Goal: Navigation & Orientation: Find specific page/section

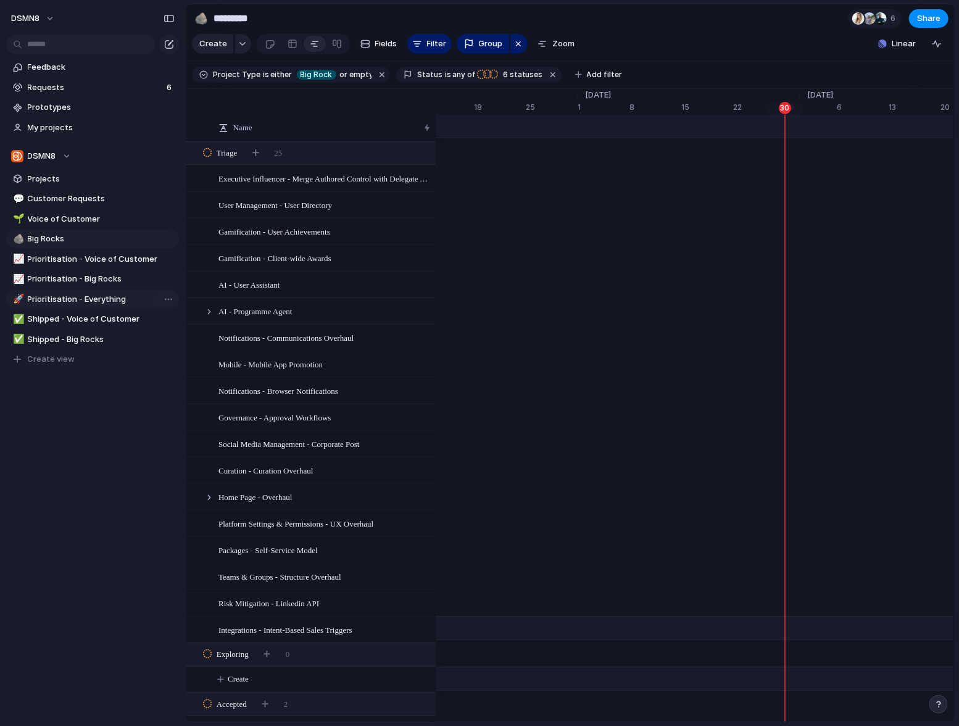
scroll to position [0, 7978]
click at [62, 235] on span "Big Rocks" at bounding box center [101, 239] width 147 height 12
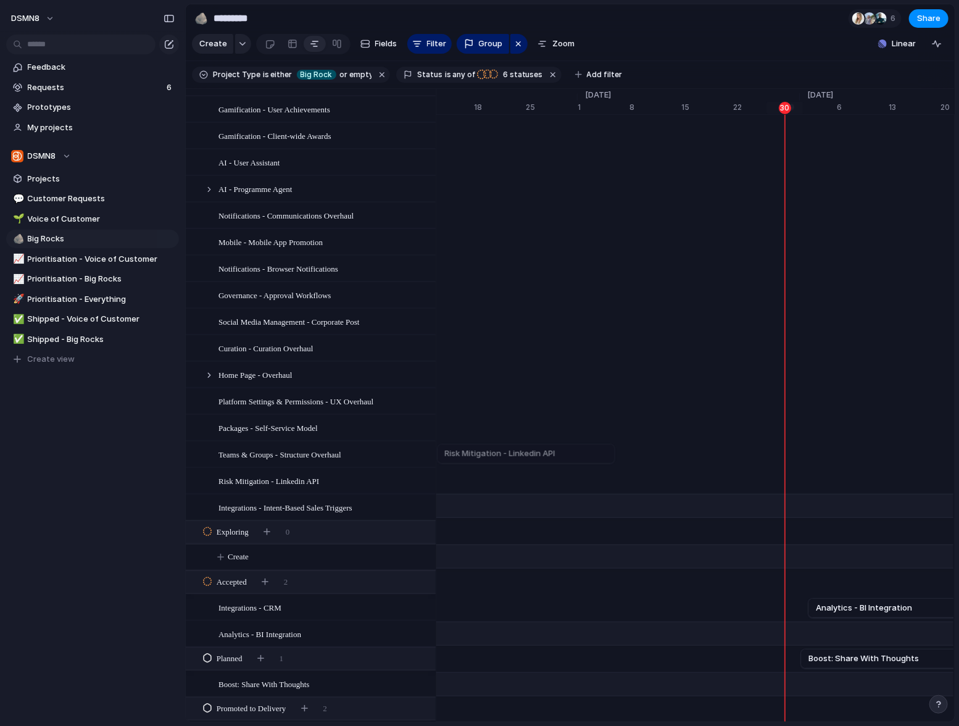
scroll to position [132, 0]
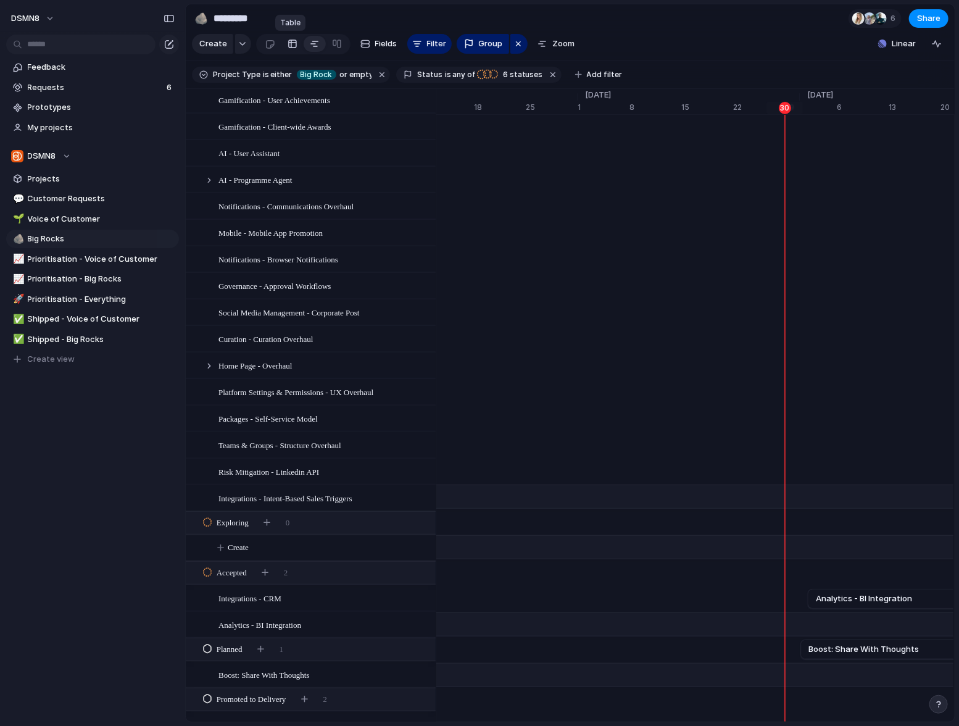
click at [293, 43] on div at bounding box center [293, 44] width 10 height 20
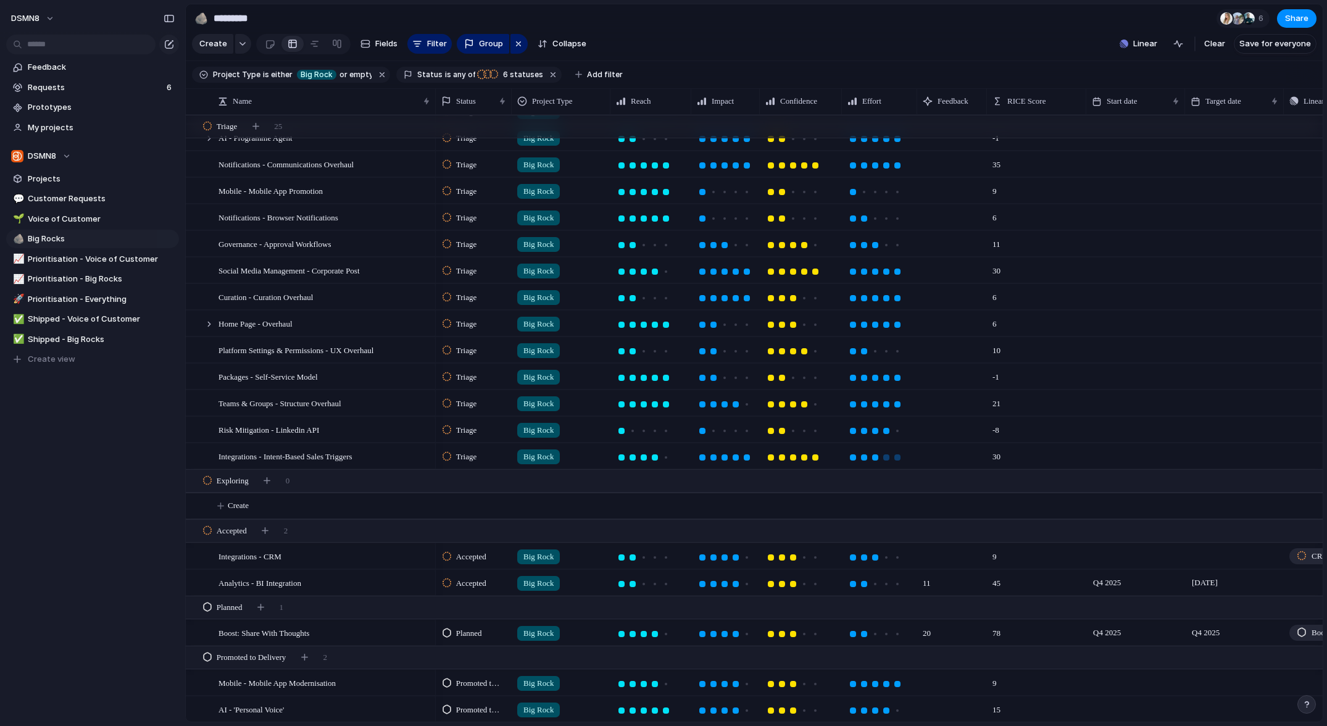
scroll to position [0, 102]
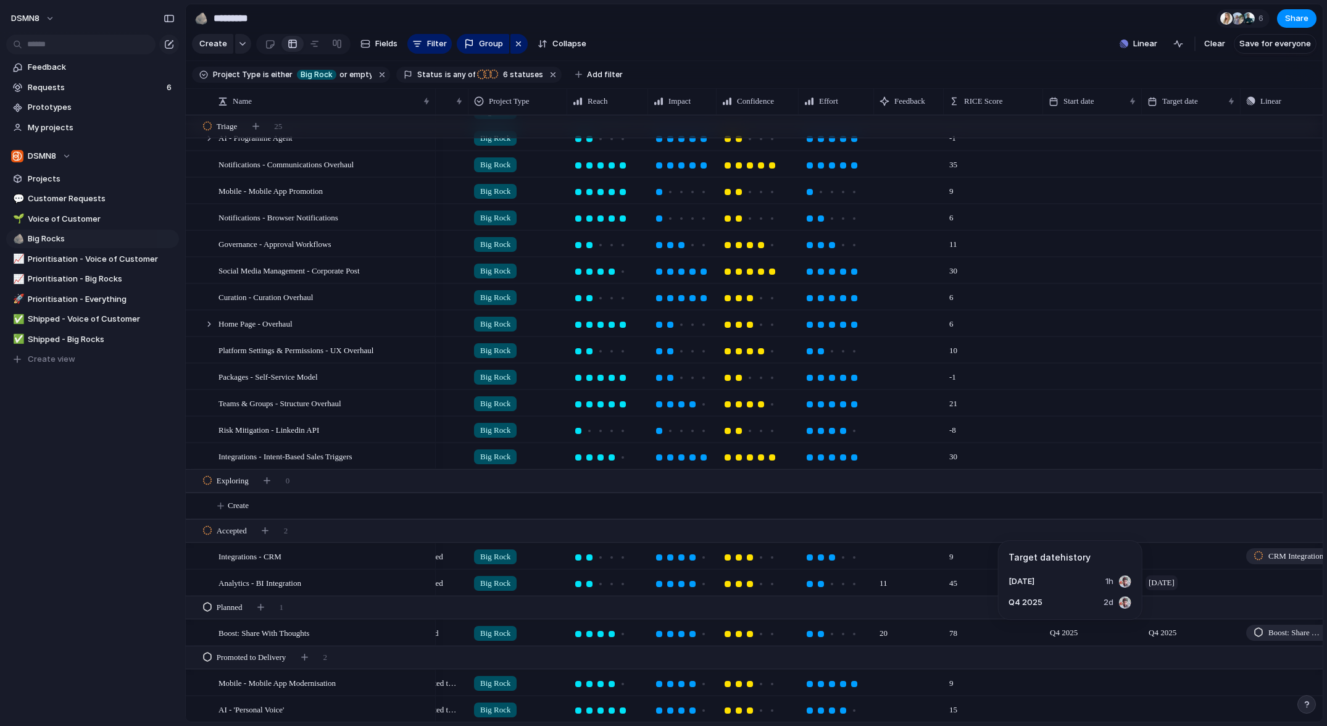
click at [959, 582] on span "31 December" at bounding box center [1162, 582] width 32 height 15
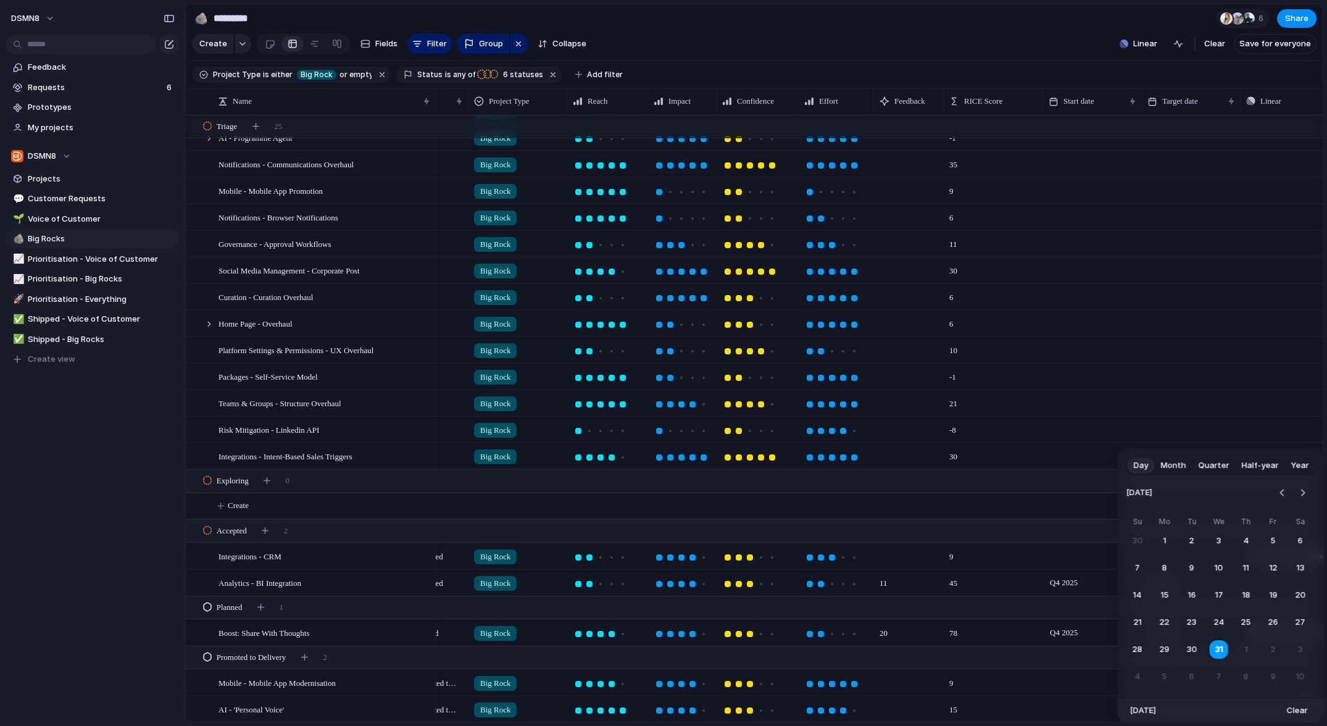
click at [959, 472] on button "Quarter" at bounding box center [1214, 466] width 43 height 20
click at [959, 569] on button "Q4" at bounding box center [1271, 569] width 94 height 31
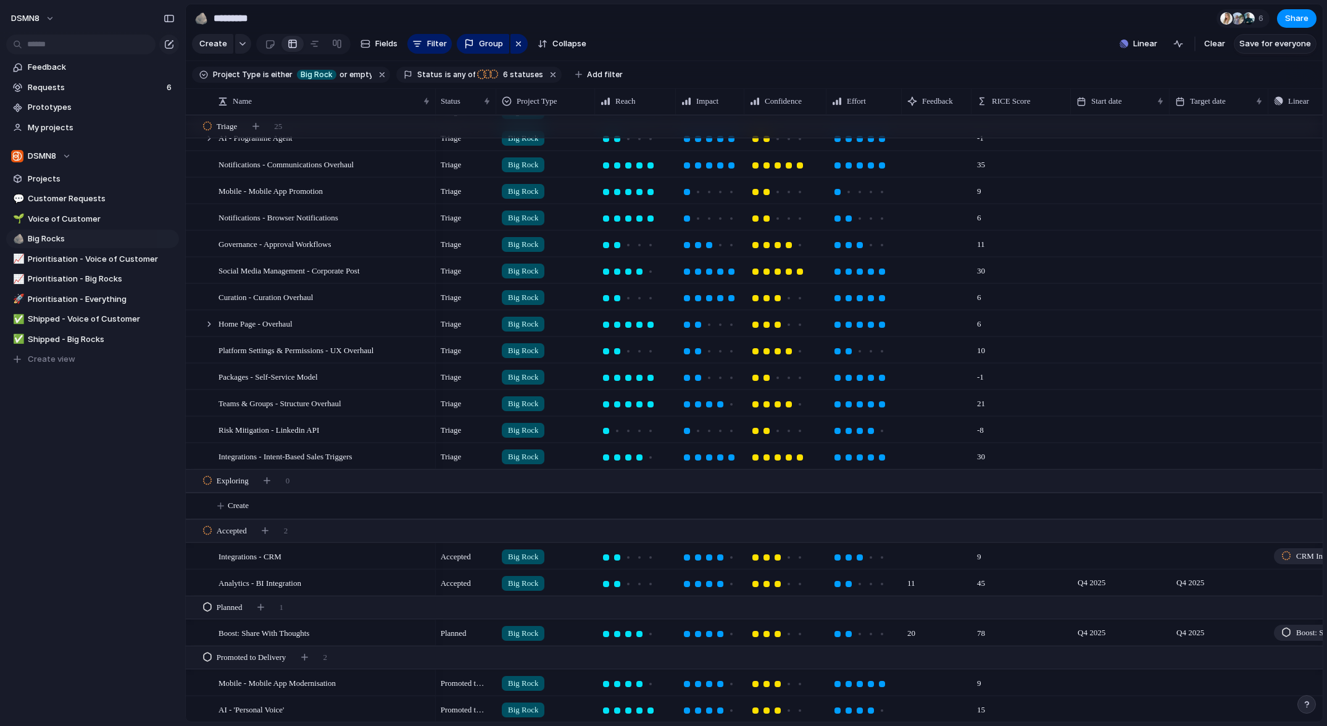
drag, startPoint x: 1281, startPoint y: 43, endPoint x: 1200, endPoint y: 138, distance: 125.2
click at [959, 43] on span "Save for everyone" at bounding box center [1276, 44] width 72 height 12
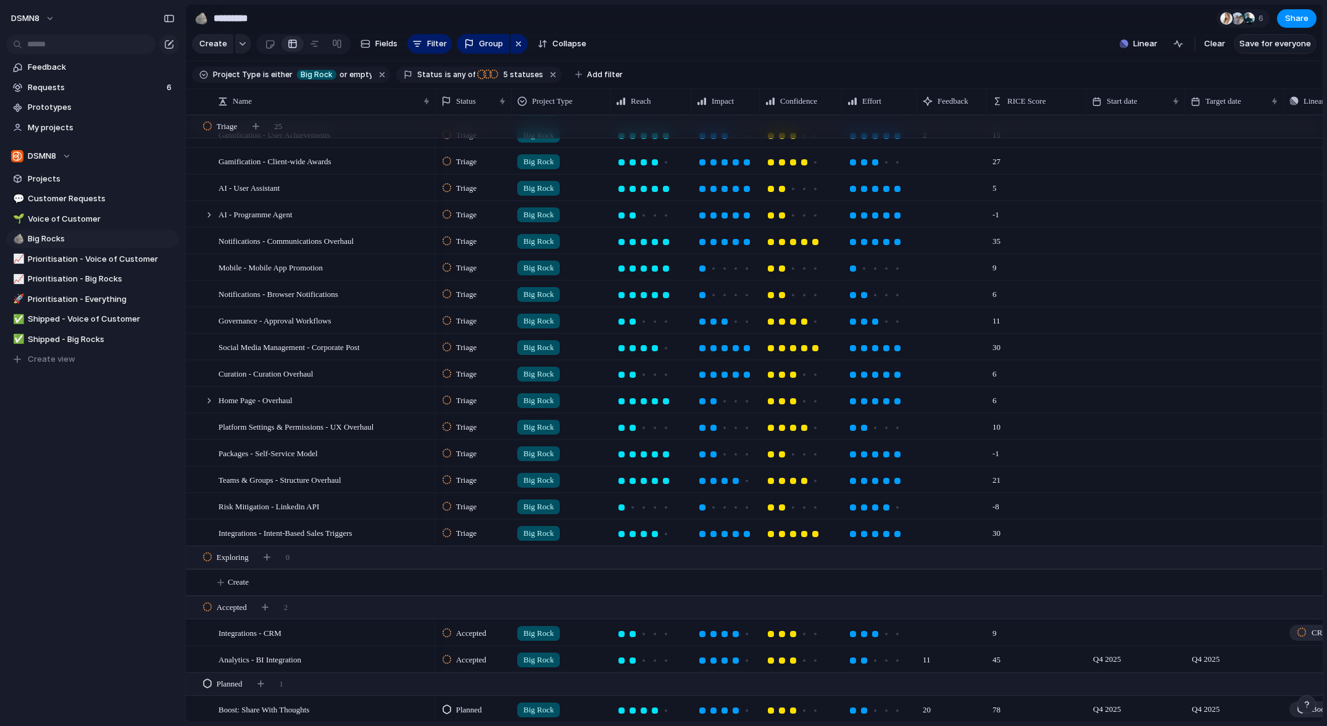
click at [959, 47] on span "Save for everyone" at bounding box center [1276, 44] width 72 height 12
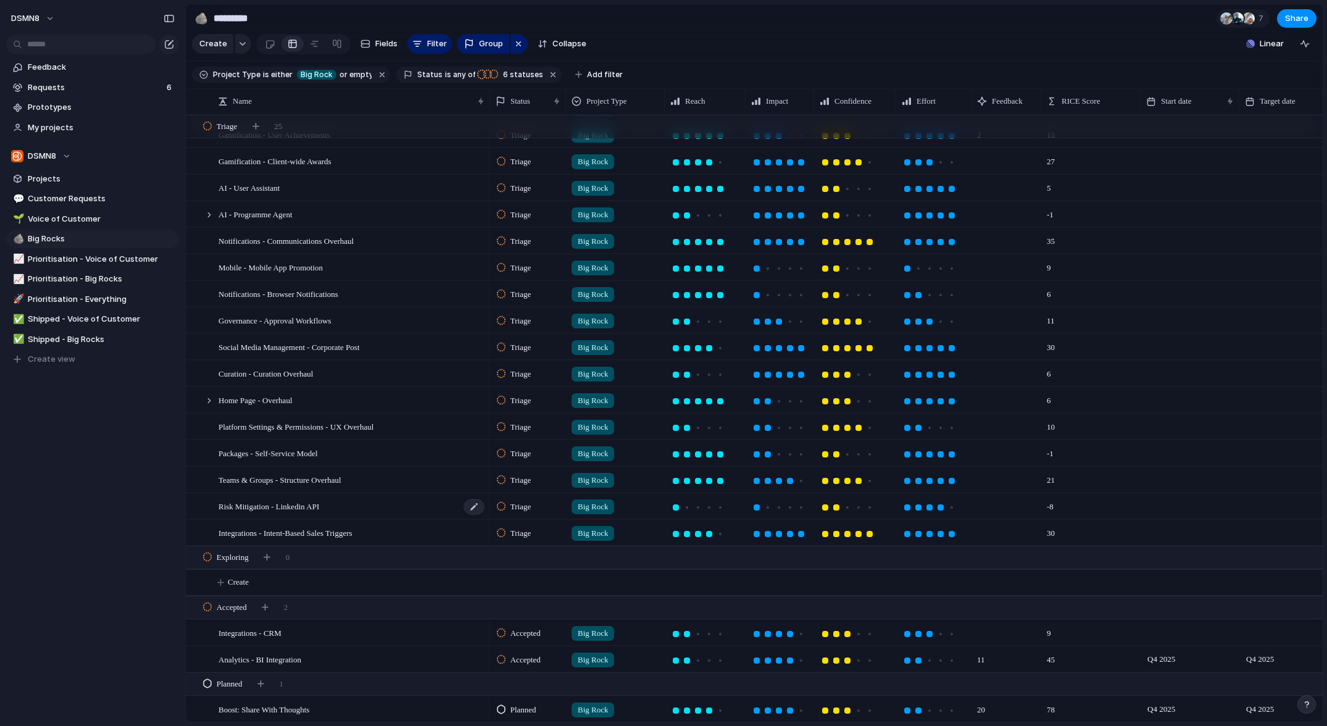
scroll to position [147, 0]
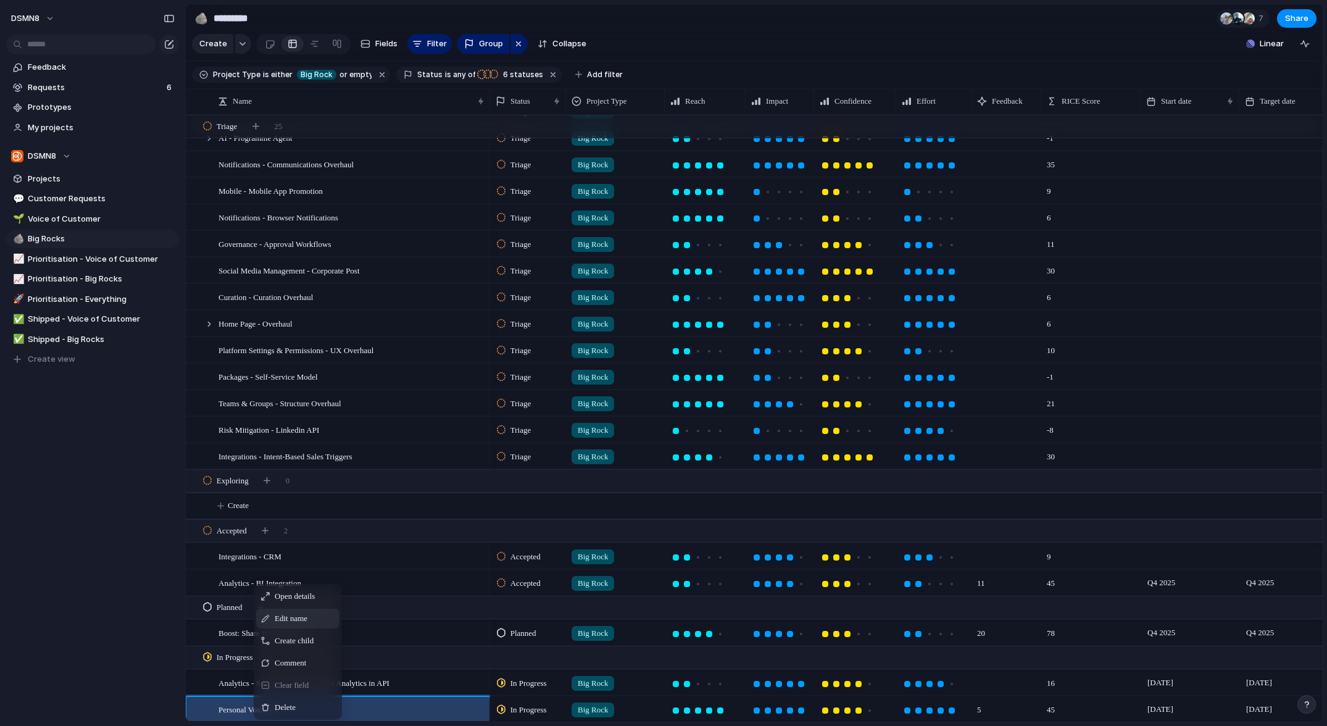
click at [299, 619] on span "Edit name" at bounding box center [291, 618] width 33 height 12
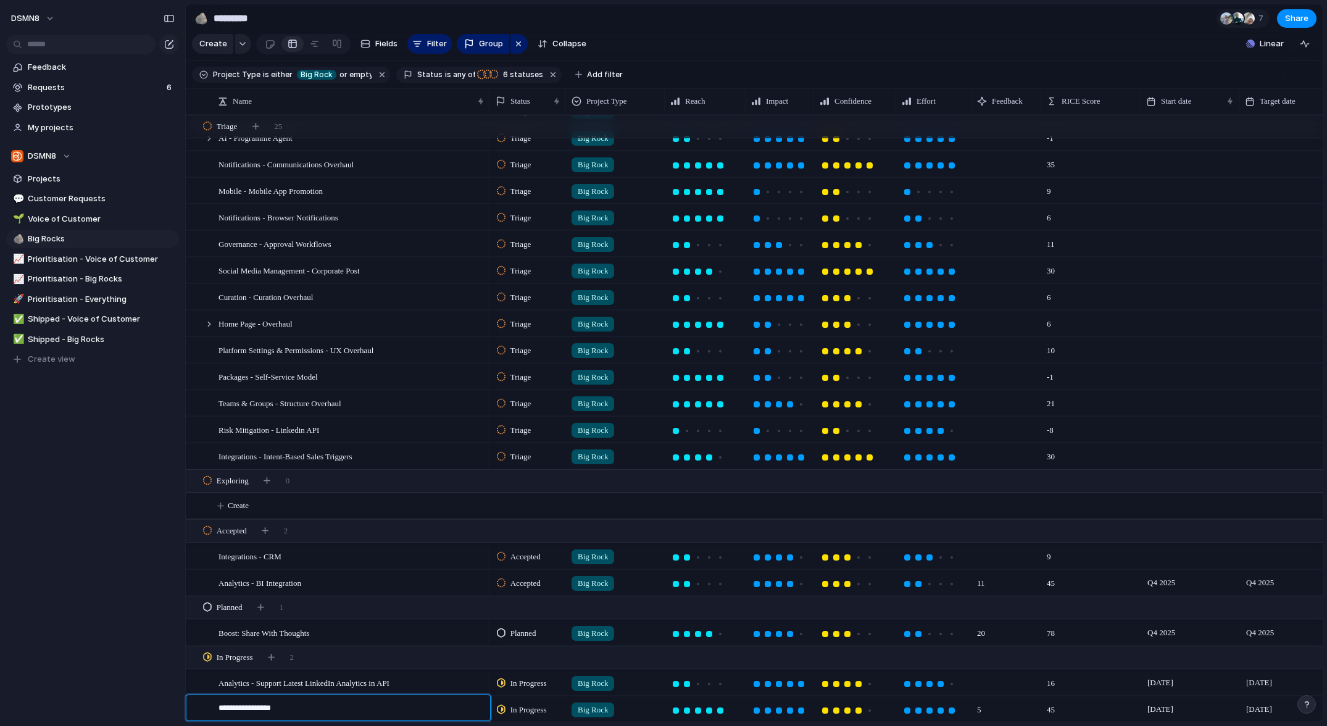
drag, startPoint x: 220, startPoint y: 709, endPoint x: 228, endPoint y: 705, distance: 8.8
click at [222, 709] on textarea "**********" at bounding box center [350, 709] width 263 height 15
click at [218, 709] on div "**********" at bounding box center [345, 708] width 284 height 26
click at [220, 707] on textarea "**********" at bounding box center [350, 709] width 263 height 15
click at [307, 716] on textarea "**********" at bounding box center [350, 709] width 263 height 15
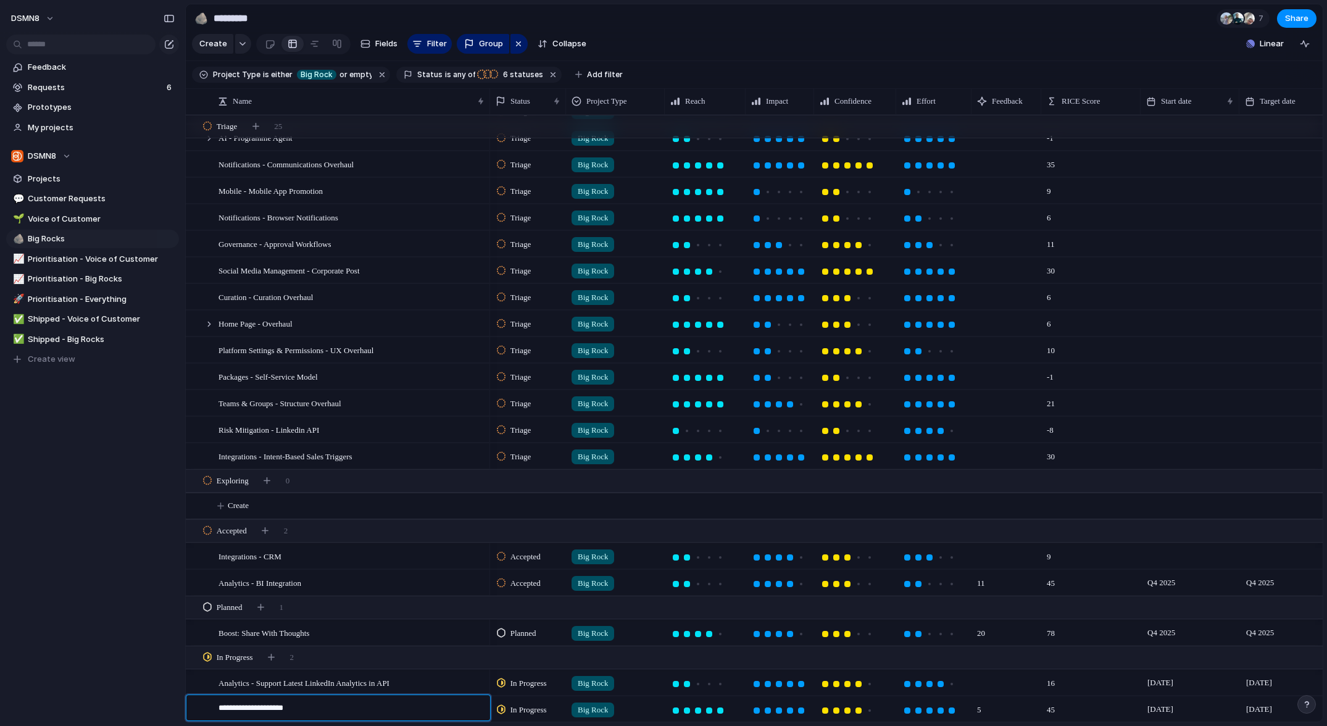
type textarea "**********"
click at [65, 180] on span "Projects" at bounding box center [101, 179] width 147 height 12
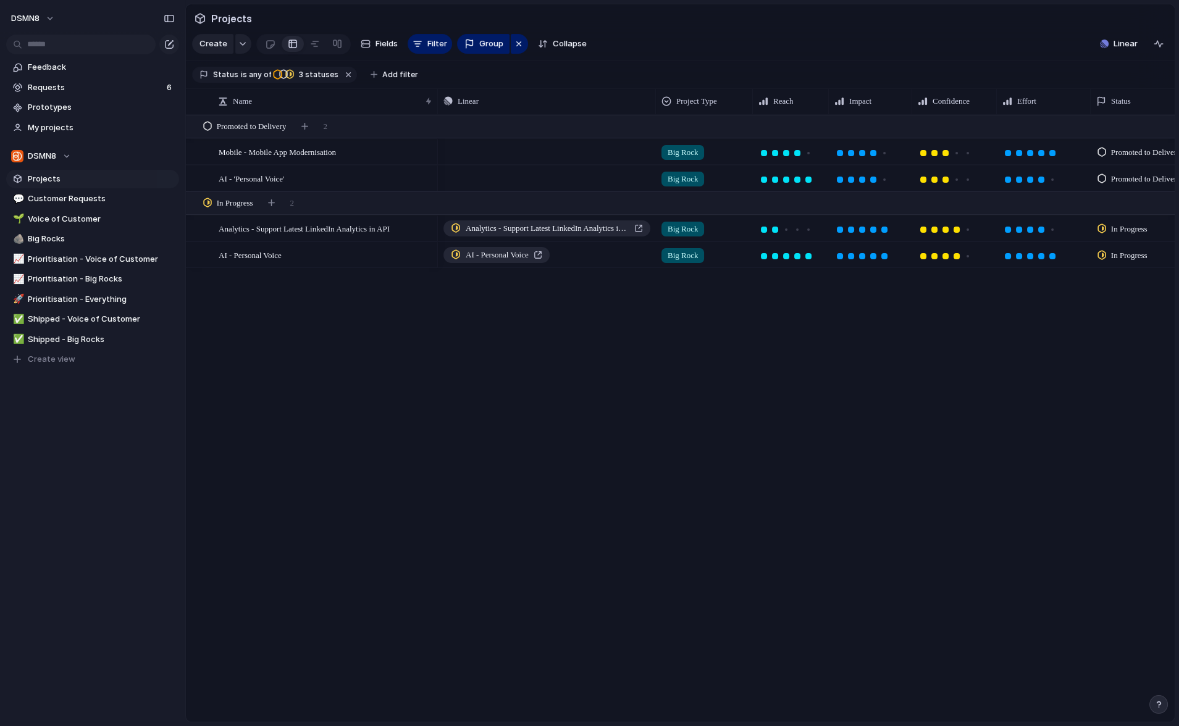
click at [78, 462] on div "Feedback Requests 6 Prototypes My projects DSMN8 Projects 💬 Customer Requests 🌱…" at bounding box center [92, 234] width 185 height 469
click at [69, 240] on span "Big Rocks" at bounding box center [101, 239] width 147 height 12
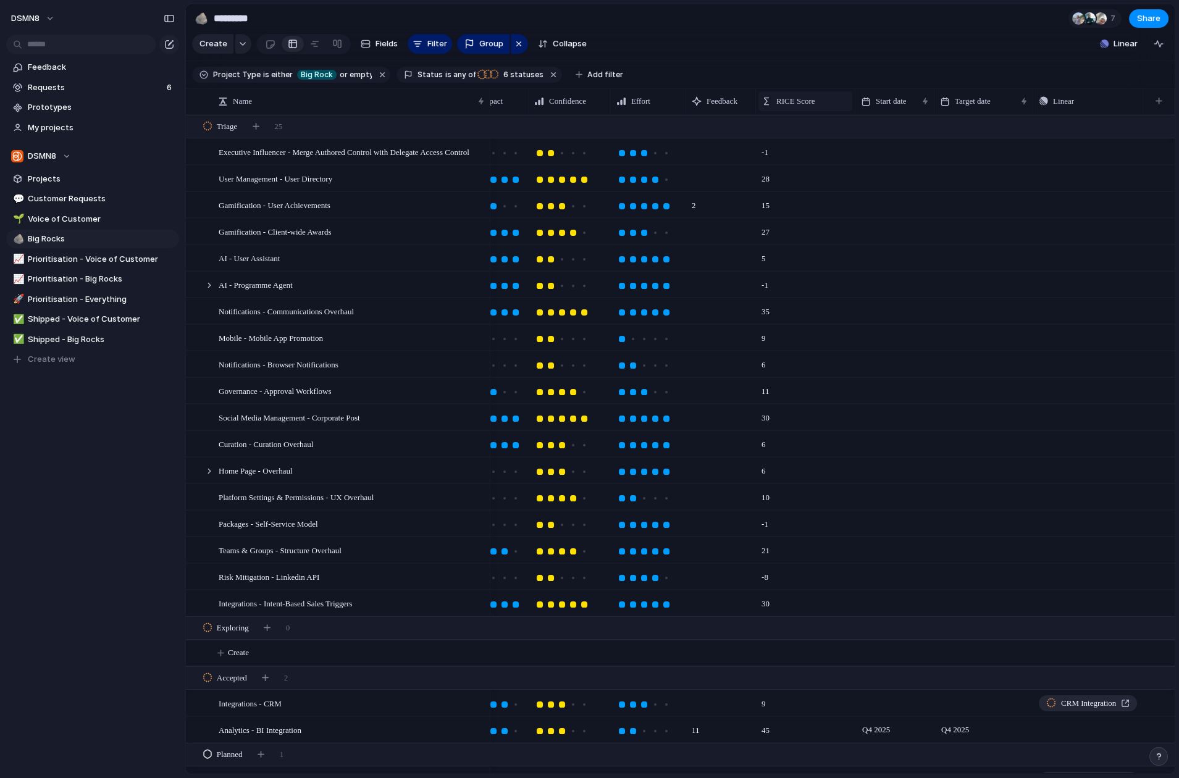
click at [793, 98] on span "RICE Score" at bounding box center [795, 101] width 38 height 12
click at [797, 186] on span "Sort descending" at bounding box center [814, 188] width 65 height 12
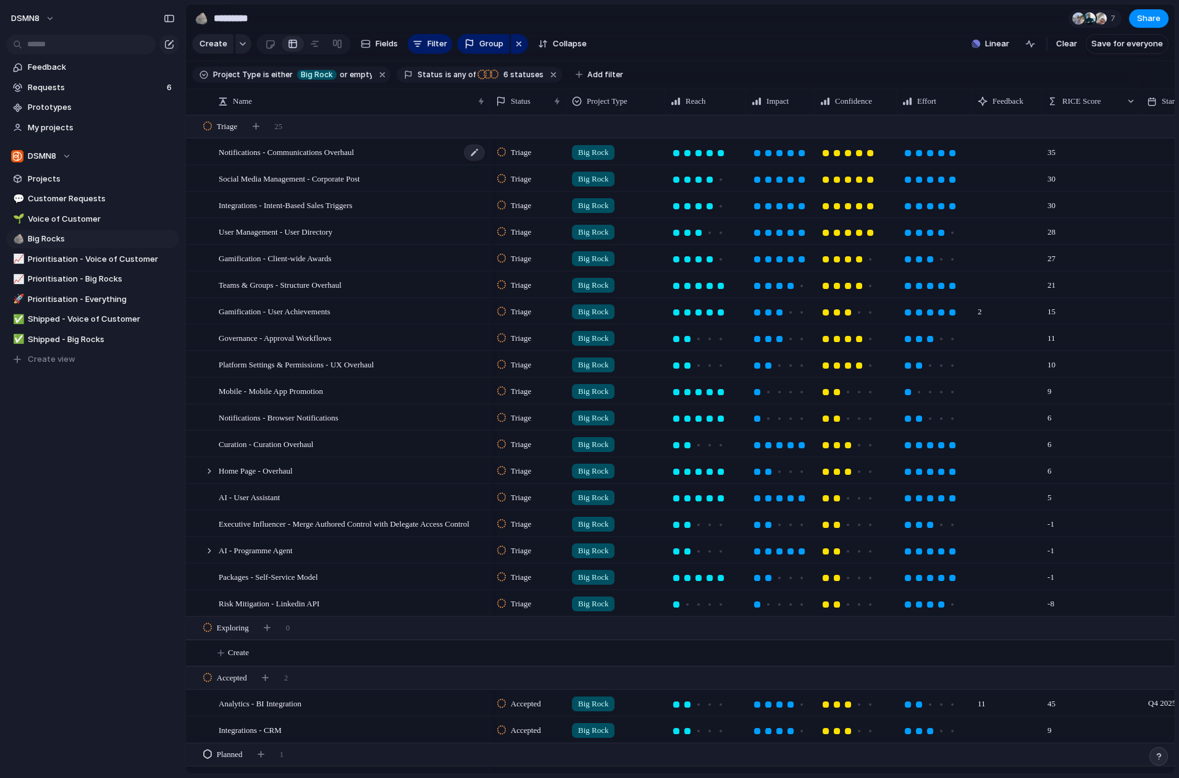
click at [399, 153] on div "Notifications - Communications Overhaul" at bounding box center [352, 152] width 267 height 25
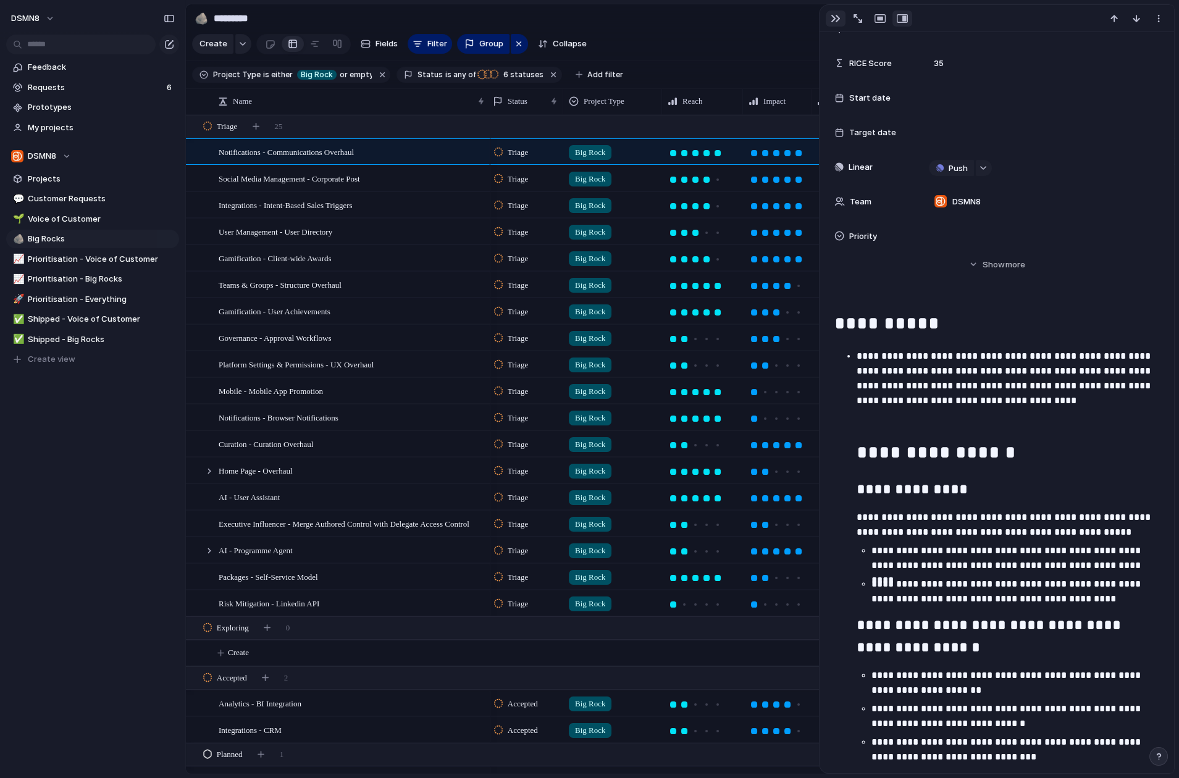
click at [833, 17] on div "button" at bounding box center [835, 19] width 10 height 10
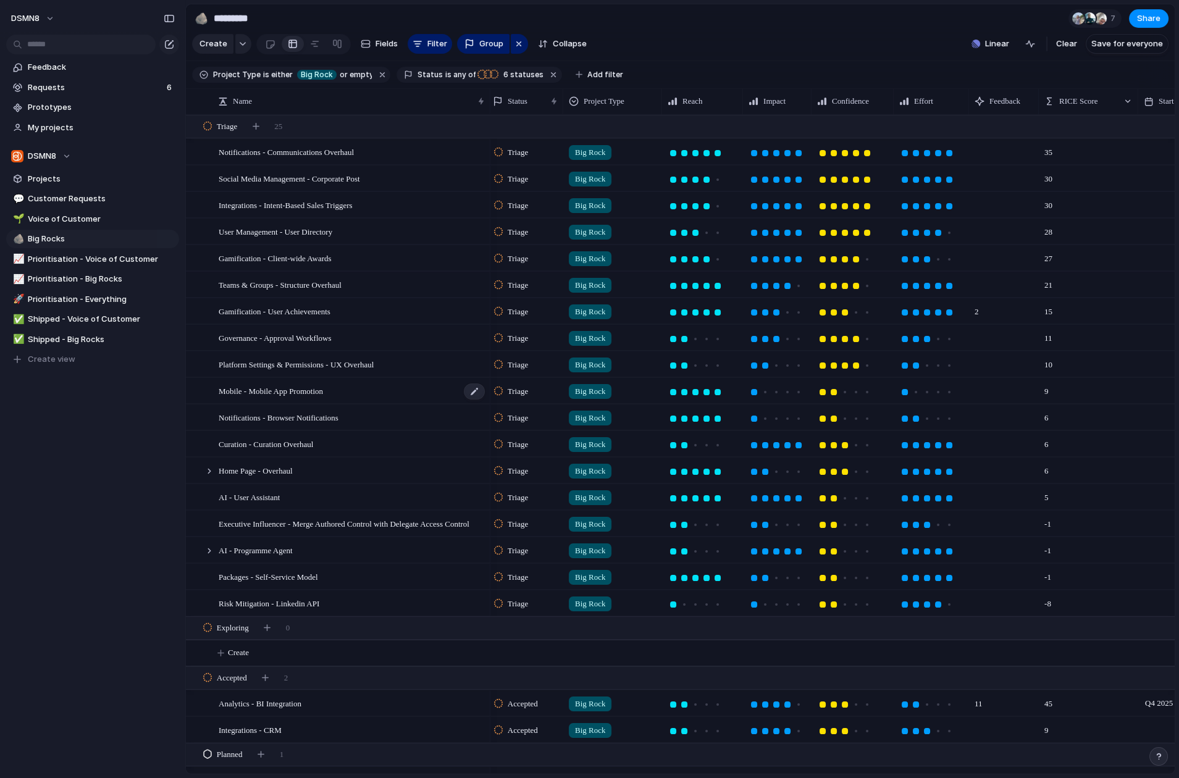
scroll to position [96, 0]
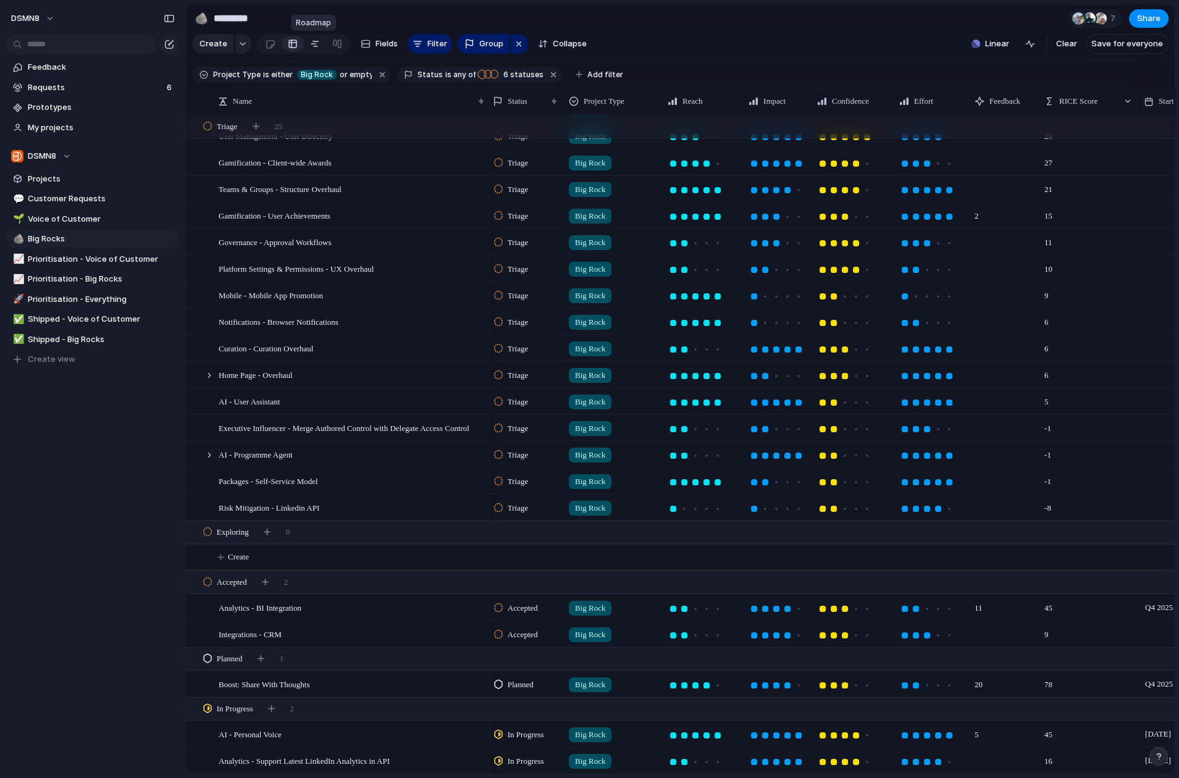
click at [312, 45] on div at bounding box center [315, 44] width 10 height 20
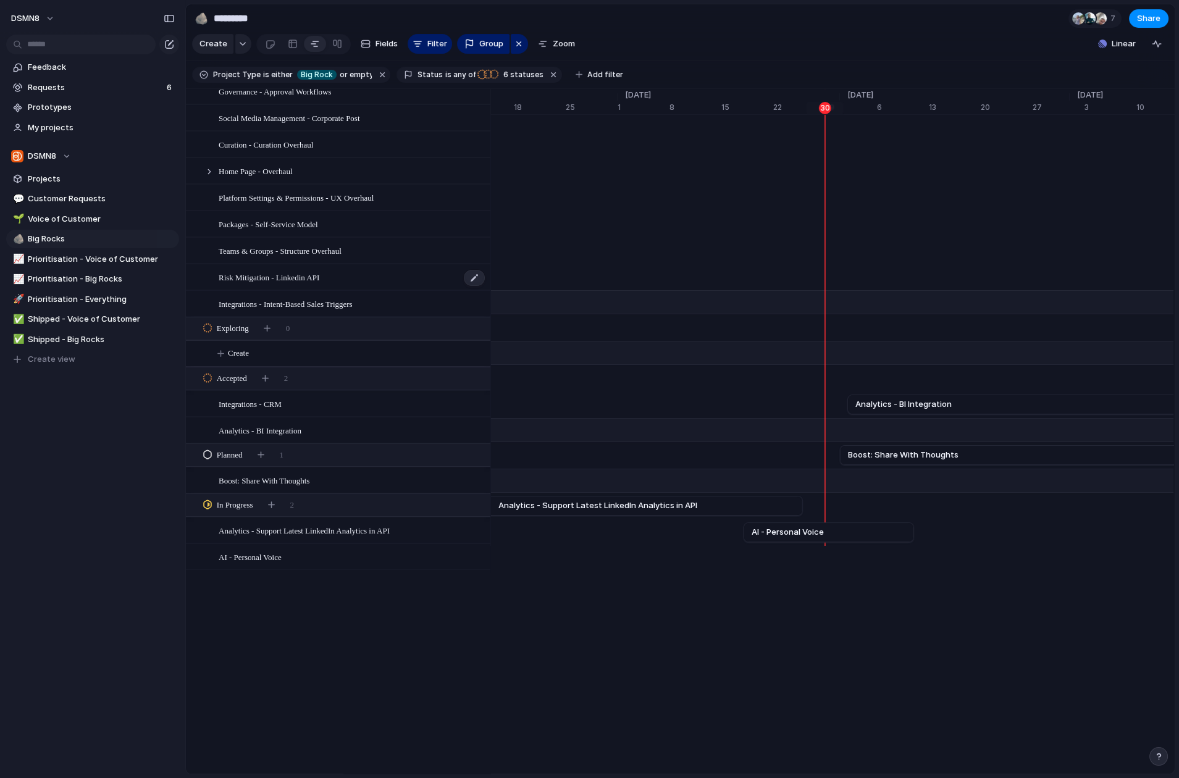
scroll to position [276, 0]
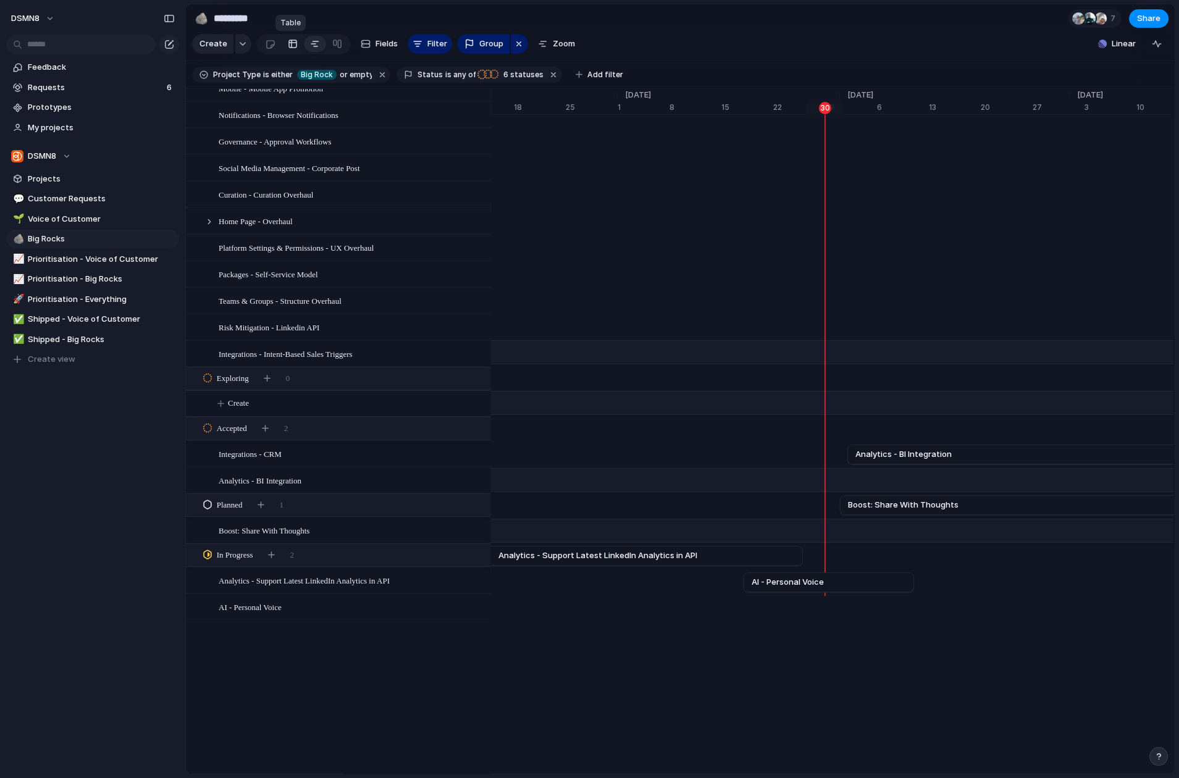
click at [292, 42] on div at bounding box center [293, 44] width 10 height 20
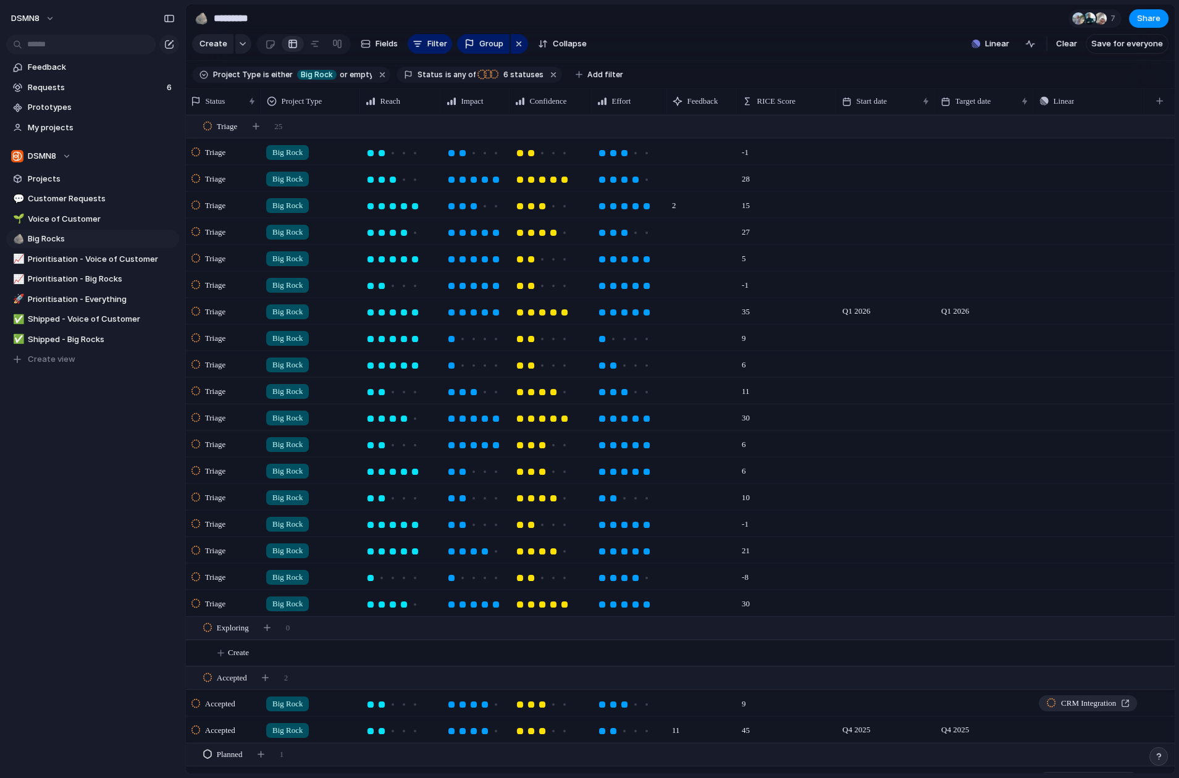
scroll to position [0, 214]
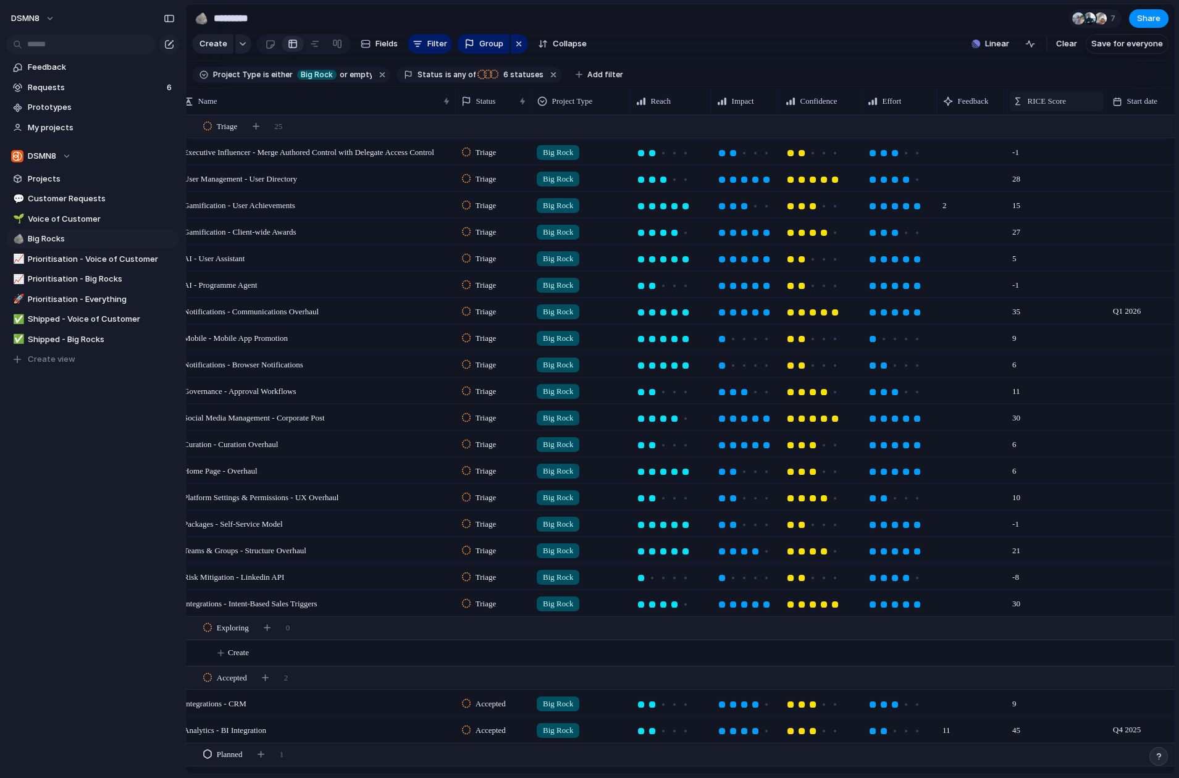
click at [959, 96] on span "RICE Score" at bounding box center [1046, 101] width 38 height 12
click at [959, 185] on span "Sort descending" at bounding box center [1064, 188] width 65 height 12
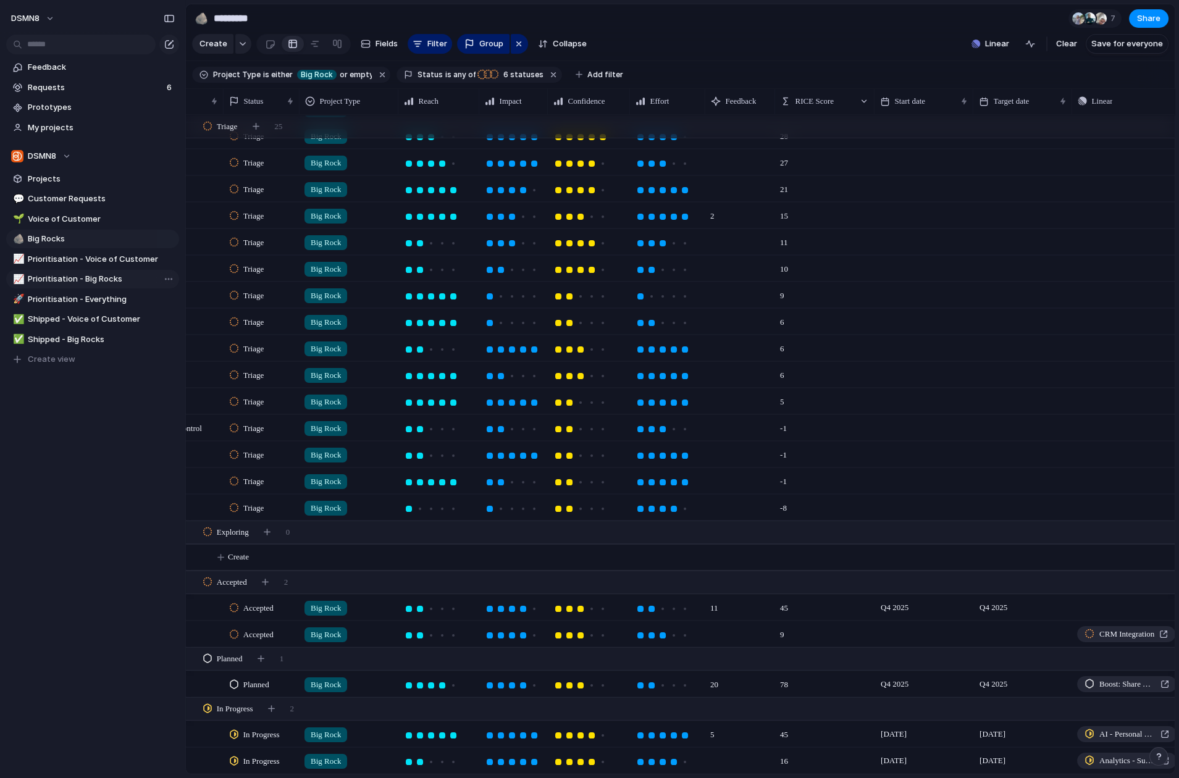
click at [57, 277] on span "Prioritisation - Big Rocks" at bounding box center [101, 279] width 147 height 12
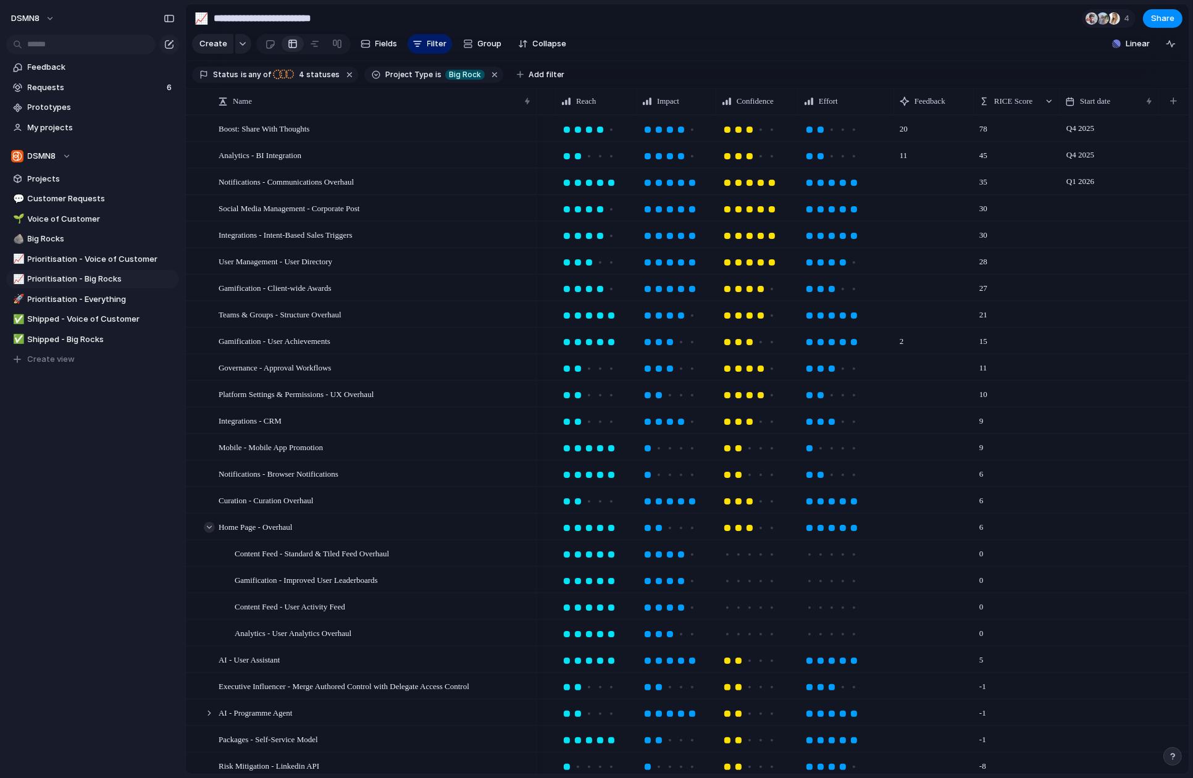
click at [208, 526] on div at bounding box center [209, 527] width 11 height 11
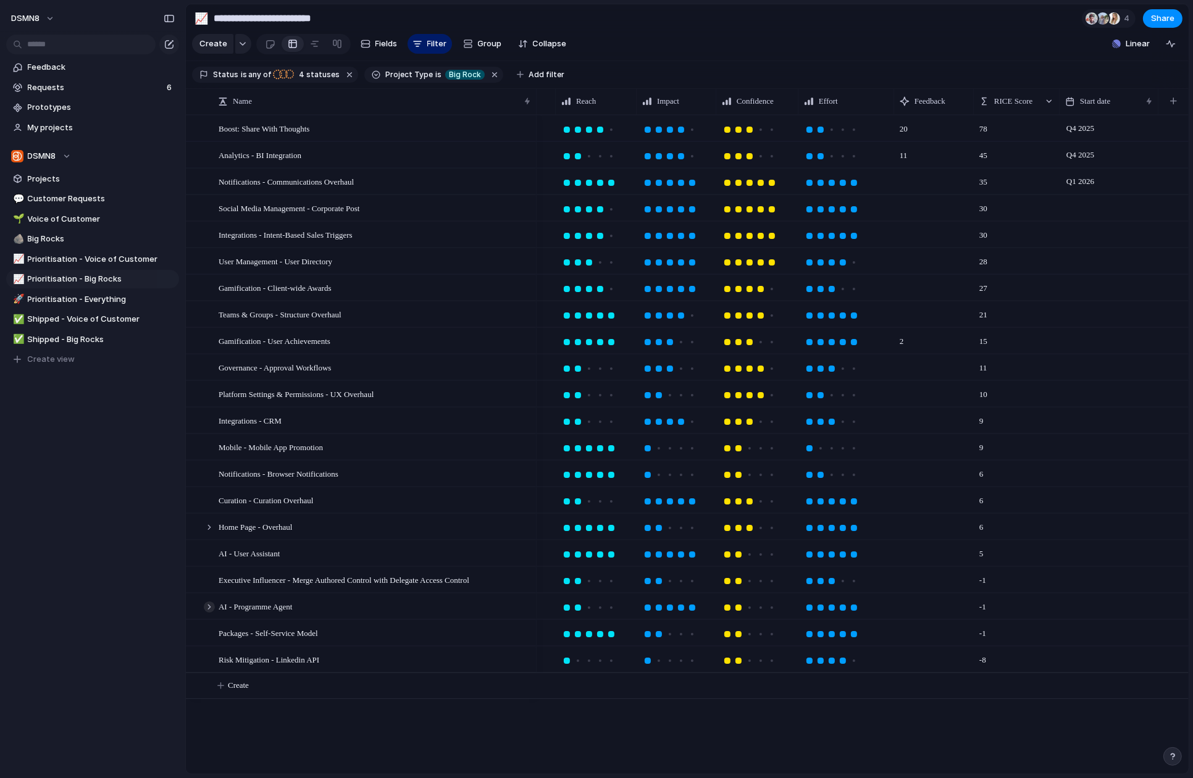
click at [209, 606] on div at bounding box center [209, 606] width 11 height 11
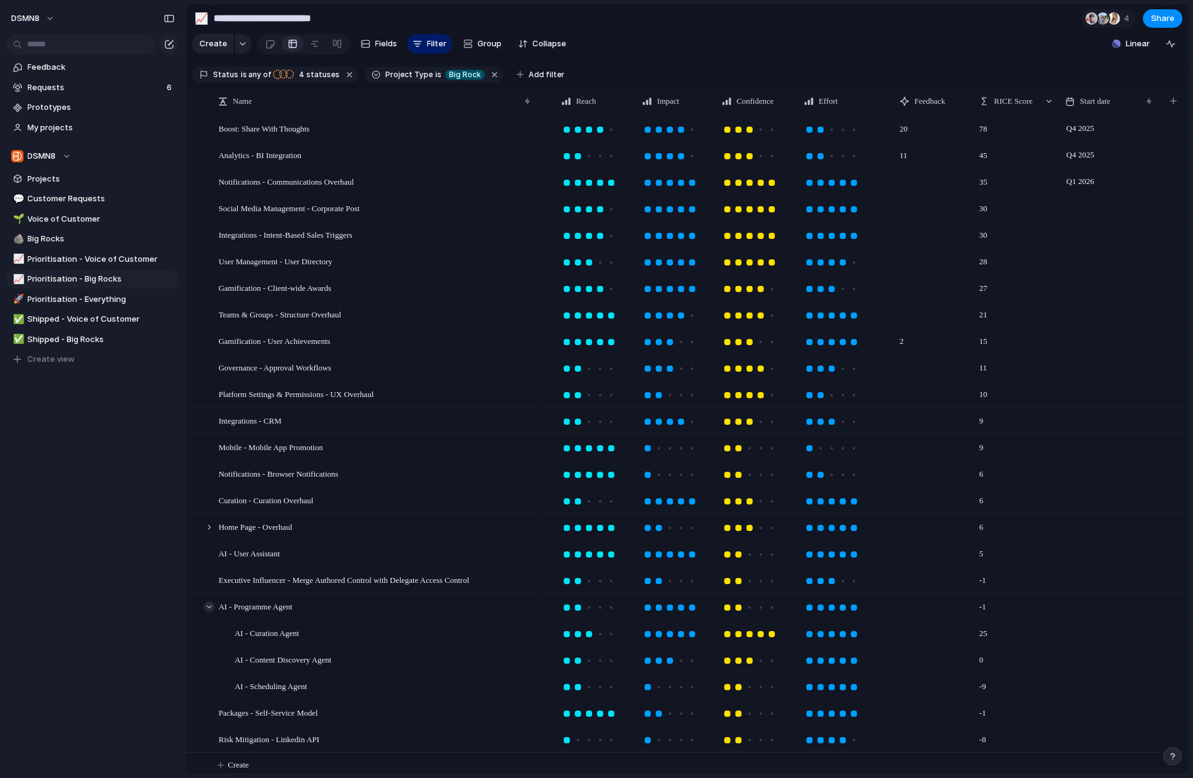
click at [210, 605] on div at bounding box center [209, 606] width 11 height 11
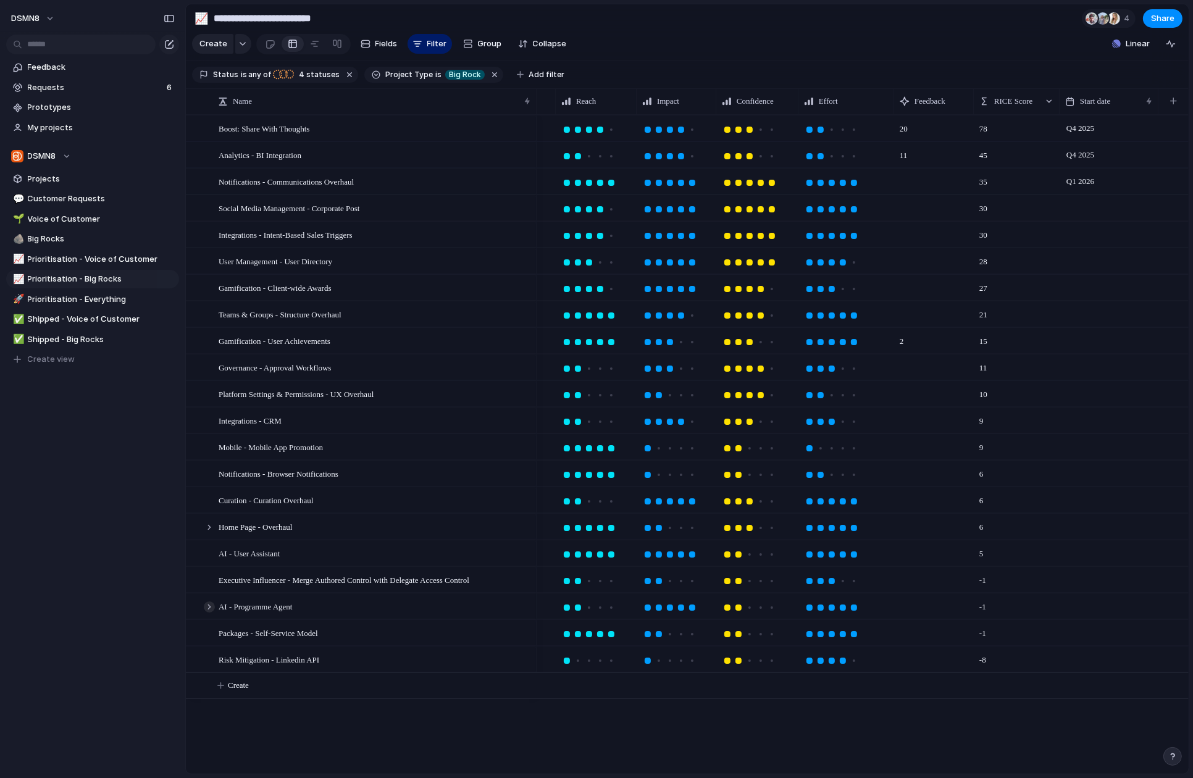
click at [210, 605] on div at bounding box center [209, 606] width 11 height 11
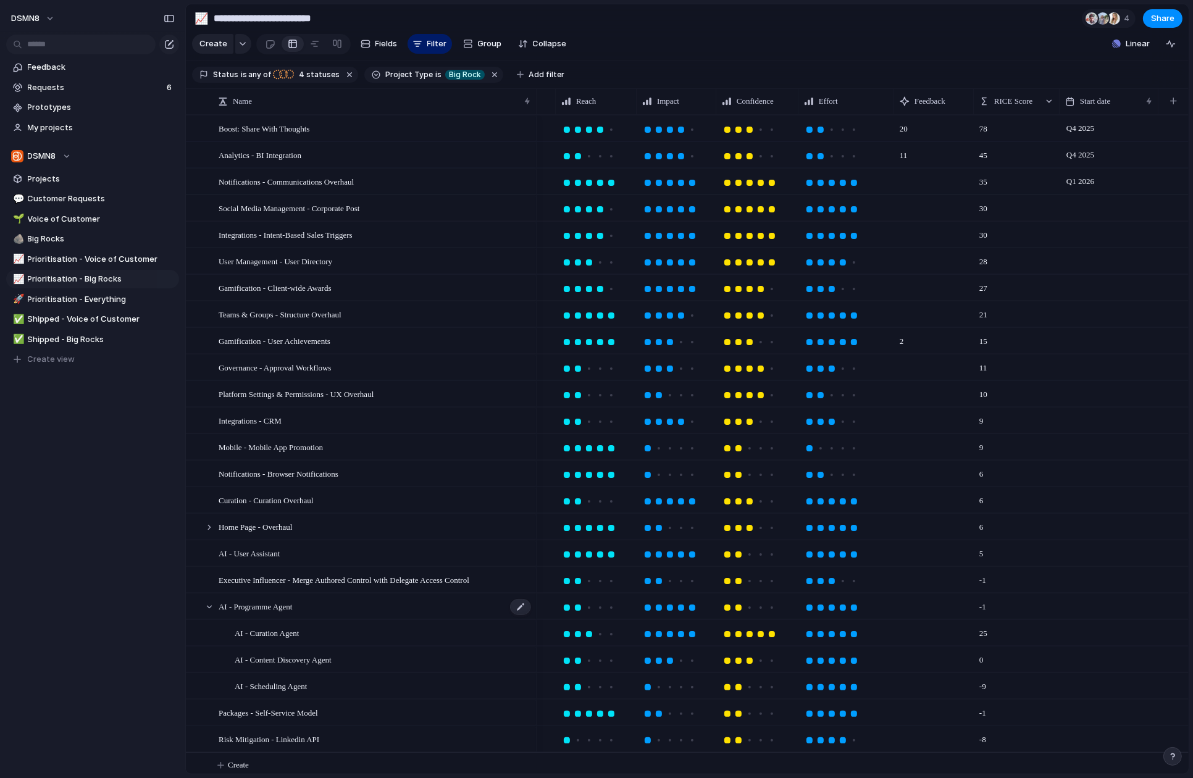
click at [324, 603] on div "AI - Programme Agent" at bounding box center [376, 606] width 314 height 25
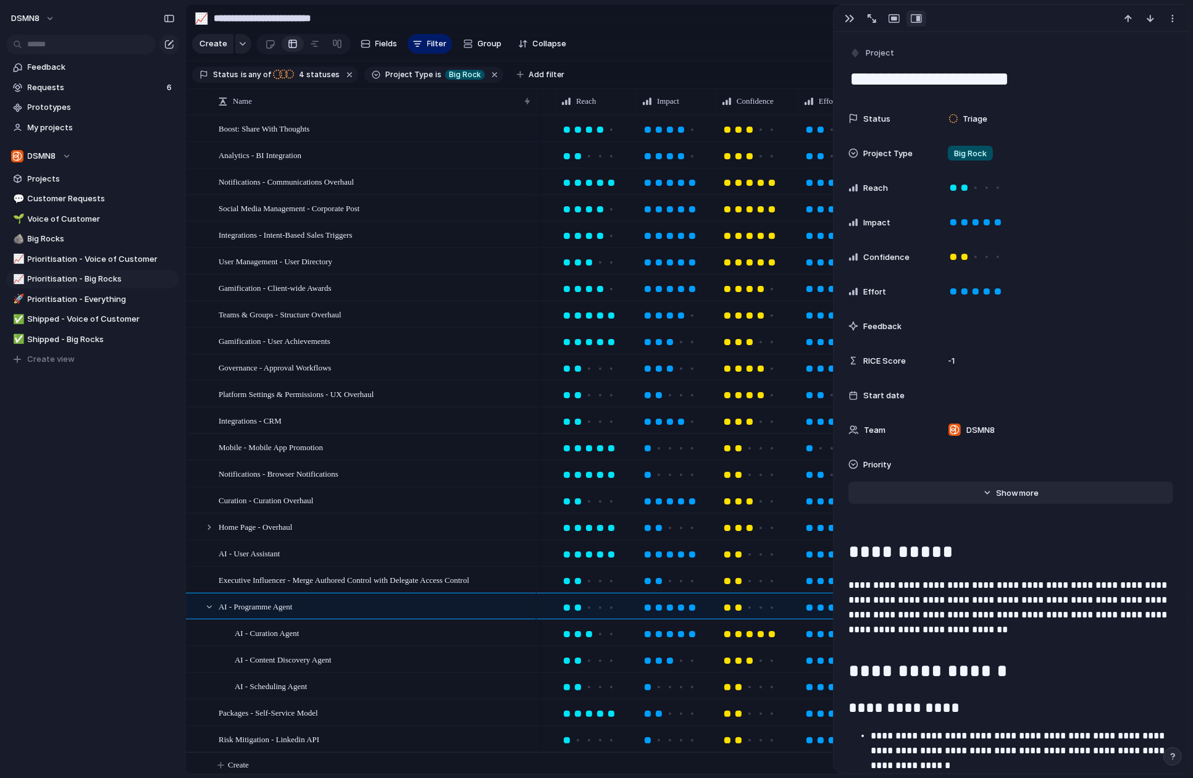
click at [959, 496] on span "Show" at bounding box center [1008, 493] width 22 height 12
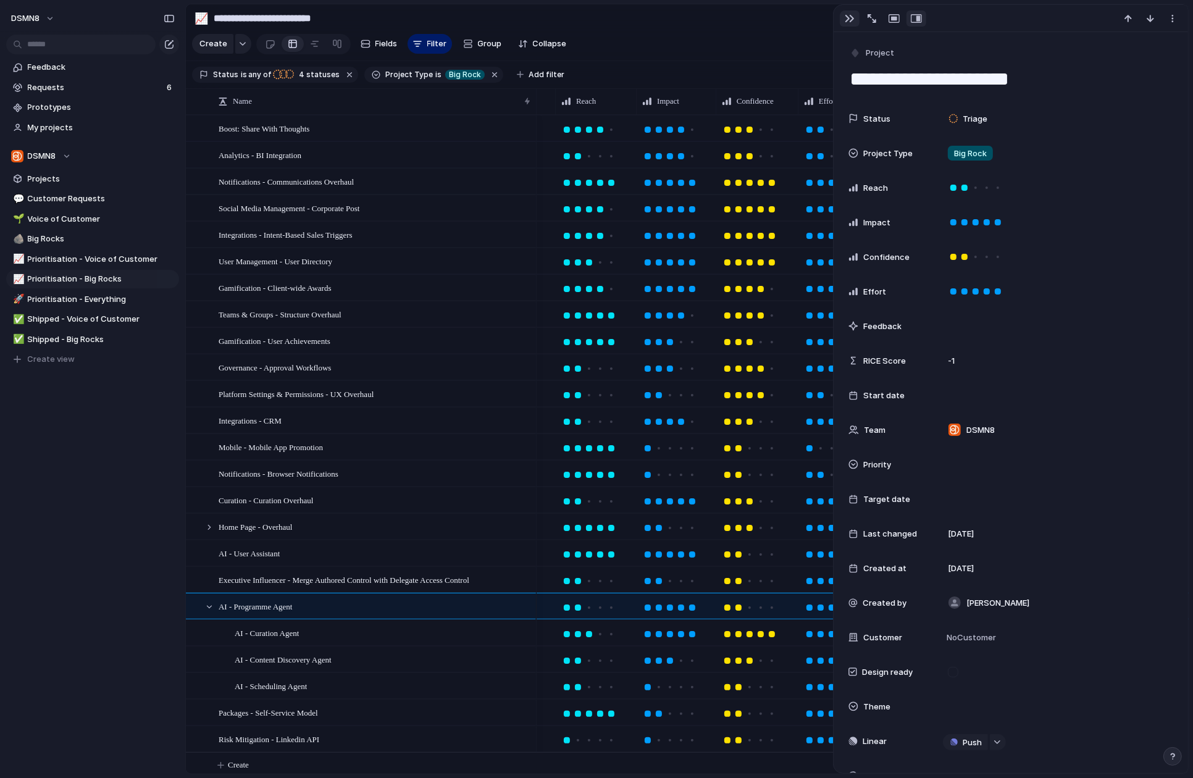
click at [848, 17] on div "button" at bounding box center [850, 19] width 10 height 10
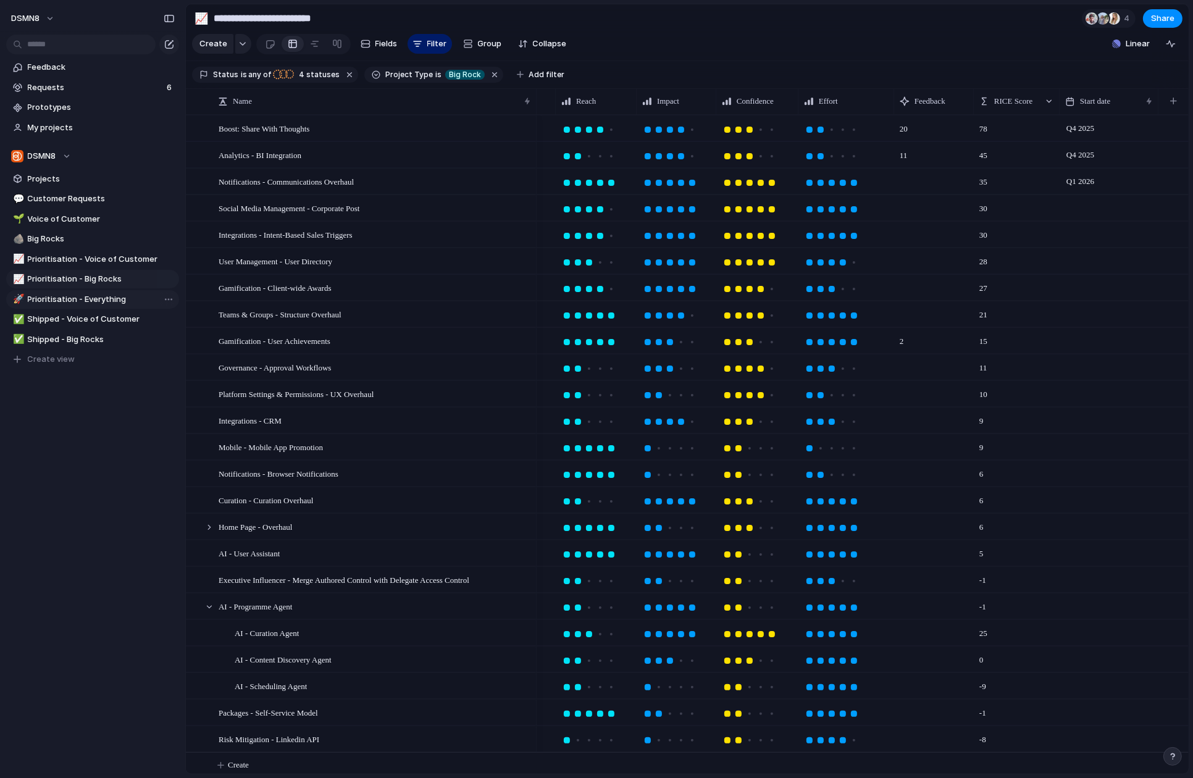
click at [113, 299] on span "Prioritisation - Everything" at bounding box center [101, 299] width 147 height 12
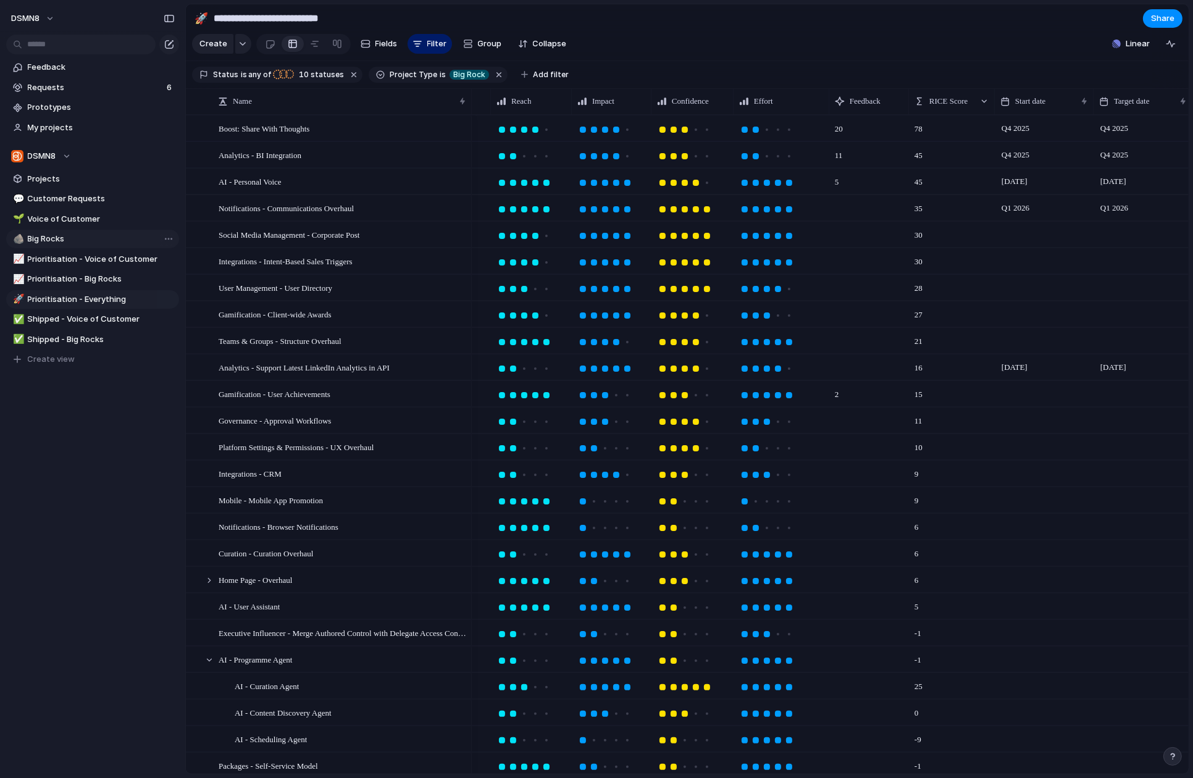
click at [71, 243] on span "Big Rocks" at bounding box center [101, 239] width 147 height 12
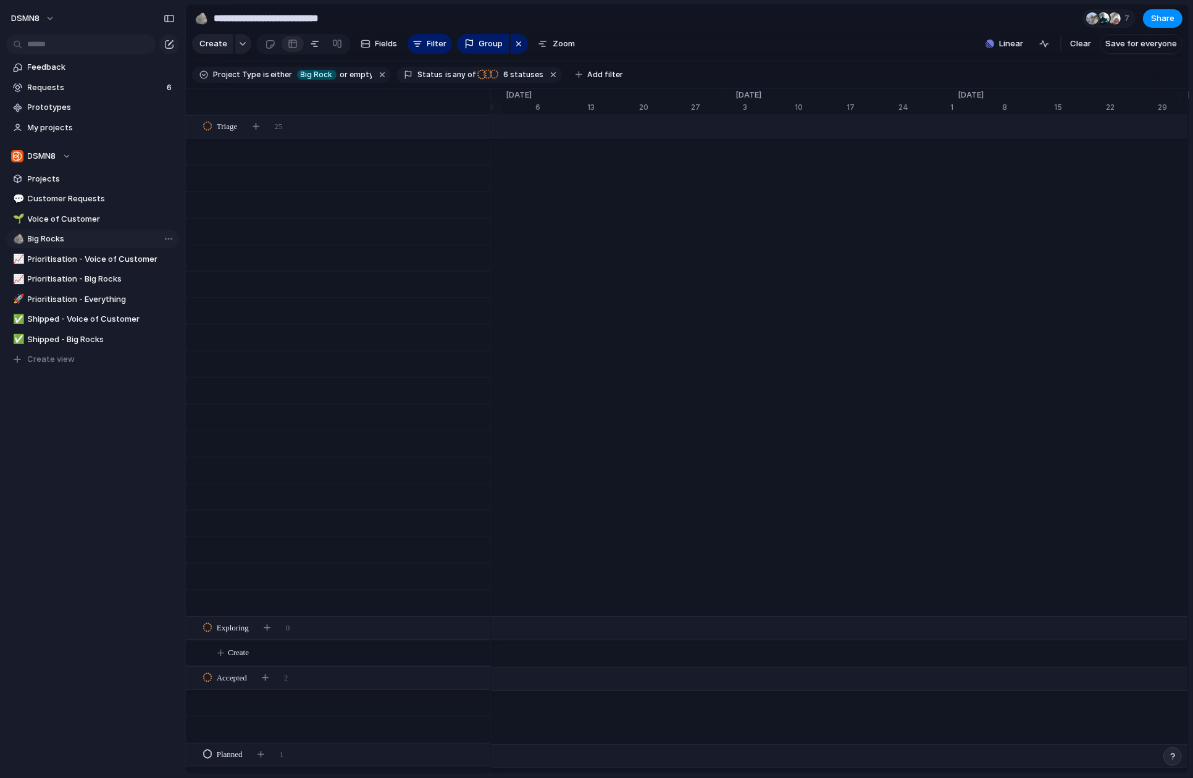
type input "*********"
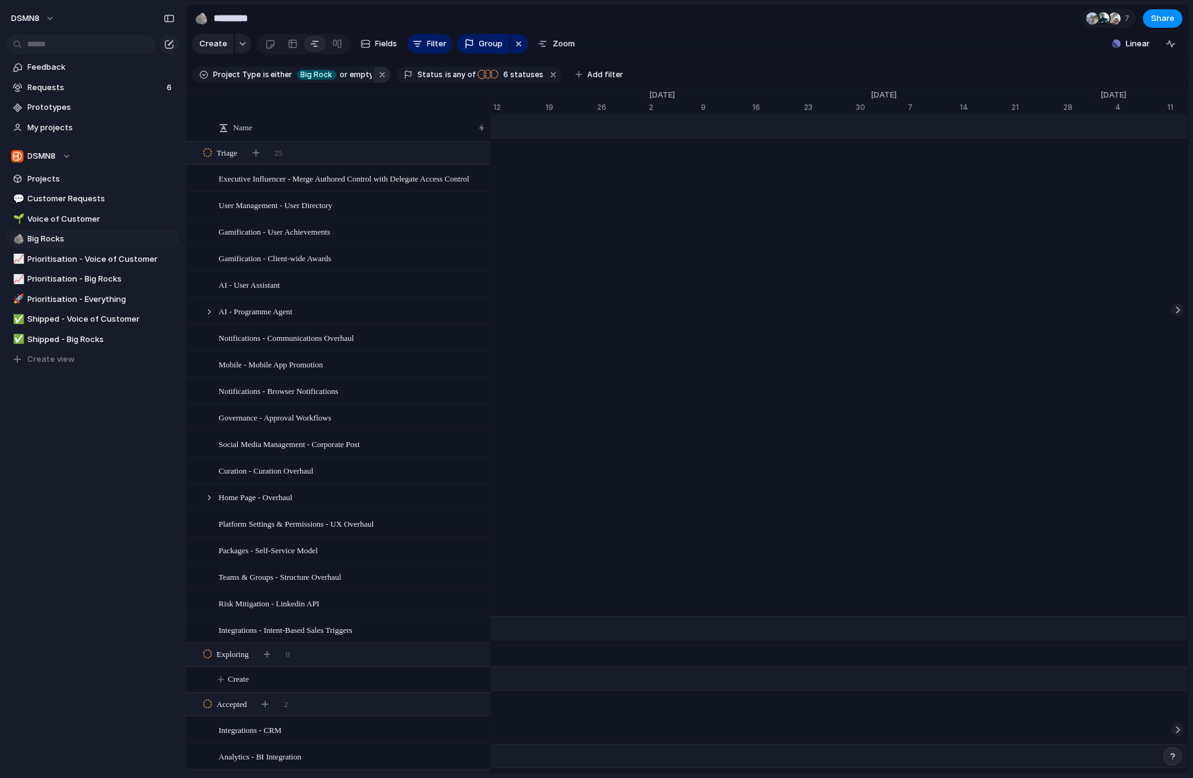
scroll to position [0, 7281]
click at [290, 43] on div at bounding box center [293, 44] width 10 height 20
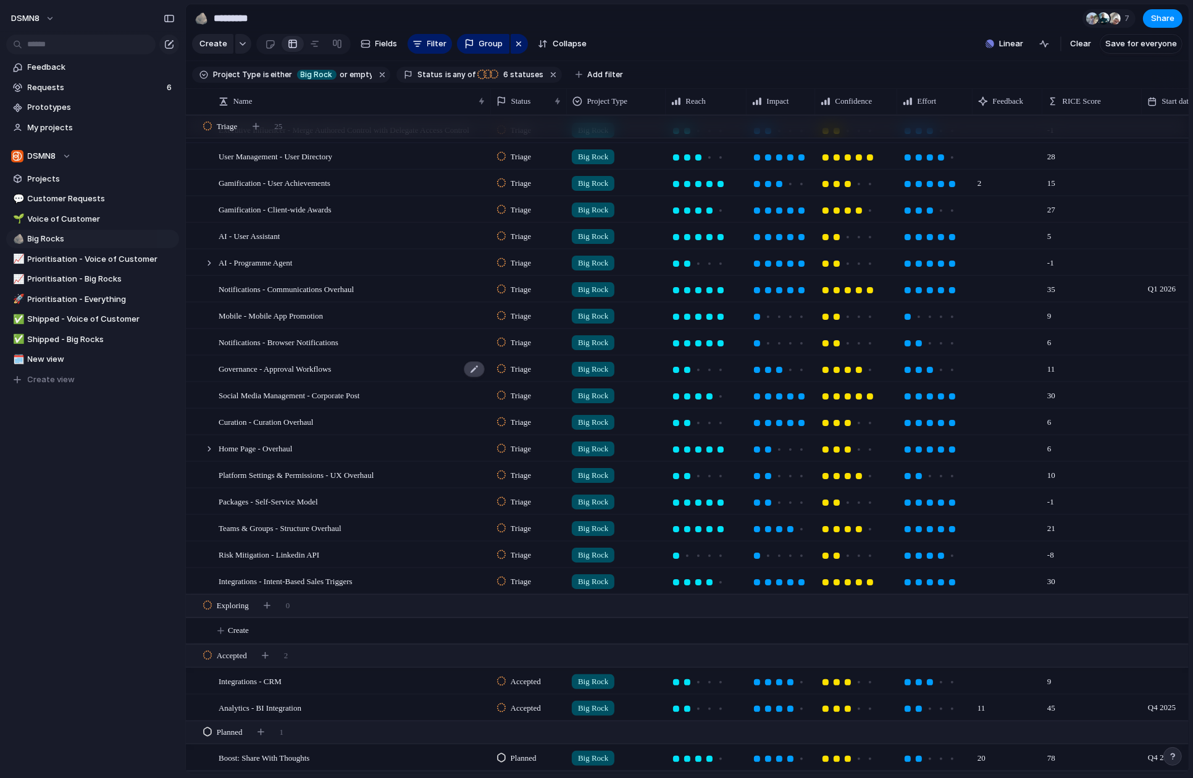
scroll to position [96, 0]
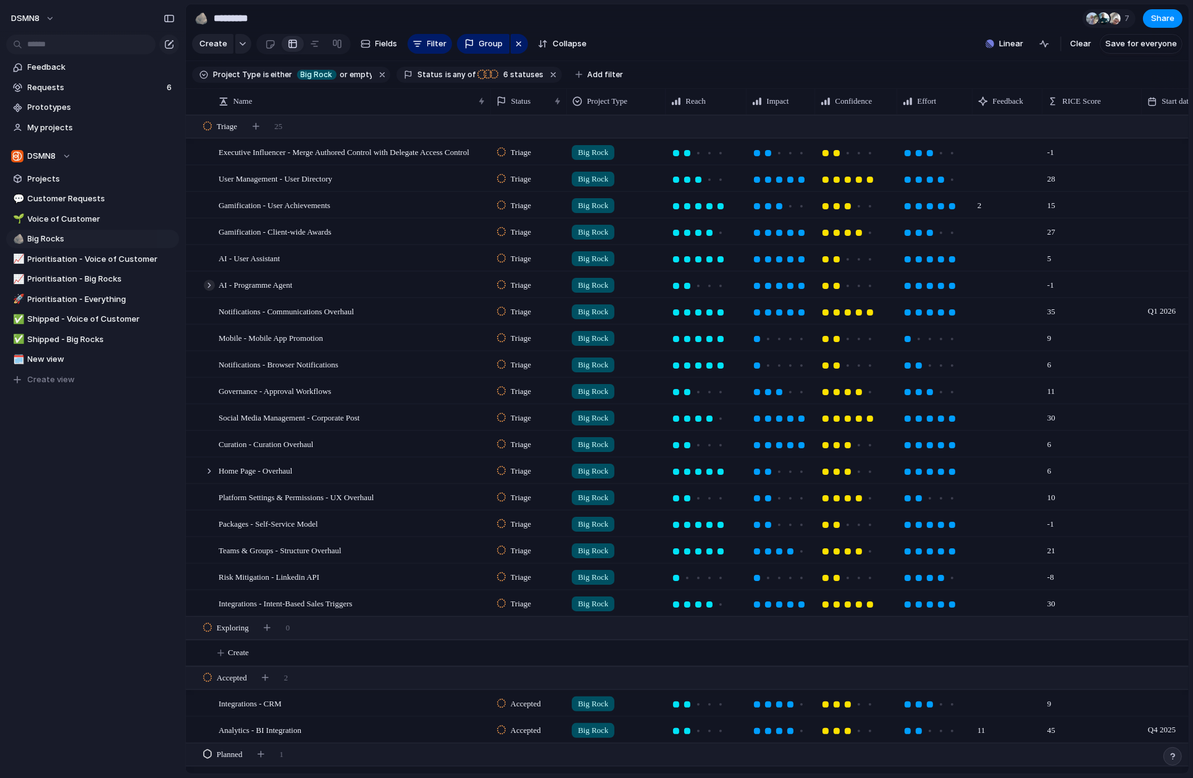
click at [208, 285] on div at bounding box center [209, 285] width 11 height 11
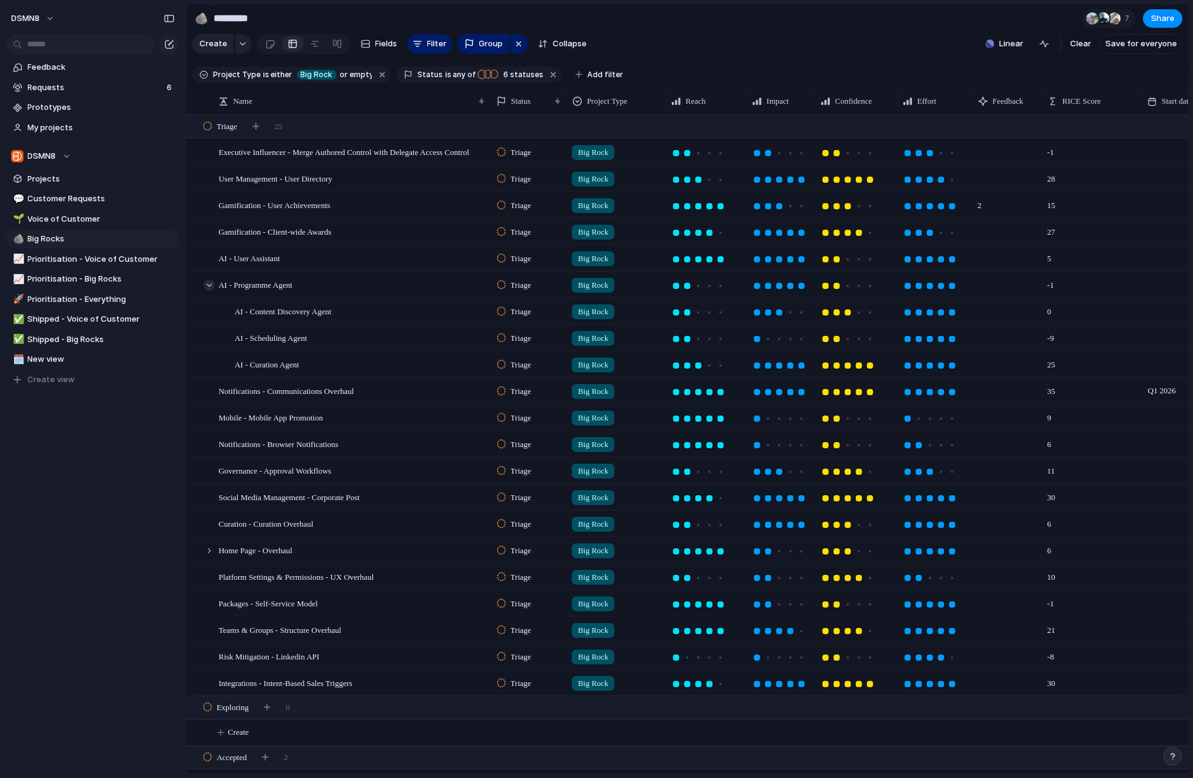
click at [208, 285] on div at bounding box center [209, 285] width 11 height 11
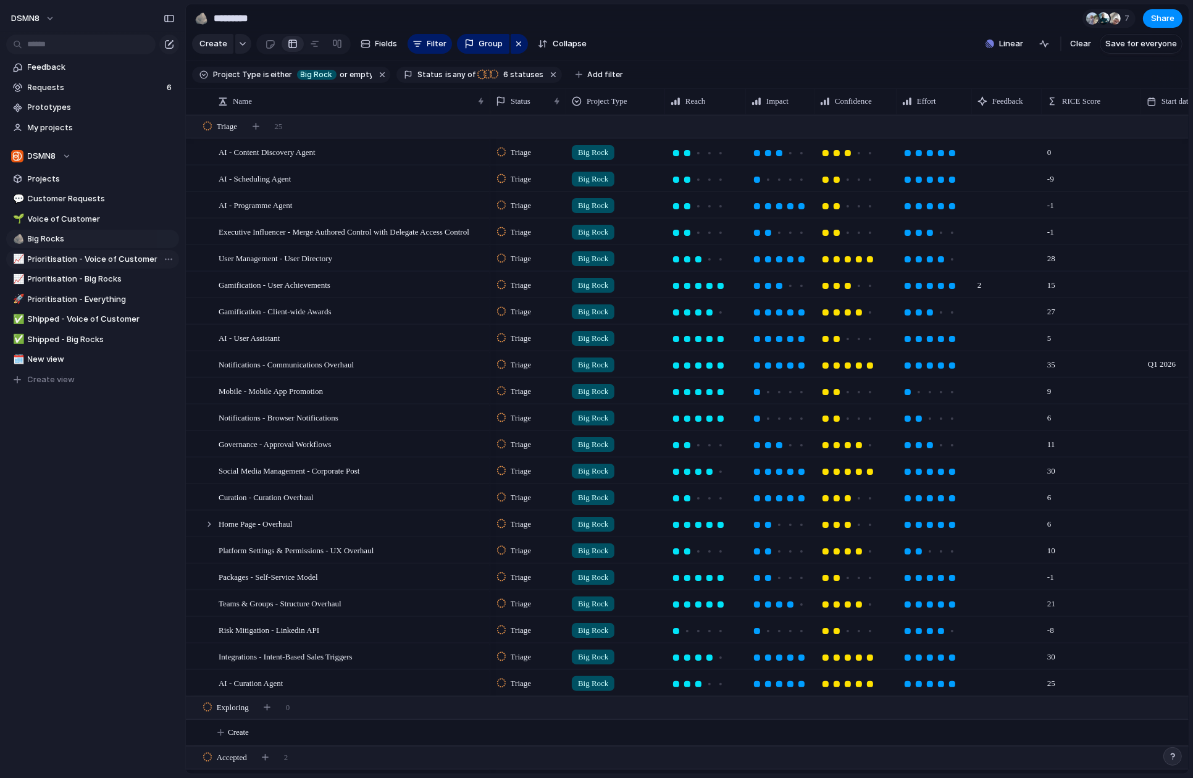
click at [66, 258] on span "Prioritisation - Voice of Customer" at bounding box center [101, 259] width 147 height 12
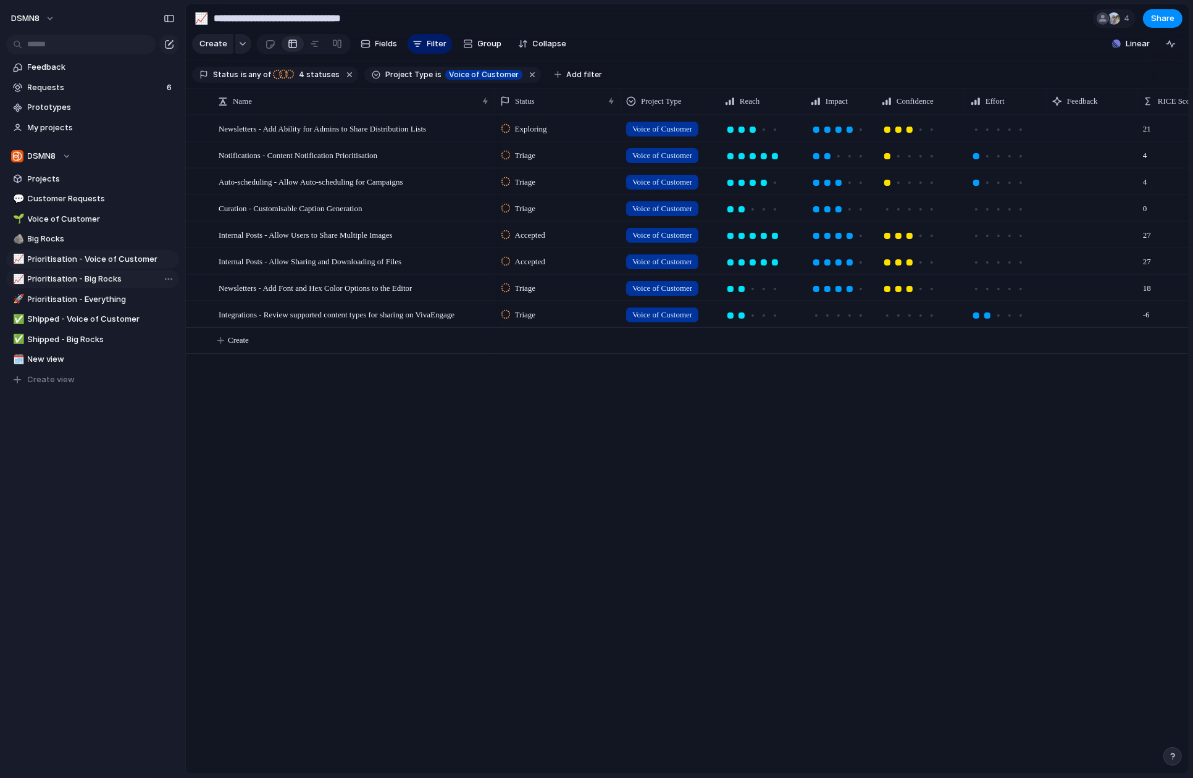
click at [82, 280] on span "Prioritisation - Big Rocks" at bounding box center [101, 279] width 147 height 12
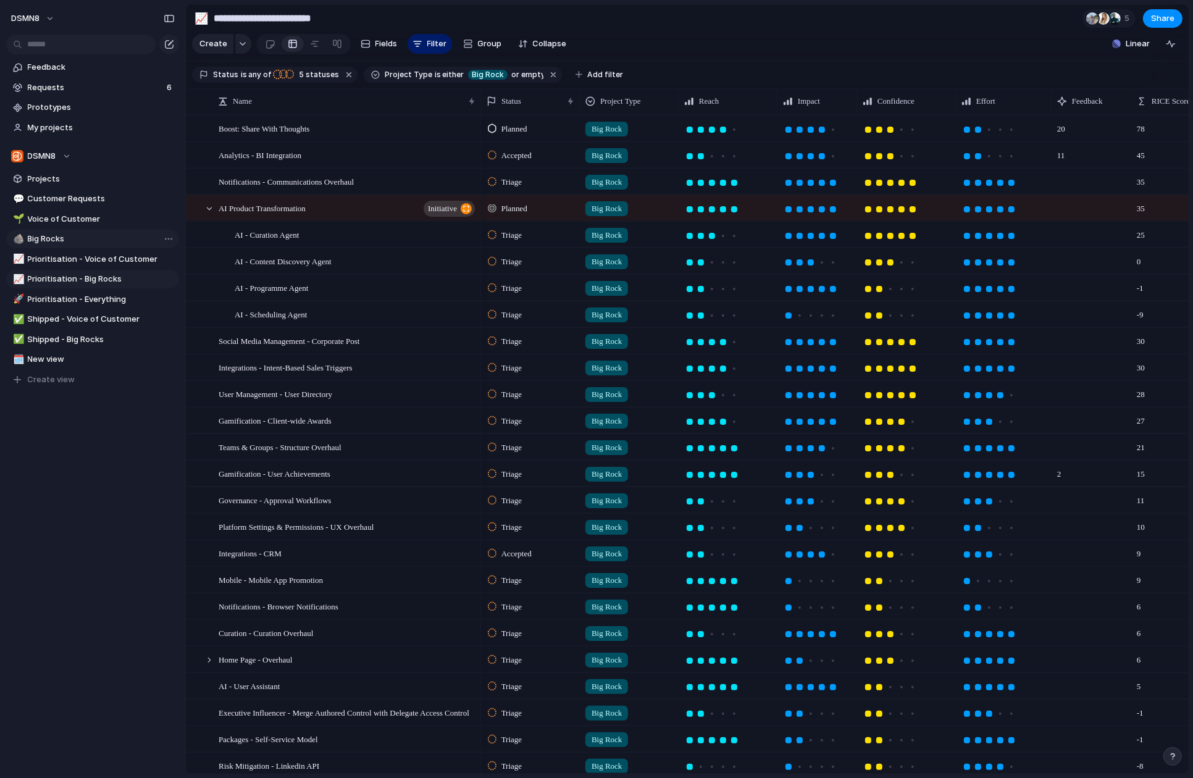
click at [83, 241] on span "Big Rocks" at bounding box center [101, 239] width 147 height 12
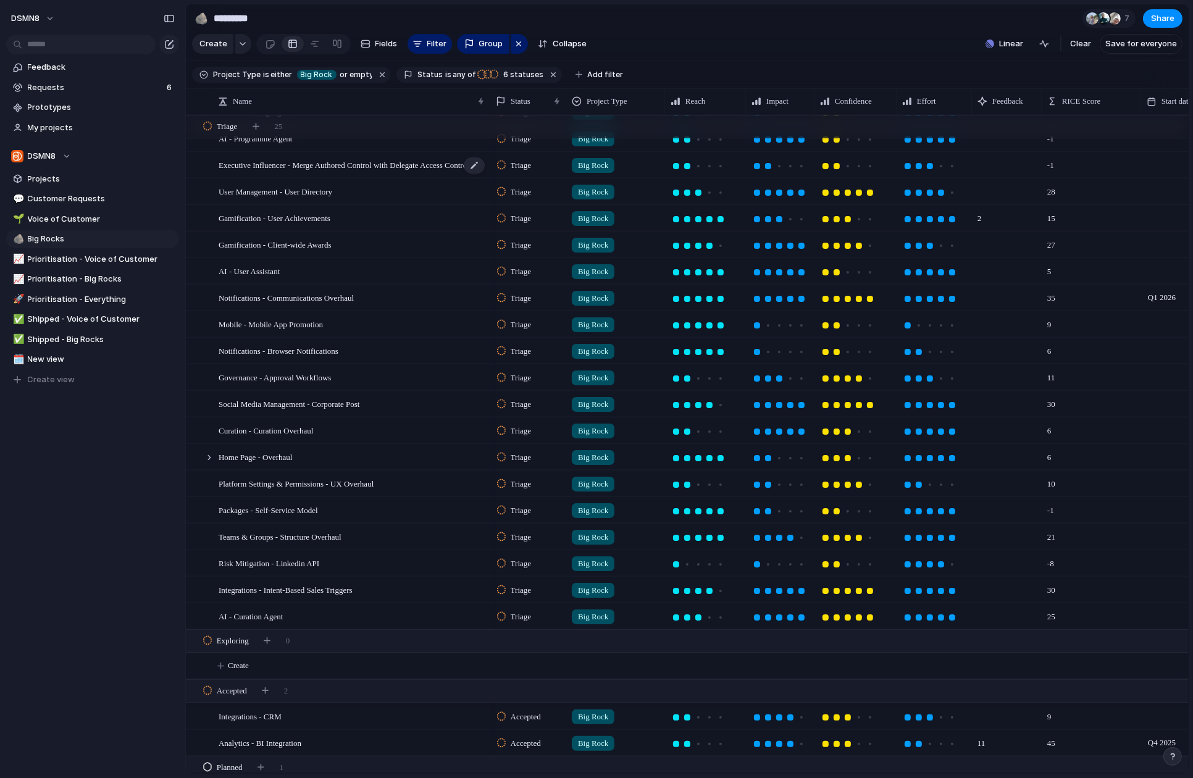
scroll to position [175, 0]
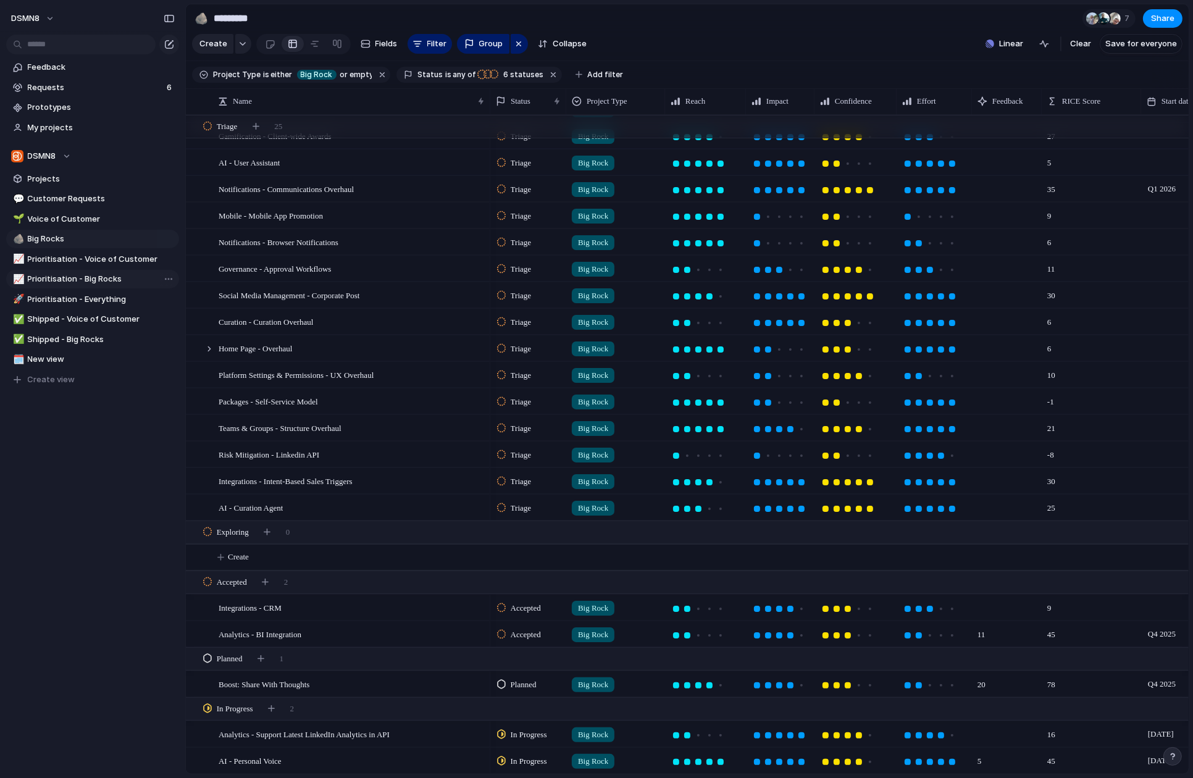
click at [88, 278] on span "Prioritisation - Big Rocks" at bounding box center [101, 279] width 147 height 12
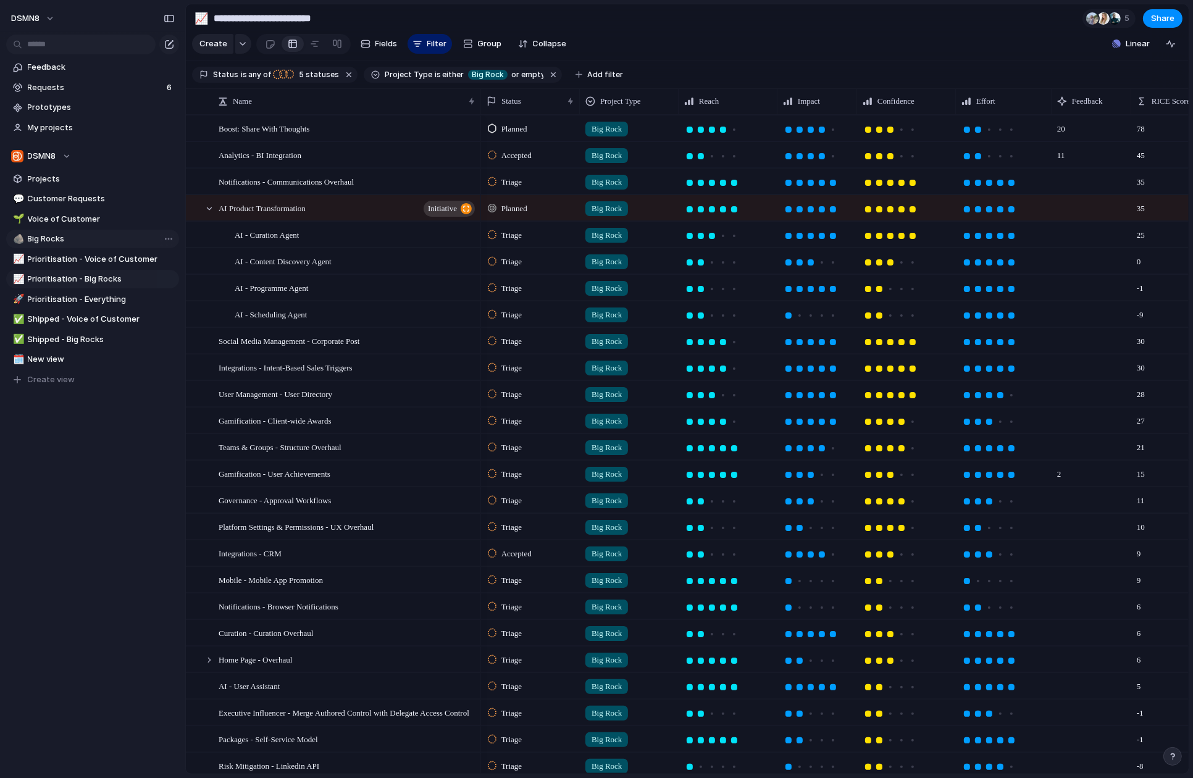
click at [84, 241] on span "Big Rocks" at bounding box center [101, 239] width 147 height 12
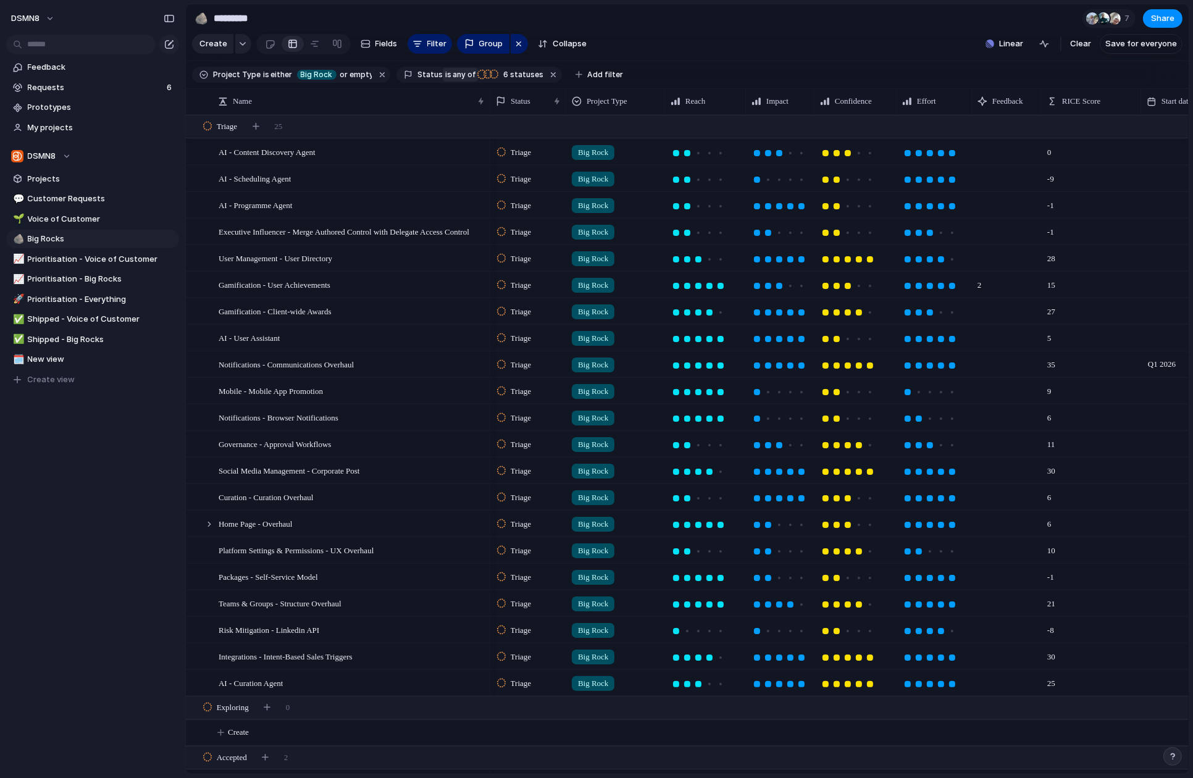
click at [451, 76] on span "any of" at bounding box center [463, 74] width 24 height 11
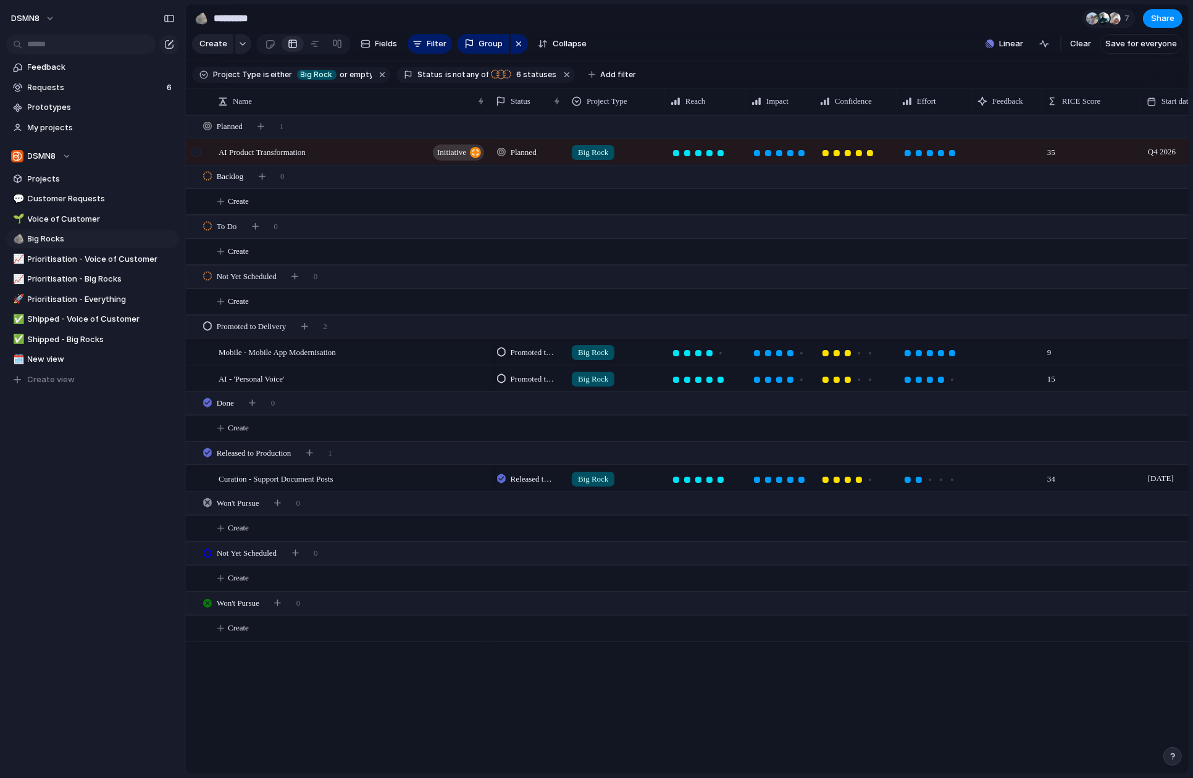
click at [198, 154] on div at bounding box center [195, 152] width 9 height 9
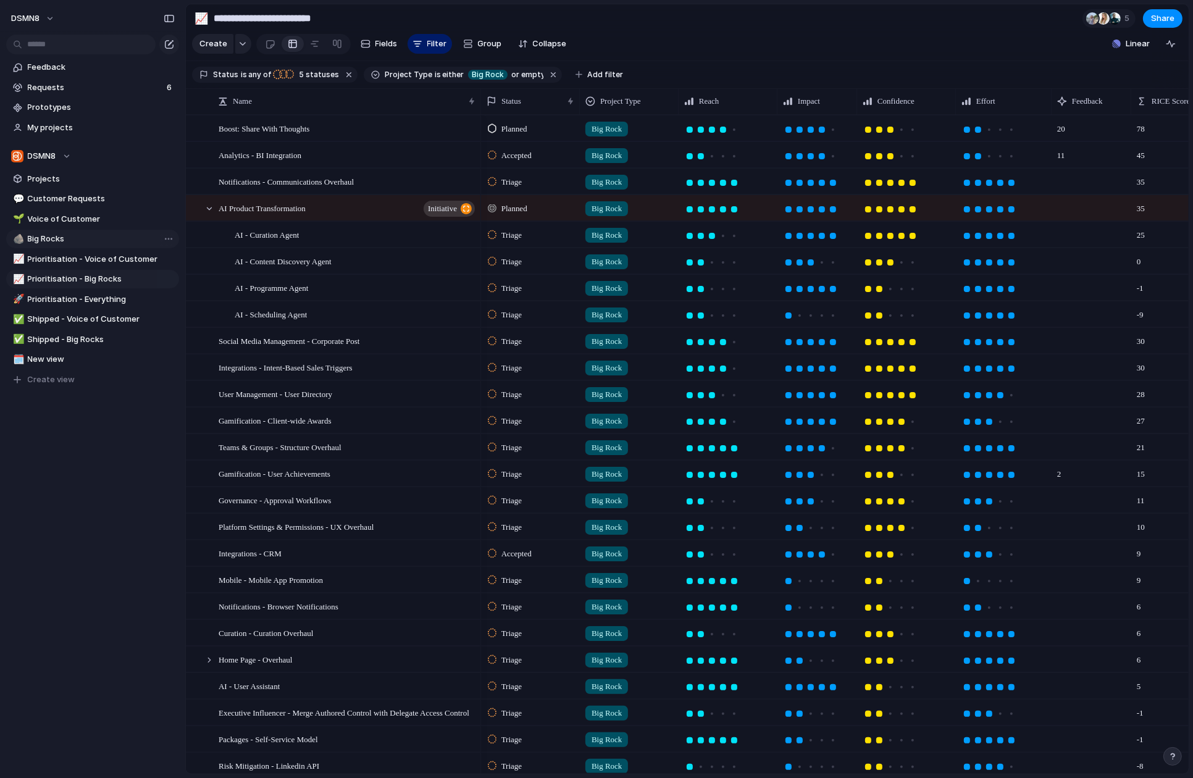
click at [77, 238] on span "Big Rocks" at bounding box center [101, 239] width 147 height 12
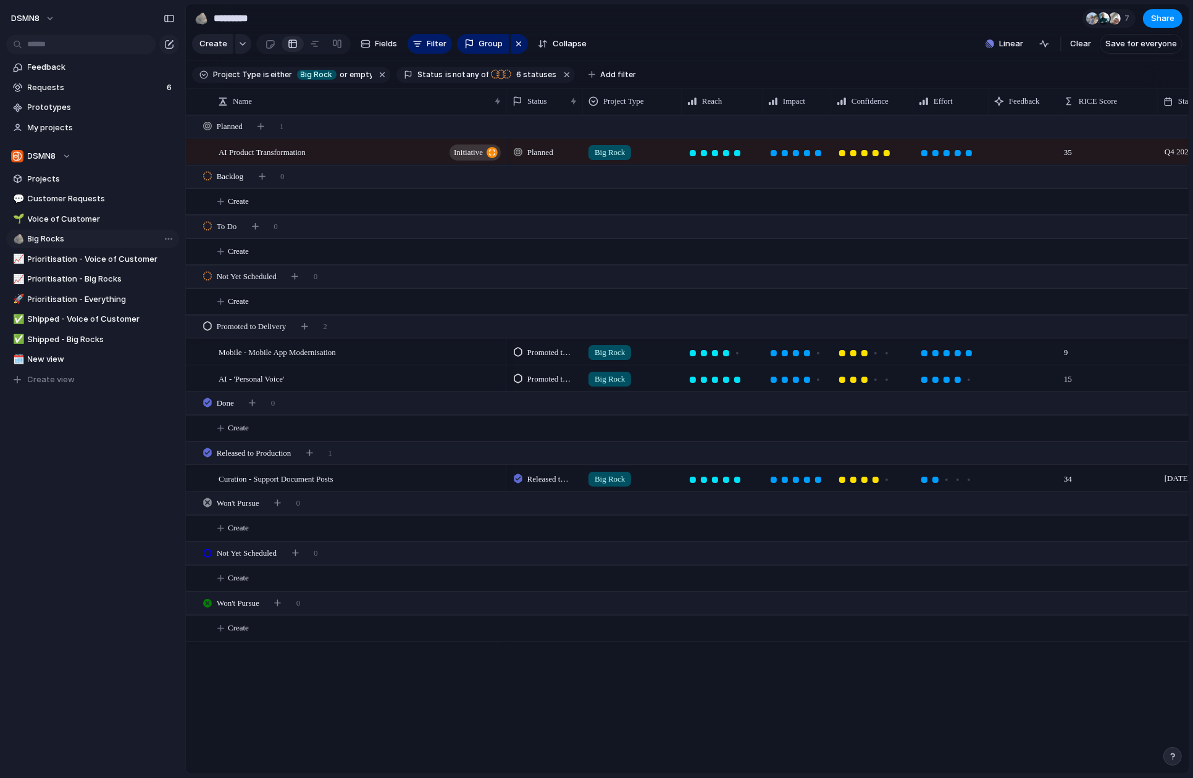
click at [77, 238] on span "Big Rocks" at bounding box center [101, 239] width 147 height 12
click at [70, 256] on span "Prioritisation - Voice of Customer" at bounding box center [101, 259] width 147 height 12
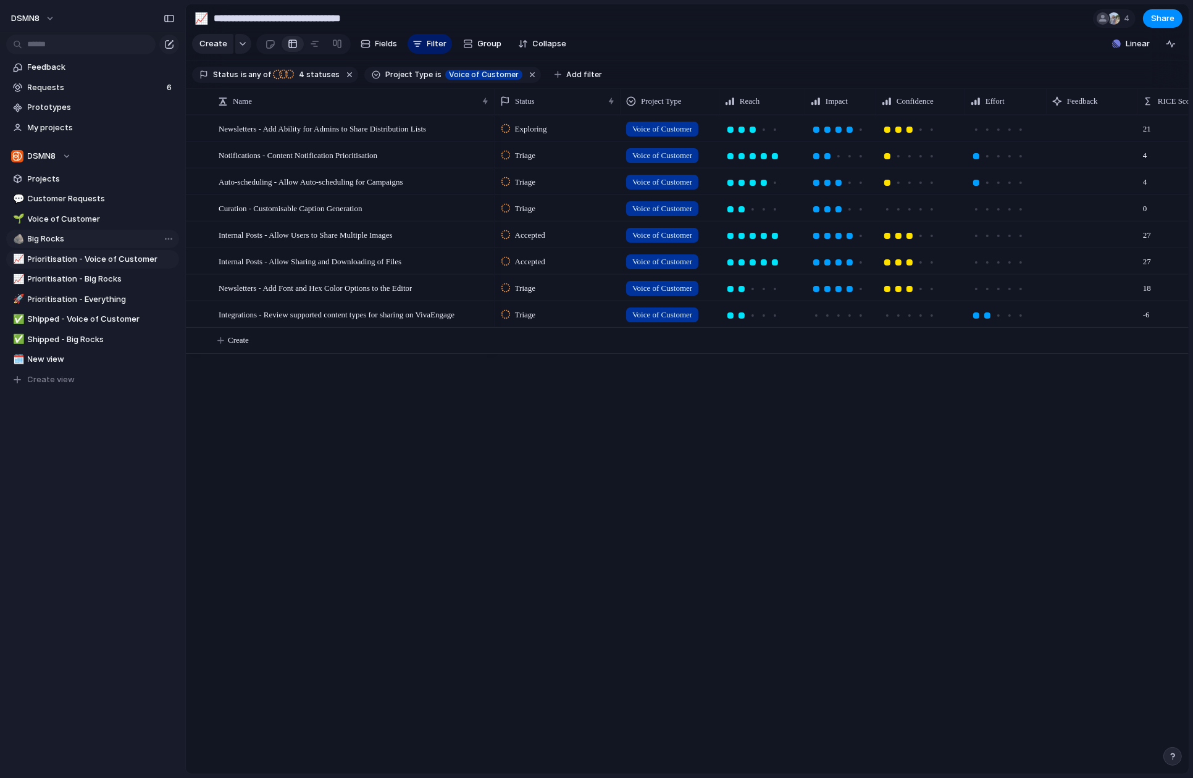
click at [72, 241] on span "Big Rocks" at bounding box center [101, 239] width 147 height 12
type input "*********"
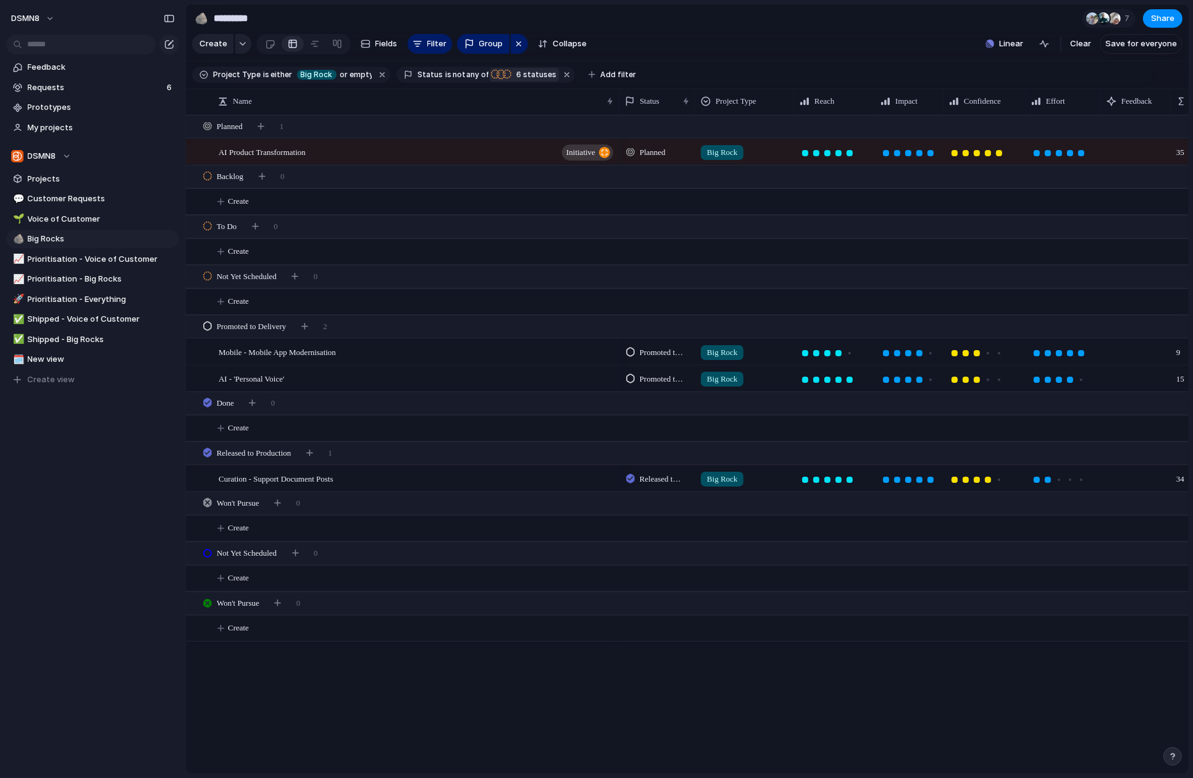
click at [522, 73] on span "6 statuses" at bounding box center [534, 74] width 44 height 11
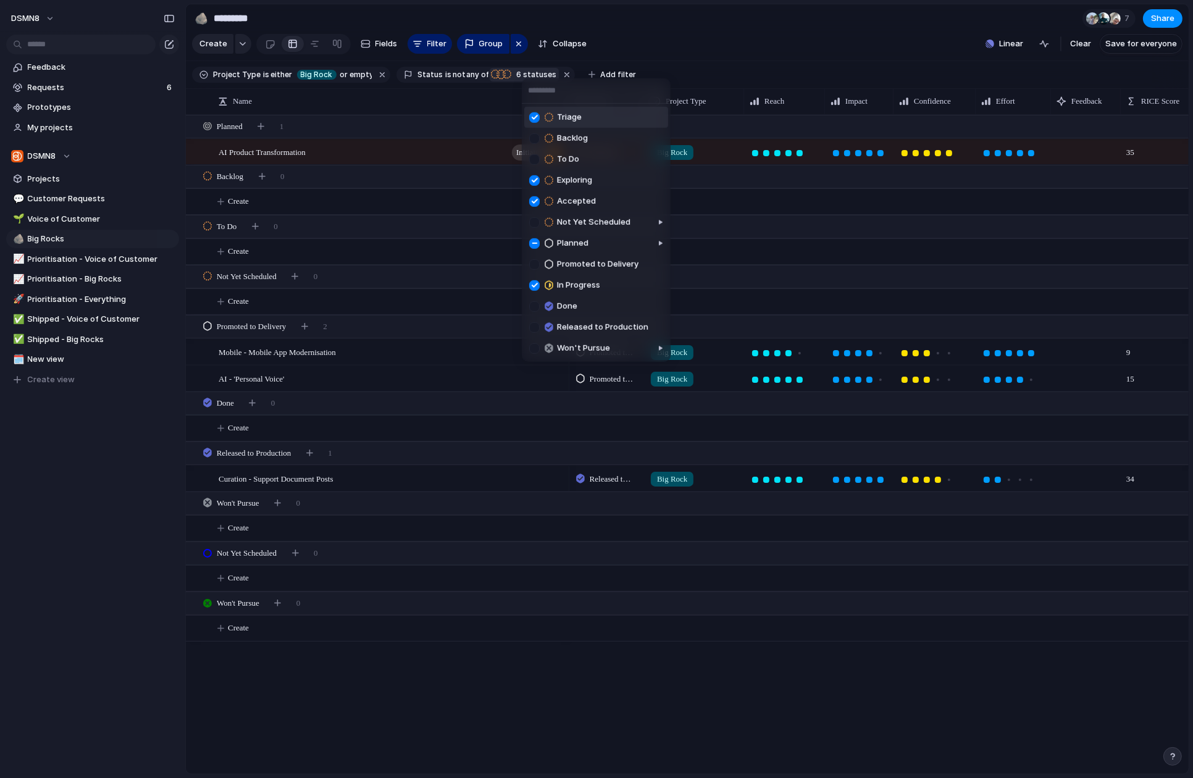
click at [693, 44] on div "Triage Backlog To Do Exploring Accepted Not Yet Scheduled Planned Promoted to D…" at bounding box center [596, 389] width 1193 height 778
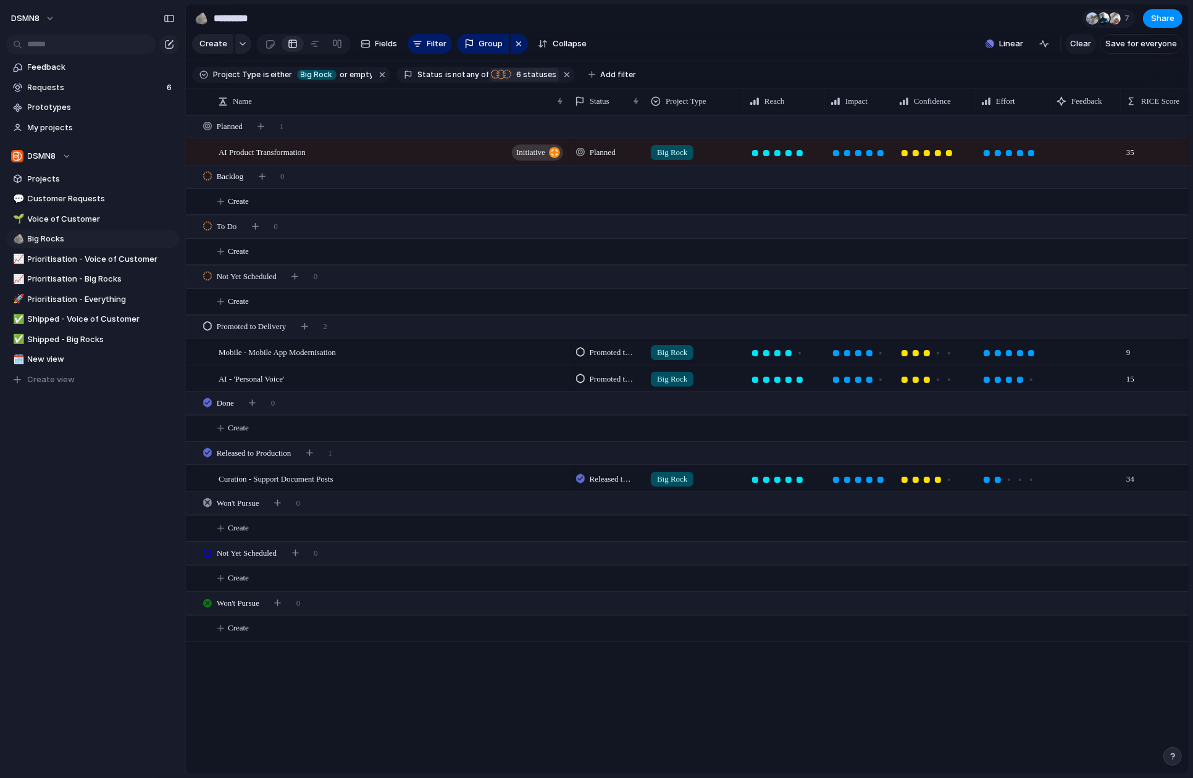
click at [1092, 46] on button "Clear" at bounding box center [1080, 44] width 31 height 20
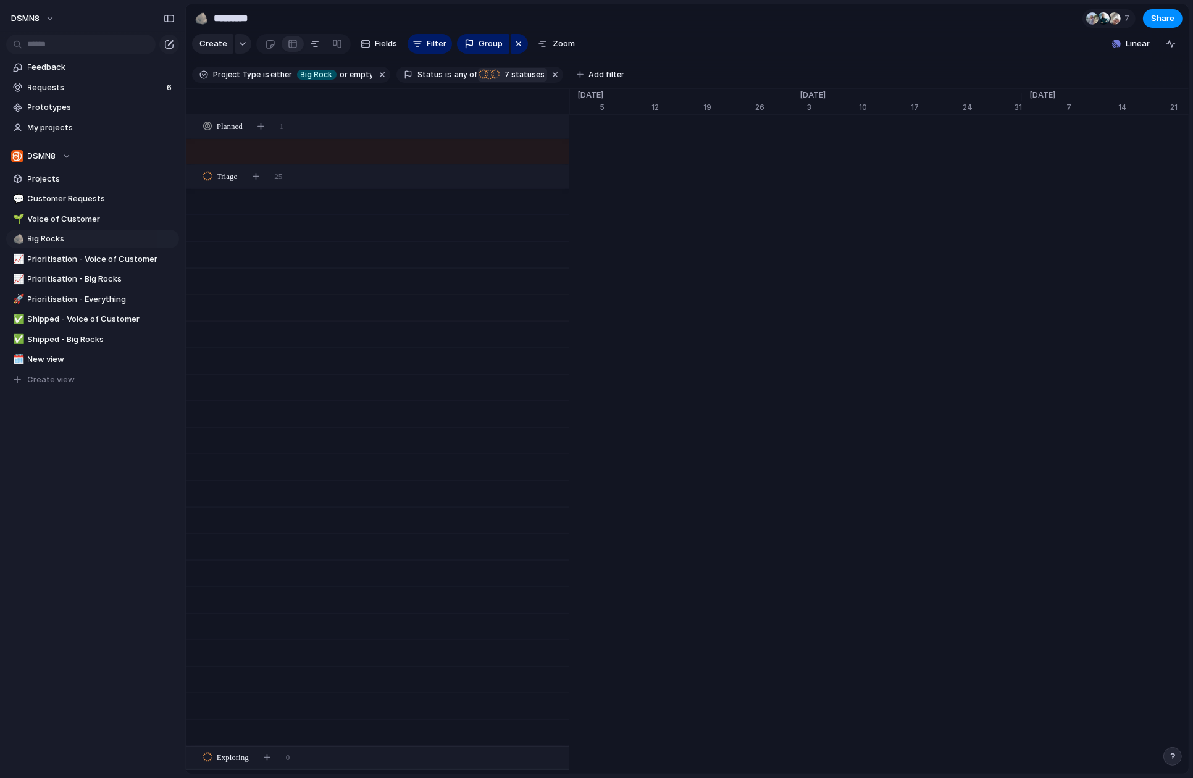
scroll to position [0, 8026]
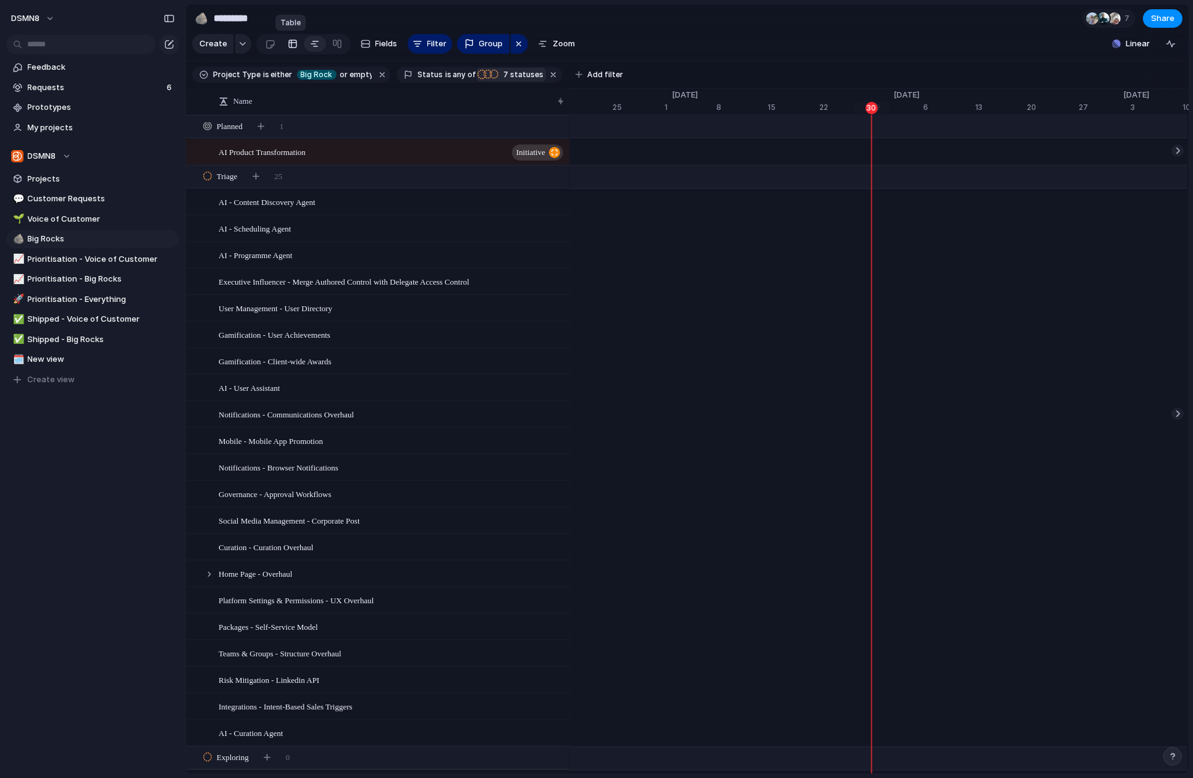
click at [295, 43] on link at bounding box center [293, 44] width 22 height 20
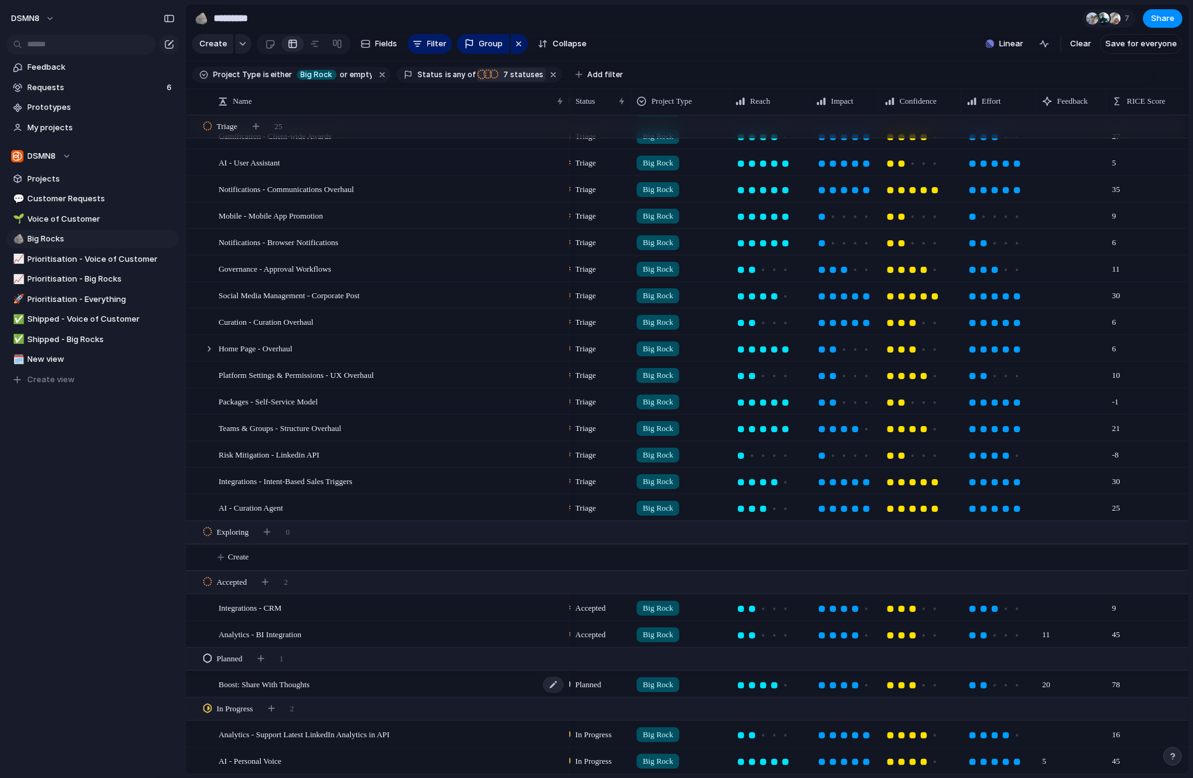
scroll to position [0, 27]
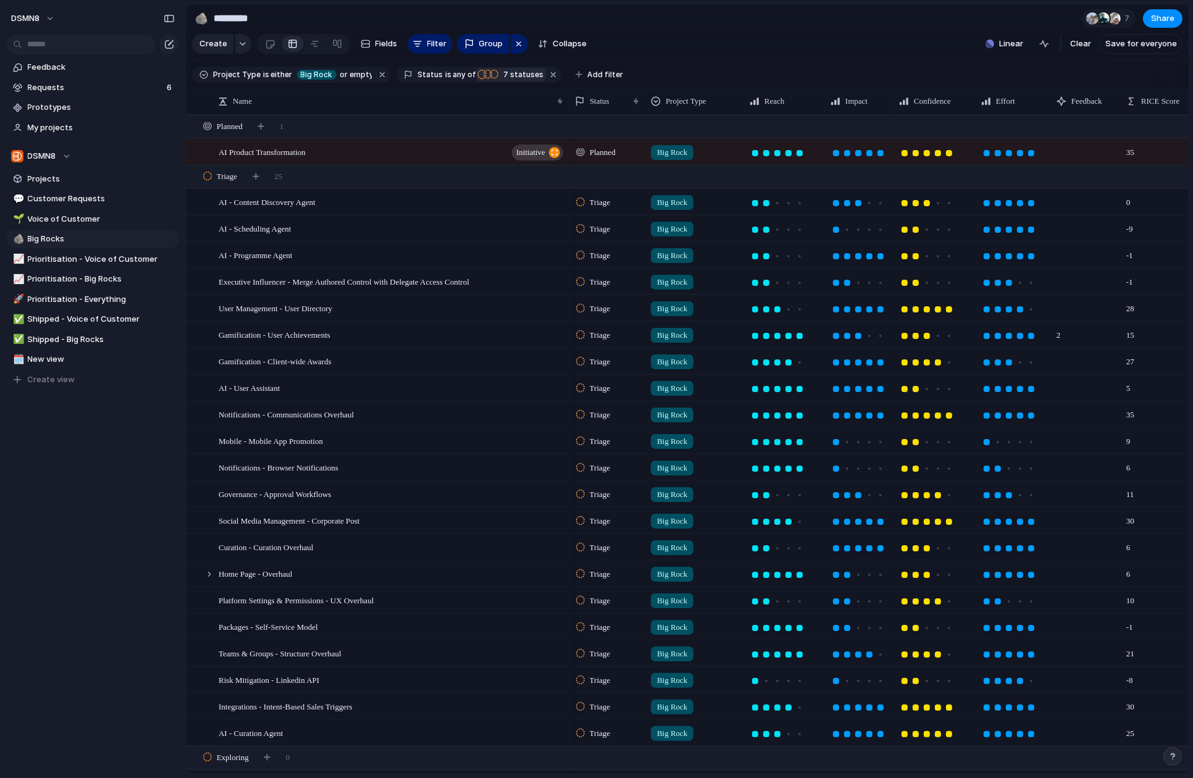
click at [110, 498] on div "Open in new tab Copy link Duplicate view Rename view Delete view" at bounding box center [596, 389] width 1193 height 778
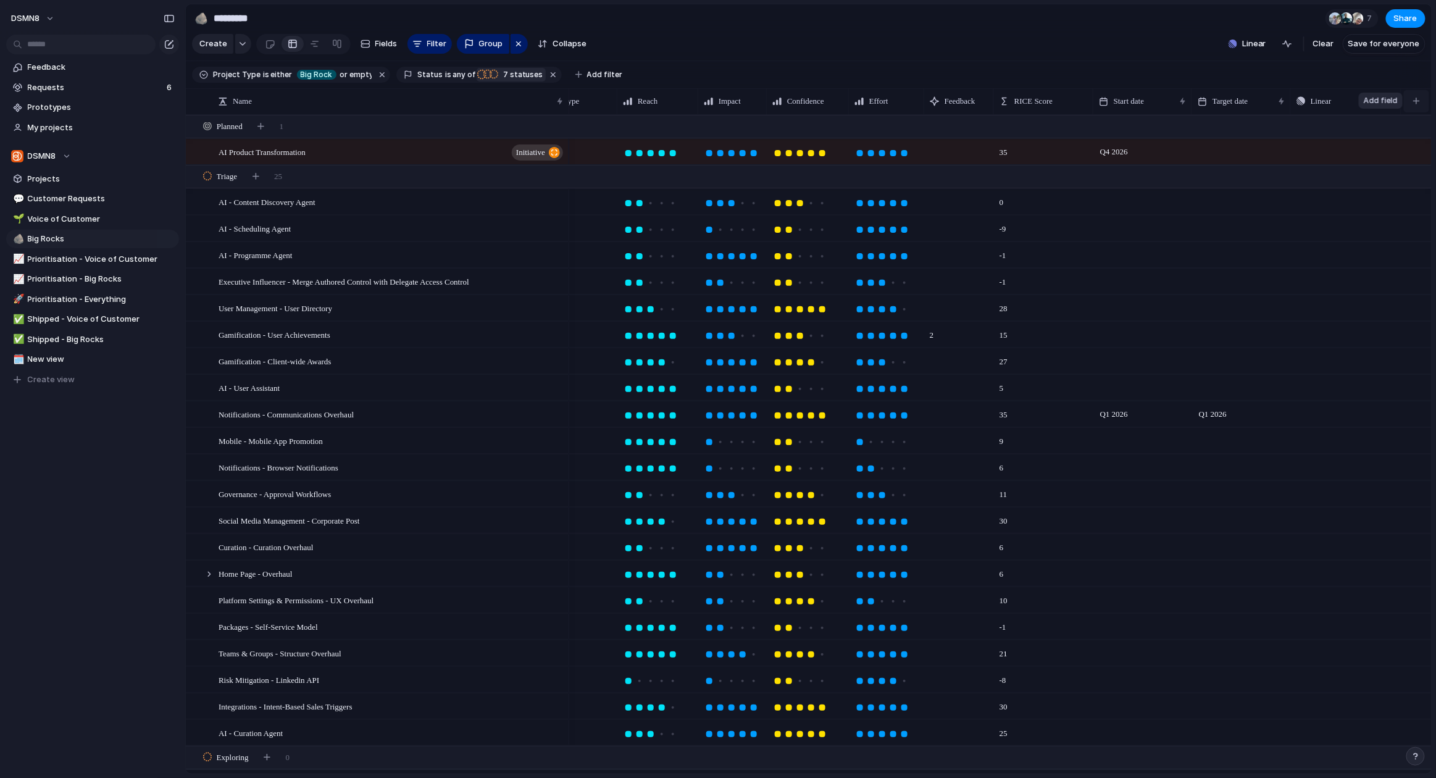
click at [1192, 100] on button "button" at bounding box center [1416, 101] width 25 height 22
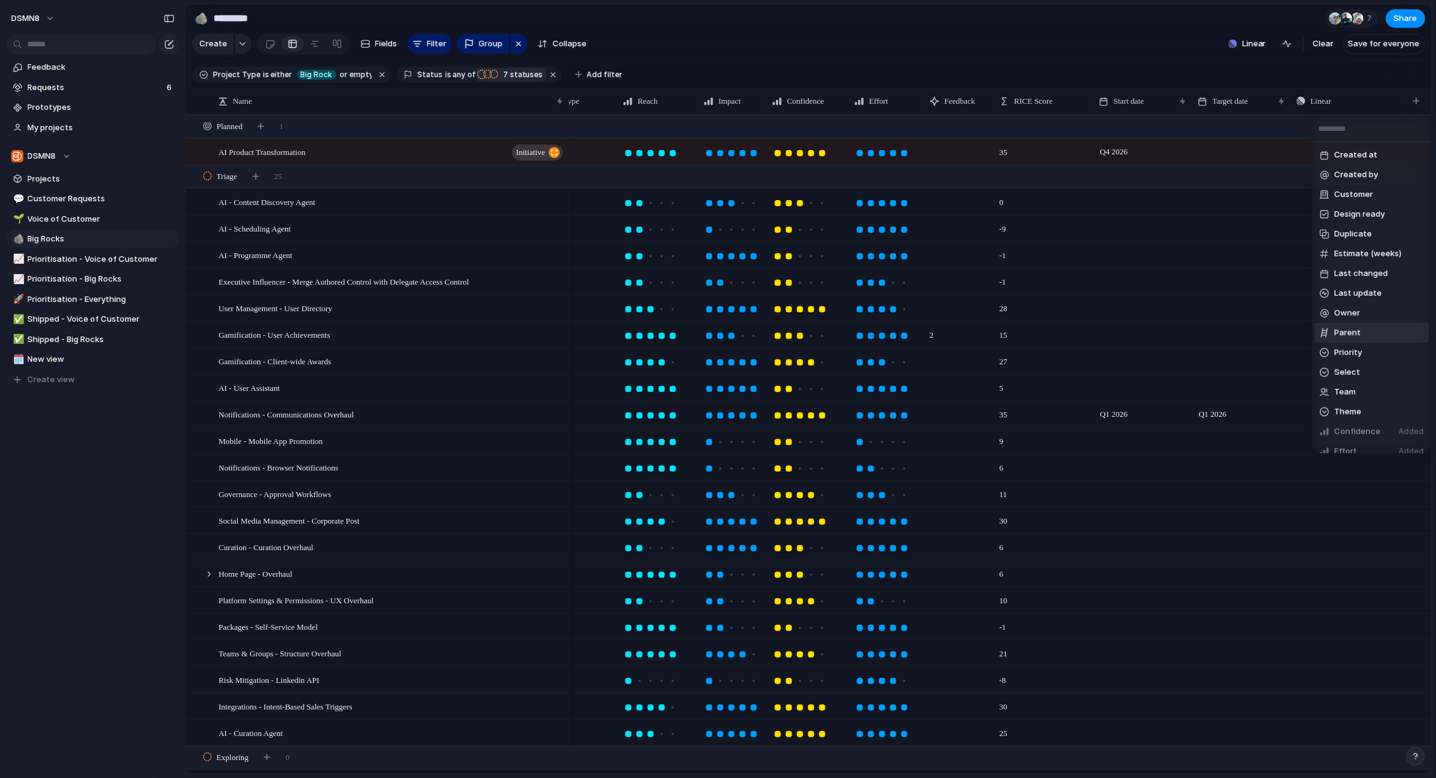
click at [1192, 335] on span "Parent" at bounding box center [1348, 333] width 27 height 12
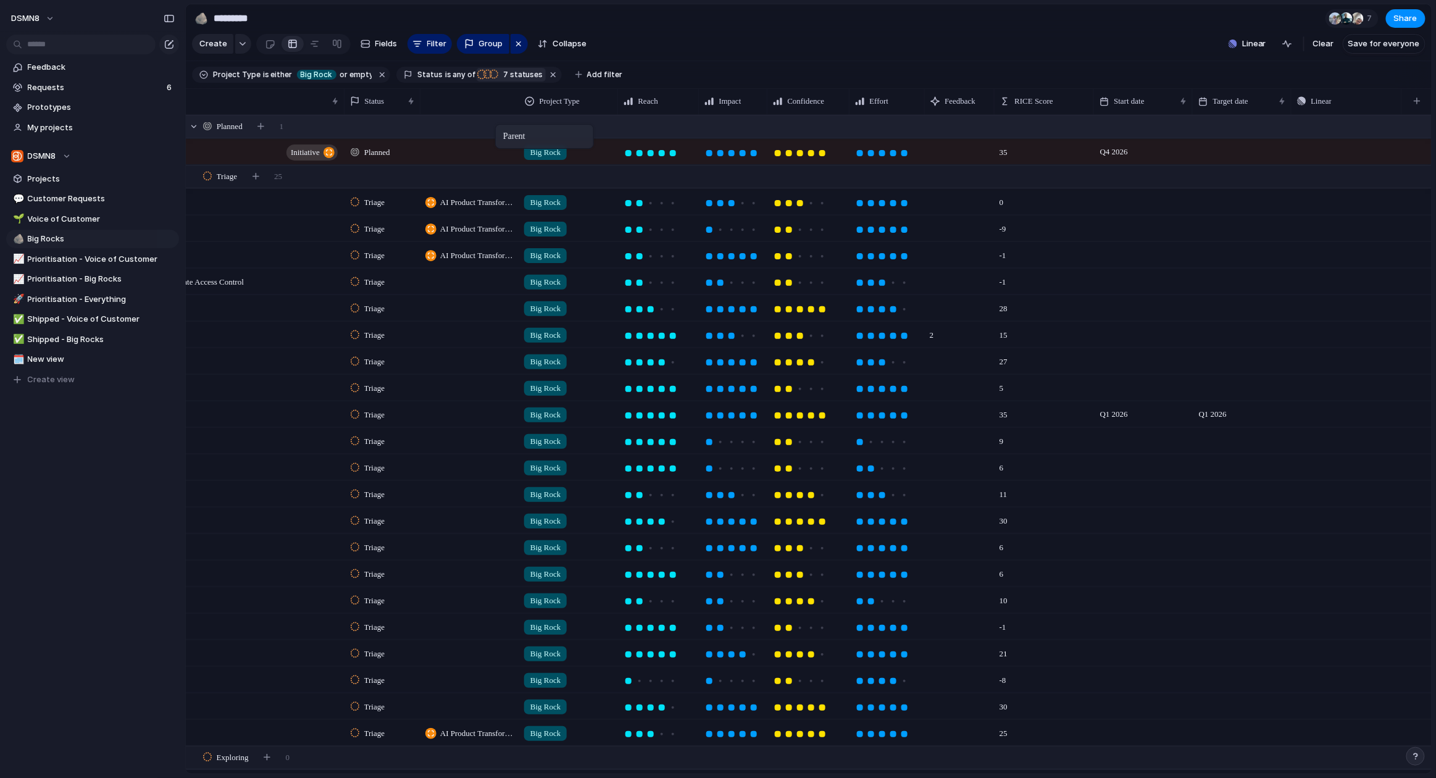
drag, startPoint x: 1334, startPoint y: 101, endPoint x: 501, endPoint y: 132, distance: 832.9
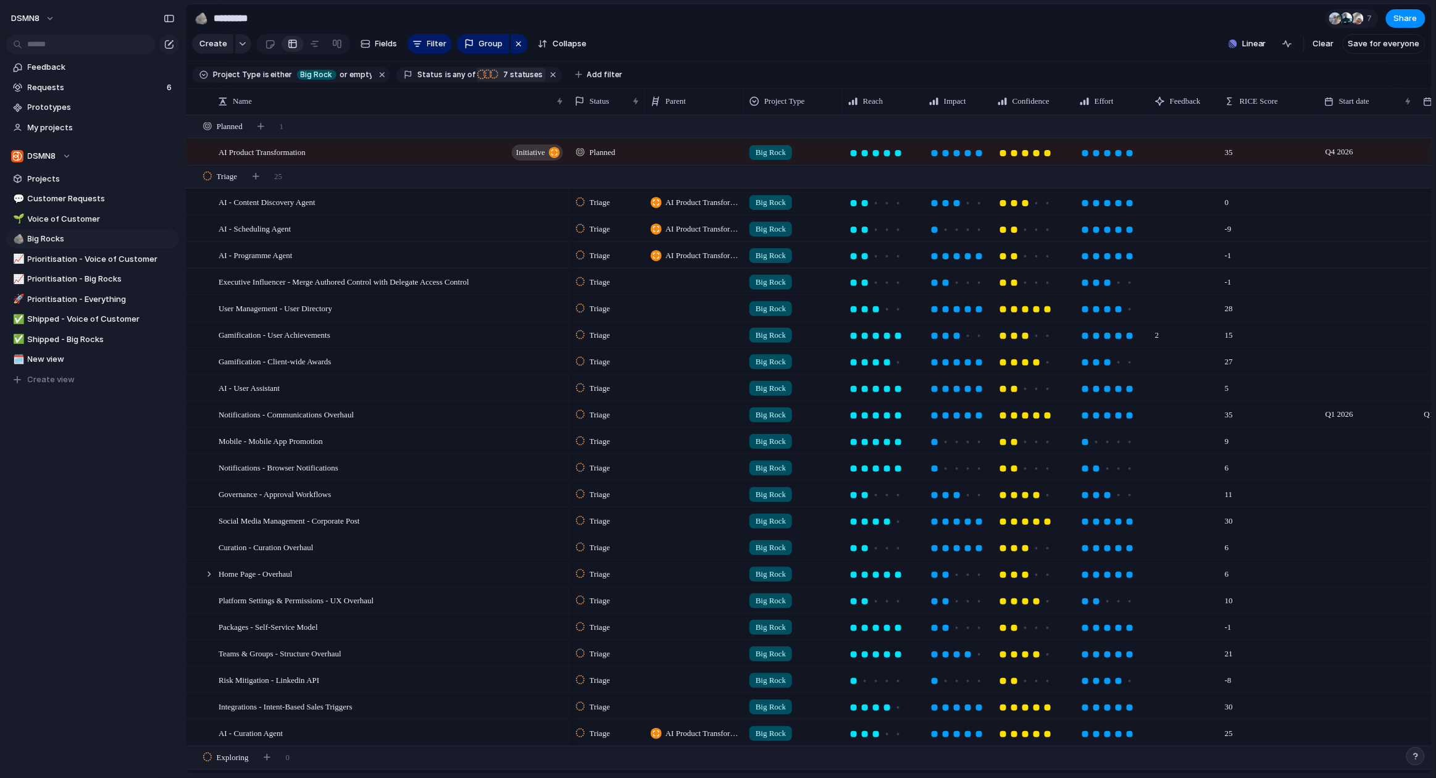
click at [516, 75] on span "7 statuses" at bounding box center [521, 74] width 44 height 11
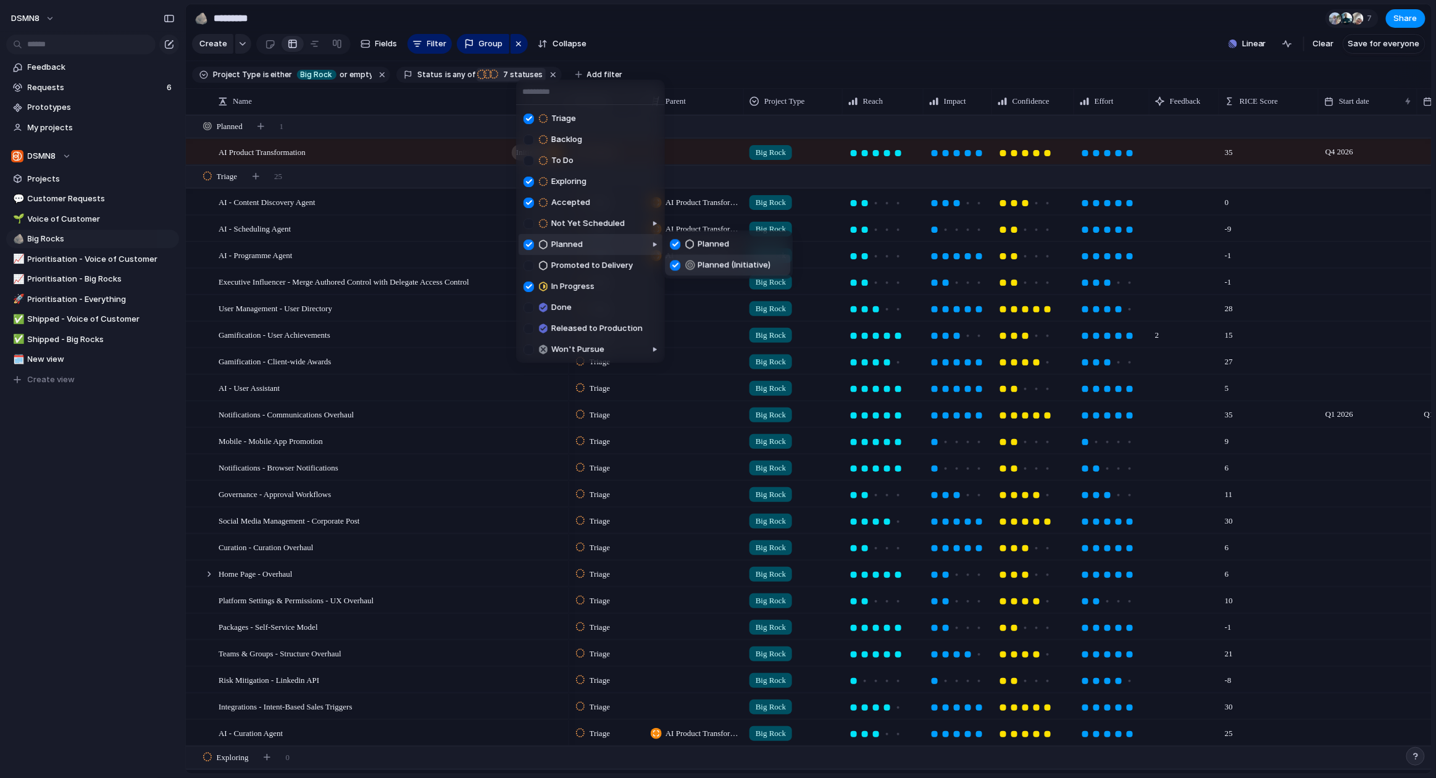
click at [671, 263] on div at bounding box center [675, 265] width 10 height 10
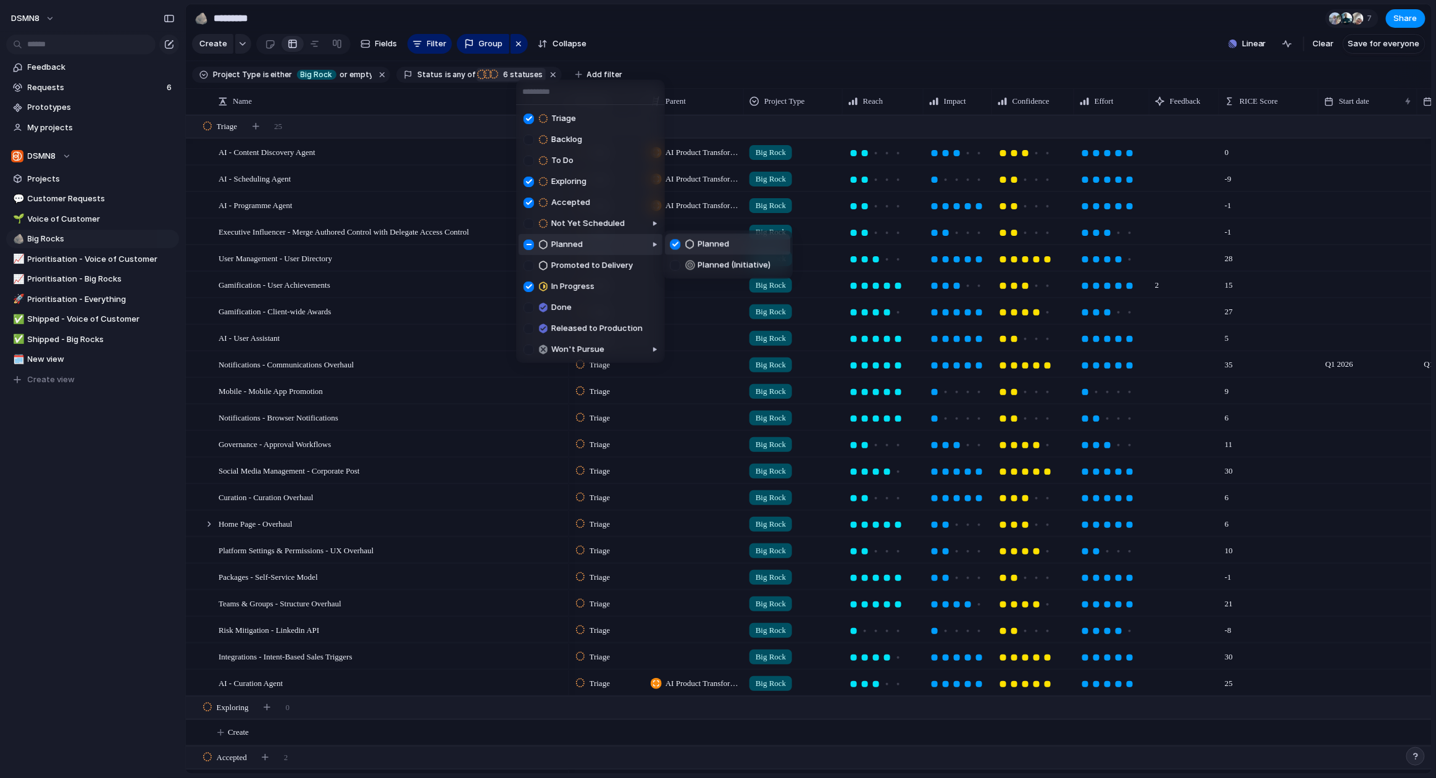
click at [695, 42] on div "Triage Backlog To Do Exploring Accepted Not Yet Scheduled Planned Promoted to D…" at bounding box center [718, 389] width 1436 height 778
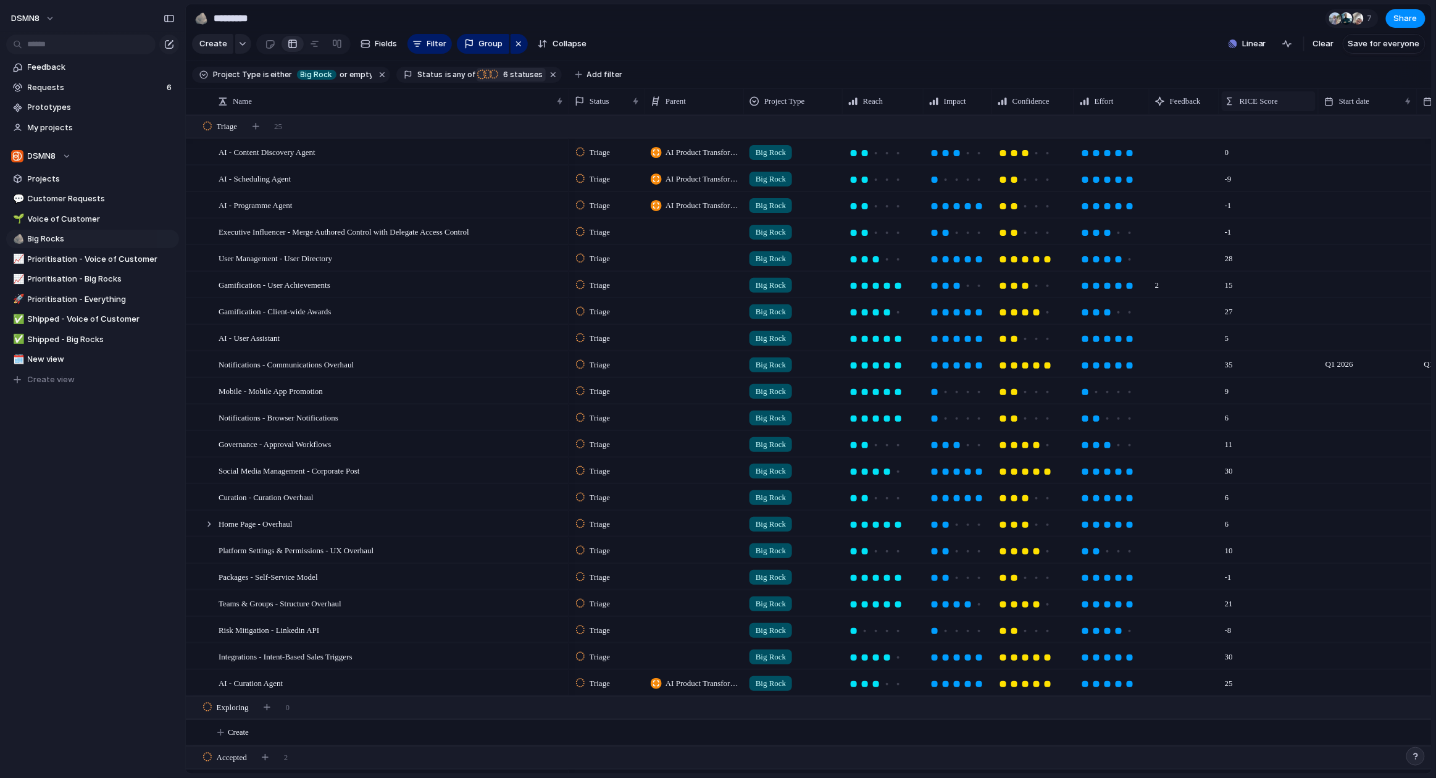
click at [1192, 102] on span "RICE Score" at bounding box center [1259, 101] width 38 height 12
click at [1192, 185] on span "Sort descending" at bounding box center [1277, 188] width 65 height 12
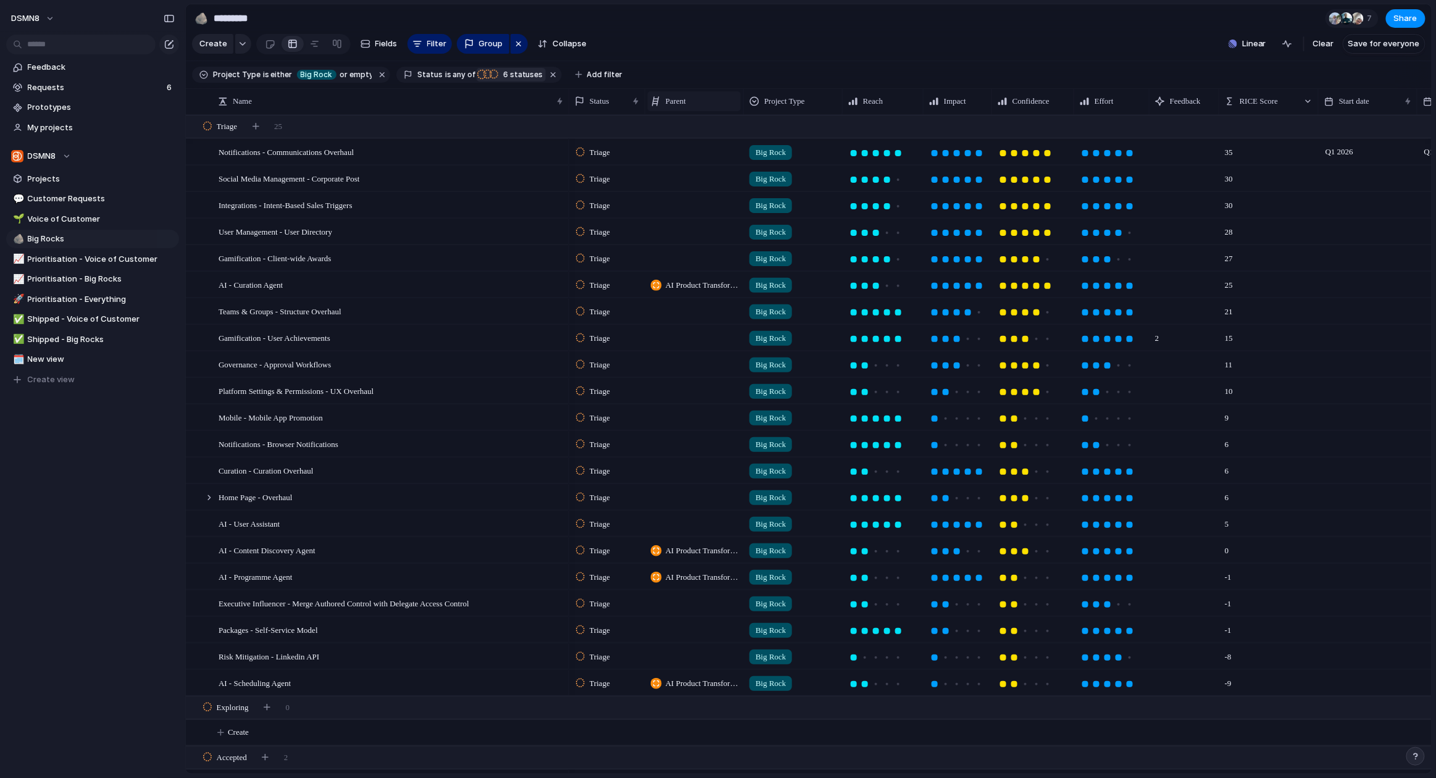
click at [677, 99] on span "Parent" at bounding box center [676, 101] width 20 height 12
click at [693, 122] on li "Modify" at bounding box center [695, 129] width 91 height 20
click at [1192, 104] on div "button" at bounding box center [1414, 106] width 14 height 14
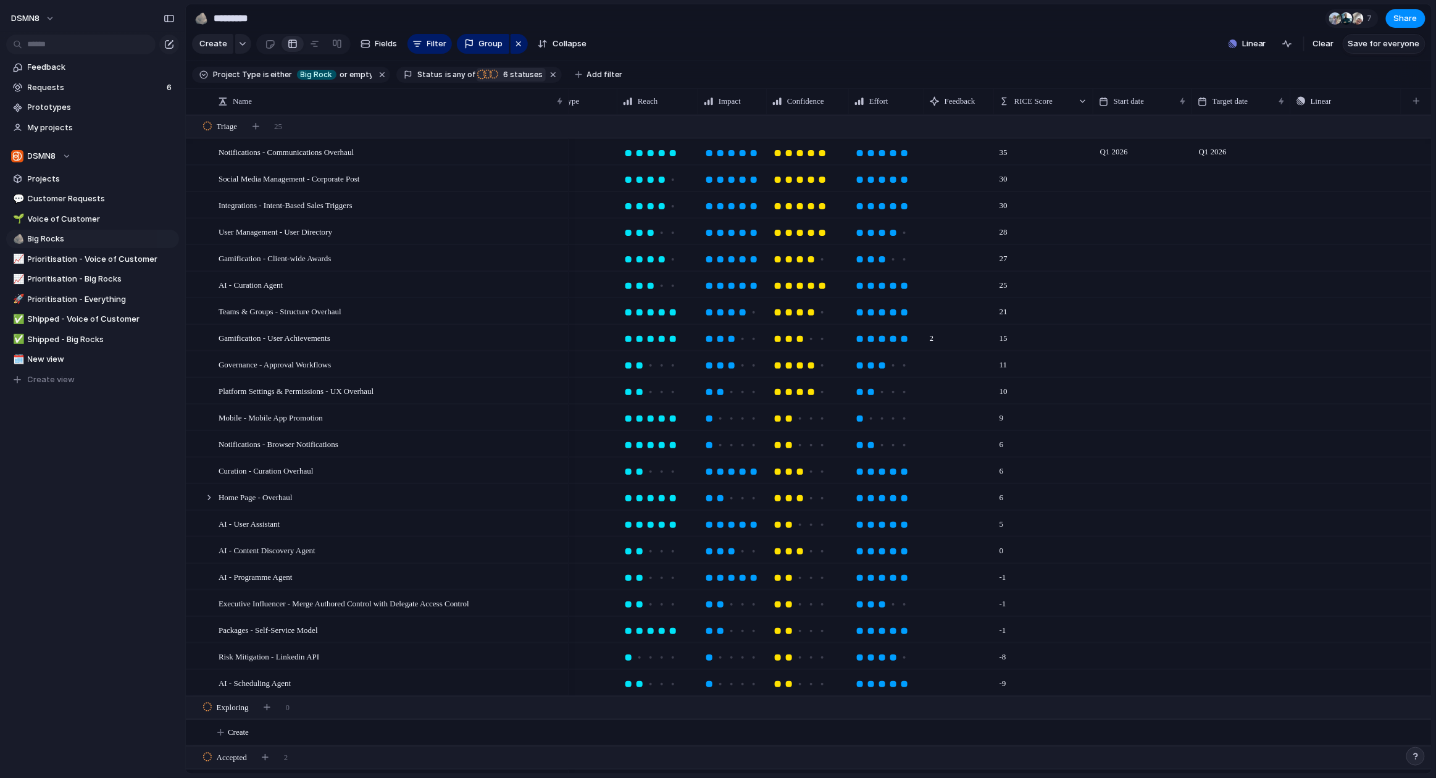
click at [1192, 43] on span "Save for everyone" at bounding box center [1384, 44] width 72 height 12
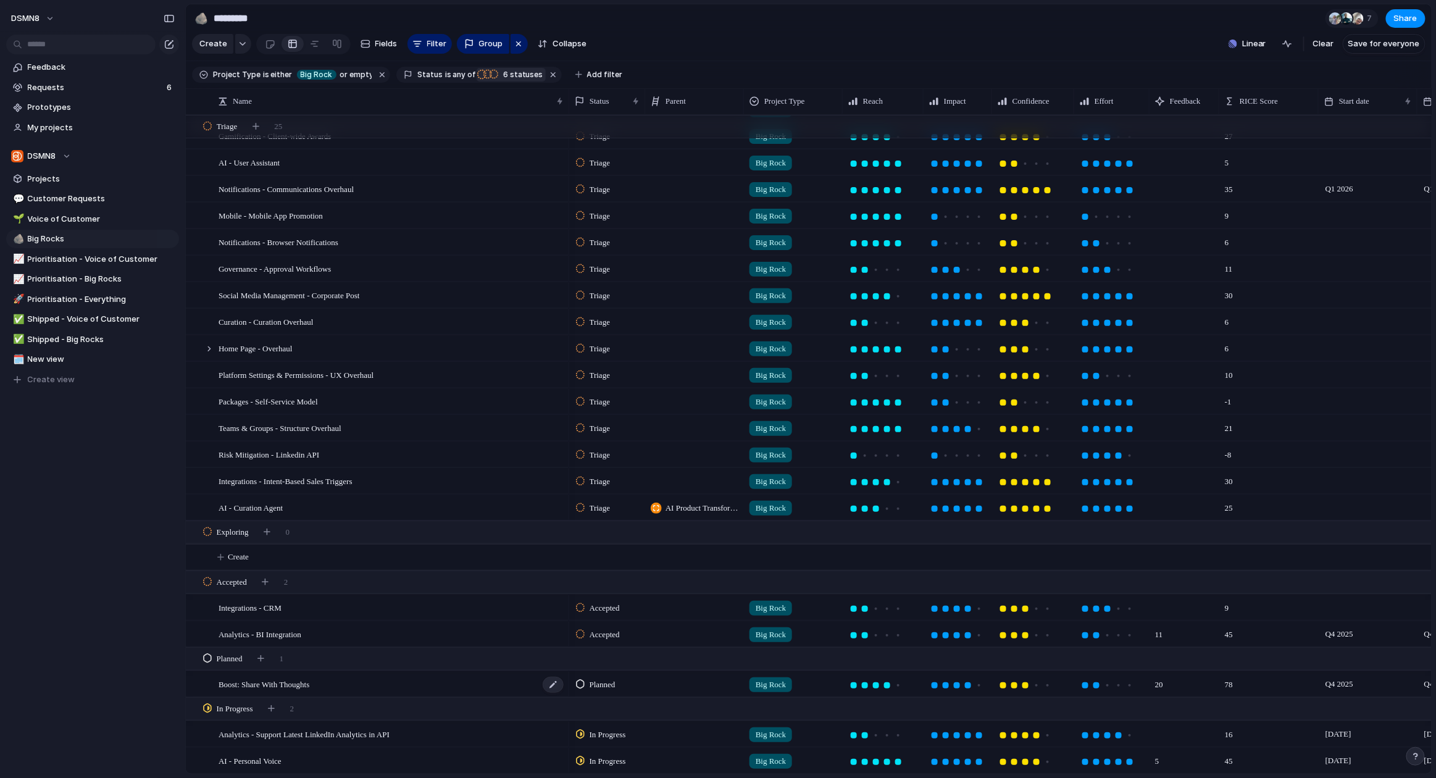
scroll to position [175, 0]
click at [66, 360] on span "New view" at bounding box center [101, 359] width 147 height 12
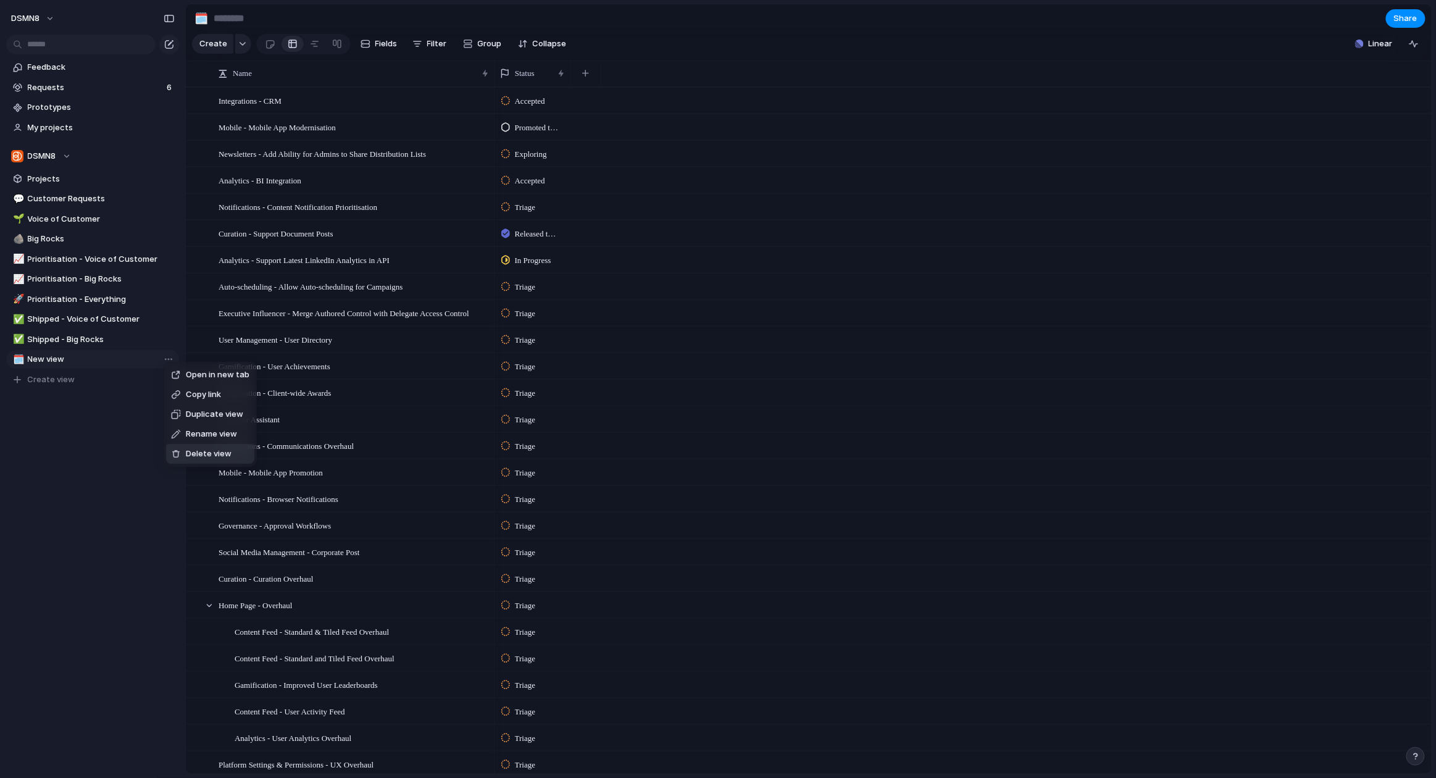
click at [201, 454] on span "Delete view" at bounding box center [209, 454] width 46 height 12
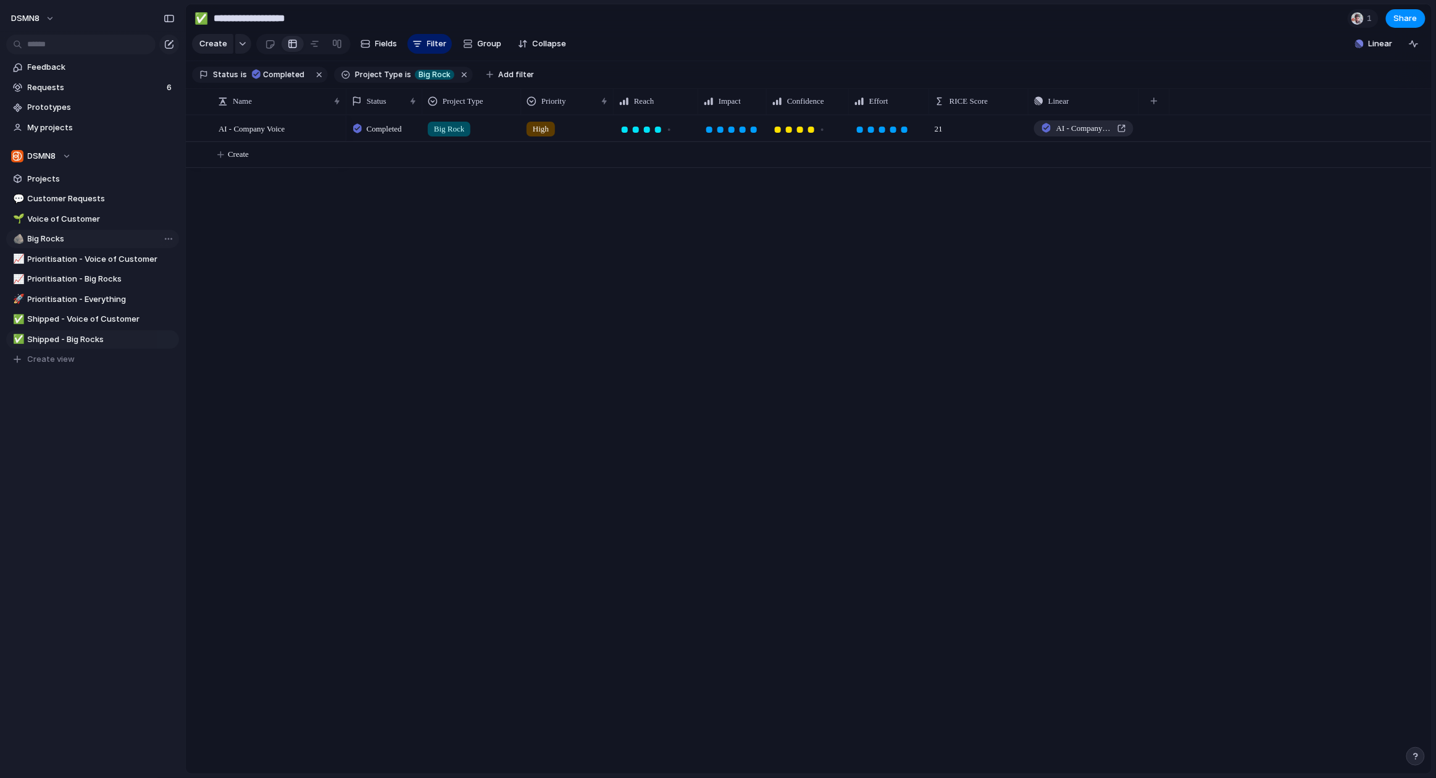
click at [62, 238] on span "Big Rocks" at bounding box center [101, 239] width 147 height 12
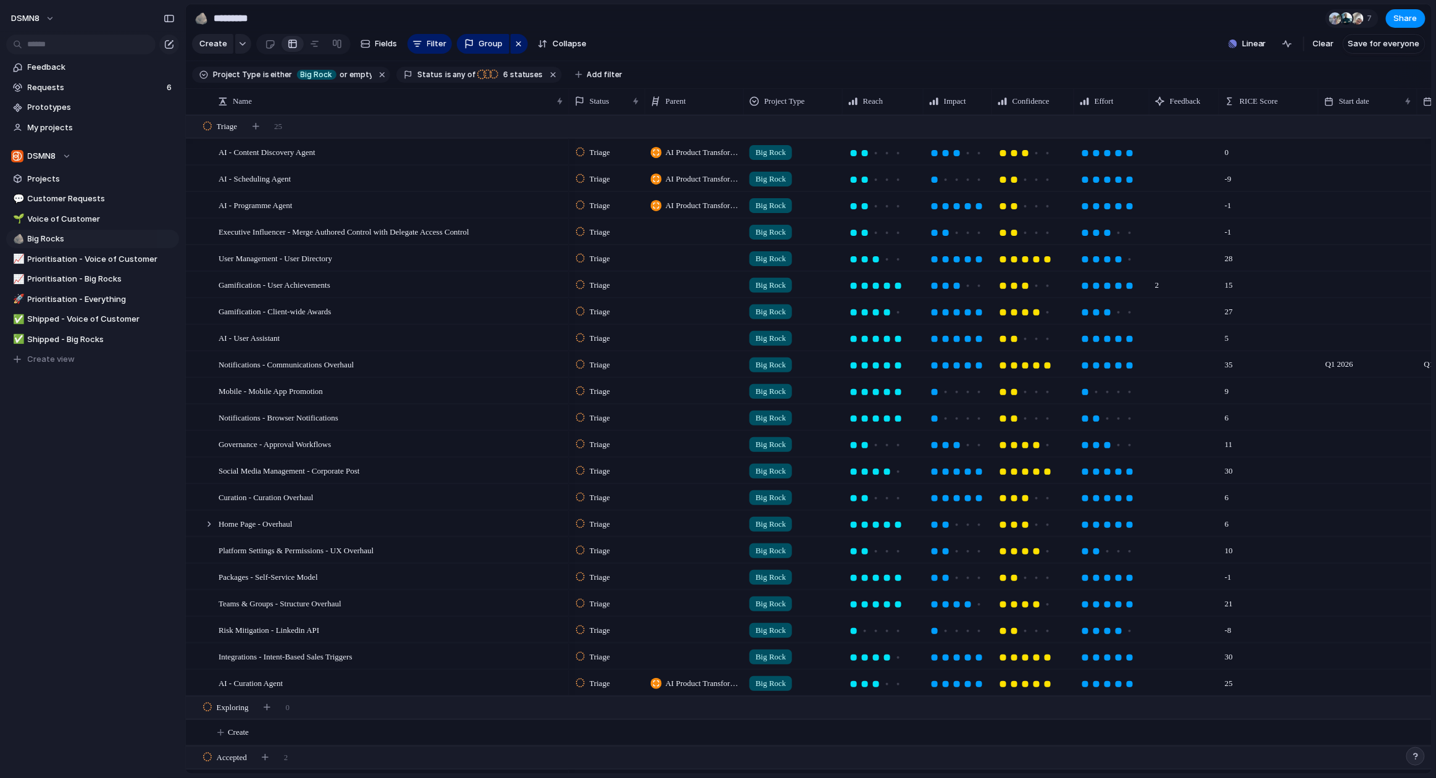
click at [69, 396] on div "Open in new tab Copy link Duplicate view Rename view Delete view" at bounding box center [718, 389] width 1436 height 778
click at [135, 302] on span "Duplicate view" at bounding box center [142, 300] width 57 height 12
type input "**********"
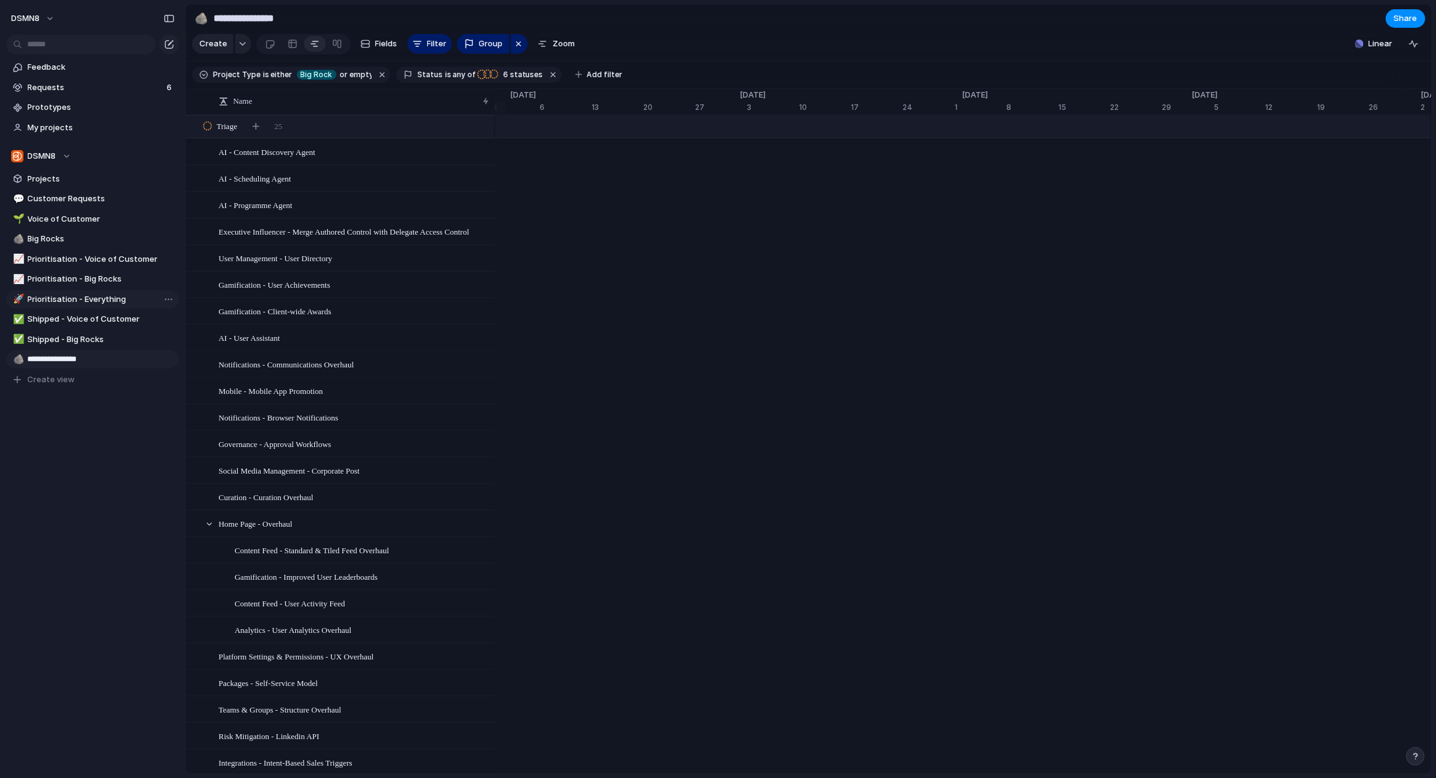
scroll to position [0, 8335]
type input "**********"
click at [43, 357] on div "Open in new tab Copy link Duplicate view Rename view Delete view" at bounding box center [718, 389] width 1436 height 778
click at [73, 357] on span "innitiatives" at bounding box center [101, 359] width 147 height 12
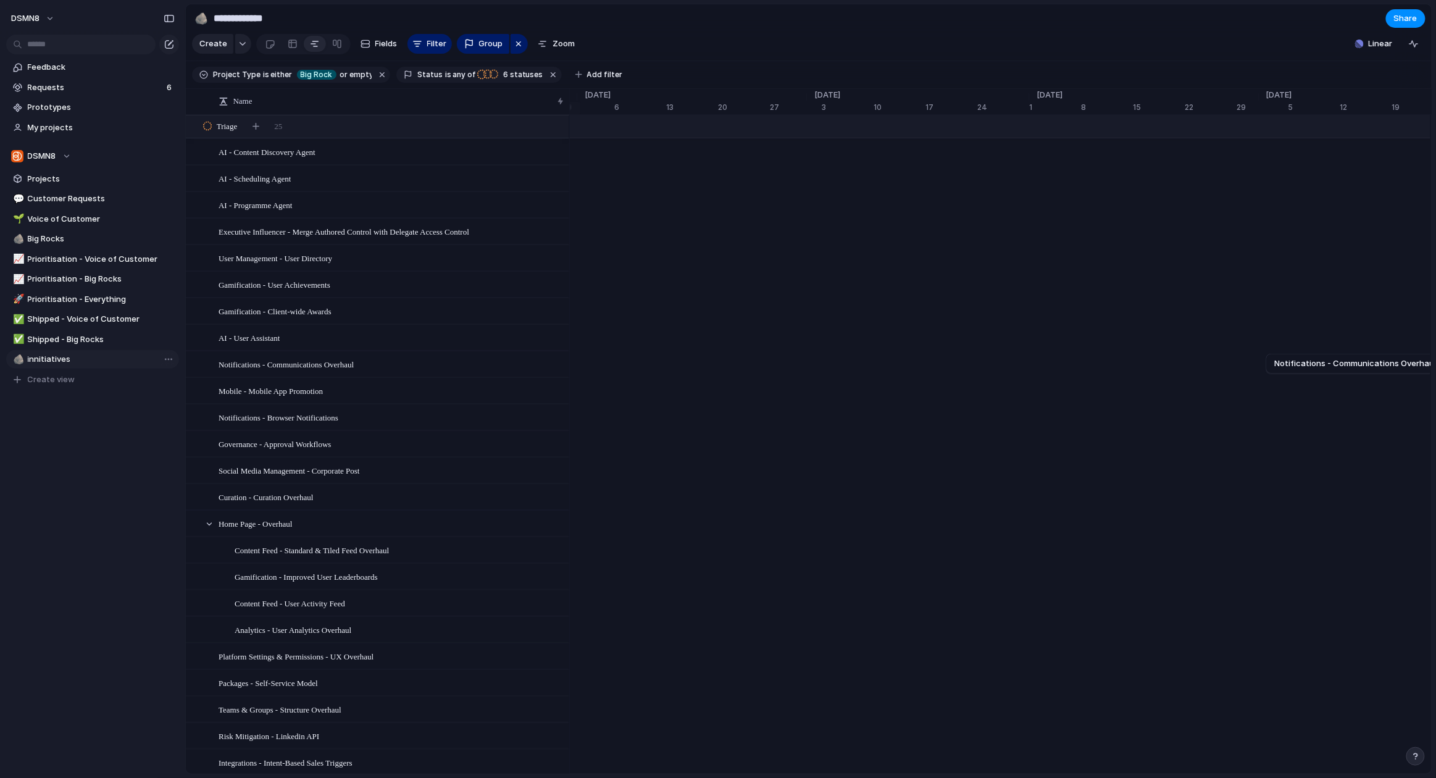
click at [77, 358] on span "innitiatives" at bounding box center [101, 359] width 147 height 12
click at [77, 359] on span "innitiatives" at bounding box center [101, 359] width 147 height 12
type input "**********"
click at [79, 359] on span "Initiatives" at bounding box center [101, 359] width 147 height 12
click at [64, 236] on span "Big Rocks" at bounding box center [101, 239] width 147 height 12
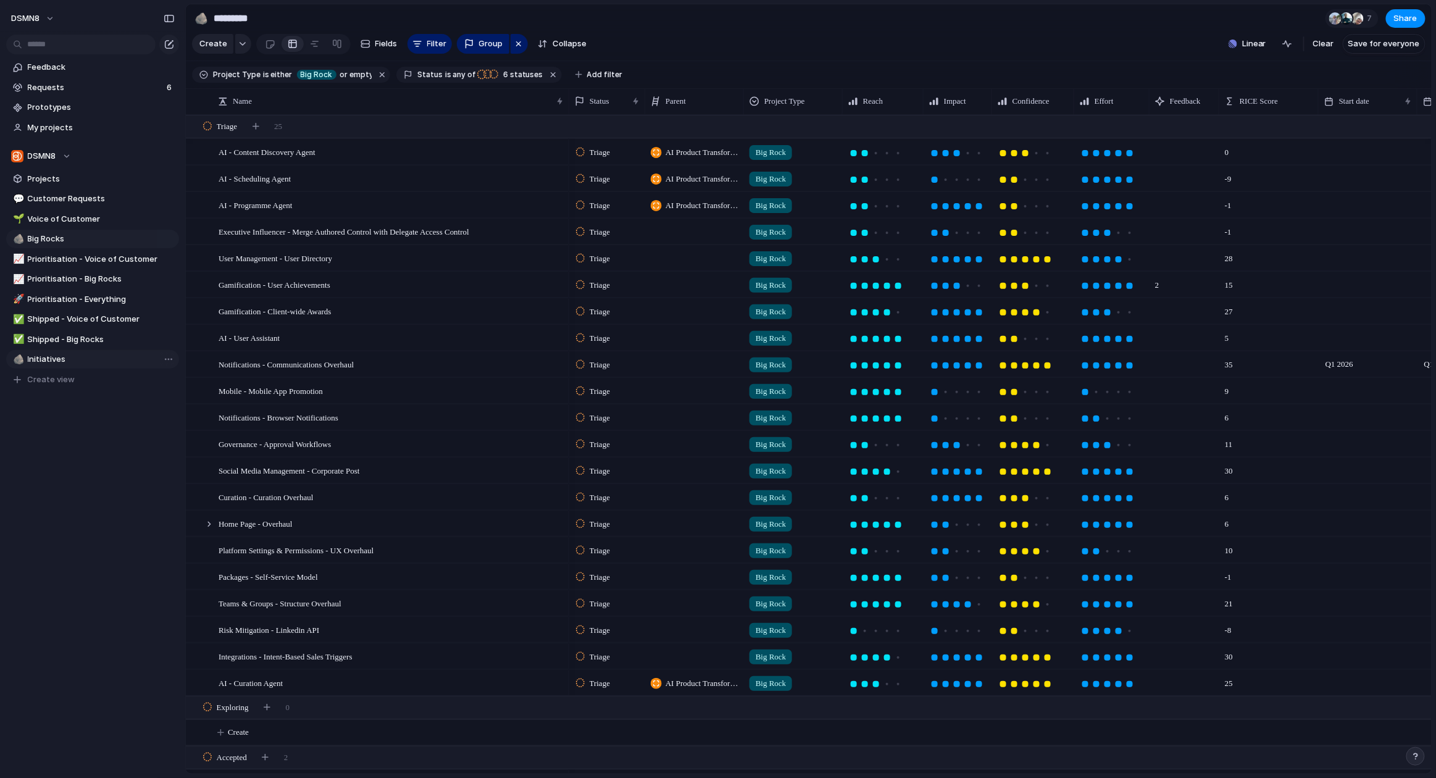
click at [83, 359] on span "Initiatives" at bounding box center [101, 359] width 147 height 12
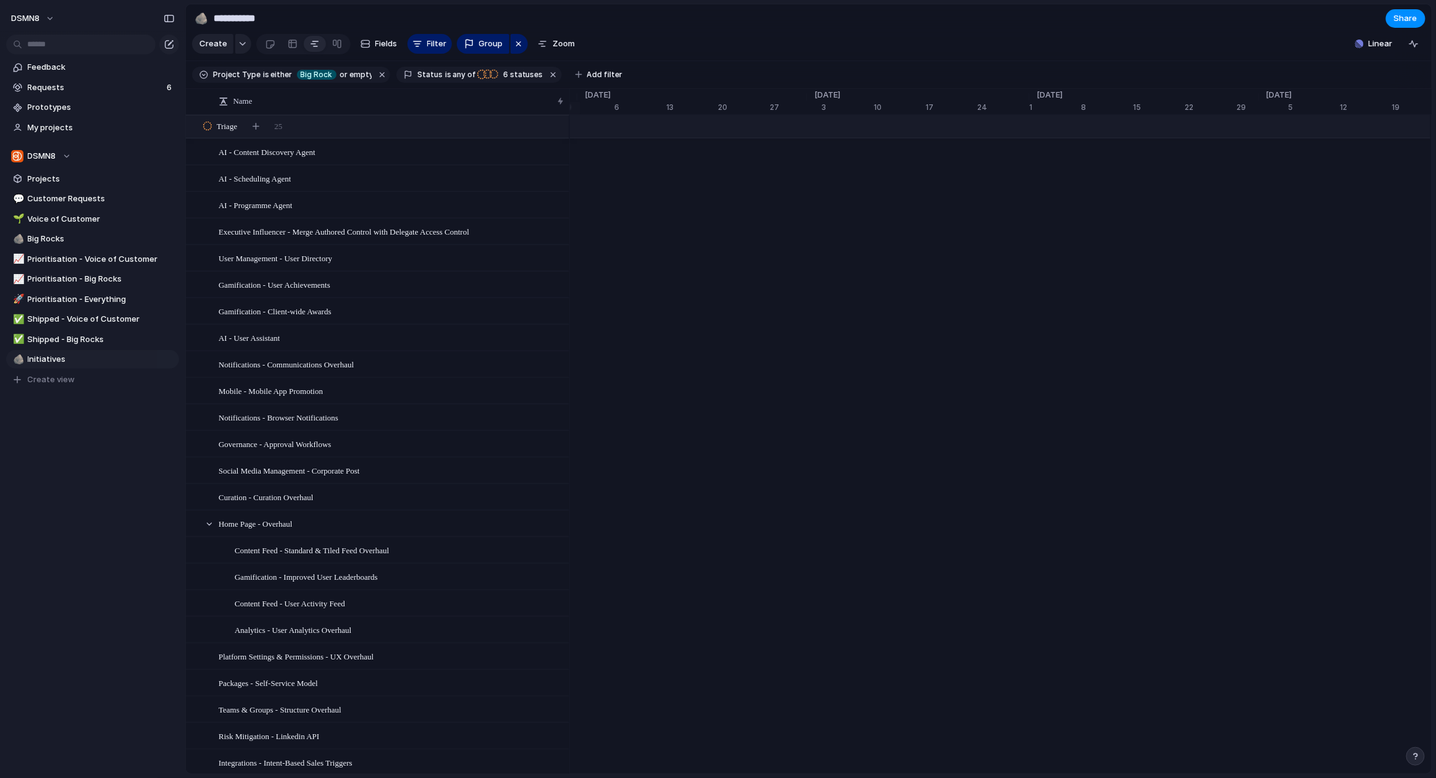
scroll to position [0, 8335]
click at [291, 44] on div at bounding box center [293, 44] width 10 height 20
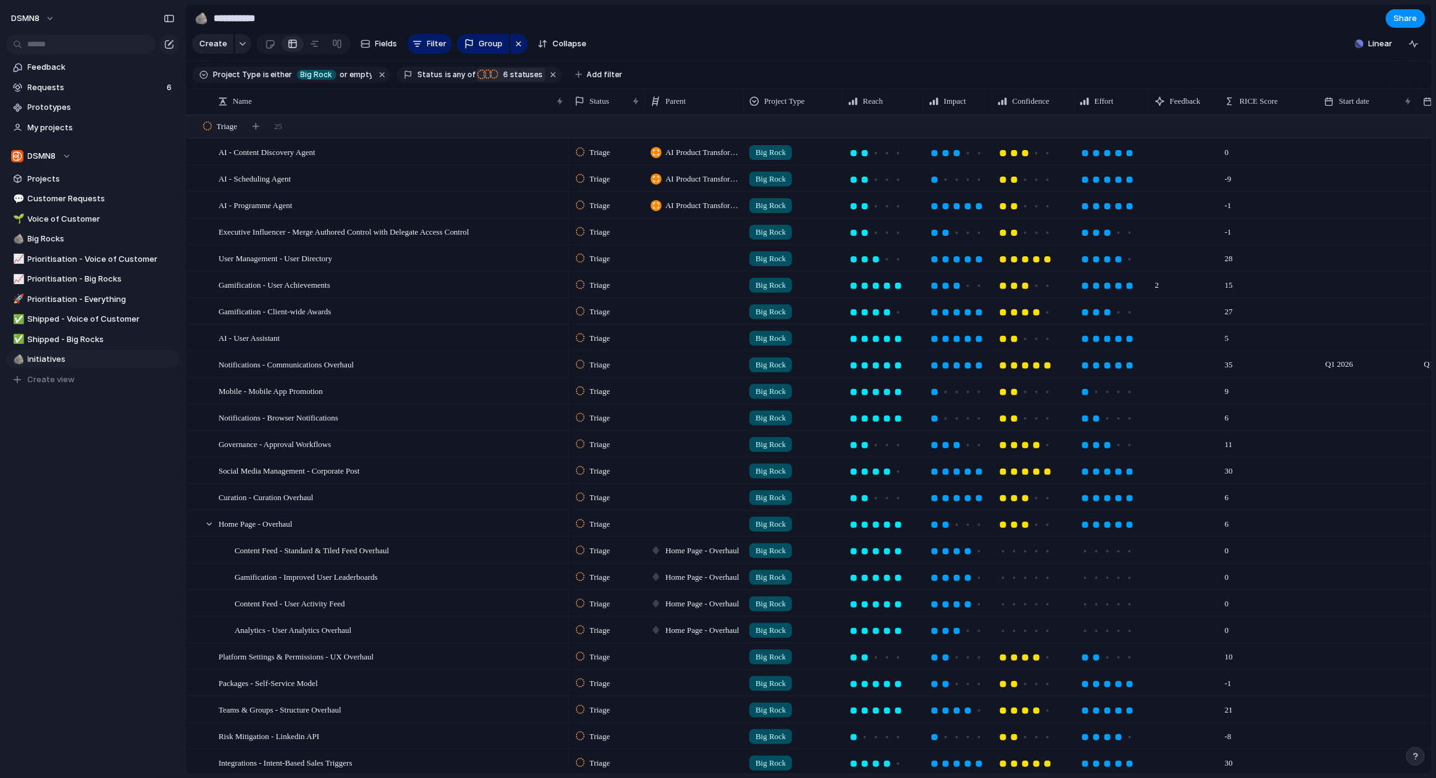
click at [512, 74] on span "6 statuses" at bounding box center [521, 74] width 44 height 11
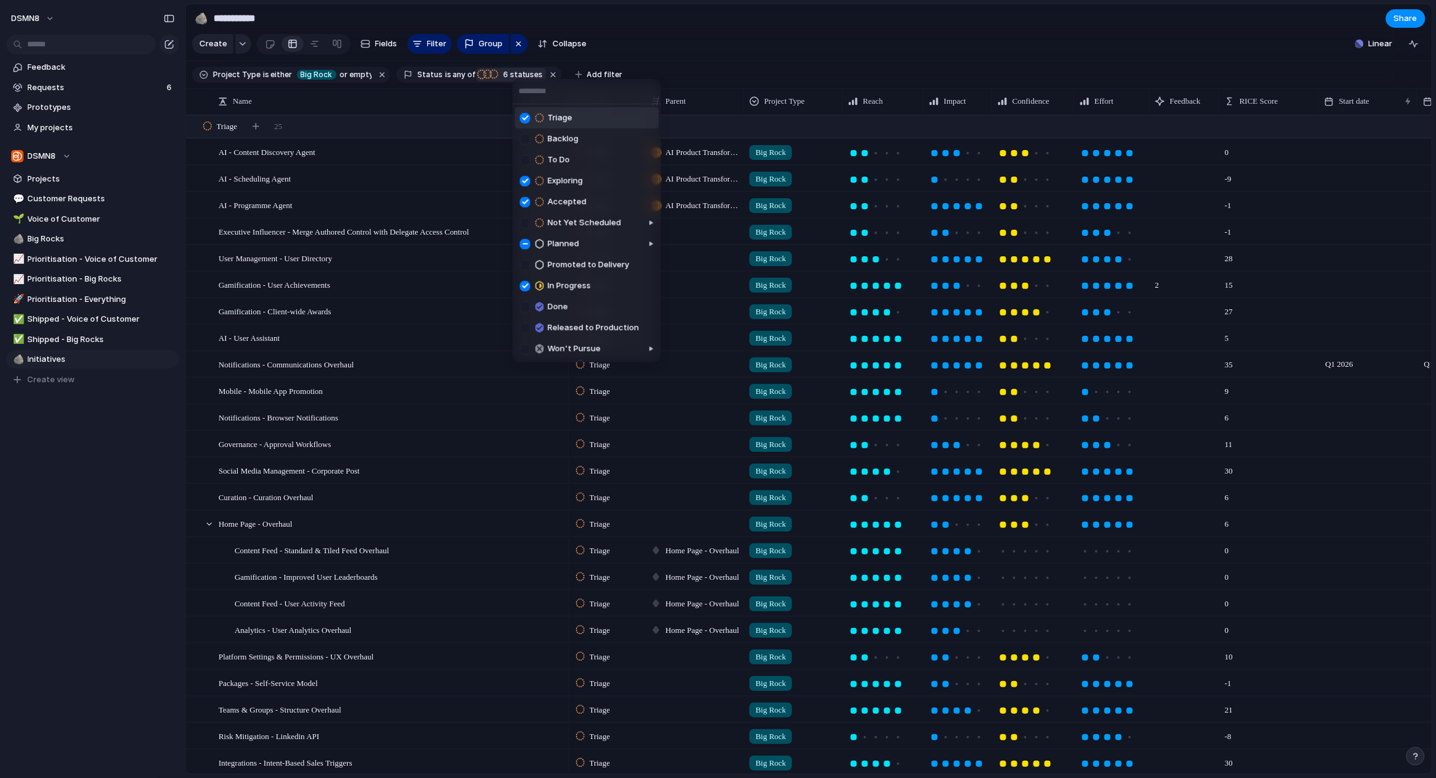
click at [682, 41] on div "Triage Backlog To Do Exploring Accepted Not Yet Scheduled Planned Promoted to D…" at bounding box center [718, 389] width 1436 height 778
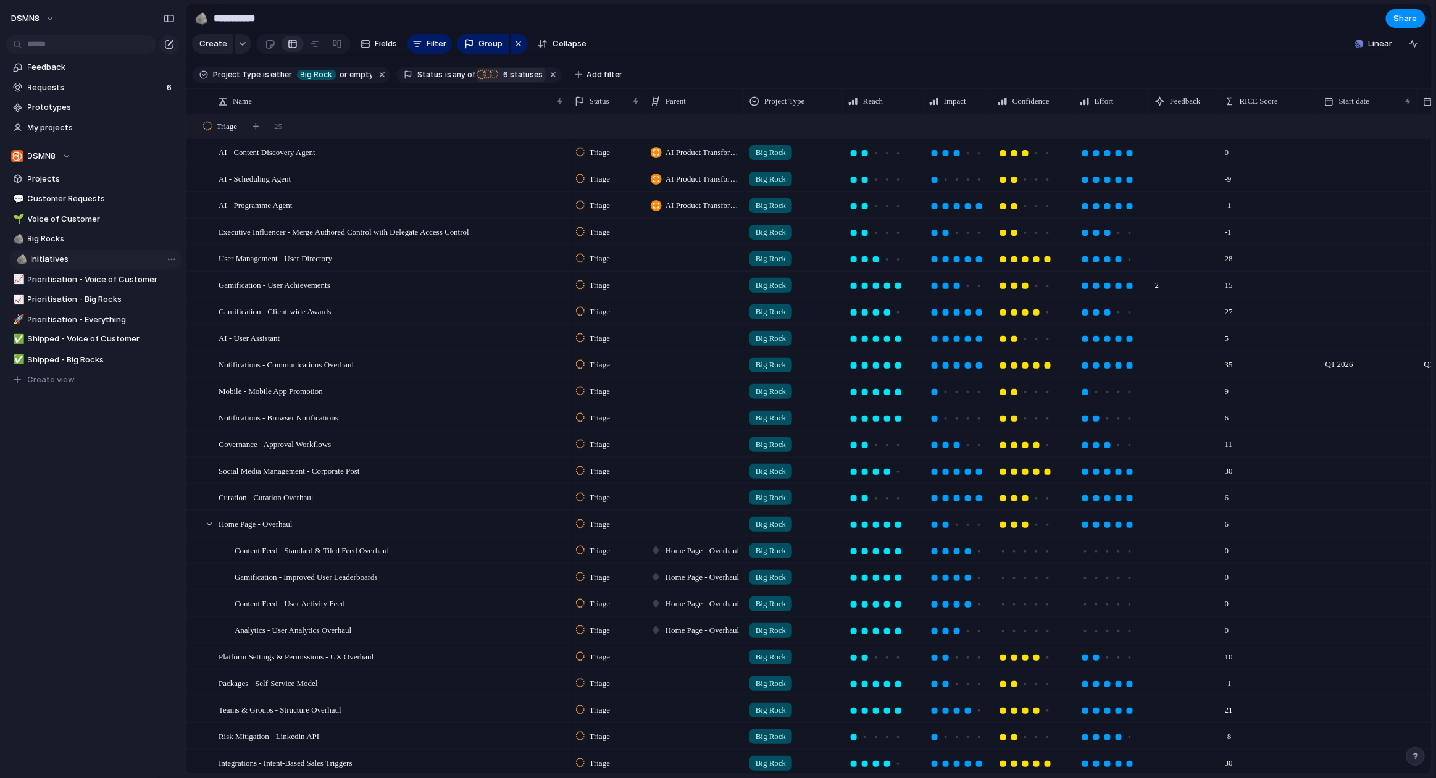
drag, startPoint x: 67, startPoint y: 358, endPoint x: 71, endPoint y: 264, distance: 93.9
click at [72, 260] on div "💬 Customer Requests 🌱 Voice of Customer 🪨 Big Rocks 📈 Prioritisation - Voice of…" at bounding box center [92, 289] width 173 height 199
click at [17, 256] on div "🪨" at bounding box center [17, 259] width 9 height 14
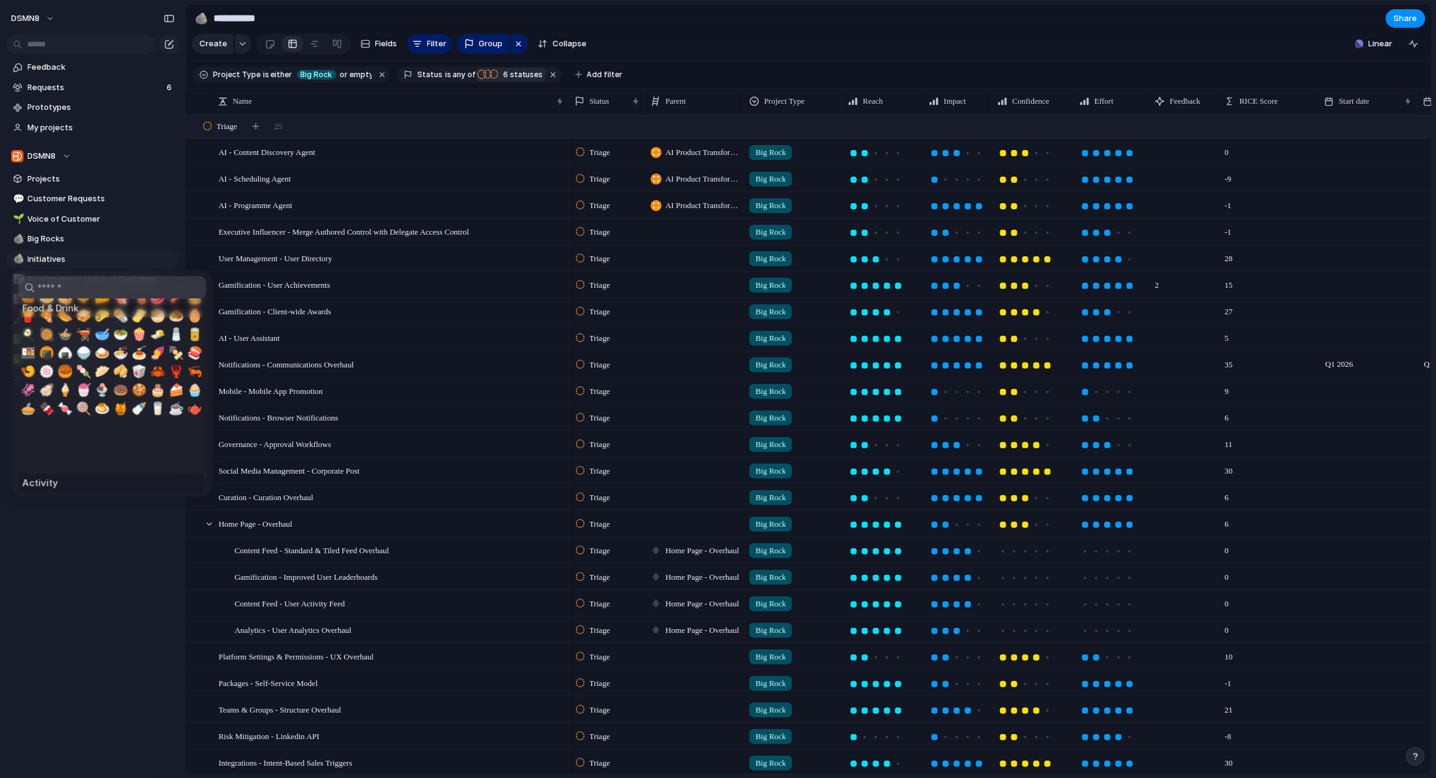
scroll to position [1833, 0]
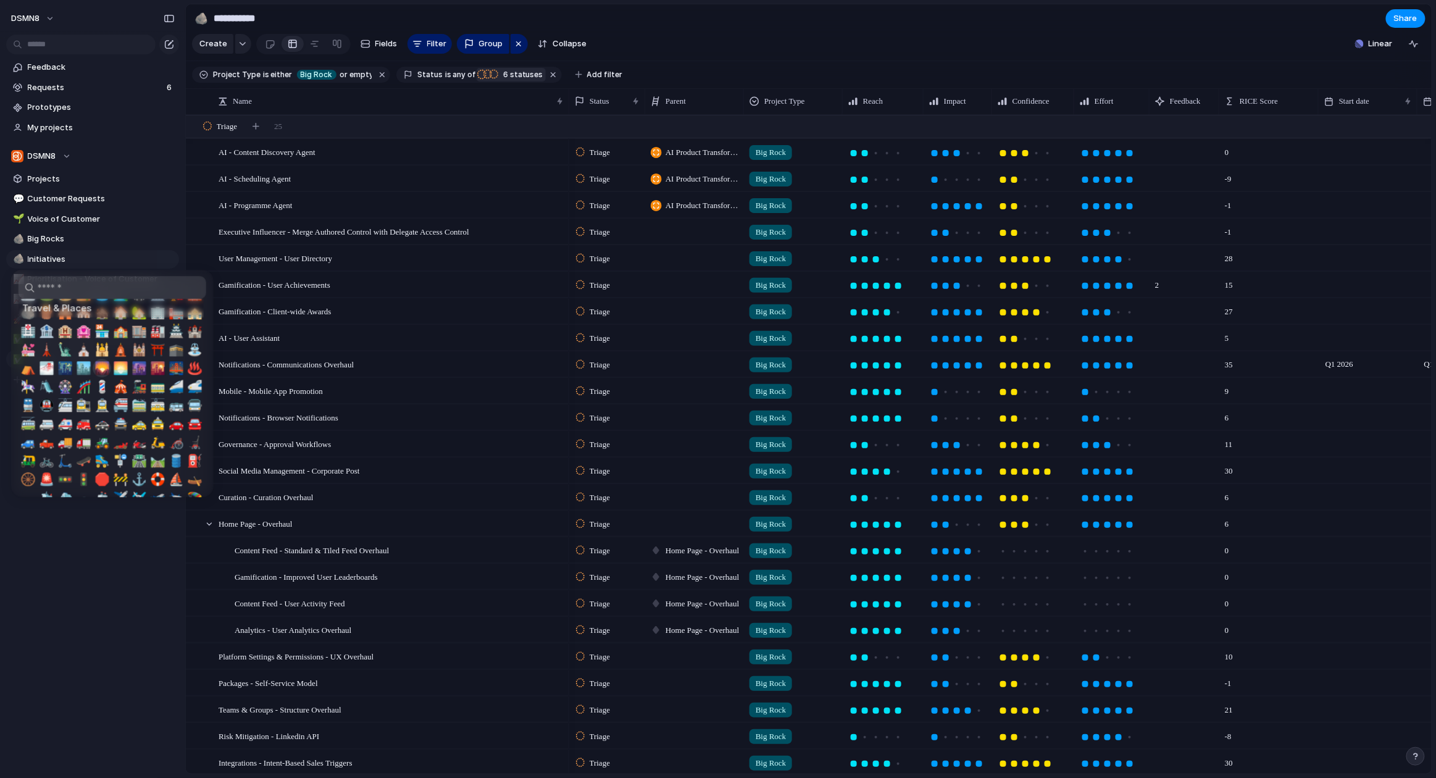
click at [101, 361] on span "🌄" at bounding box center [101, 368] width 15 height 15
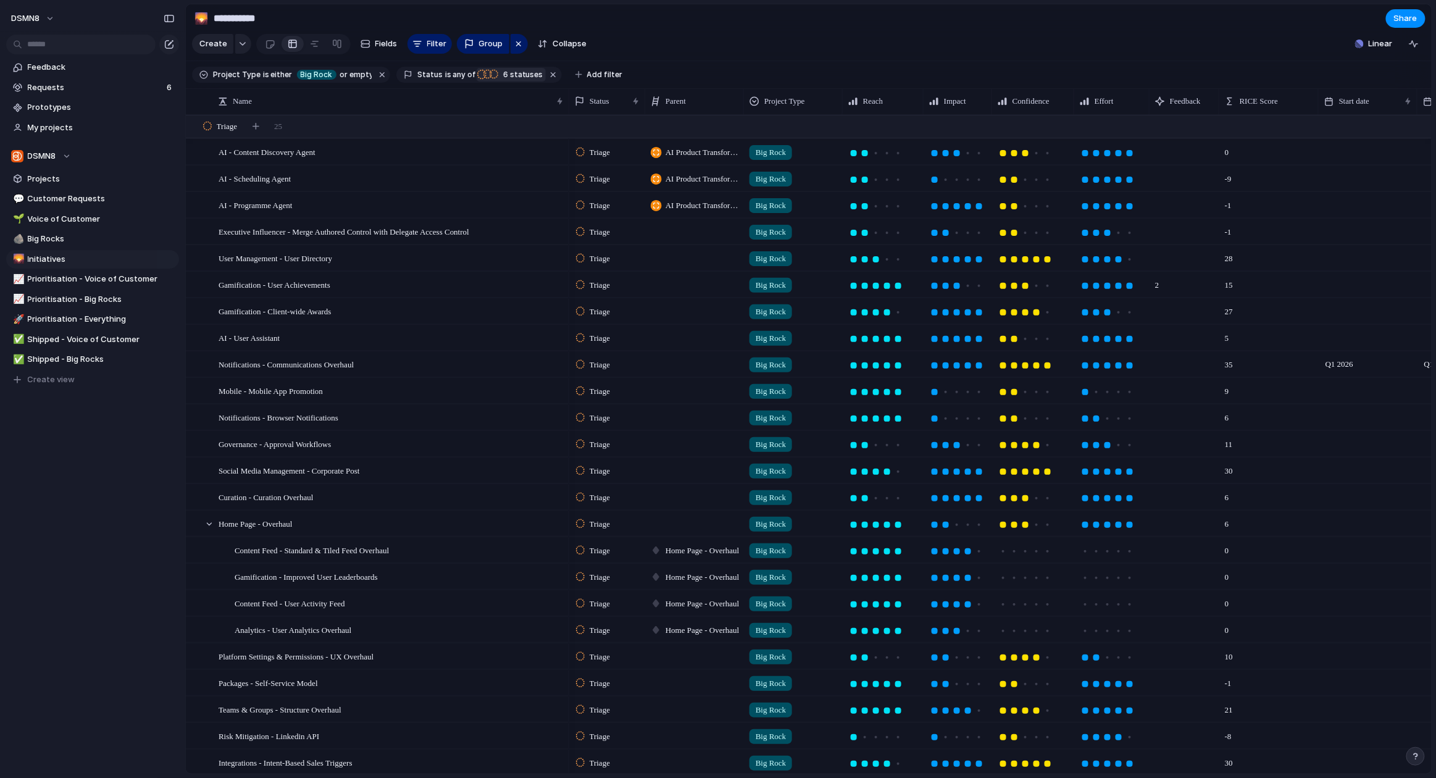
click at [98, 522] on div "DSMN8 Feedback Requests 6 Prototypes My projects DSMN8 Projects 💬 Customer Requ…" at bounding box center [92, 389] width 185 height 778
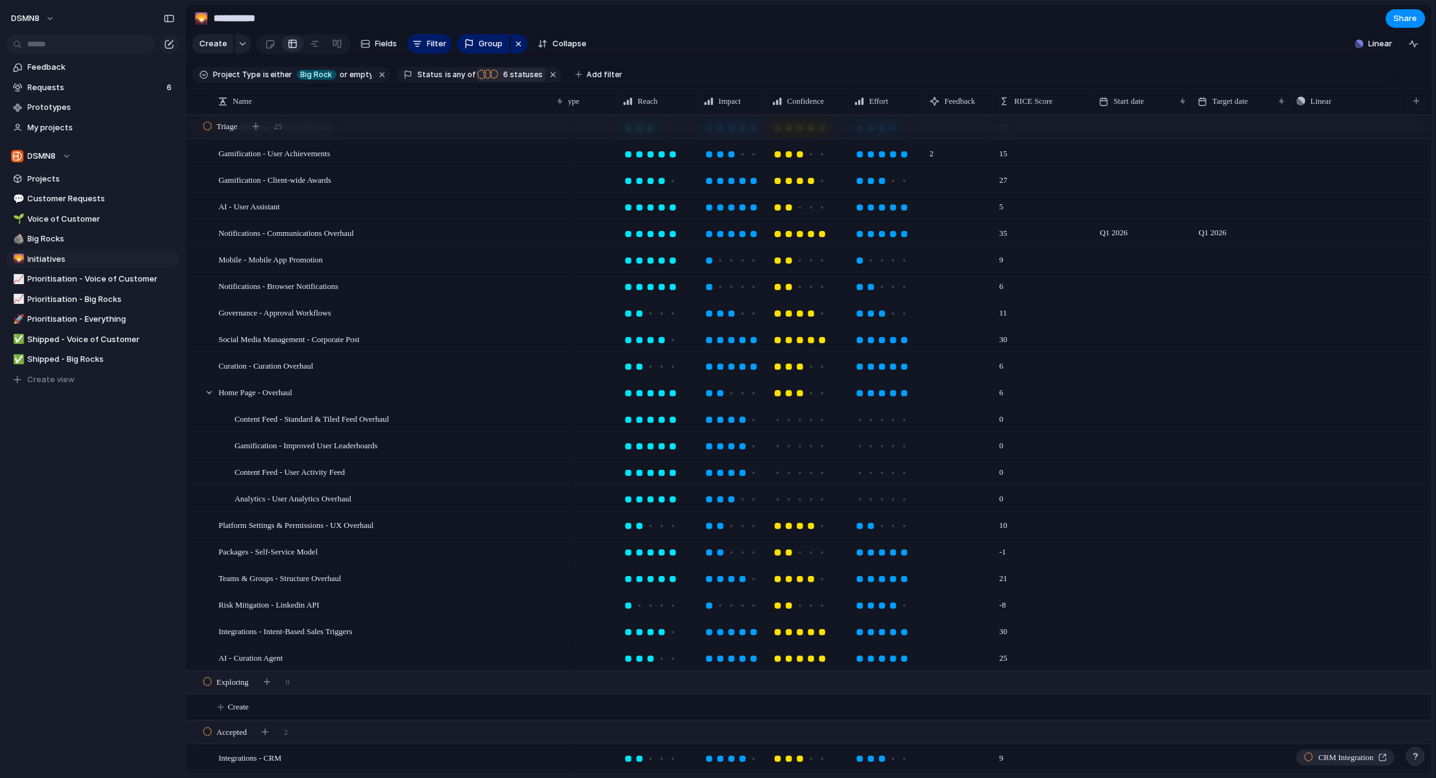
scroll to position [131, 0]
click at [431, 422] on div "Content Feed - Standard & Tiled Feed Overhaul" at bounding box center [400, 419] width 330 height 25
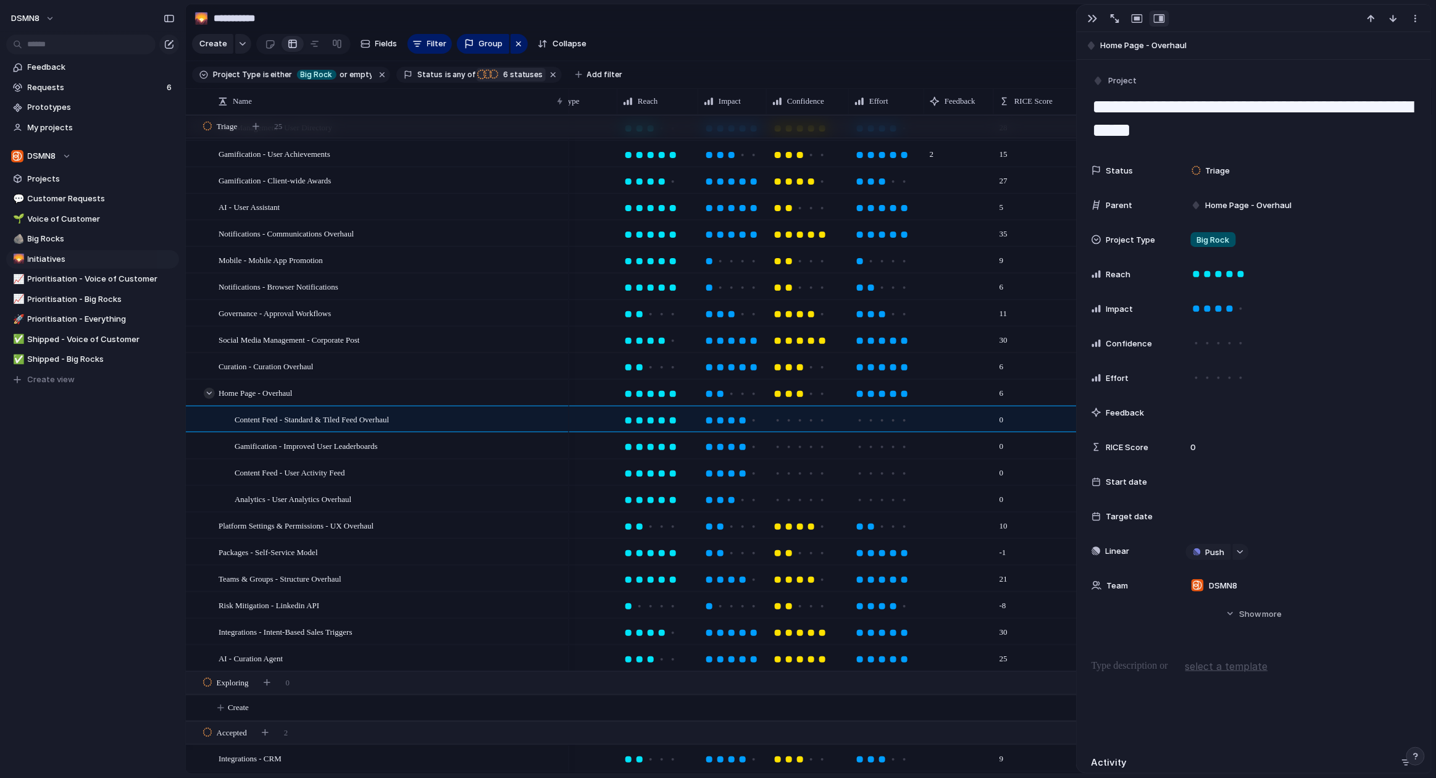
click at [210, 393] on div at bounding box center [209, 393] width 11 height 11
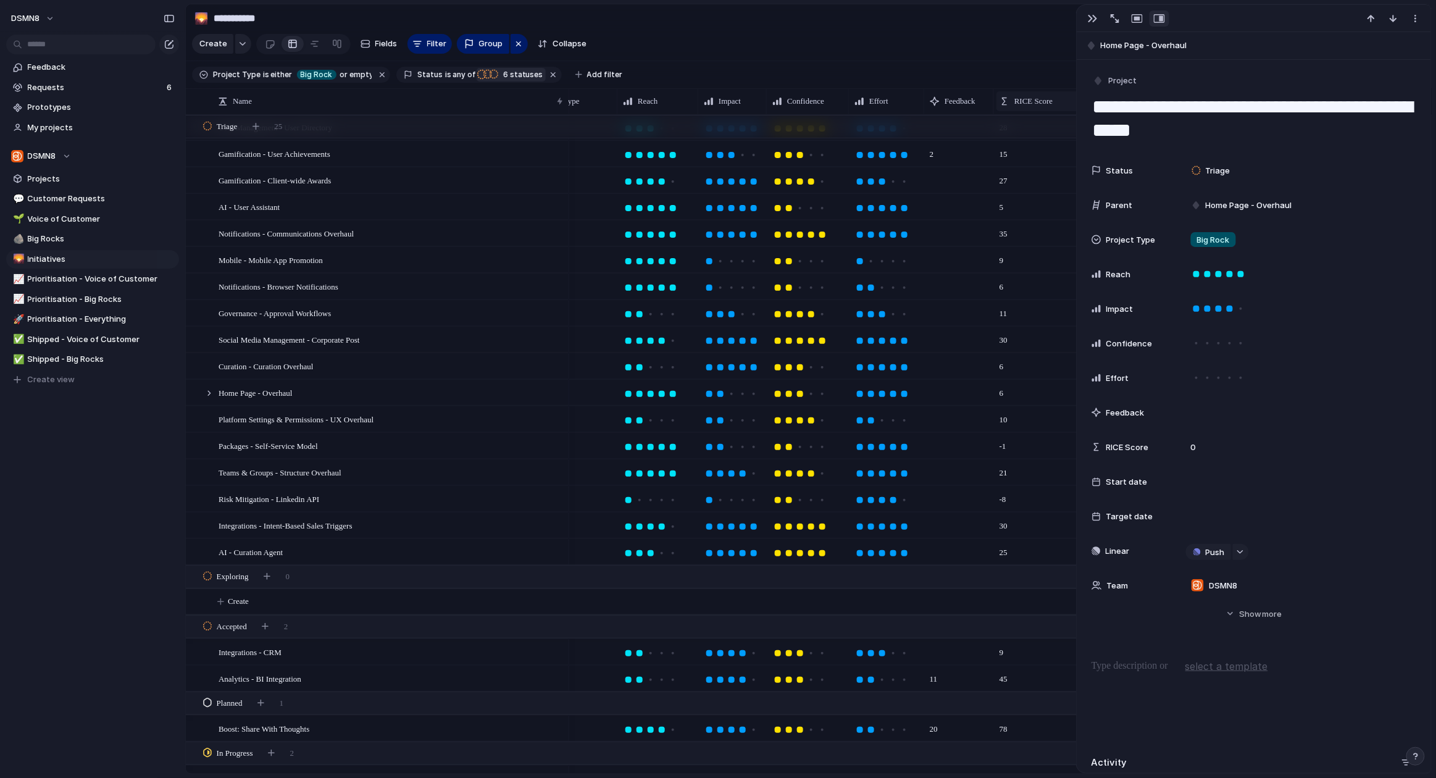
click at [1029, 110] on div "RICE Score" at bounding box center [1044, 101] width 94 height 20
drag, startPoint x: 1033, startPoint y: 183, endPoint x: 1327, endPoint y: 77, distance: 312.5
click at [1033, 183] on span "Sort descending" at bounding box center [1051, 188] width 65 height 12
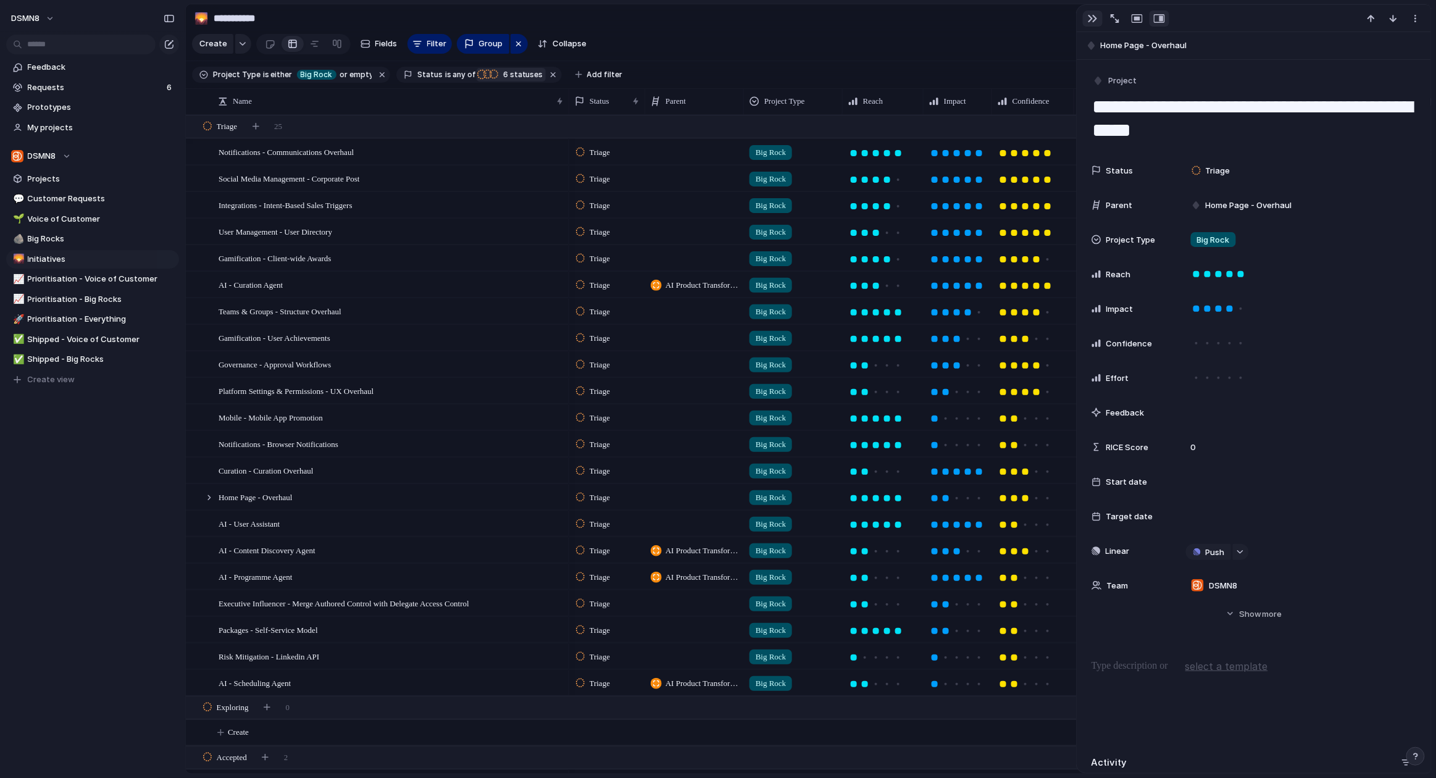
click at [1089, 17] on div "button" at bounding box center [1093, 19] width 10 height 10
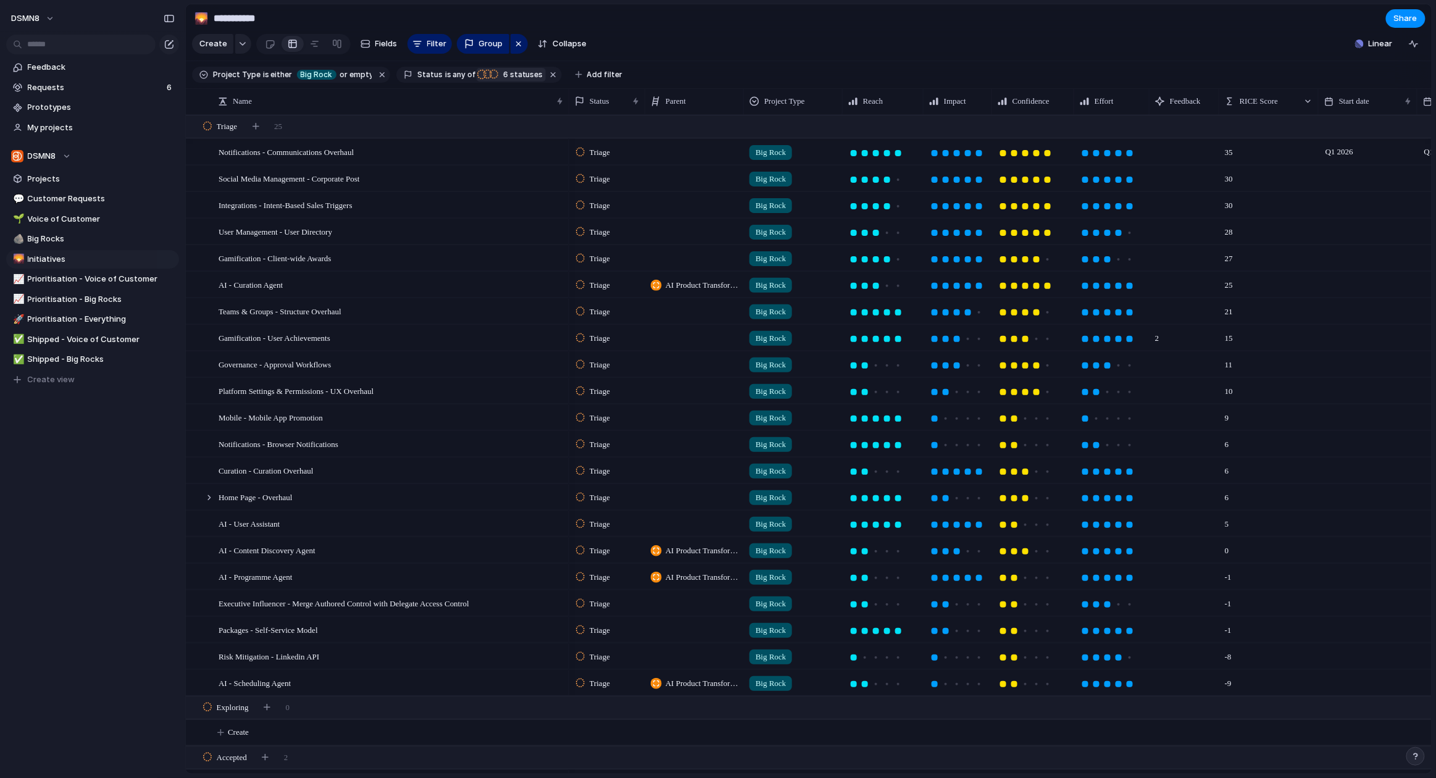
scroll to position [0, 10]
click at [420, 181] on div "Social Media Management - Corporate Post" at bounding box center [392, 178] width 346 height 25
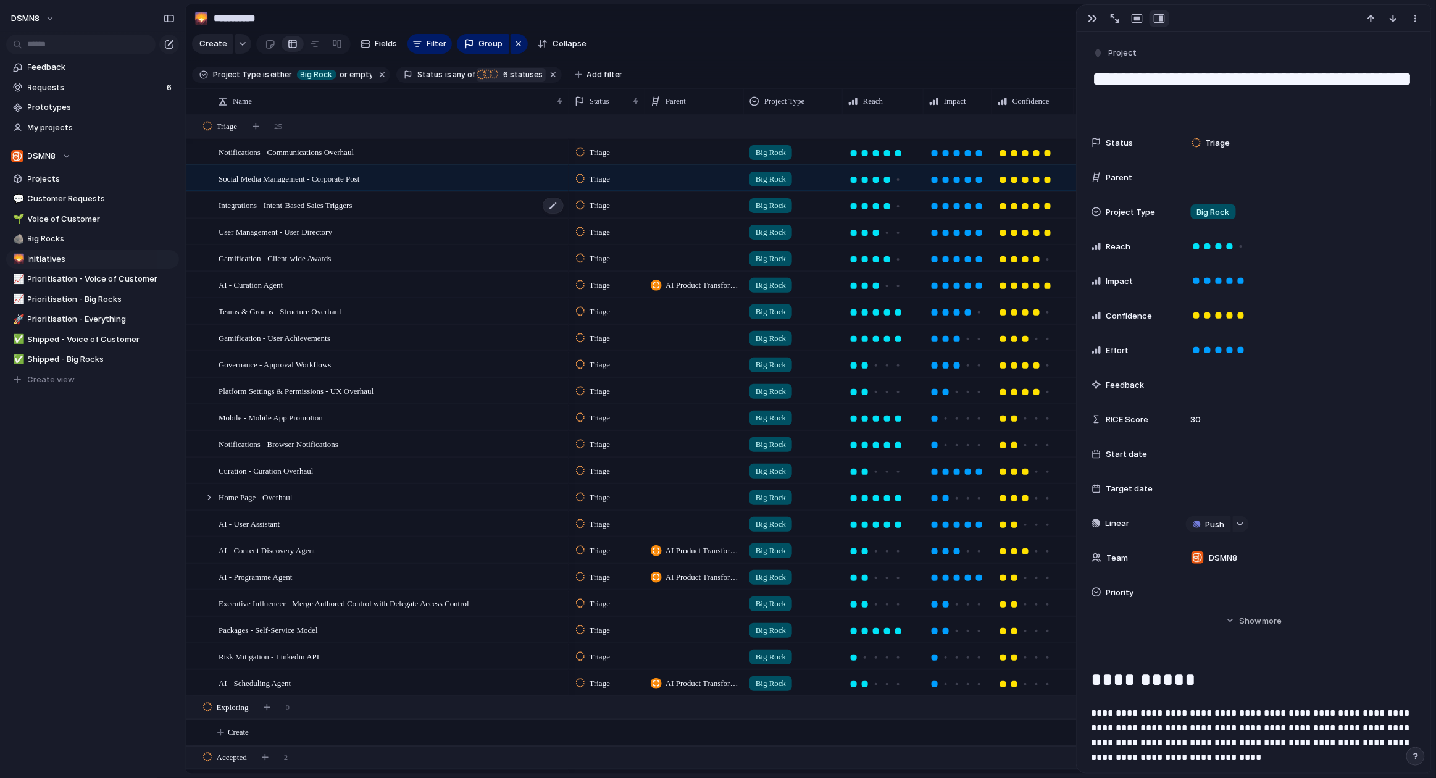
click at [416, 206] on div "Integrations - Intent-Based Sales Triggers" at bounding box center [392, 205] width 346 height 25
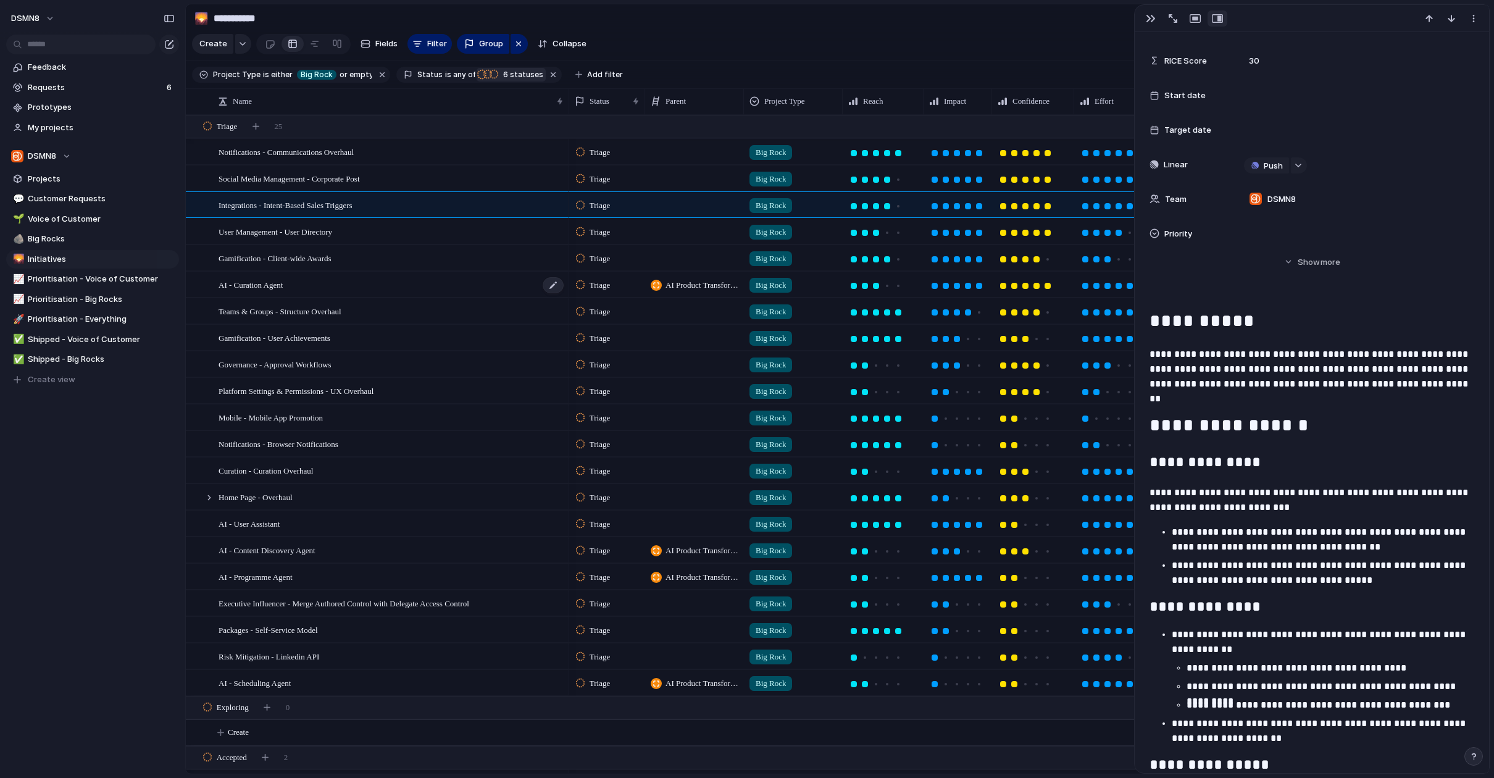
scroll to position [348, 0]
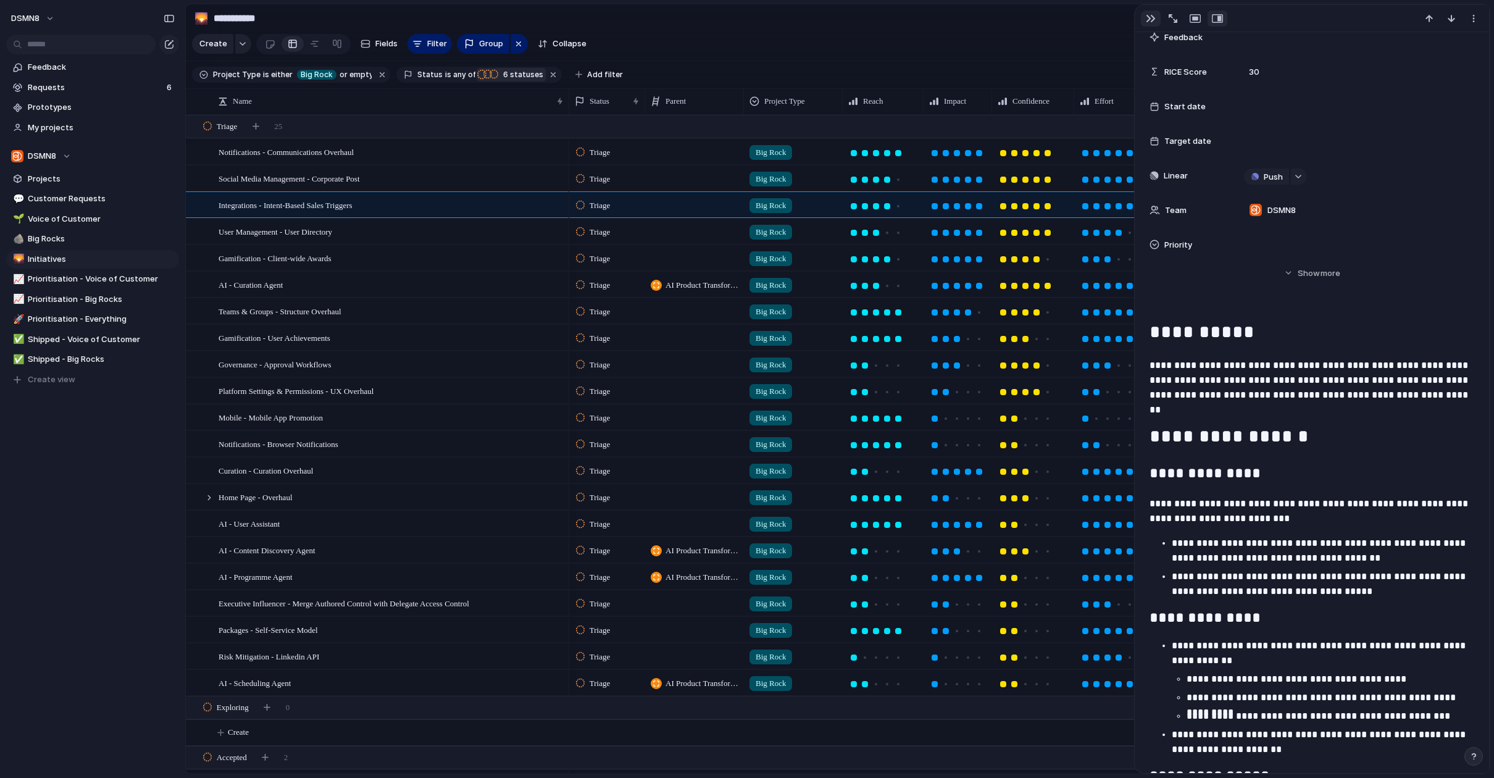
click at [1151, 19] on div "button" at bounding box center [1151, 19] width 10 height 10
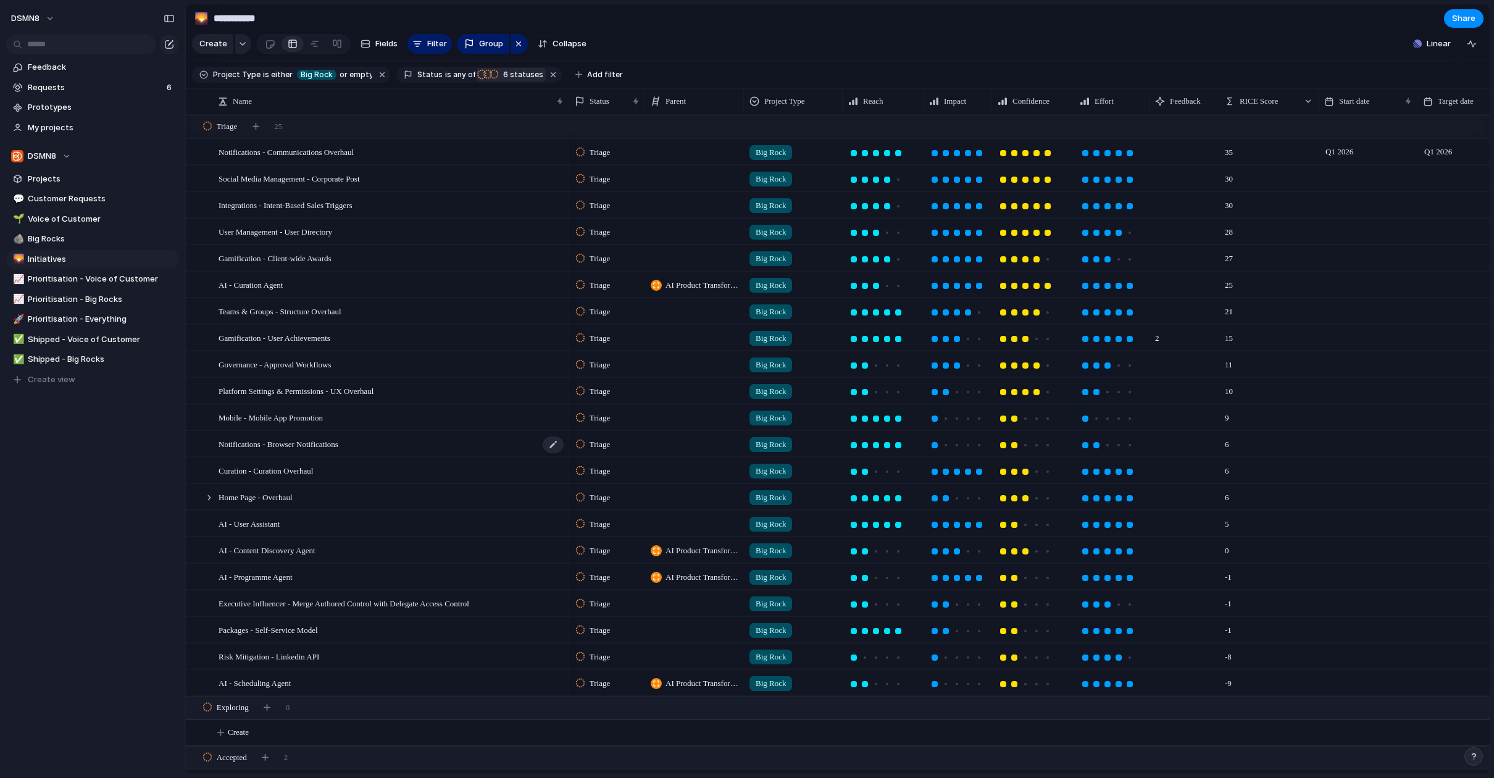
scroll to position [2, 0]
click at [1173, 464] on div at bounding box center [1185, 467] width 70 height 25
click at [369, 463] on div "Curation - Curation Overhaul" at bounding box center [392, 468] width 346 height 25
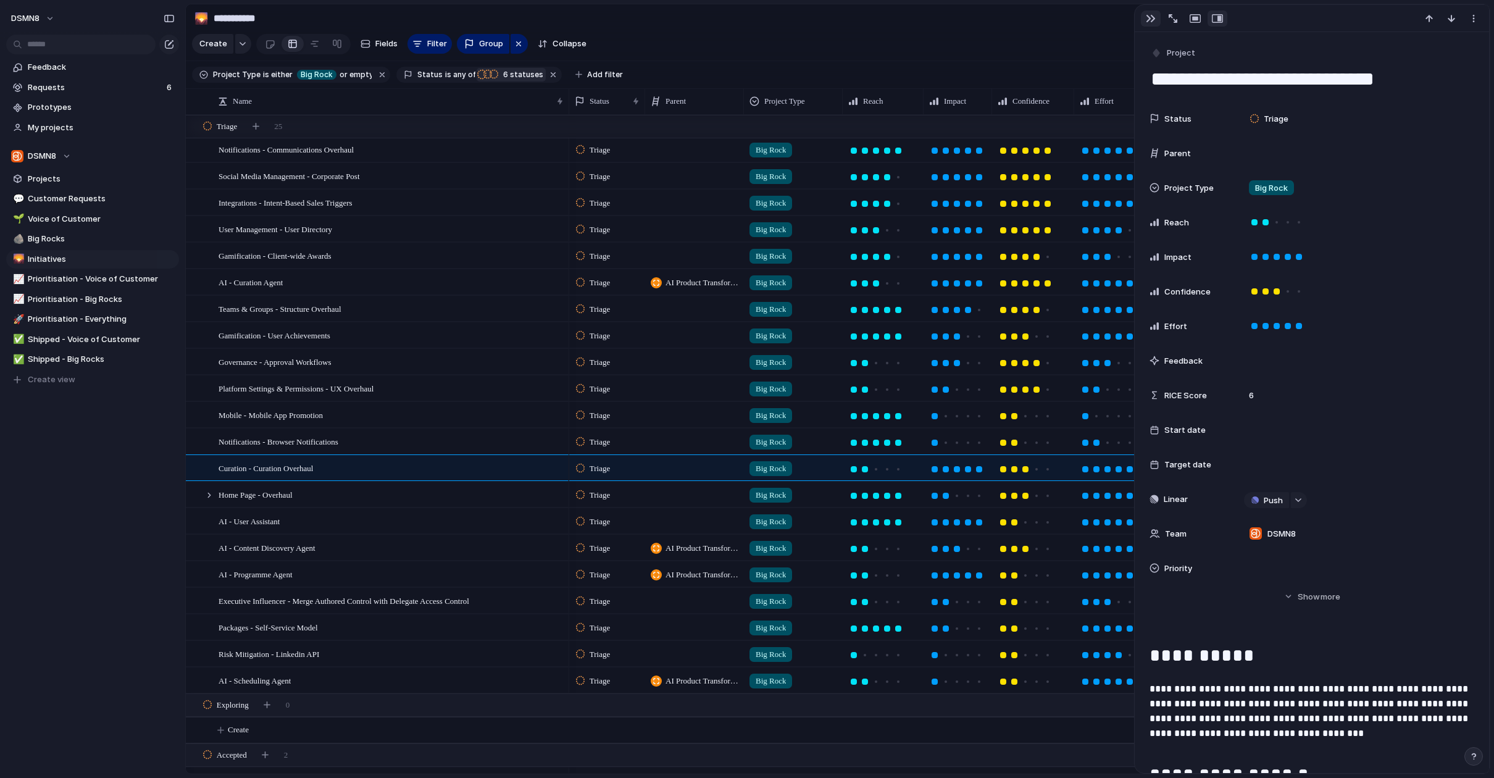
click at [1147, 20] on div "button" at bounding box center [1151, 19] width 10 height 10
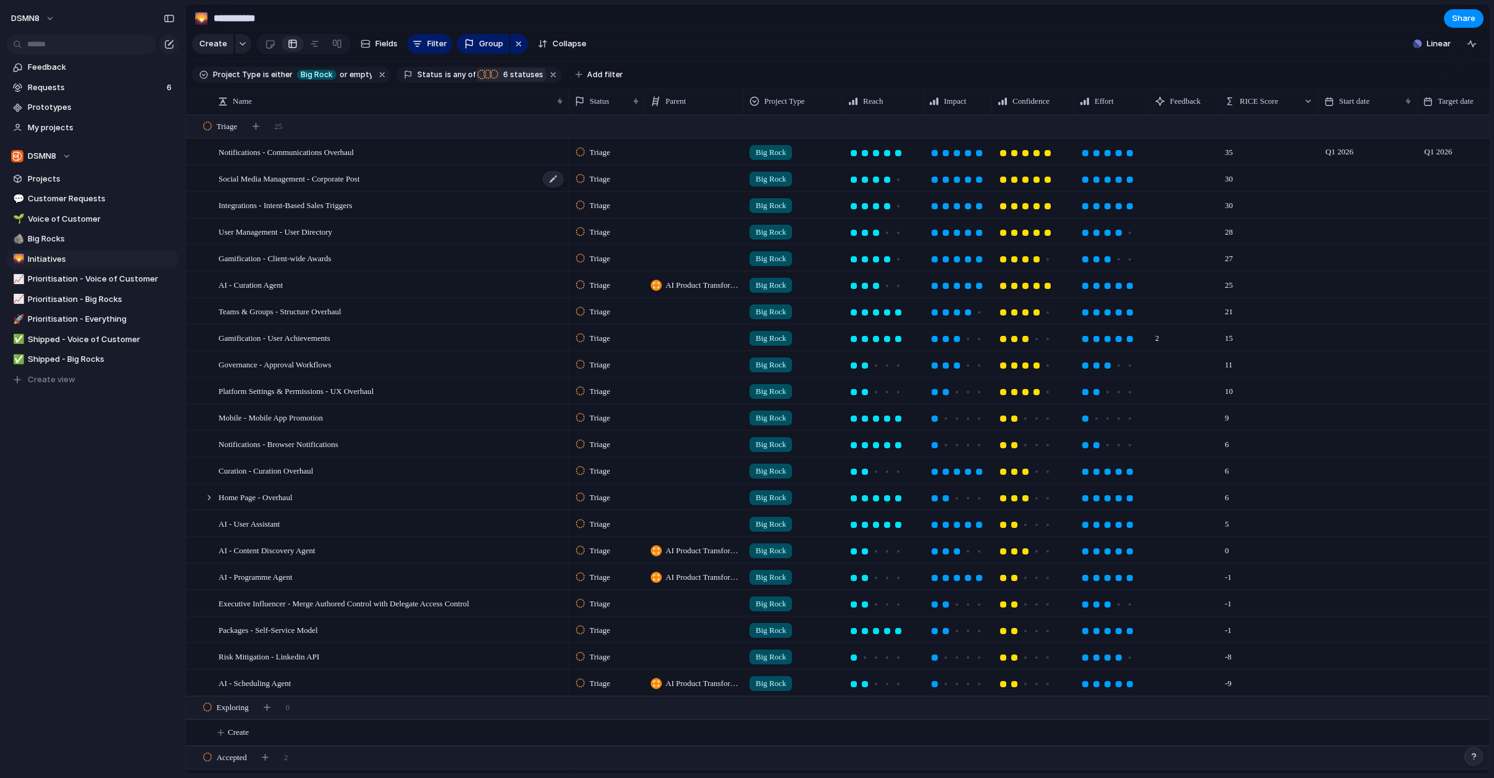
click at [380, 185] on div "Social Media Management - Corporate Post" at bounding box center [392, 178] width 346 height 25
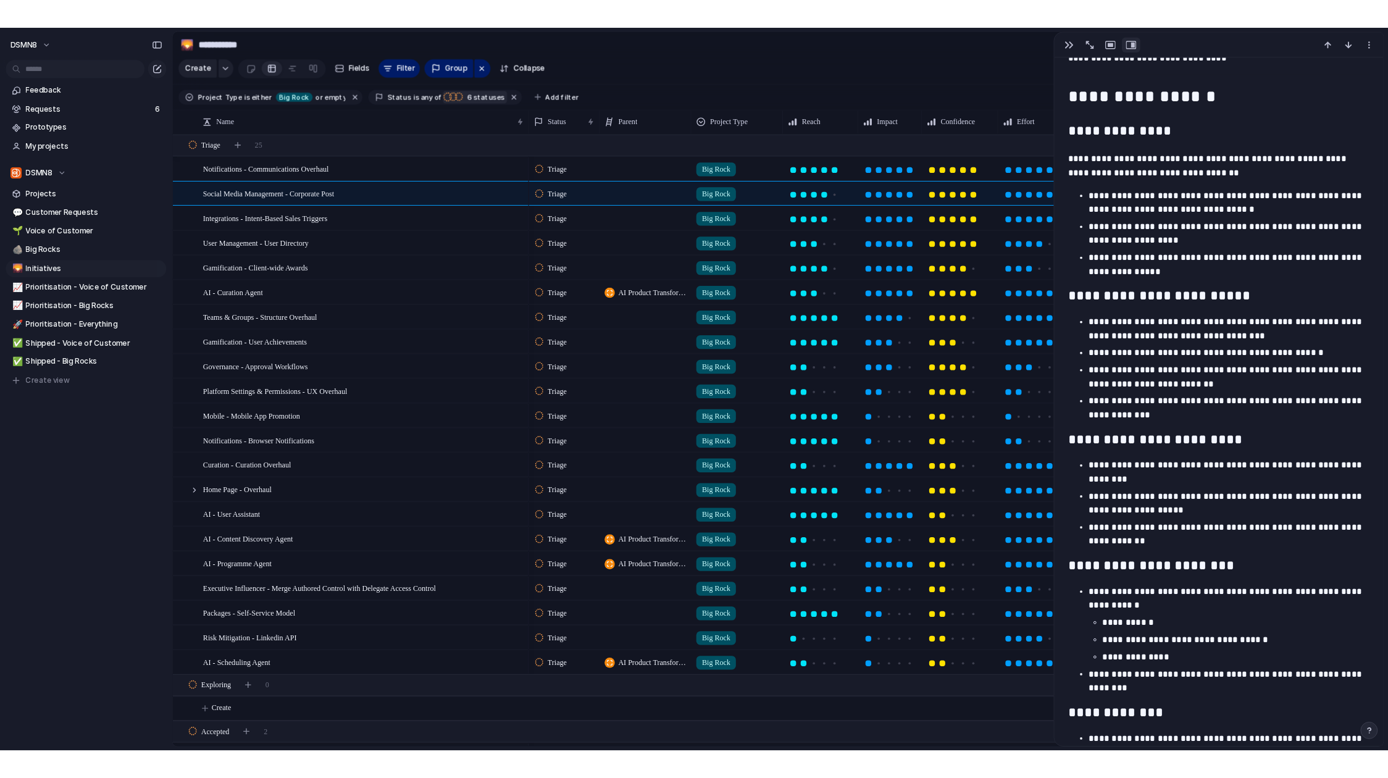
scroll to position [918, 0]
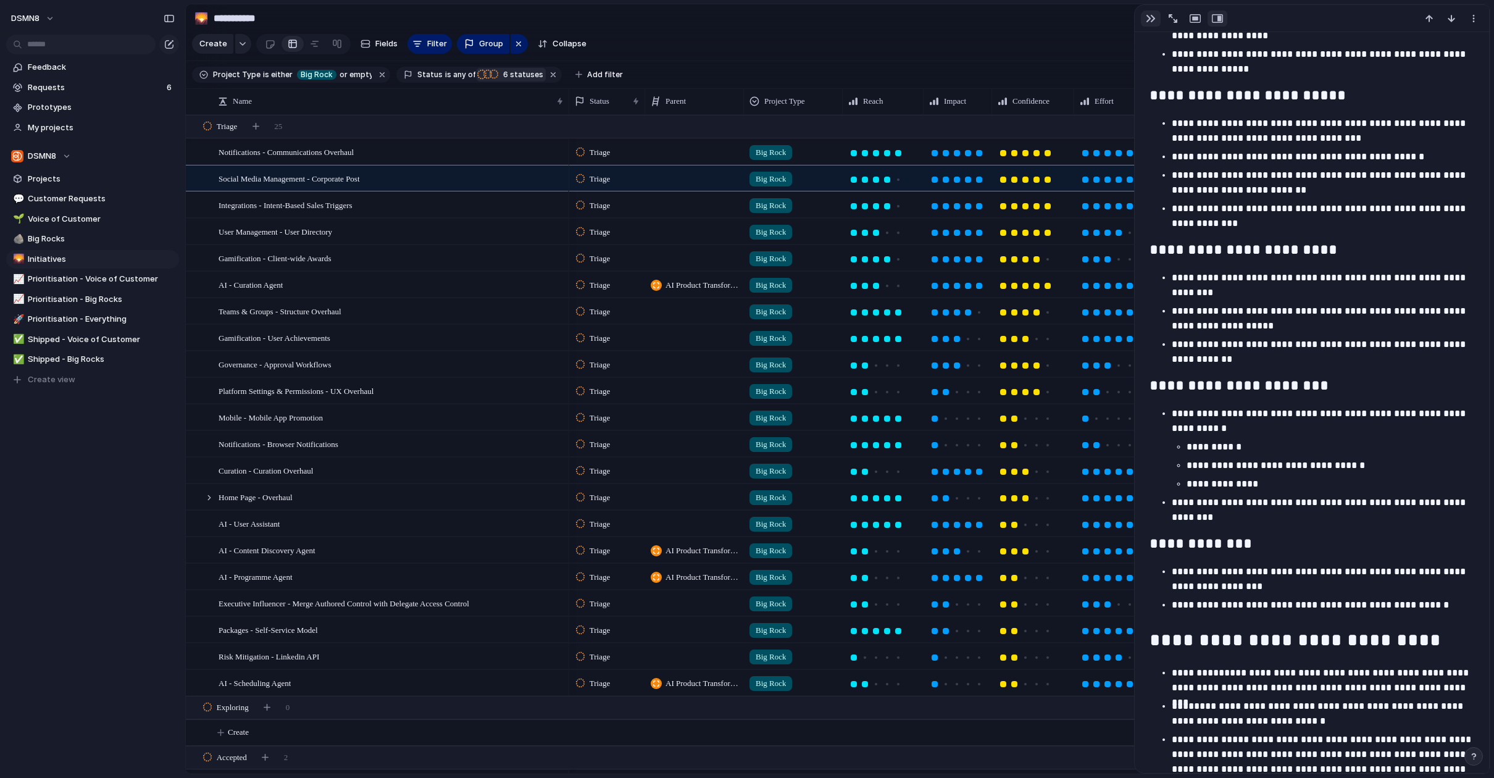
click at [1148, 19] on div "button" at bounding box center [1151, 19] width 10 height 10
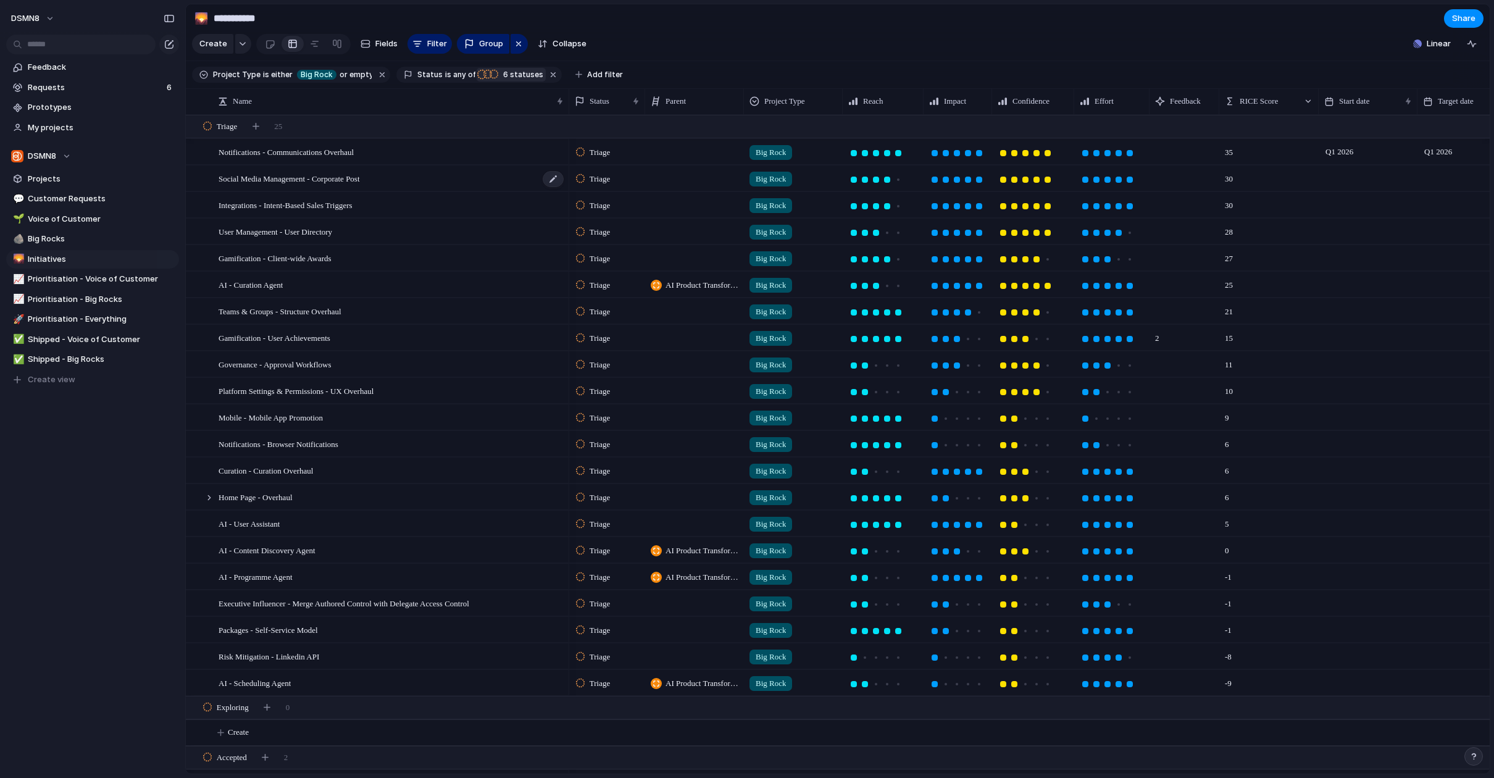
click at [293, 180] on span "Social Media Management - Corporate Post" at bounding box center [289, 178] width 141 height 14
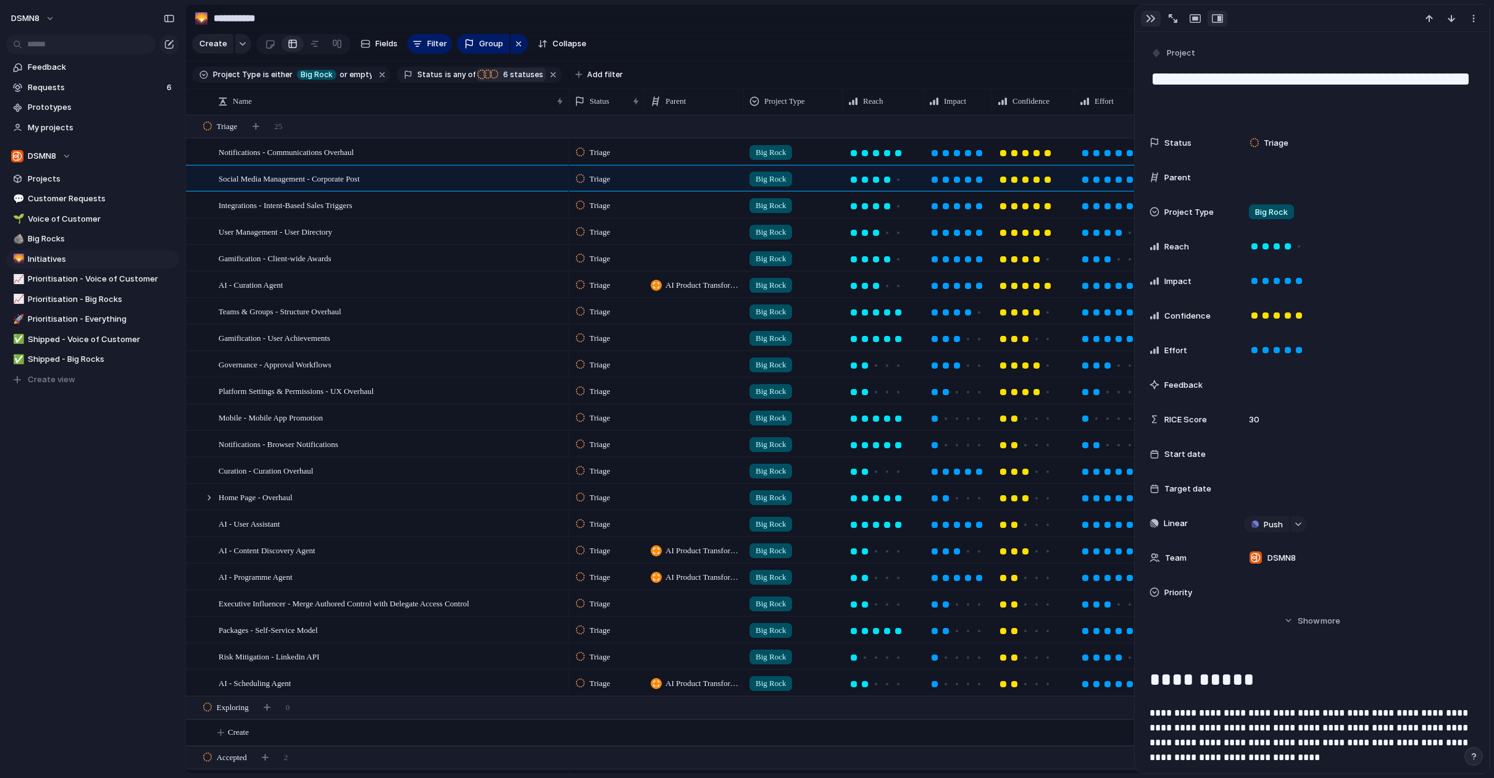
click at [1155, 17] on button "button" at bounding box center [1151, 18] width 20 height 16
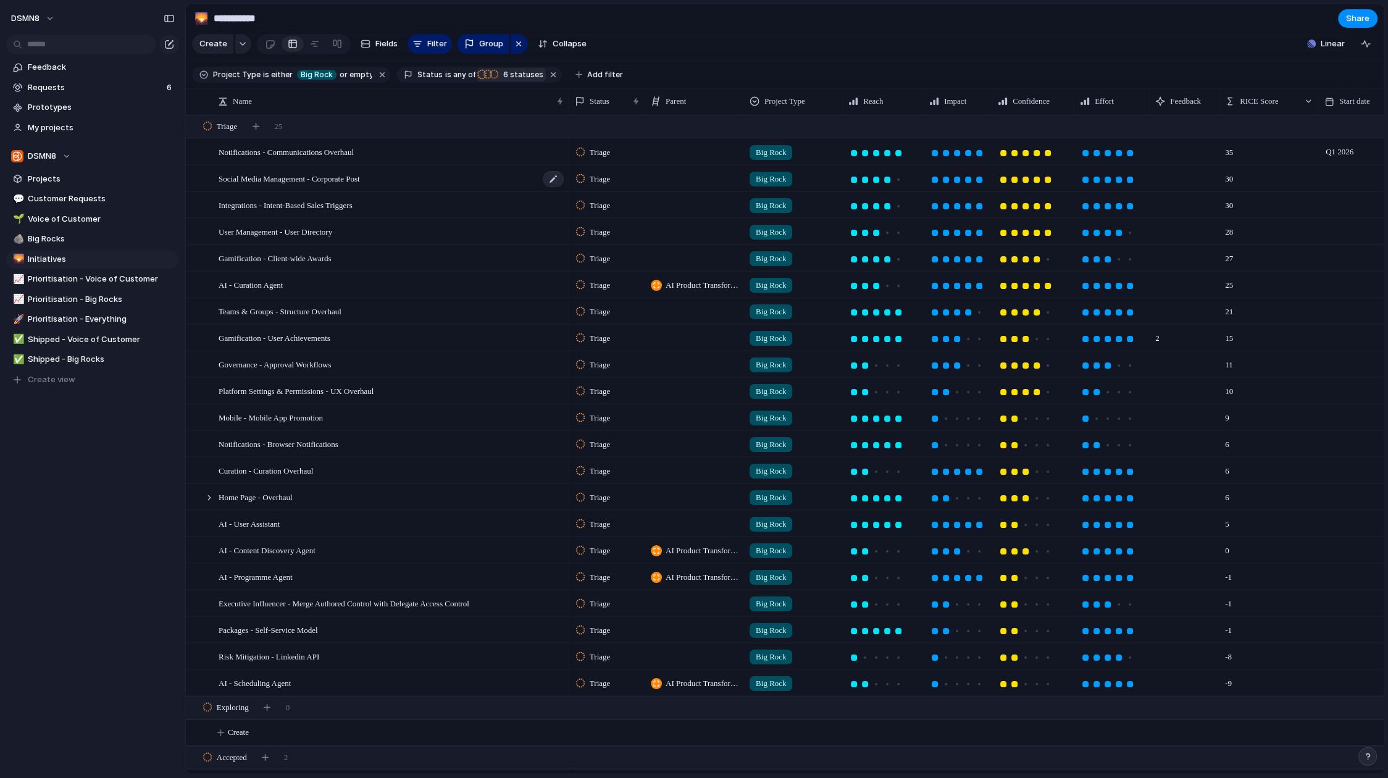
click at [433, 183] on div "Social Media Management - Corporate Post" at bounding box center [392, 178] width 346 height 25
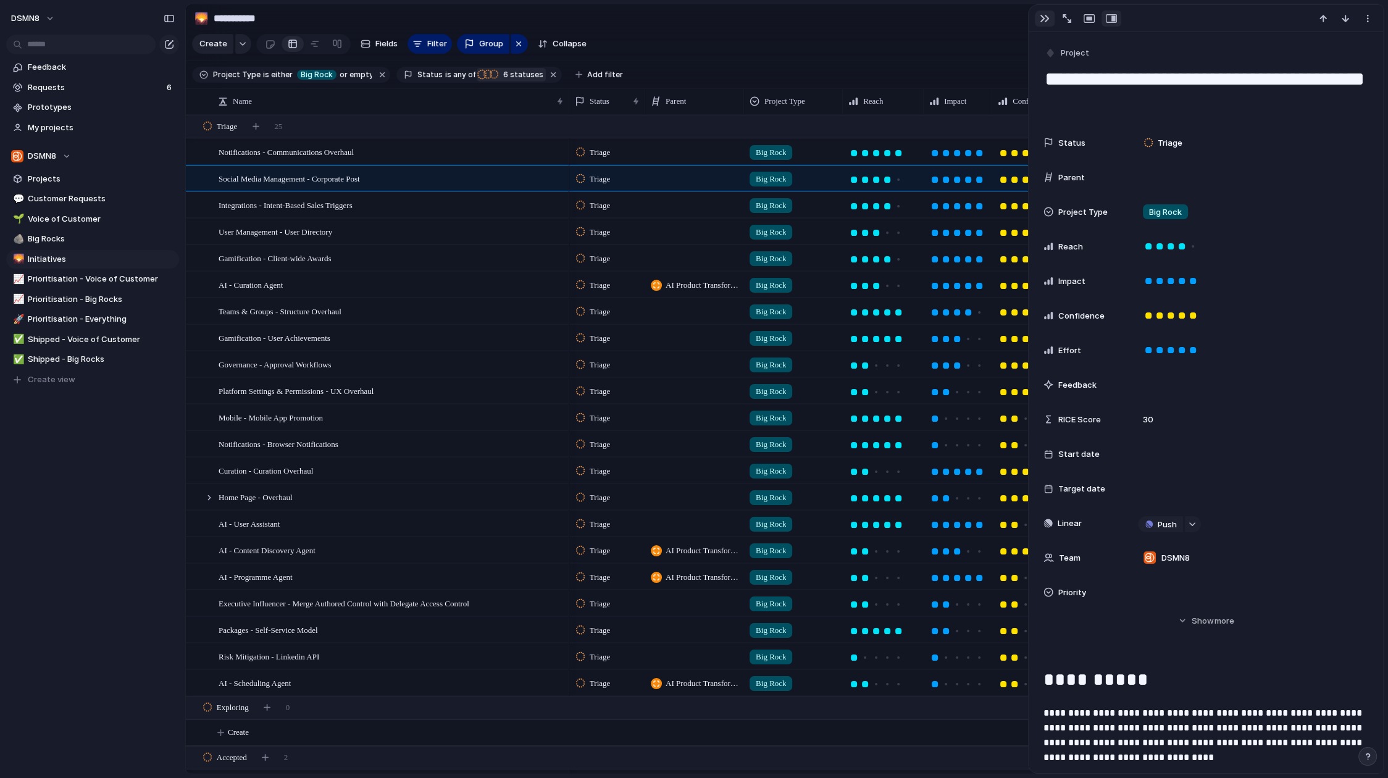
click at [1045, 17] on div "button" at bounding box center [1045, 19] width 10 height 10
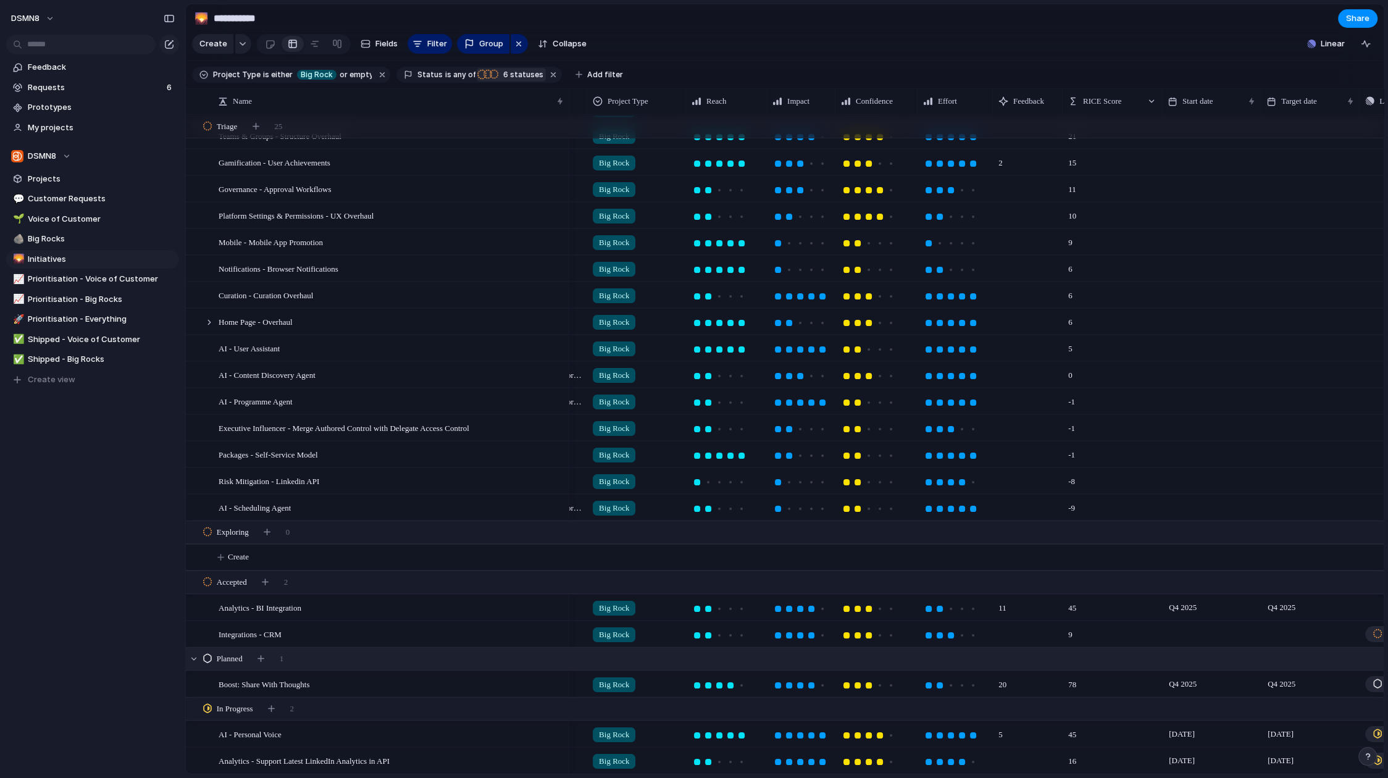
scroll to position [0, 274]
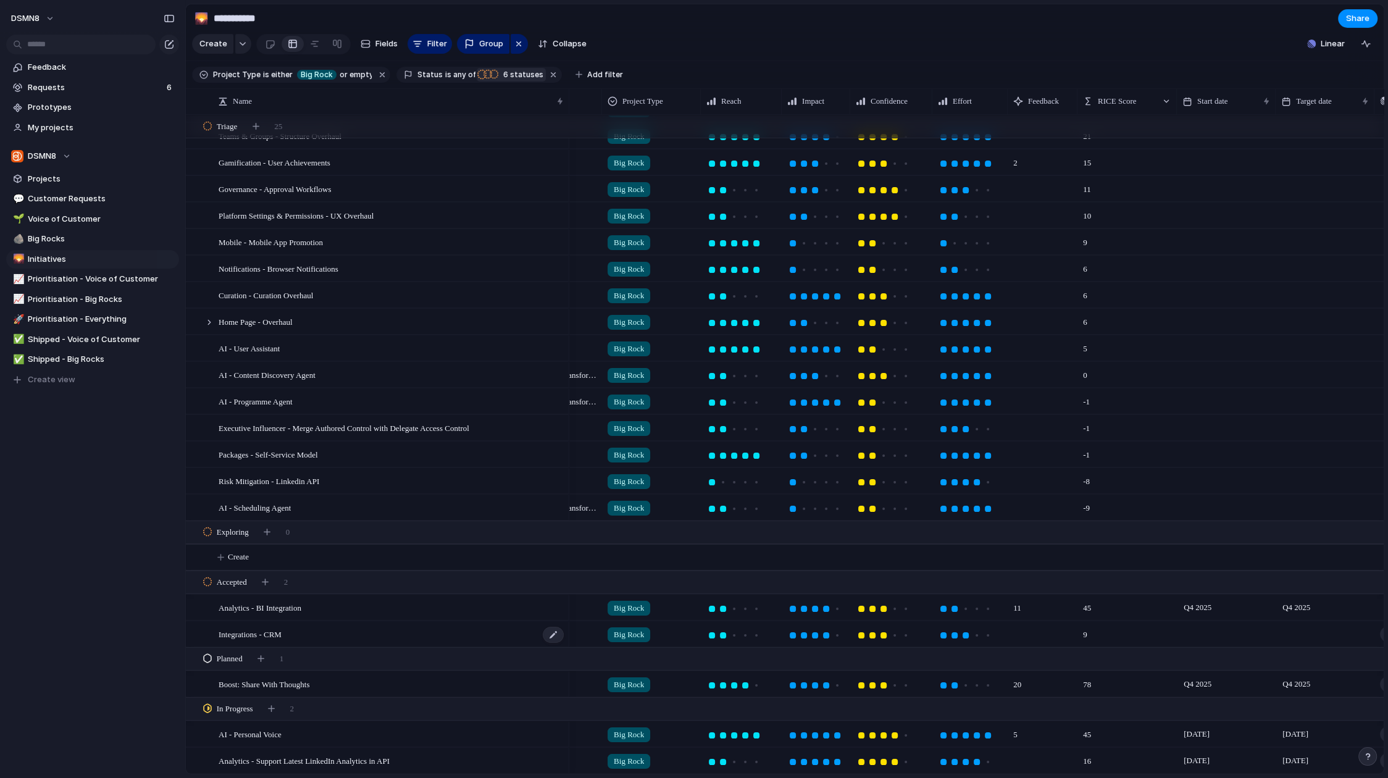
click at [356, 637] on div "Integrations - CRM" at bounding box center [392, 634] width 346 height 25
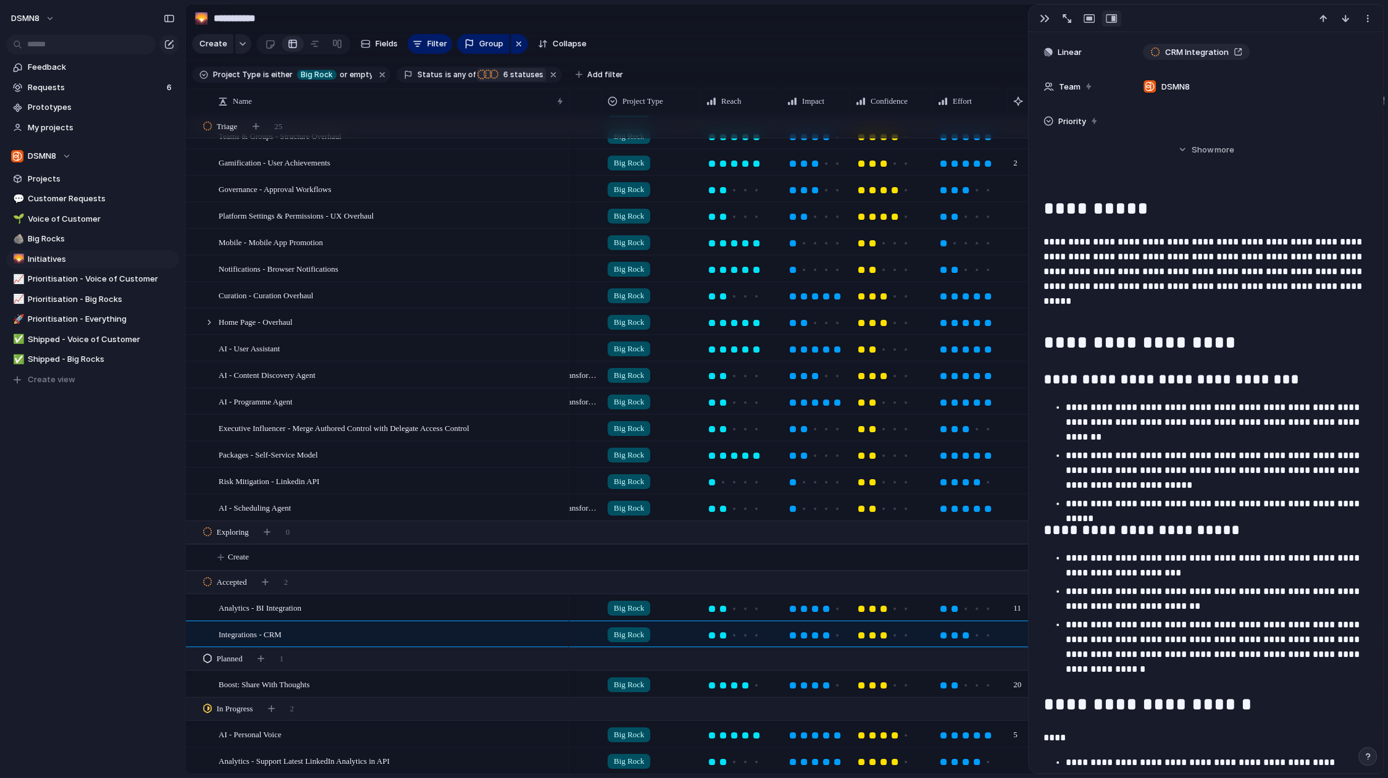
scroll to position [498, 0]
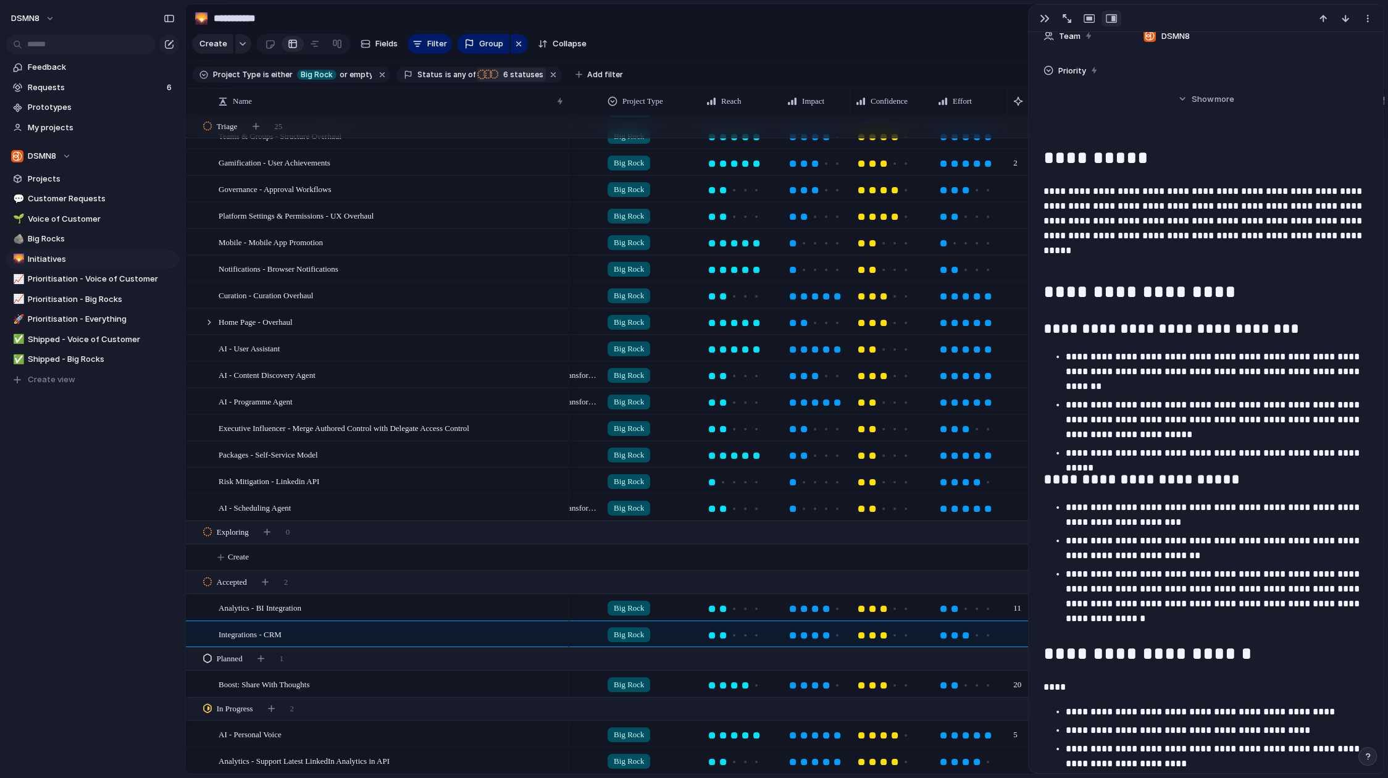
click at [77, 633] on div "DSMN8 Feedback Requests 6 Prototypes My projects DSMN8 Projects 💬 Customer Requ…" at bounding box center [92, 389] width 185 height 778
click at [100, 627] on div "DSMN8 Feedback Requests 6 Prototypes My projects DSMN8 Projects 💬 Customer Requ…" at bounding box center [92, 389] width 185 height 778
click at [1040, 15] on div "button" at bounding box center [1045, 19] width 10 height 10
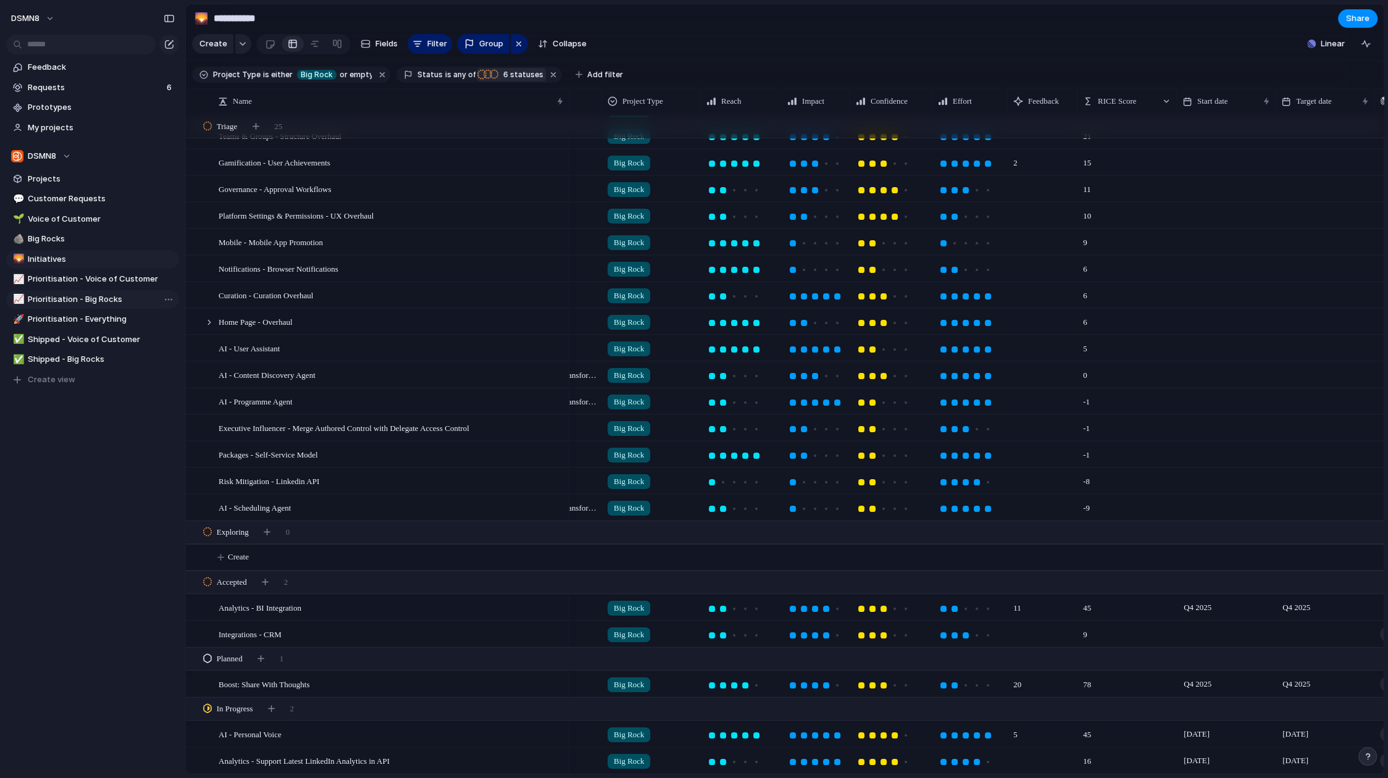
click at [84, 302] on span "Prioritisation - Big Rocks" at bounding box center [101, 299] width 147 height 12
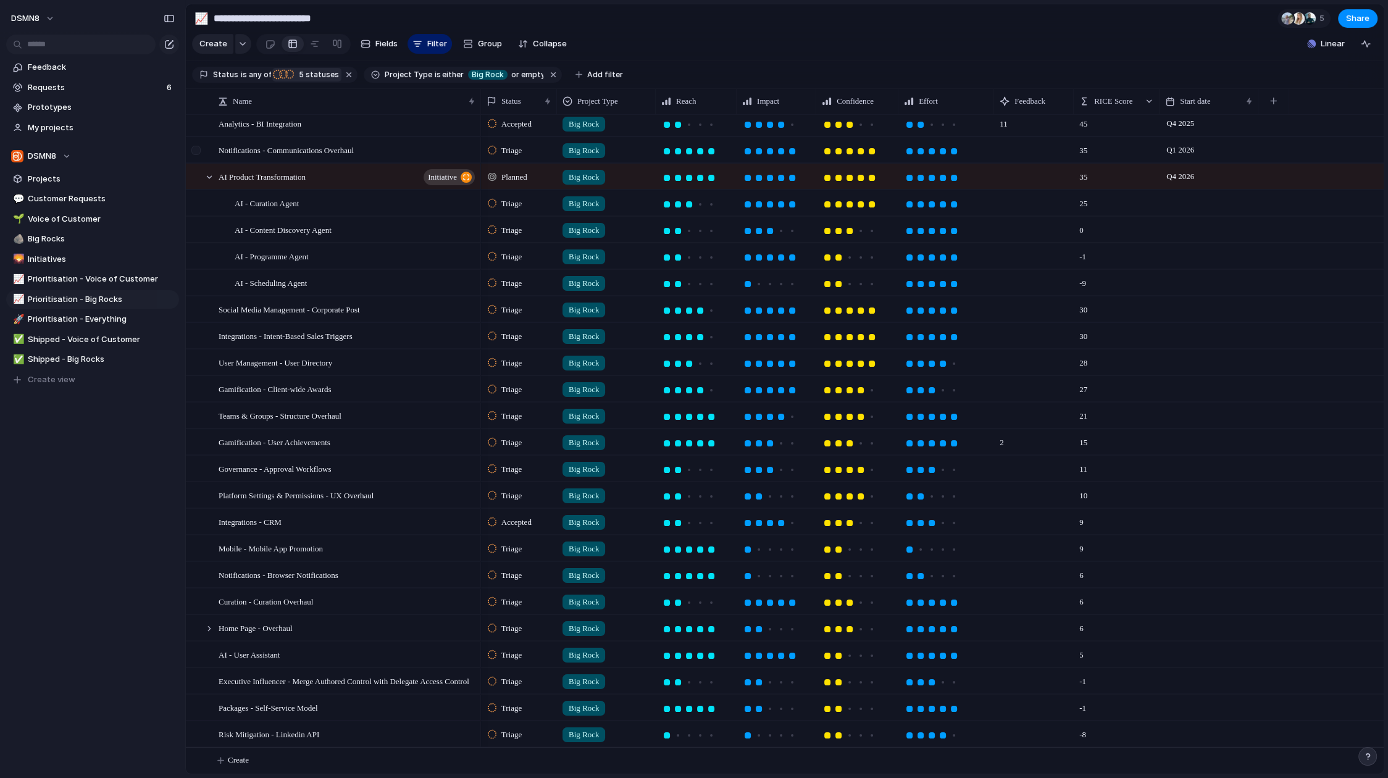
drag, startPoint x: 207, startPoint y: 175, endPoint x: 209, endPoint y: 188, distance: 13.2
click at [207, 175] on div at bounding box center [209, 177] width 11 height 11
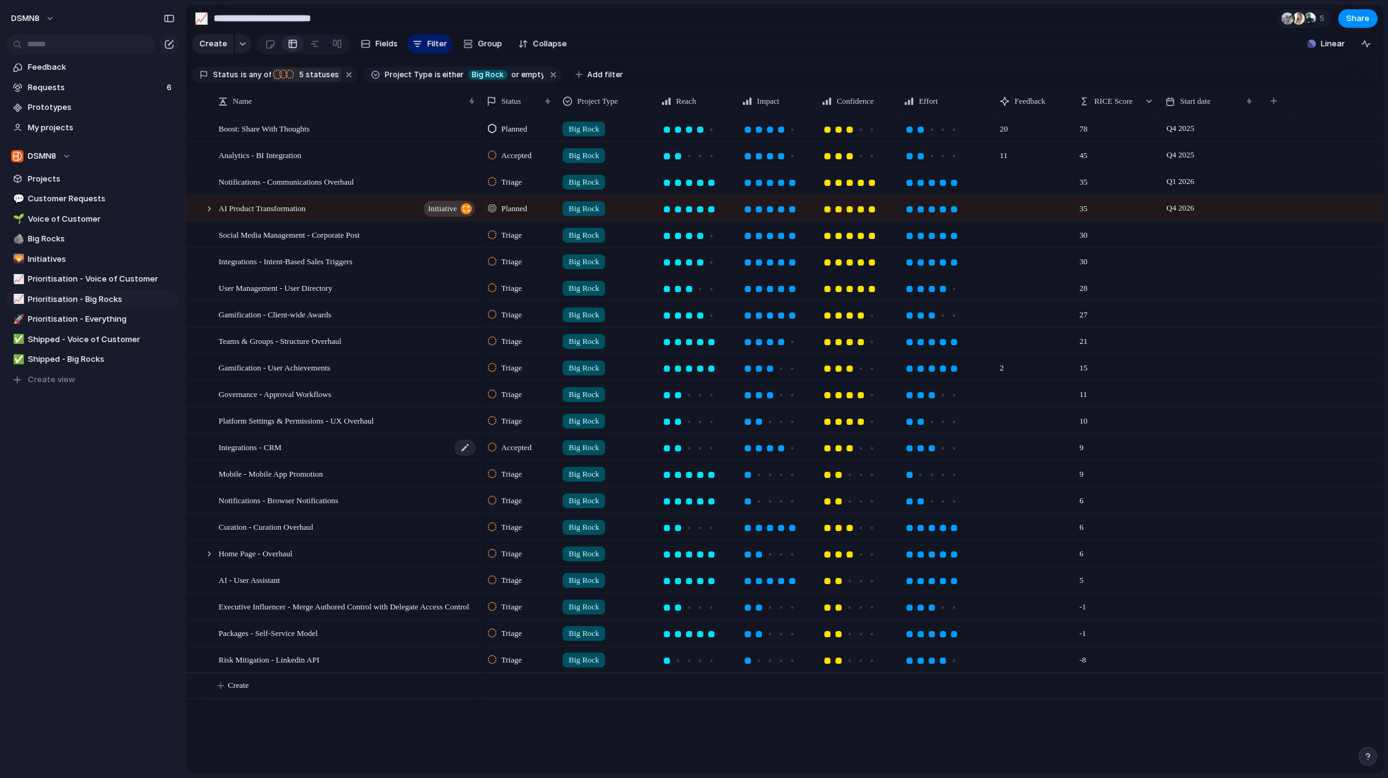
click at [399, 448] on div "Integrations - CRM" at bounding box center [348, 447] width 258 height 25
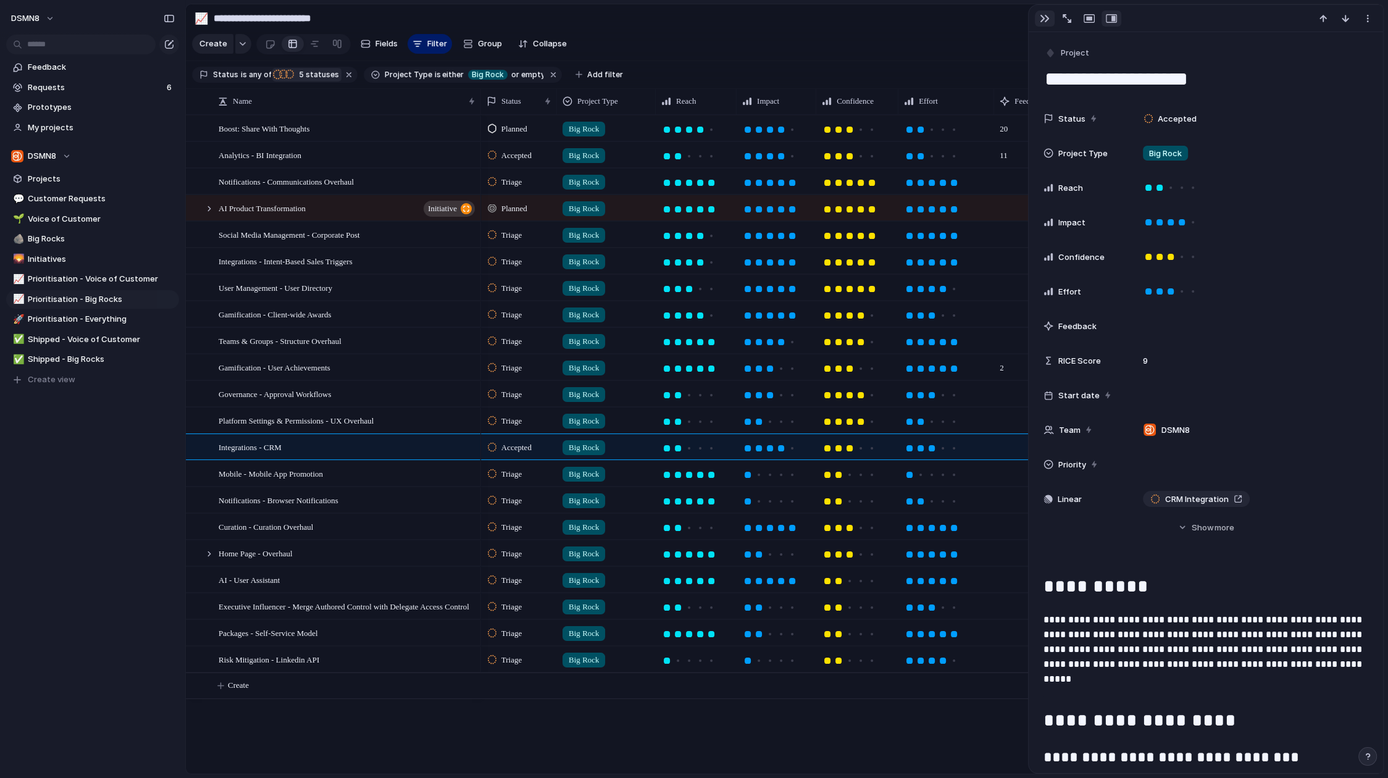
click at [1043, 20] on div "button" at bounding box center [1045, 19] width 10 height 10
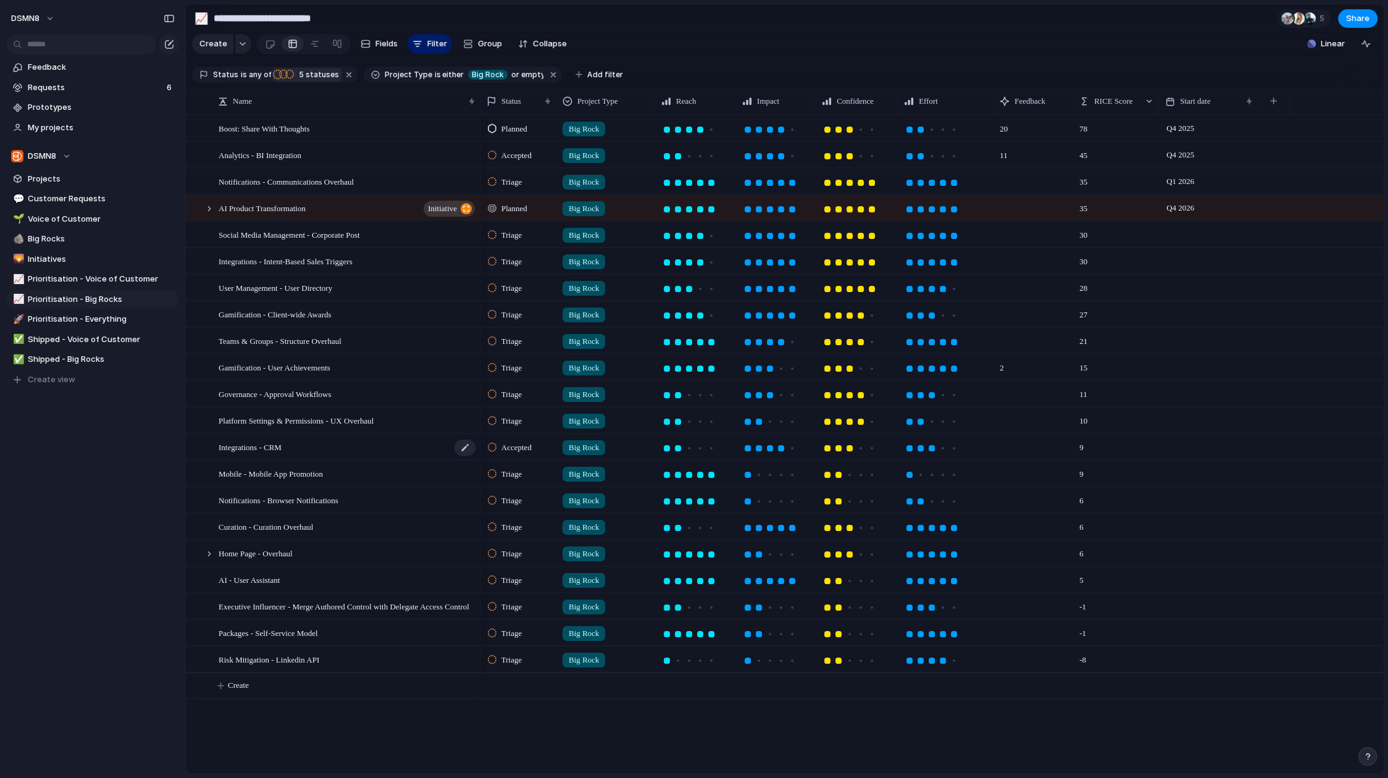
click at [338, 449] on div "Integrations - CRM" at bounding box center [348, 447] width 258 height 25
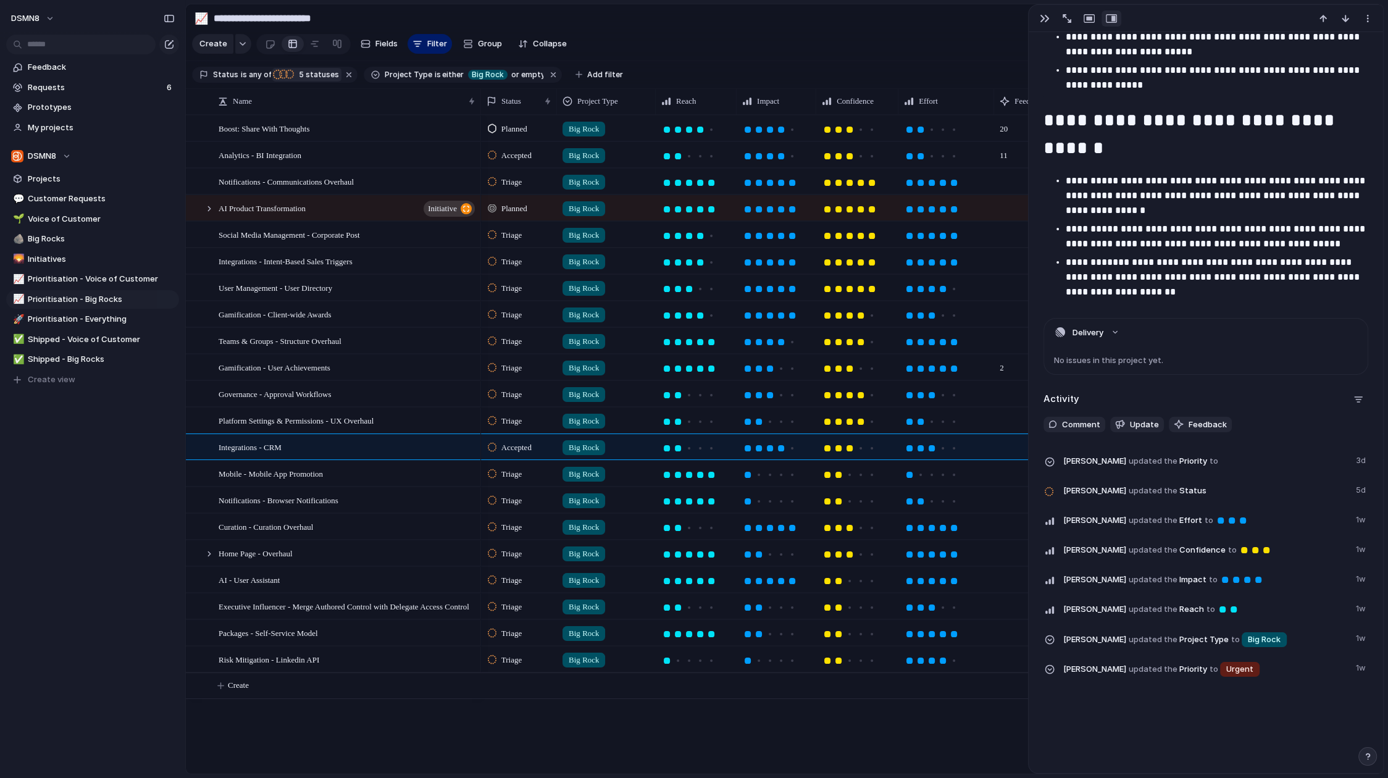
scroll to position [1210, 0]
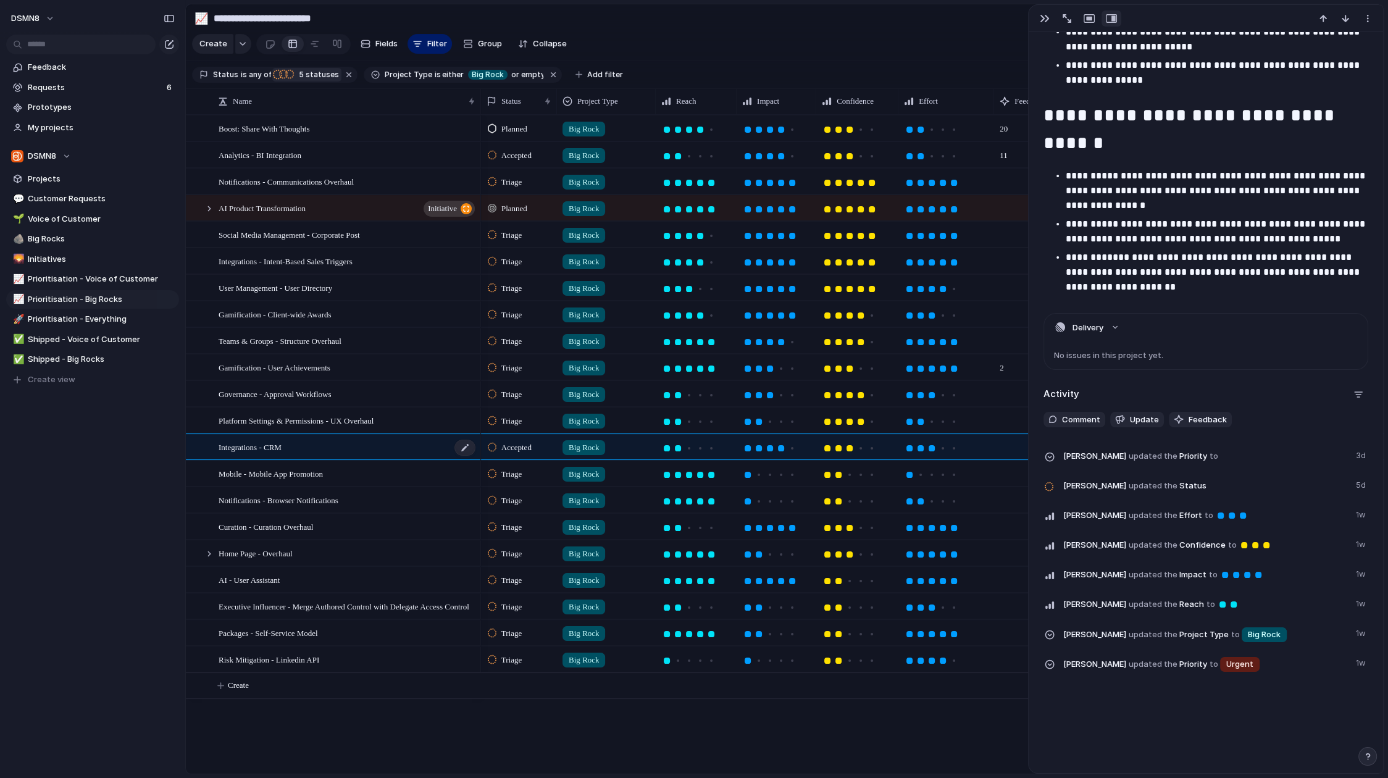
click at [367, 448] on div "Integrations - CRM" at bounding box center [348, 447] width 258 height 25
click at [320, 265] on span "Integrations - Intent-Based Sales Triggers" at bounding box center [286, 261] width 134 height 14
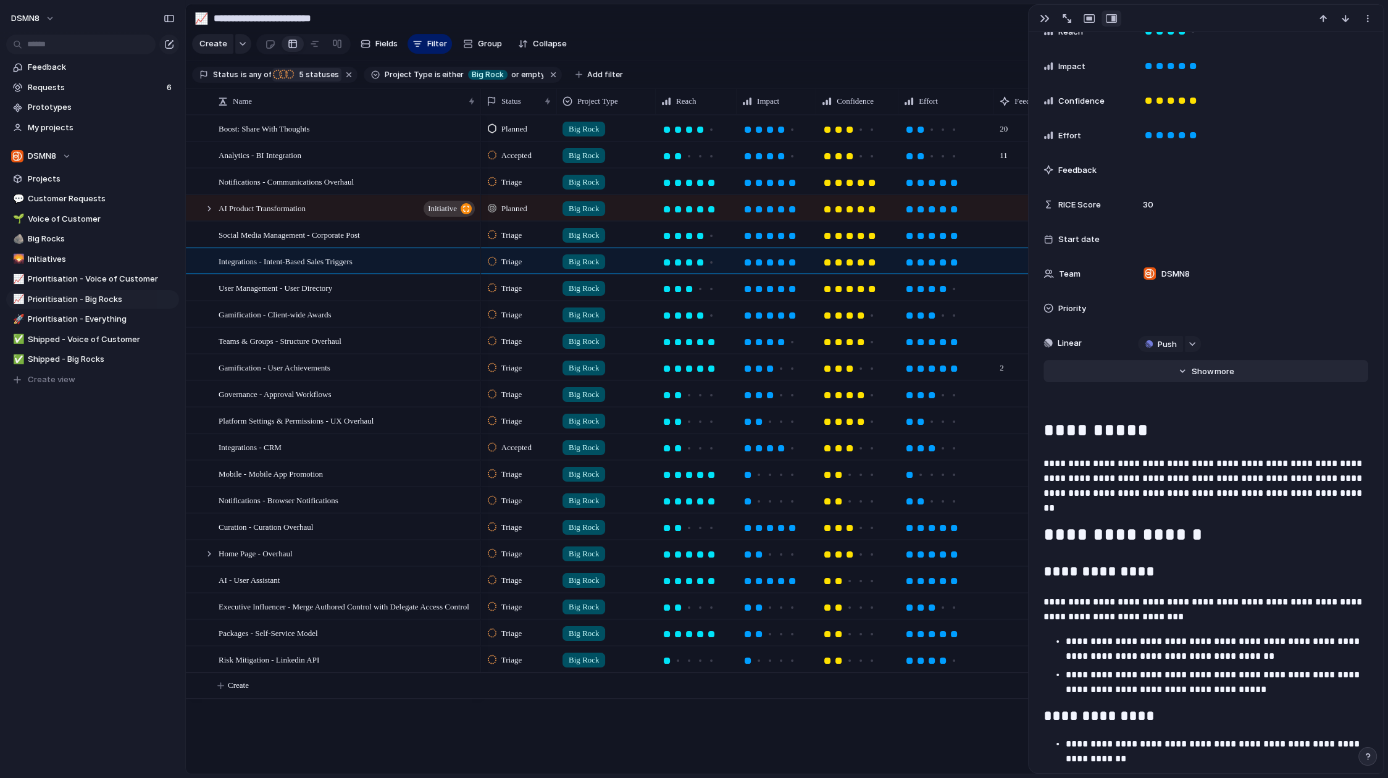
scroll to position [177, 0]
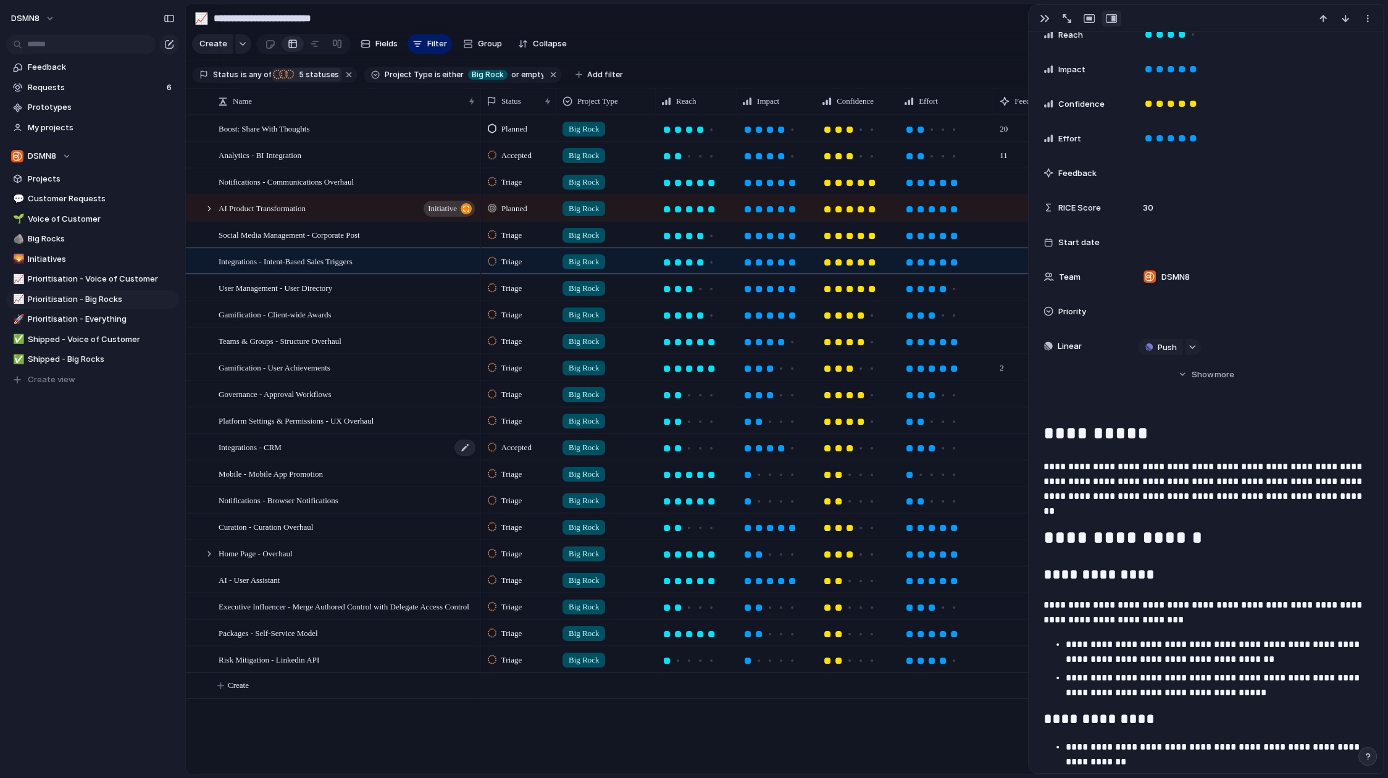
click at [390, 449] on div "Integrations - CRM" at bounding box center [348, 447] width 258 height 25
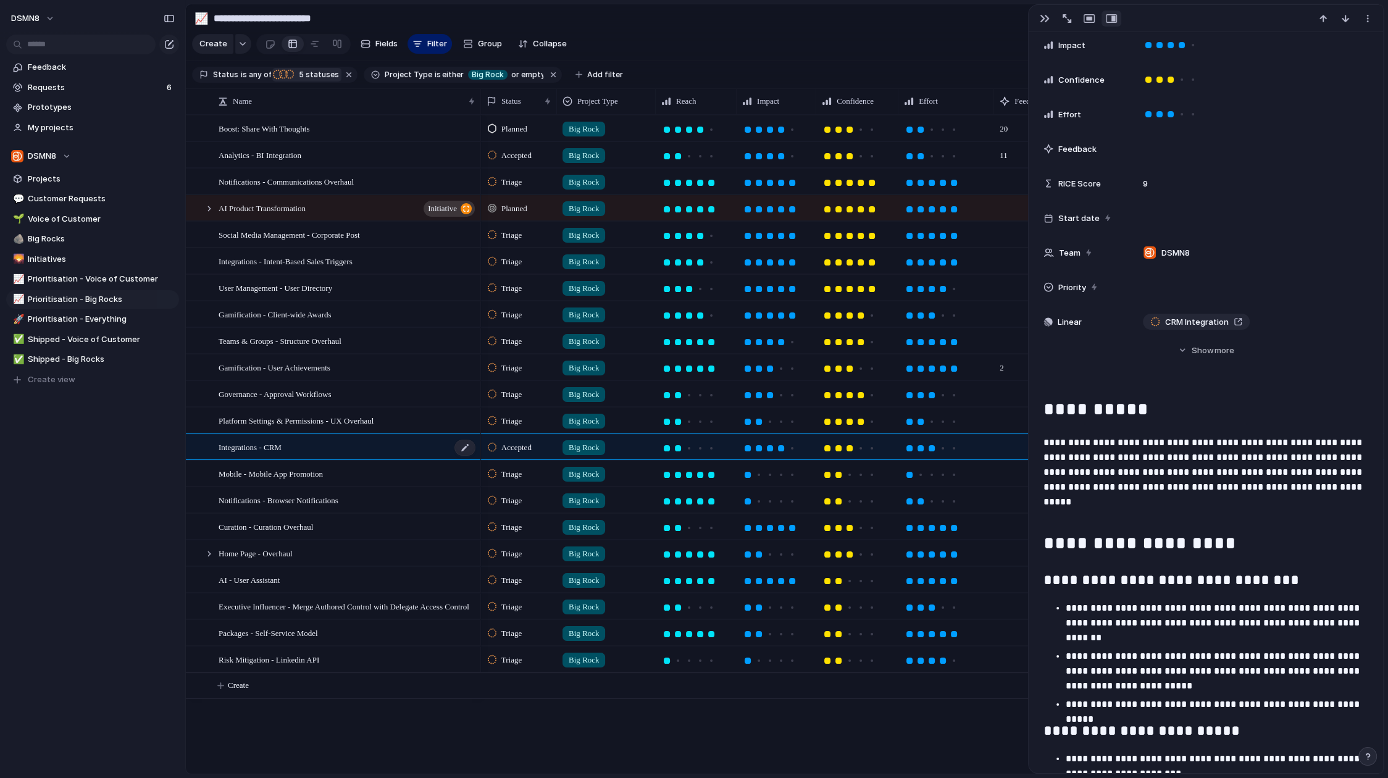
scroll to position [153, 0]
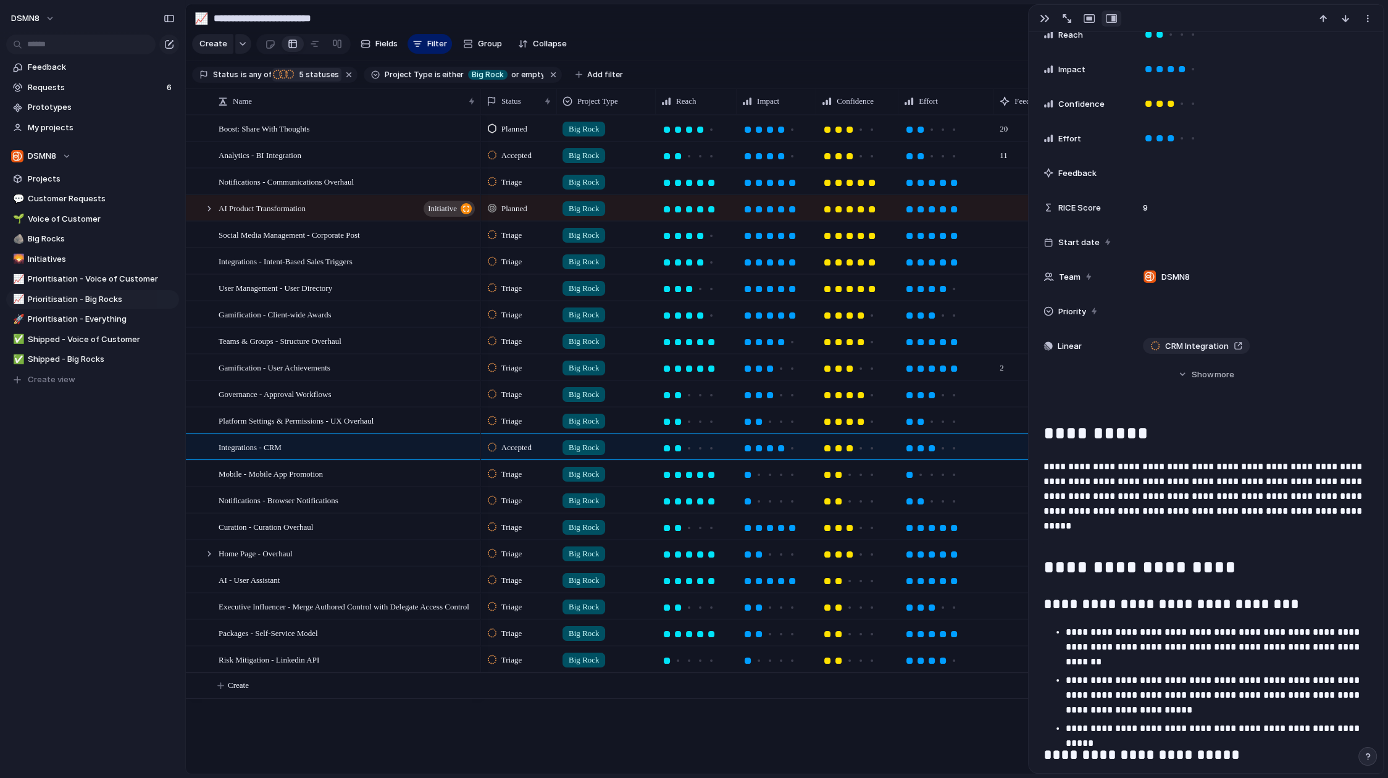
drag, startPoint x: 1042, startPoint y: 18, endPoint x: 1043, endPoint y: 30, distance: 12.4
click at [1043, 19] on div "button" at bounding box center [1045, 19] width 10 height 10
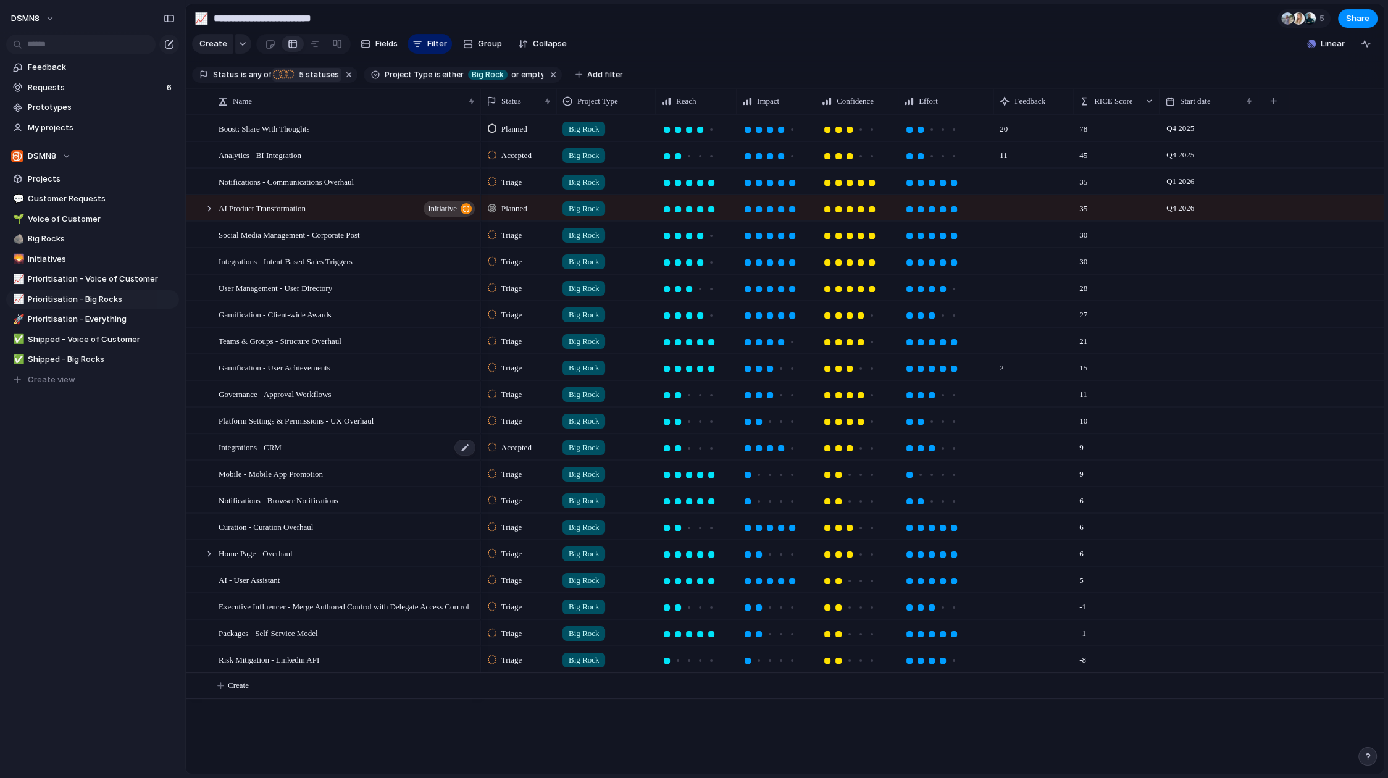
click at [408, 449] on div "Integrations - CRM" at bounding box center [348, 447] width 258 height 25
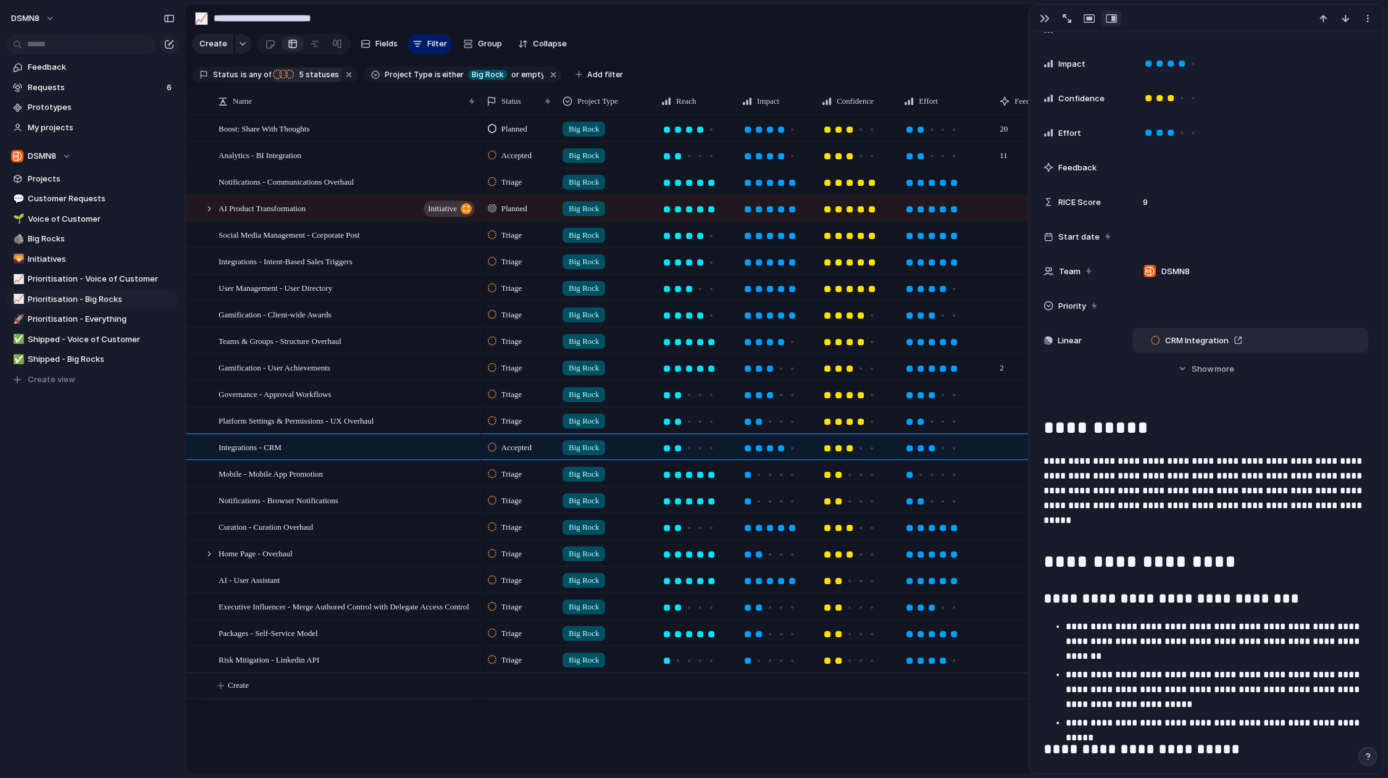
scroll to position [238, 0]
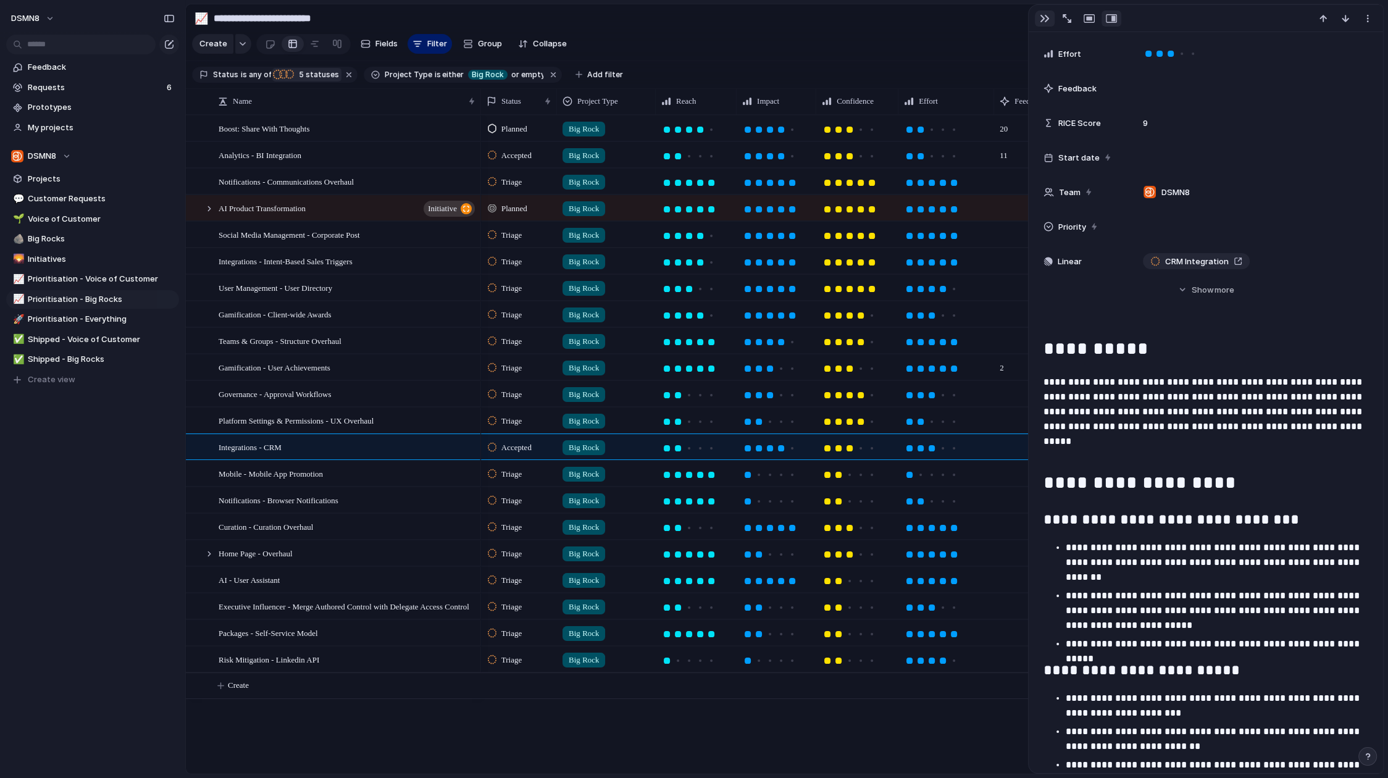
click at [1049, 20] on button "button" at bounding box center [1045, 18] width 20 height 16
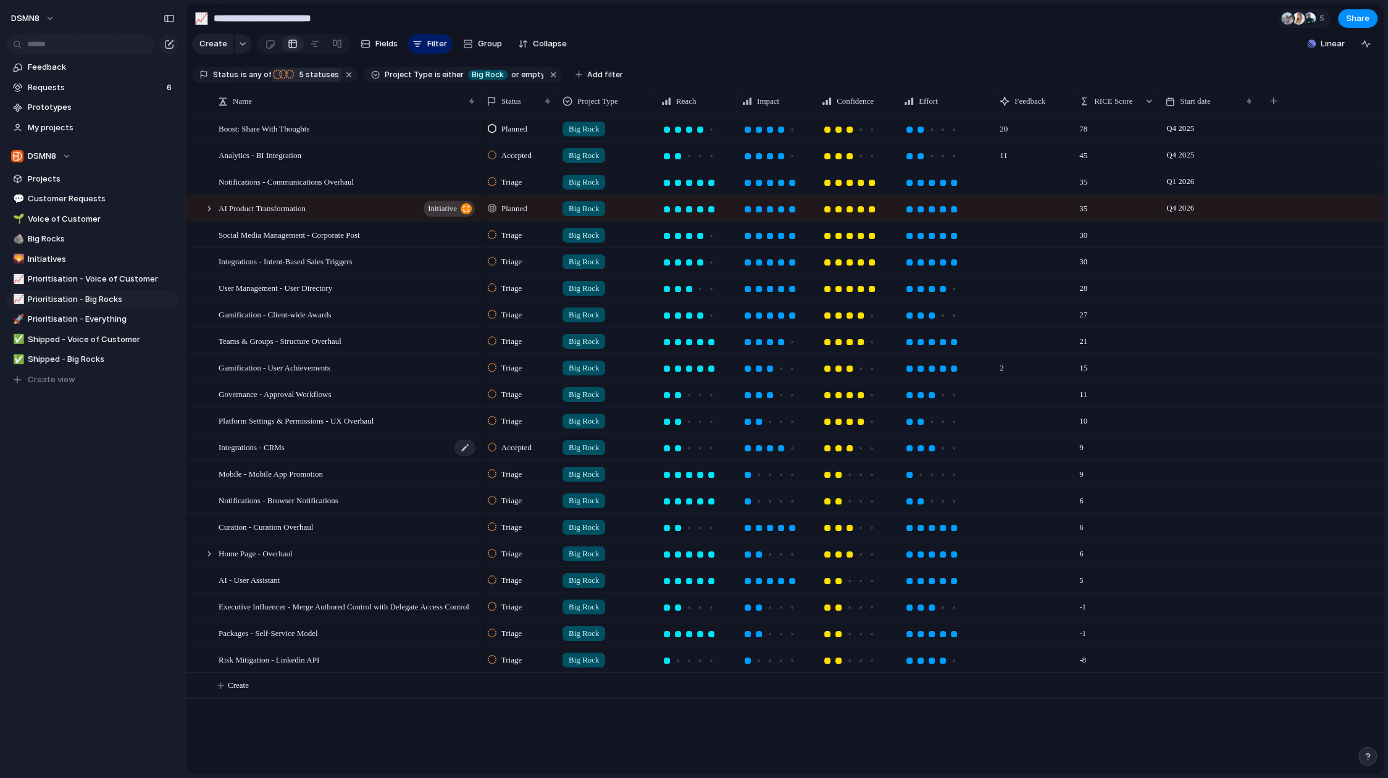
click at [319, 446] on div "Integrations - CRMs" at bounding box center [348, 447] width 258 height 25
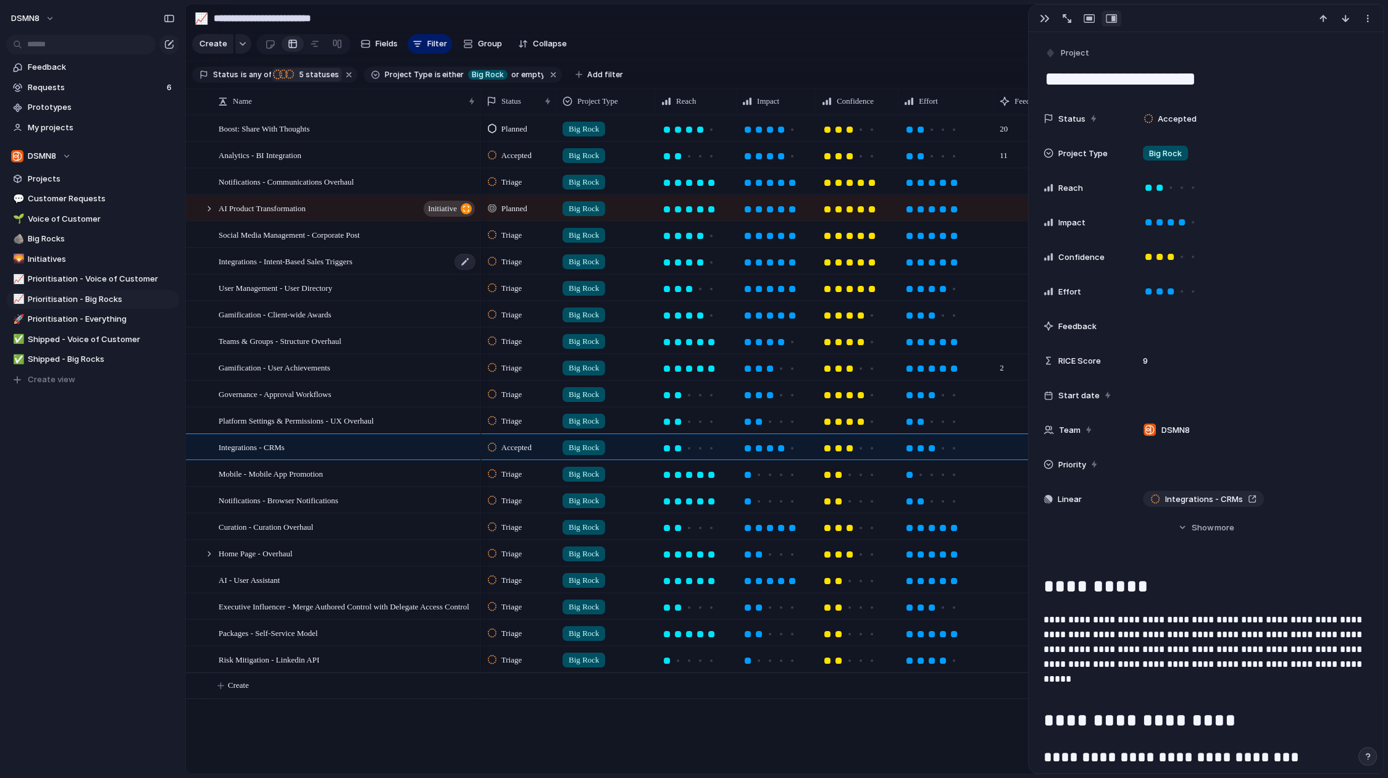
click at [320, 259] on span "Integrations - Intent-Based Sales Triggers" at bounding box center [286, 261] width 134 height 14
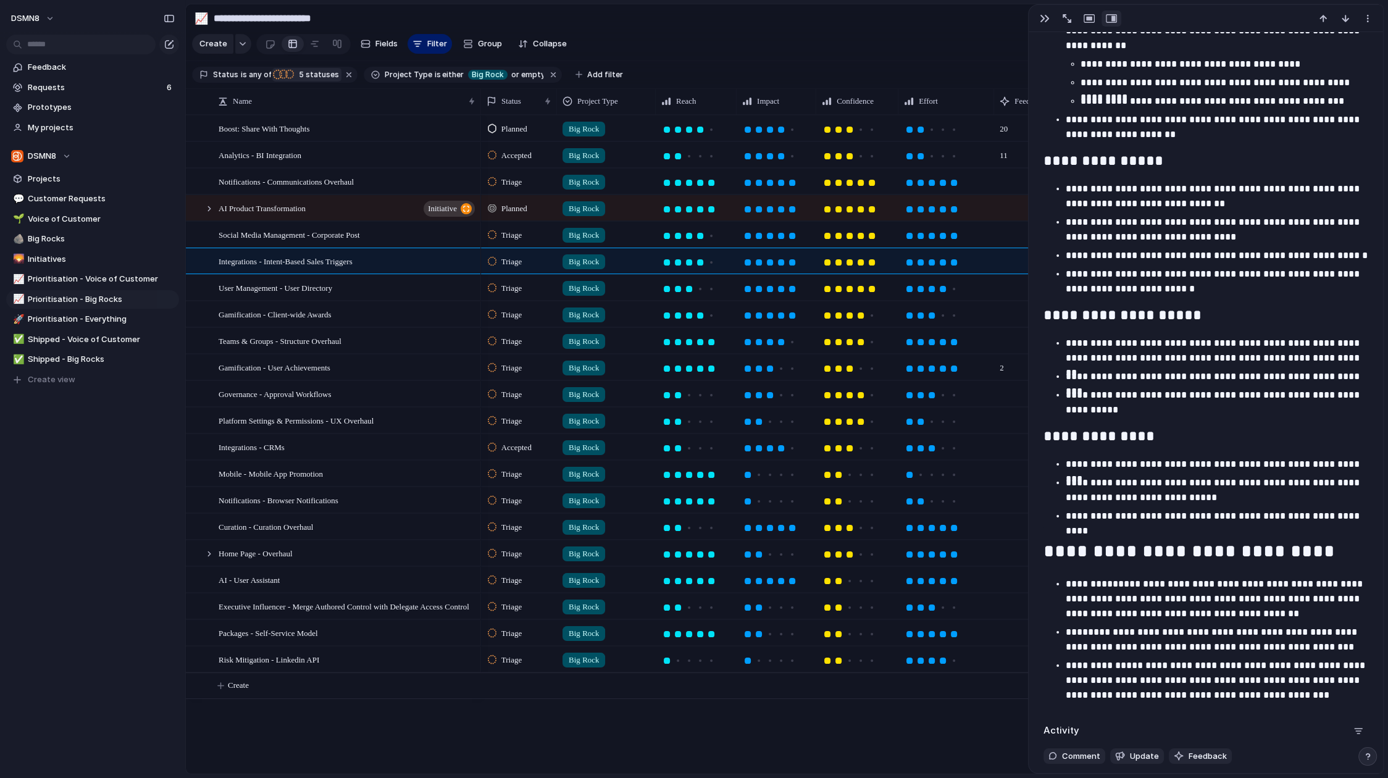
scroll to position [897, 0]
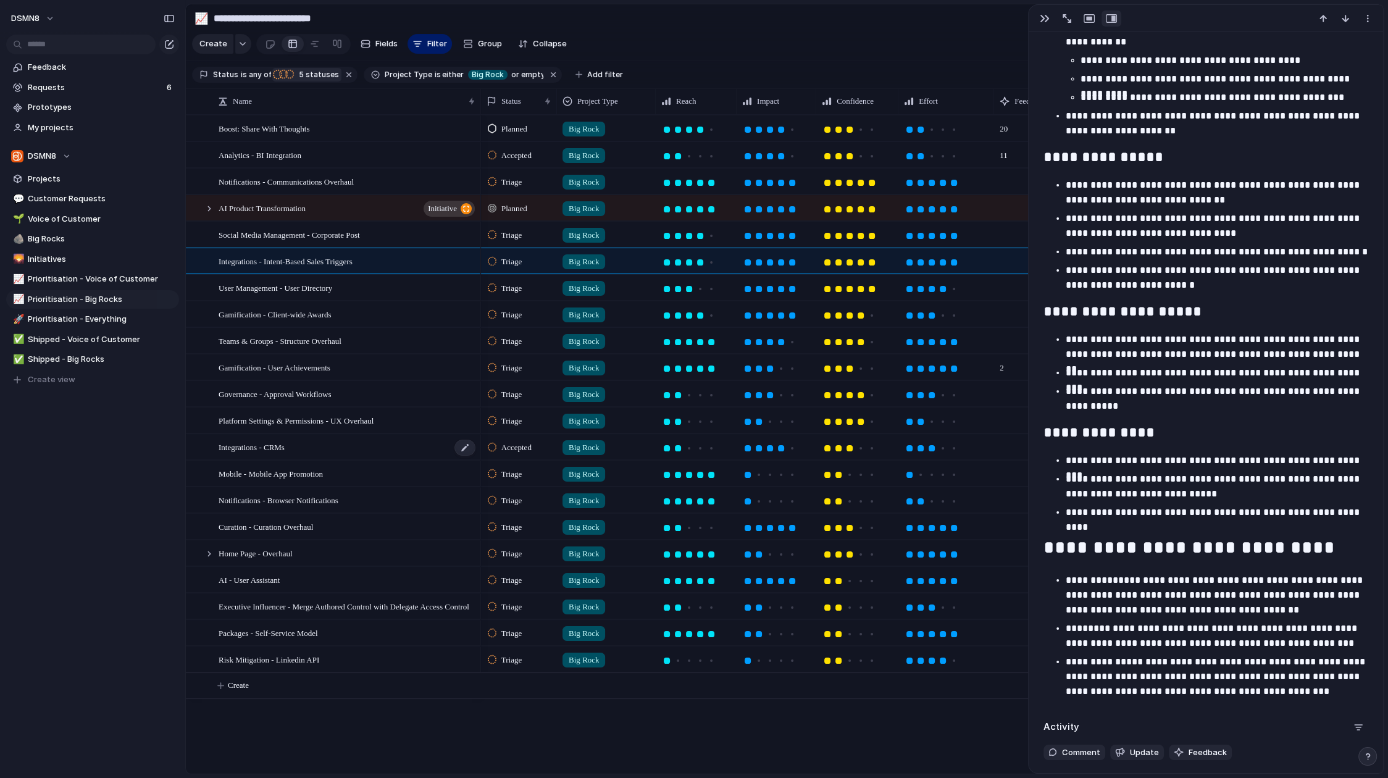
click at [361, 447] on div "Integrations - CRMs" at bounding box center [348, 447] width 258 height 25
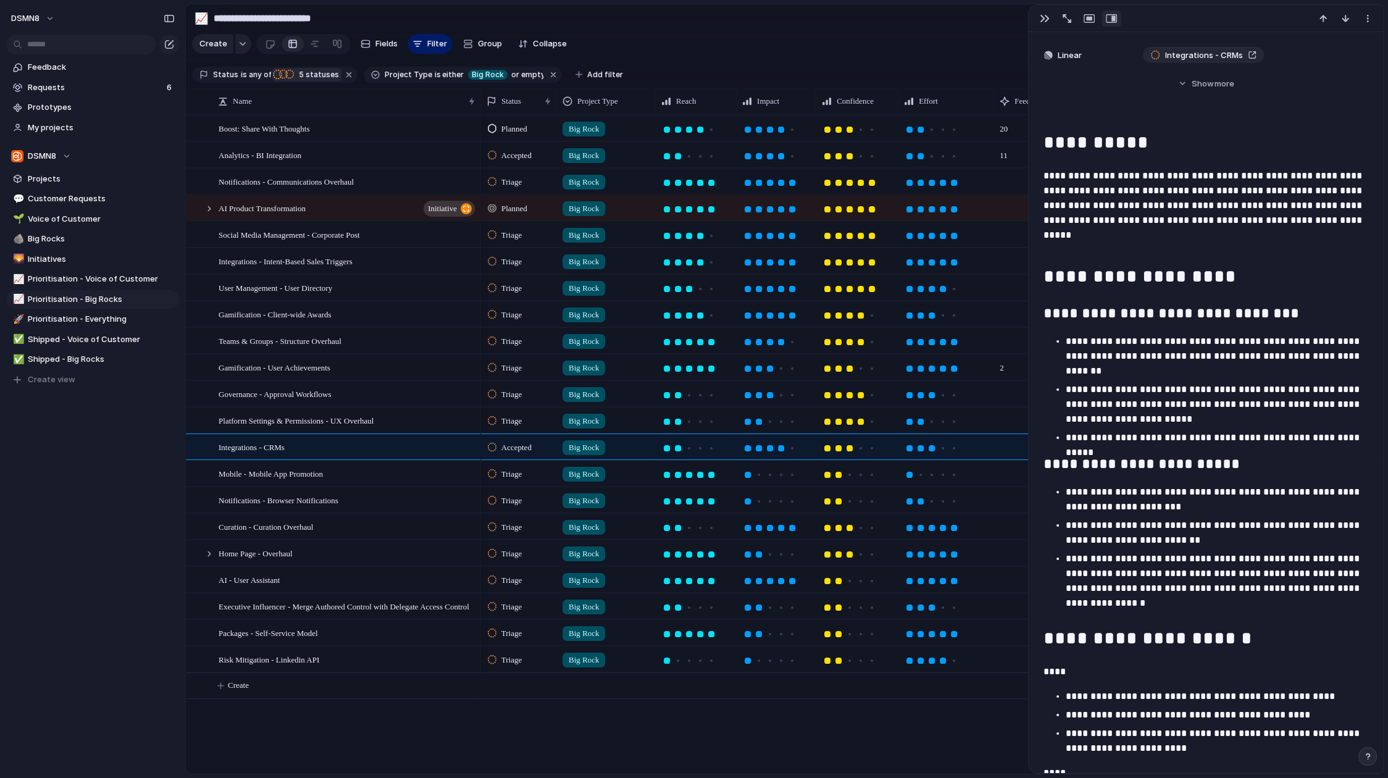
scroll to position [441, 0]
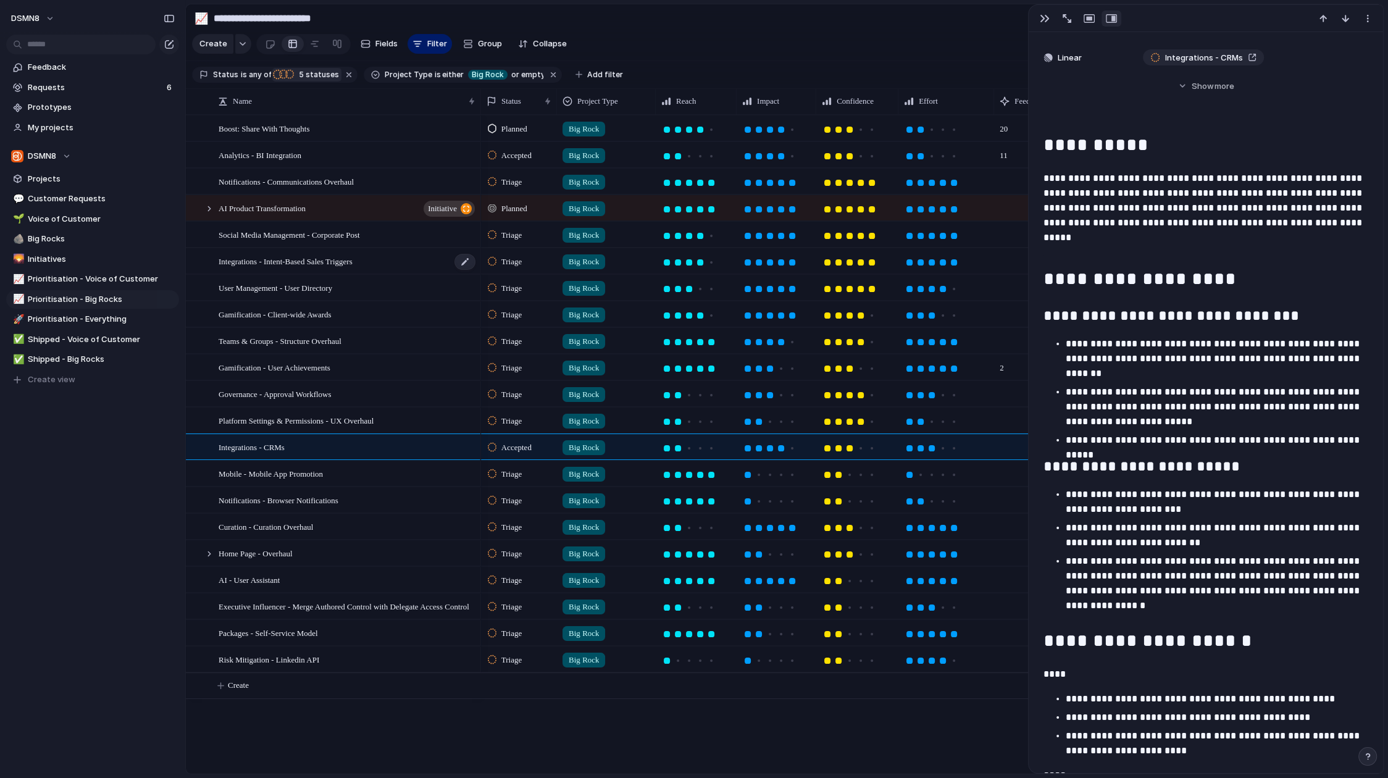
click at [334, 261] on span "Integrations - Intent-Based Sales Triggers" at bounding box center [286, 261] width 134 height 14
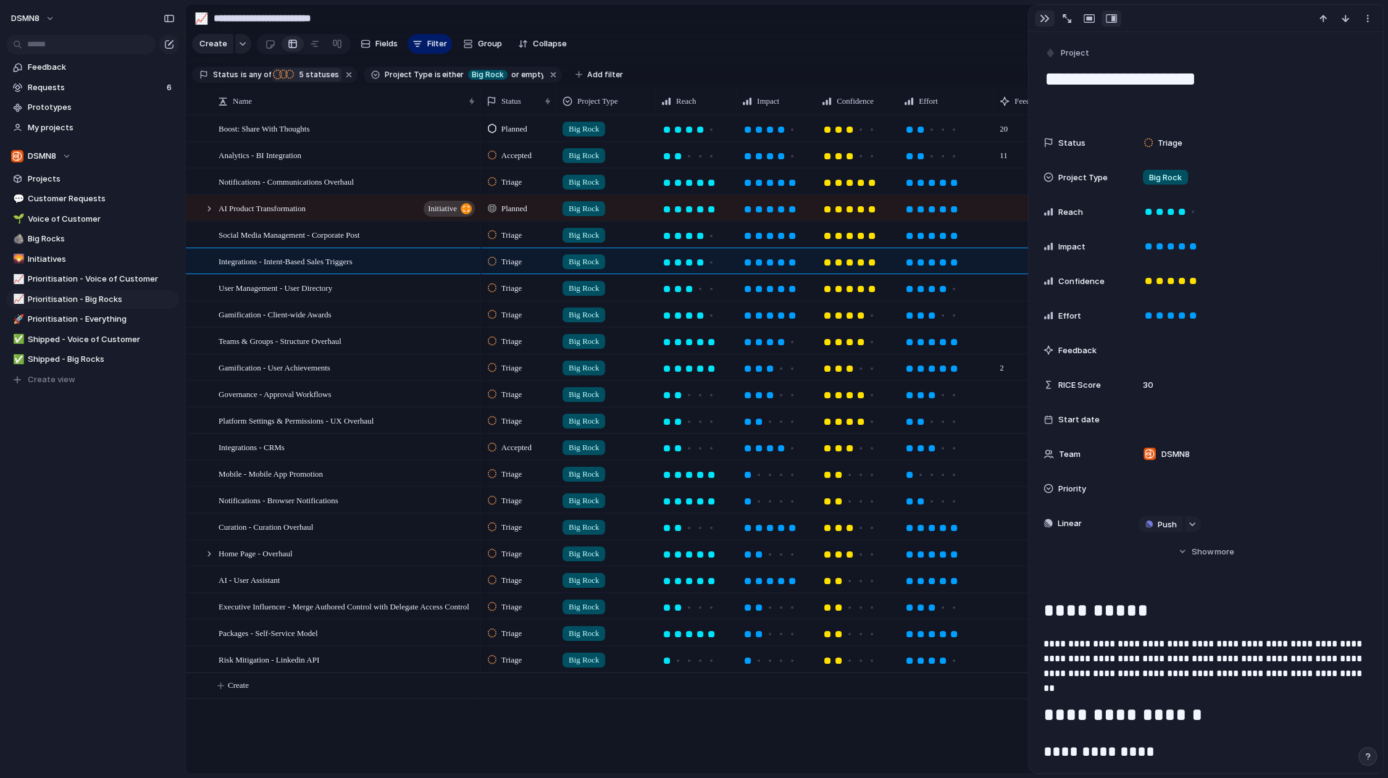
click at [1044, 18] on div "button" at bounding box center [1045, 19] width 10 height 10
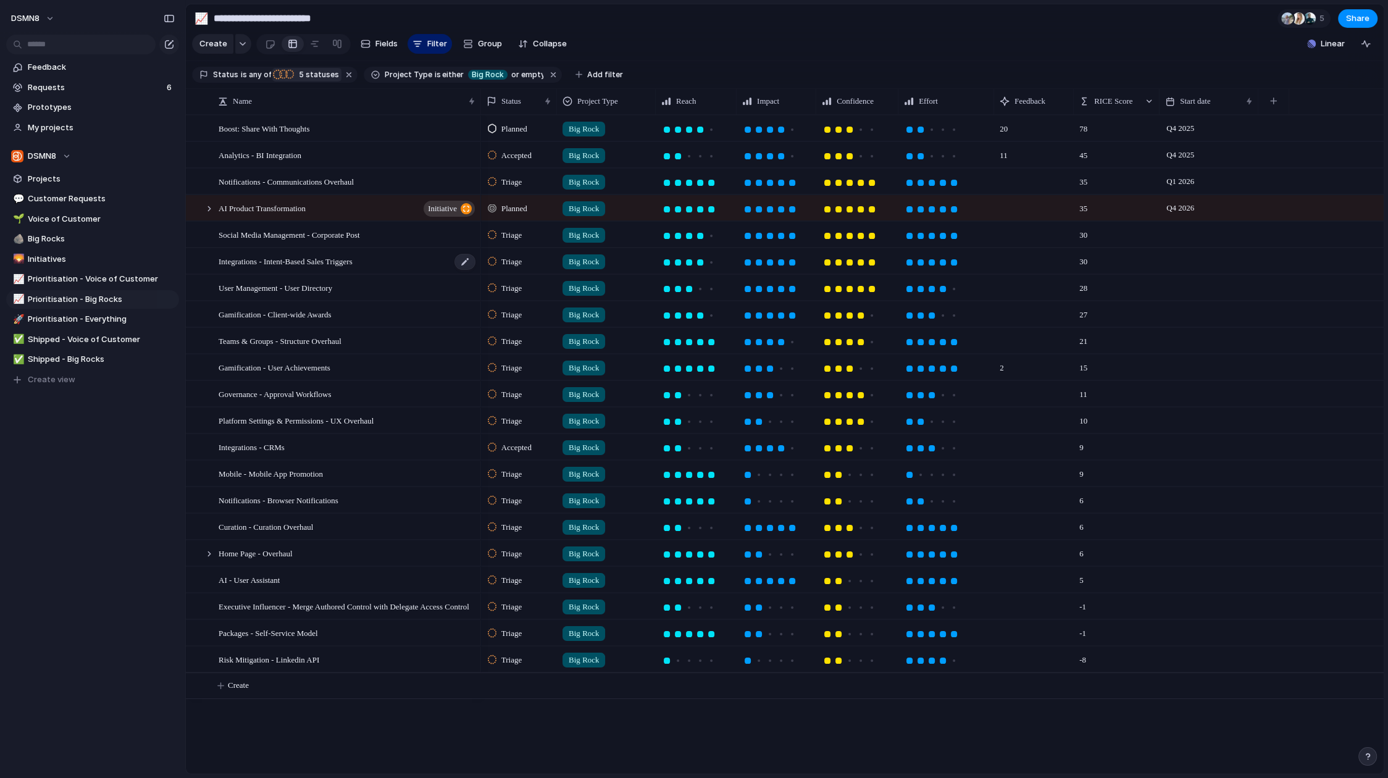
click at [336, 260] on span "Integrations - Intent-Based Sales Triggers" at bounding box center [286, 261] width 134 height 14
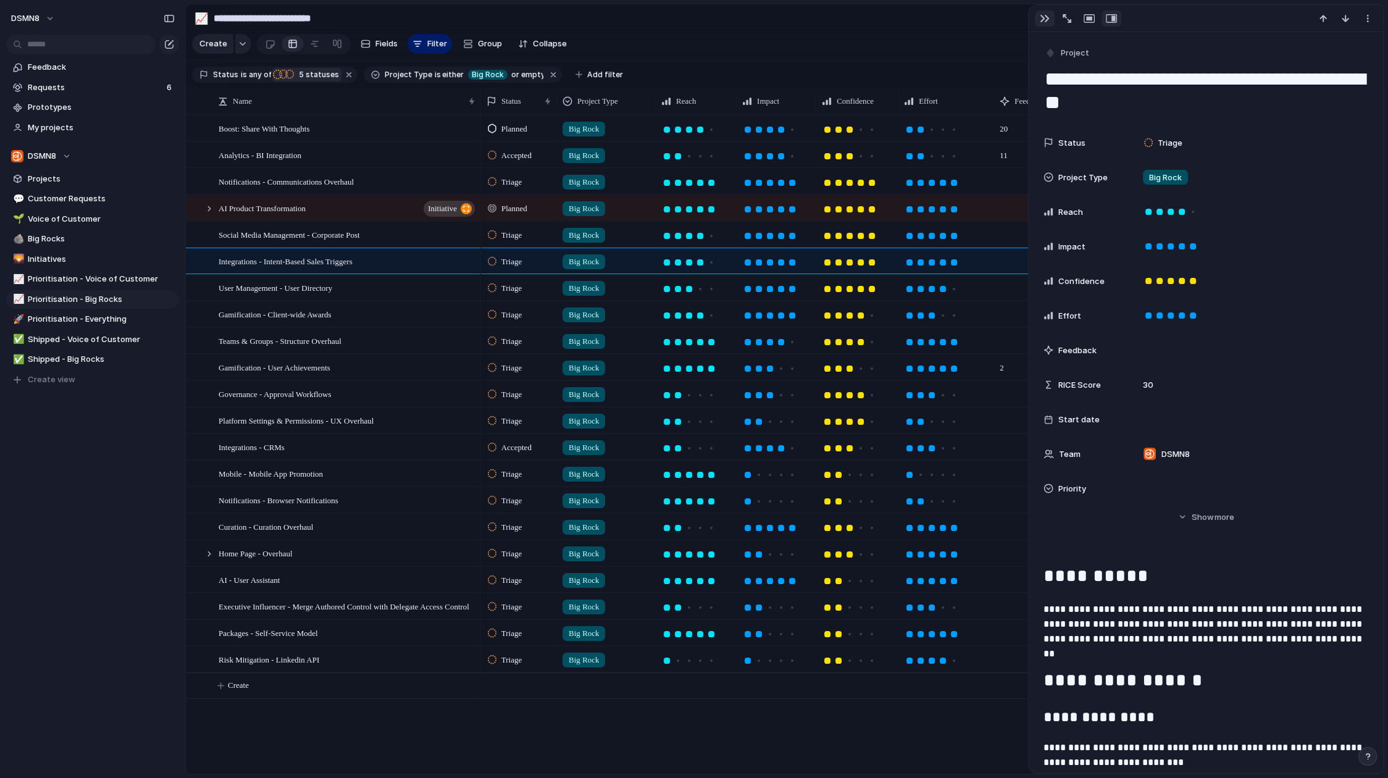
click at [1043, 19] on div "button" at bounding box center [1045, 19] width 10 height 10
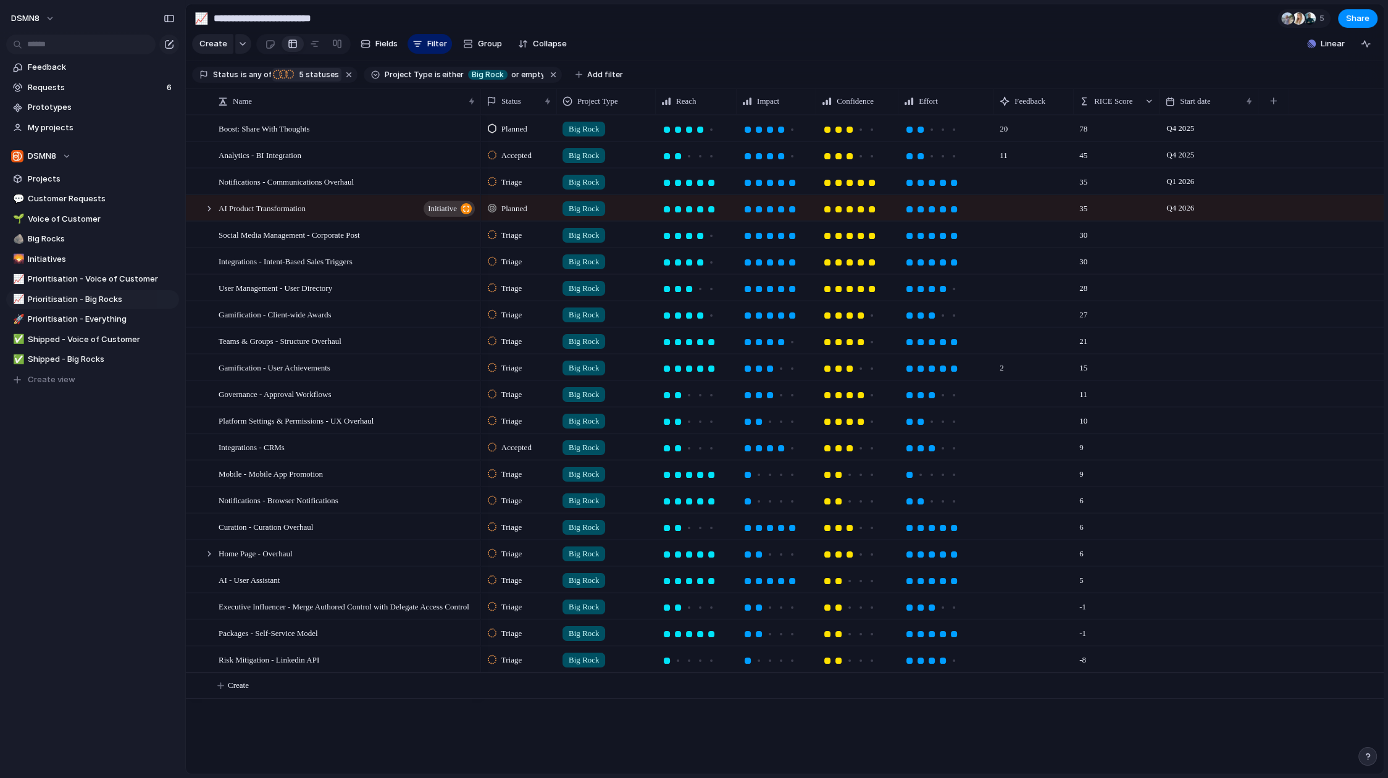
click at [1189, 237] on div at bounding box center [1209, 234] width 99 height 25
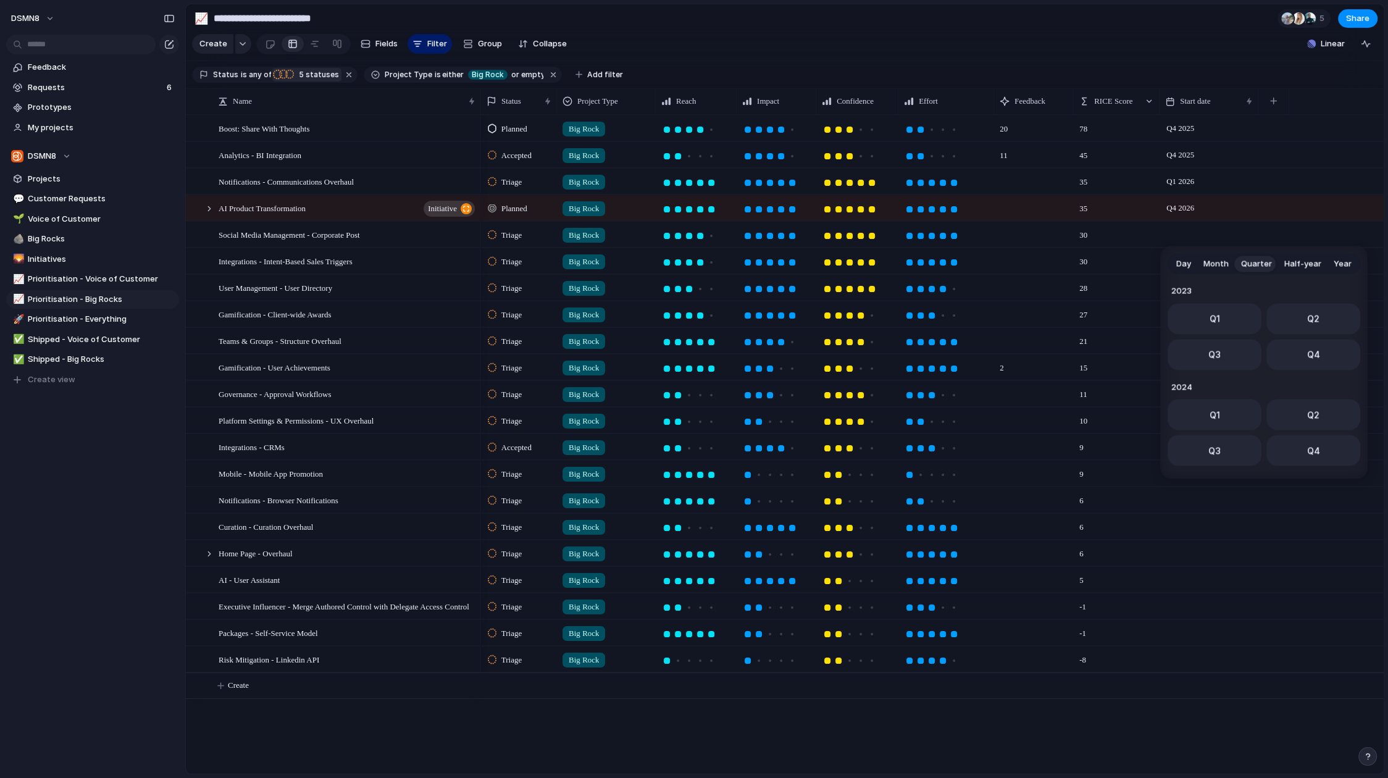
scroll to position [196, 0]
click at [1192, 316] on button "Q2" at bounding box center [1313, 314] width 94 height 31
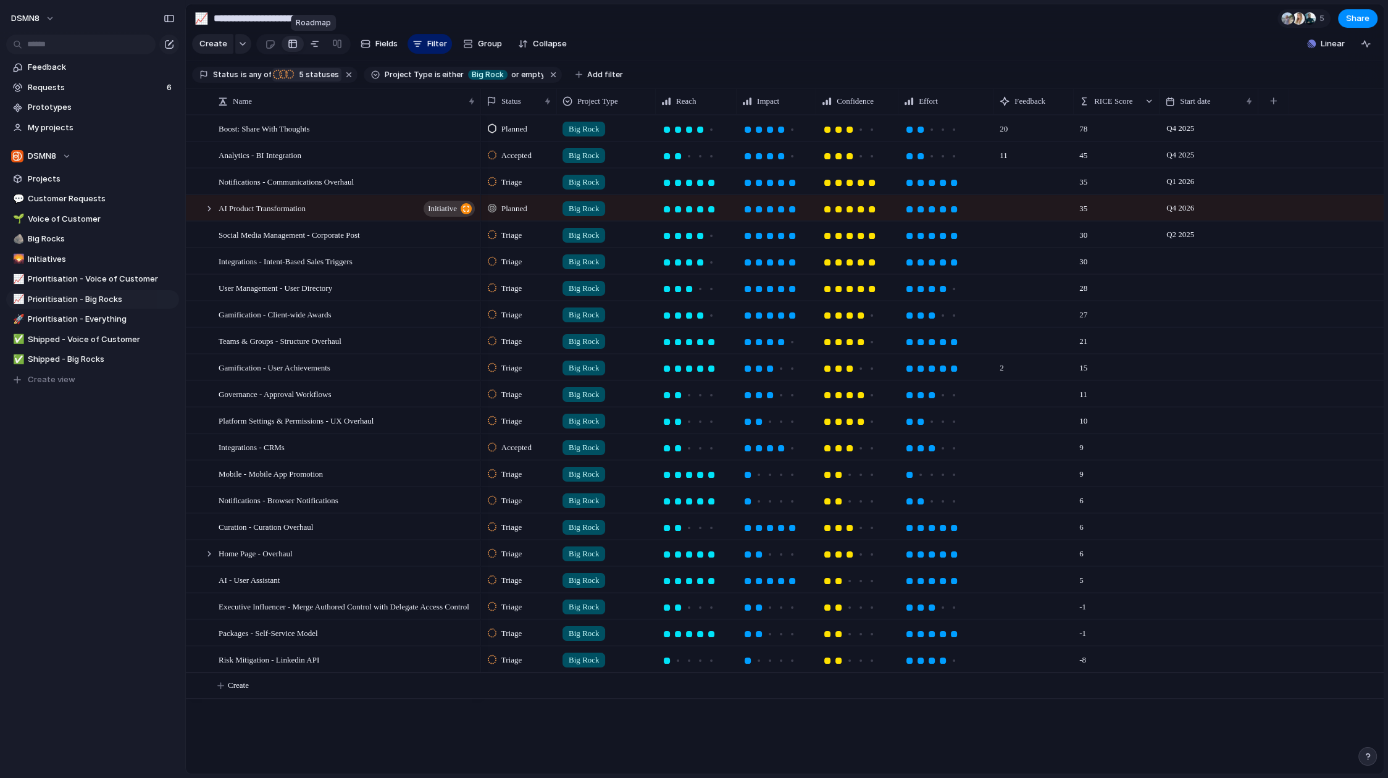
click at [314, 44] on div at bounding box center [315, 44] width 10 height 20
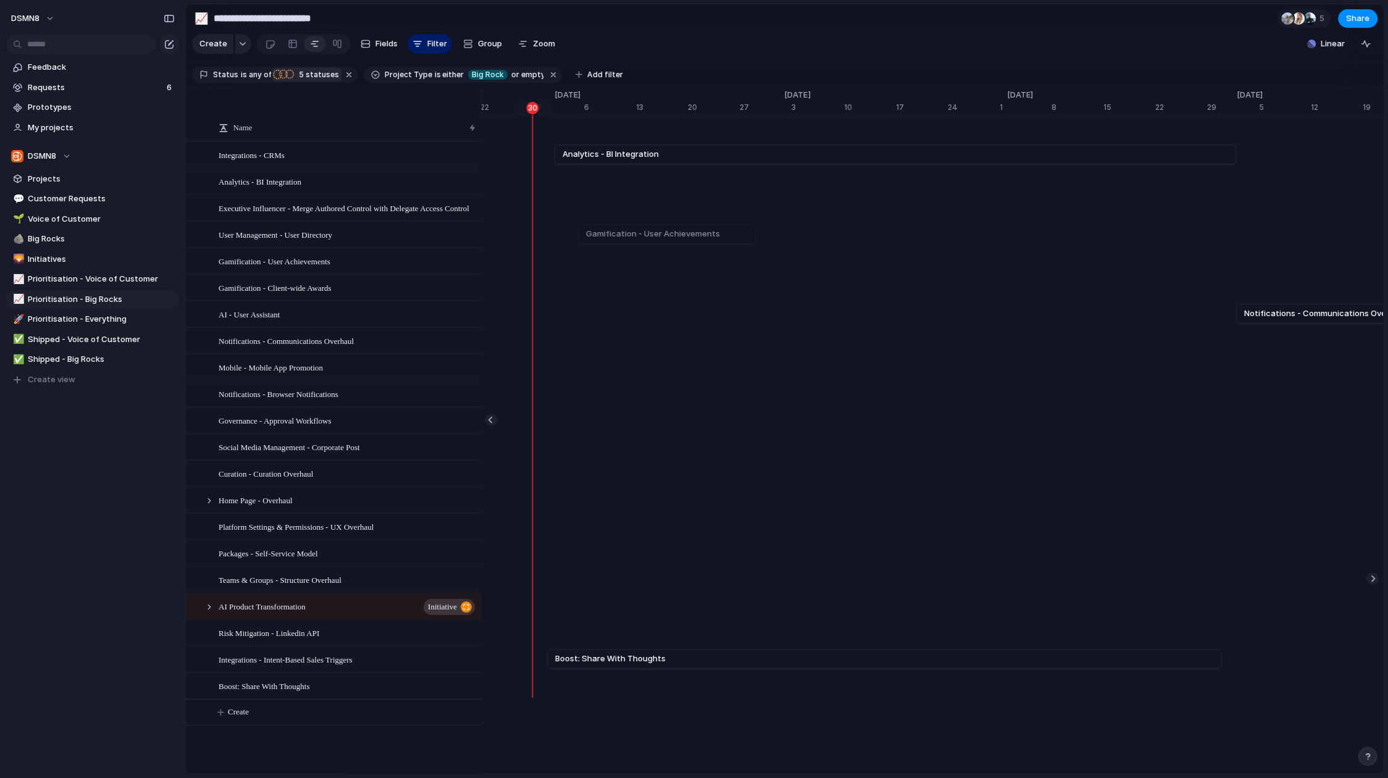
scroll to position [0, 8277]
click at [288, 44] on div at bounding box center [293, 44] width 10 height 20
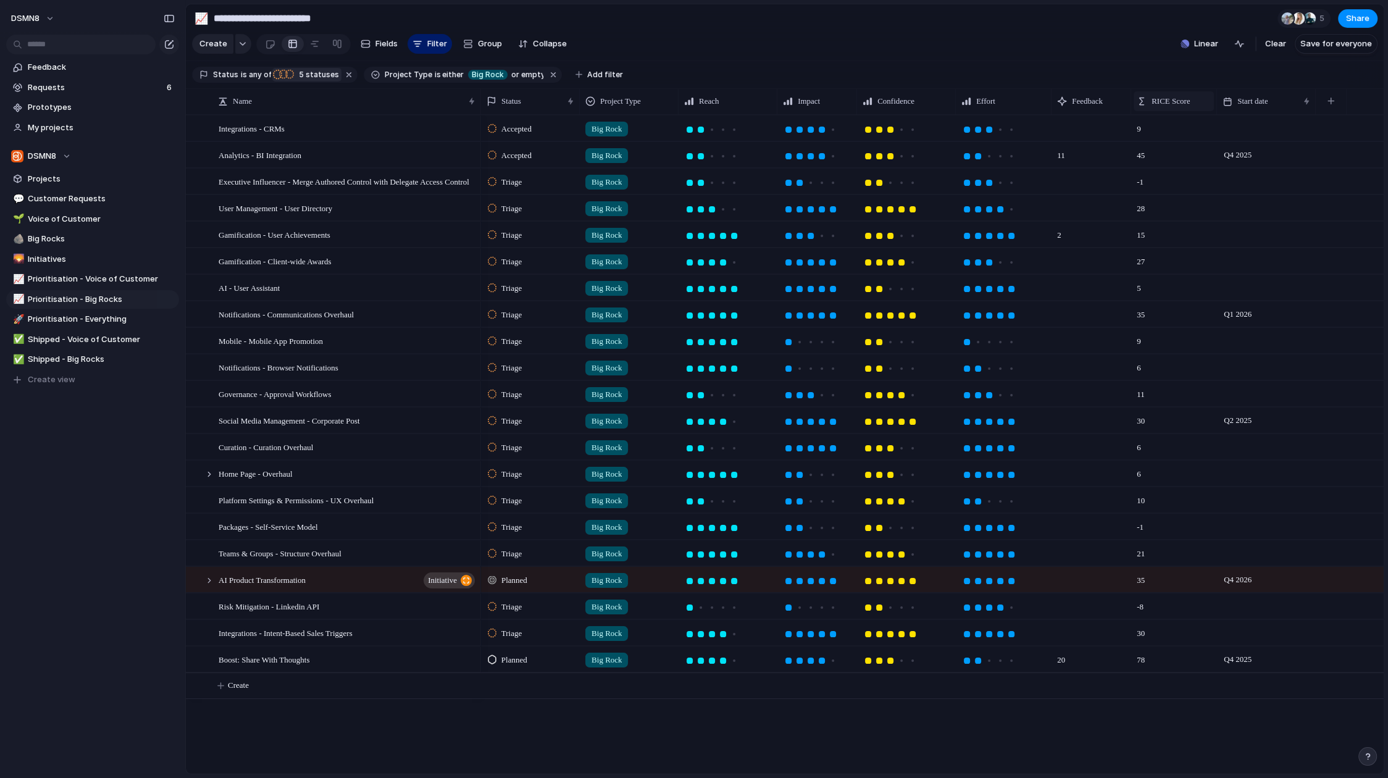
click at [1161, 96] on span "RICE Score" at bounding box center [1170, 101] width 38 height 12
click at [1173, 188] on span "Sort descending" at bounding box center [1189, 188] width 65 height 12
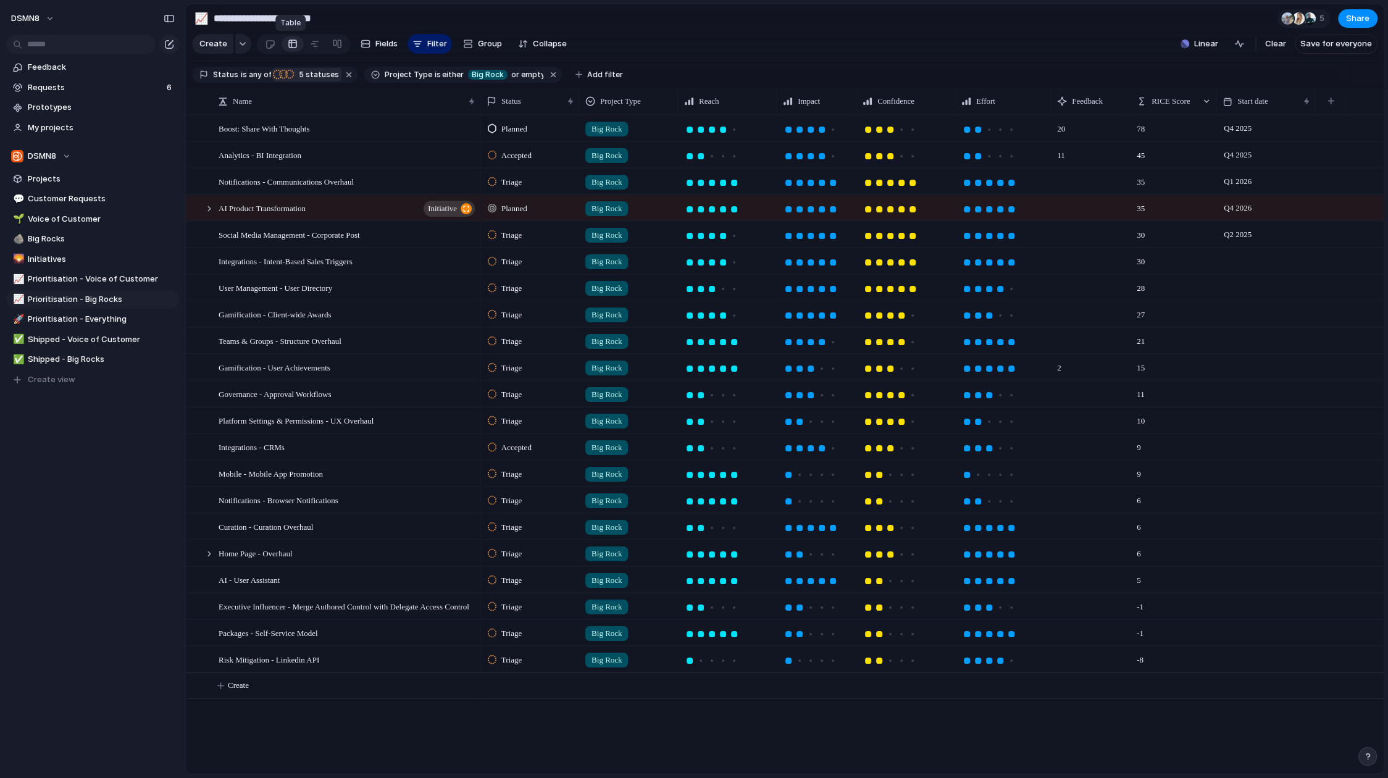
click at [291, 44] on div at bounding box center [293, 44] width 10 height 20
click at [78, 238] on span "Big Rocks" at bounding box center [101, 239] width 147 height 12
type input "*********"
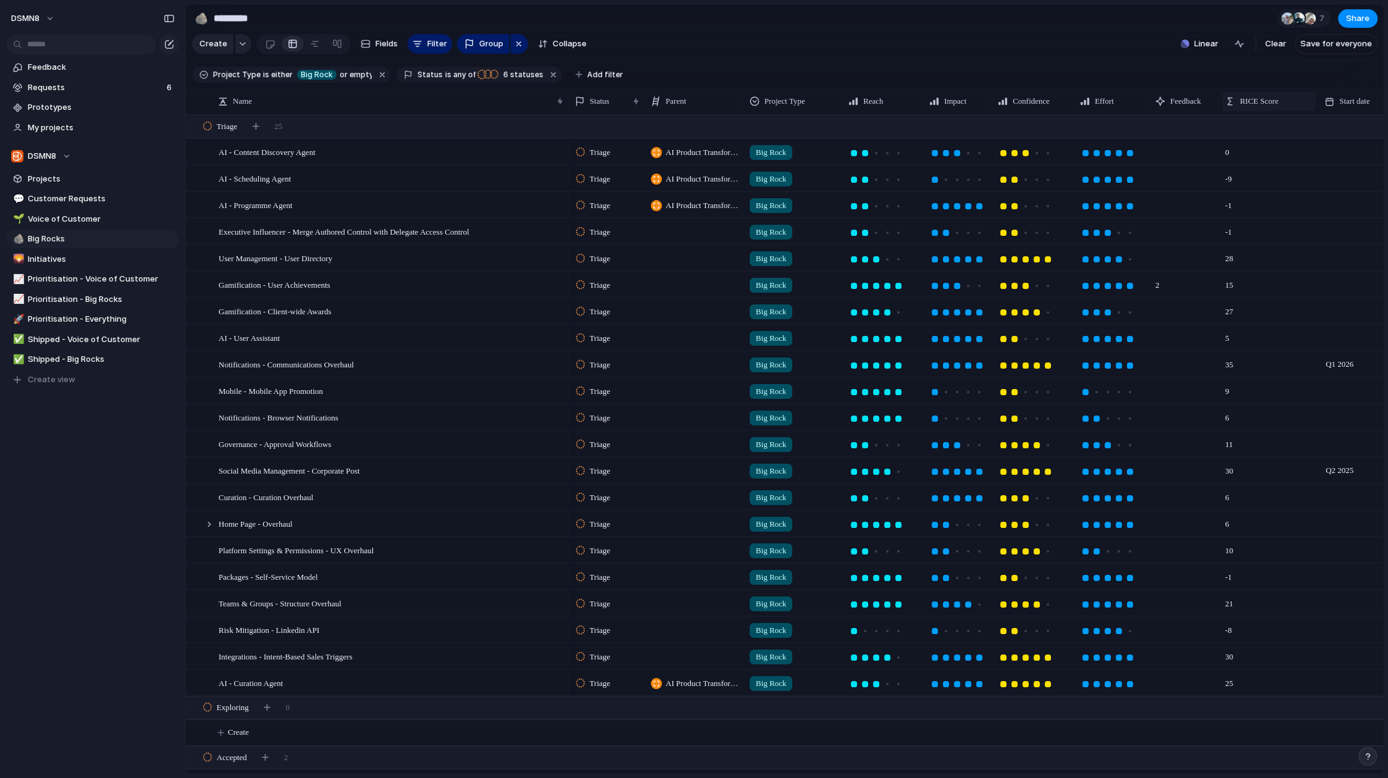
click at [1192, 104] on span "RICE Score" at bounding box center [1259, 101] width 38 height 12
click at [1192, 194] on li "Sort descending" at bounding box center [1269, 188] width 91 height 20
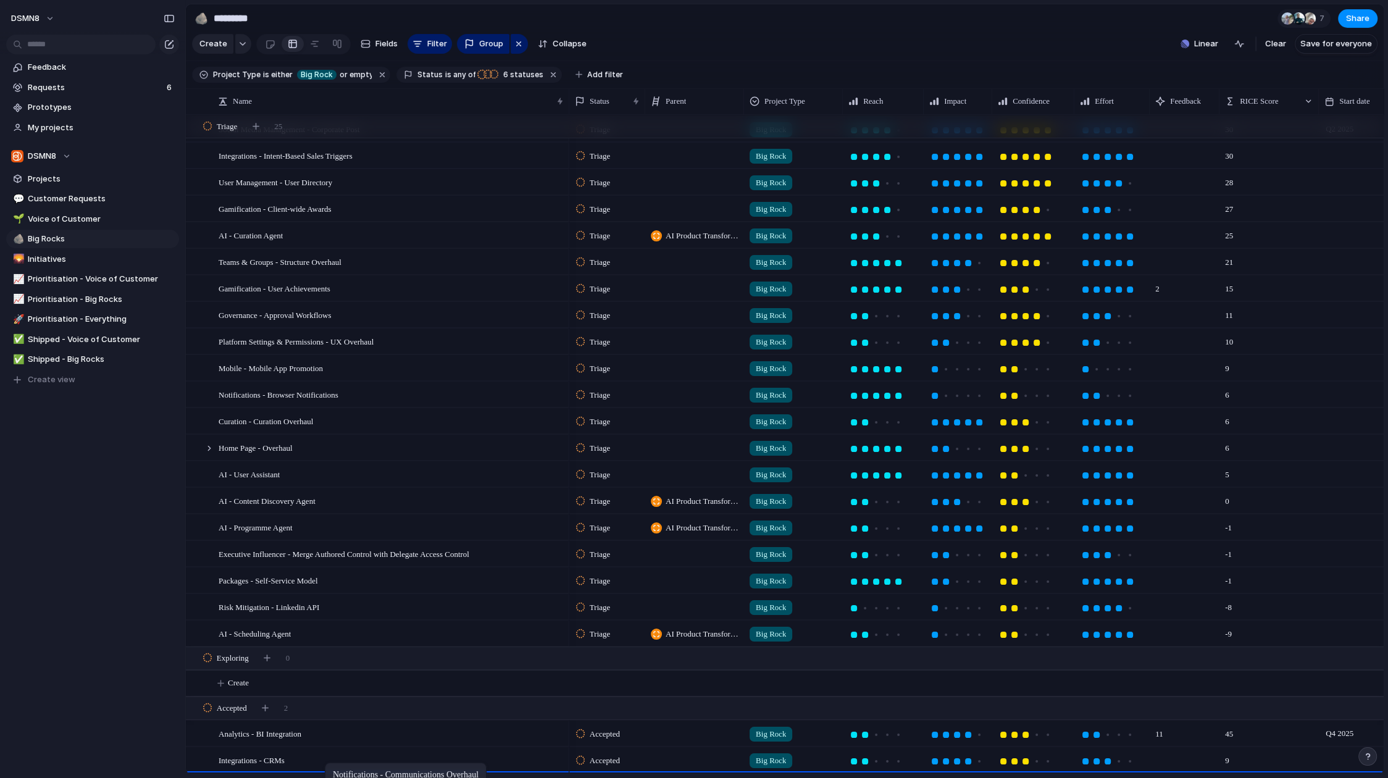
scroll to position [74, 0]
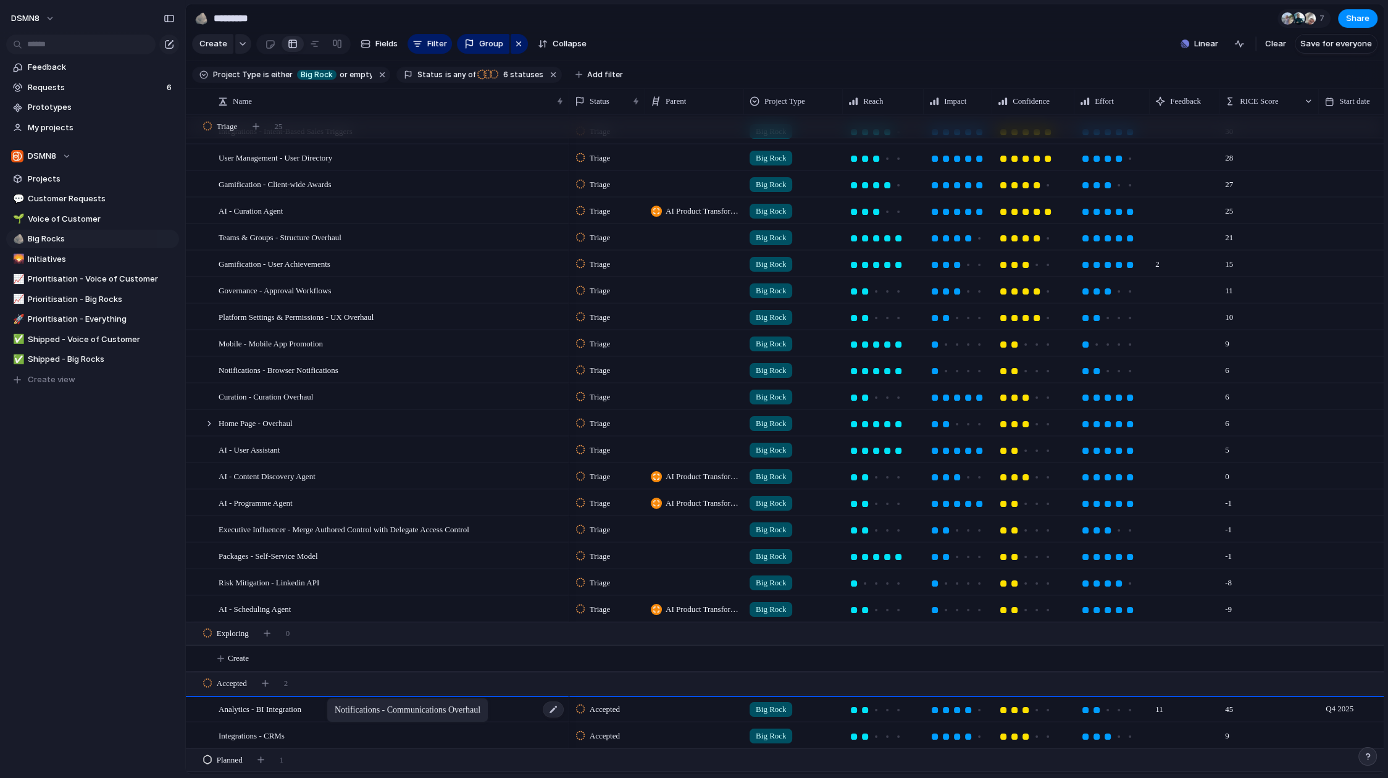
drag, startPoint x: 296, startPoint y: 151, endPoint x: 332, endPoint y: 700, distance: 550.1
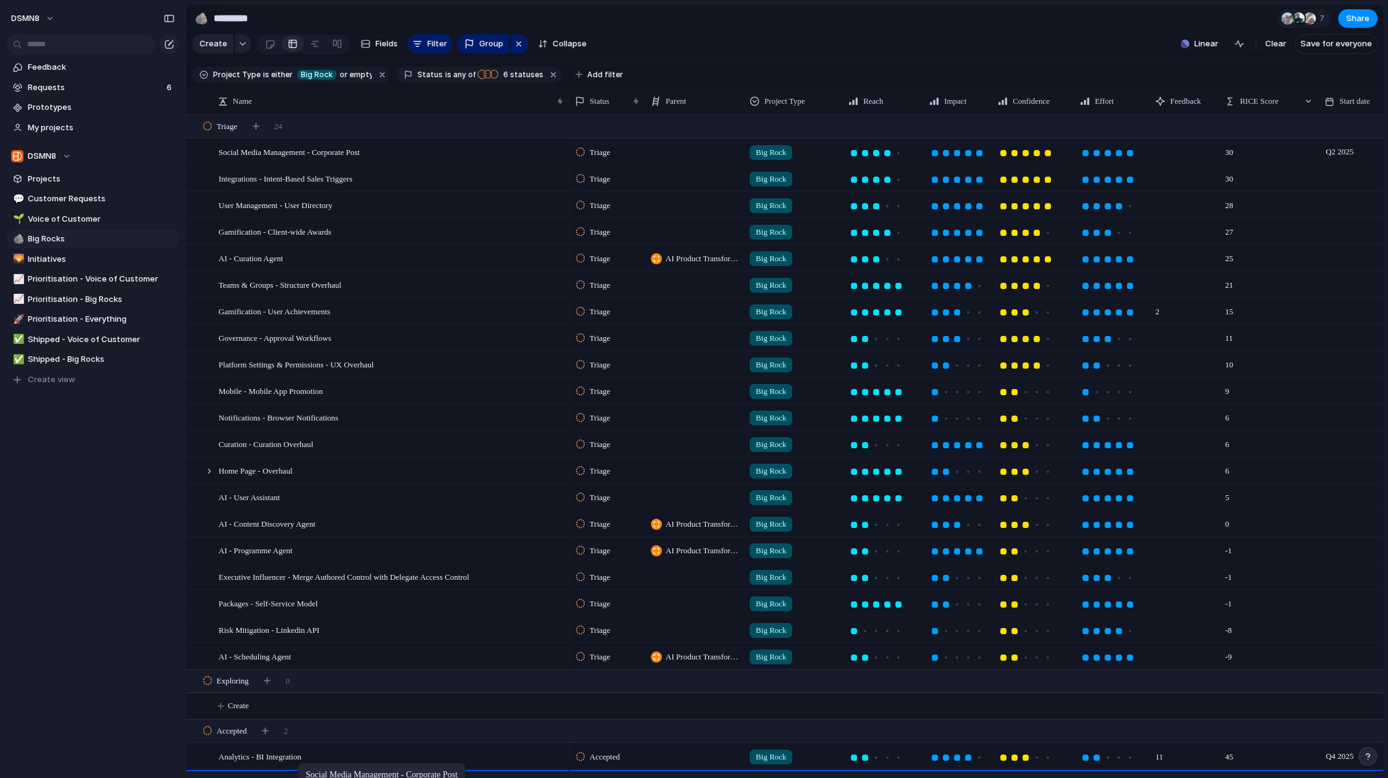
scroll to position [49, 0]
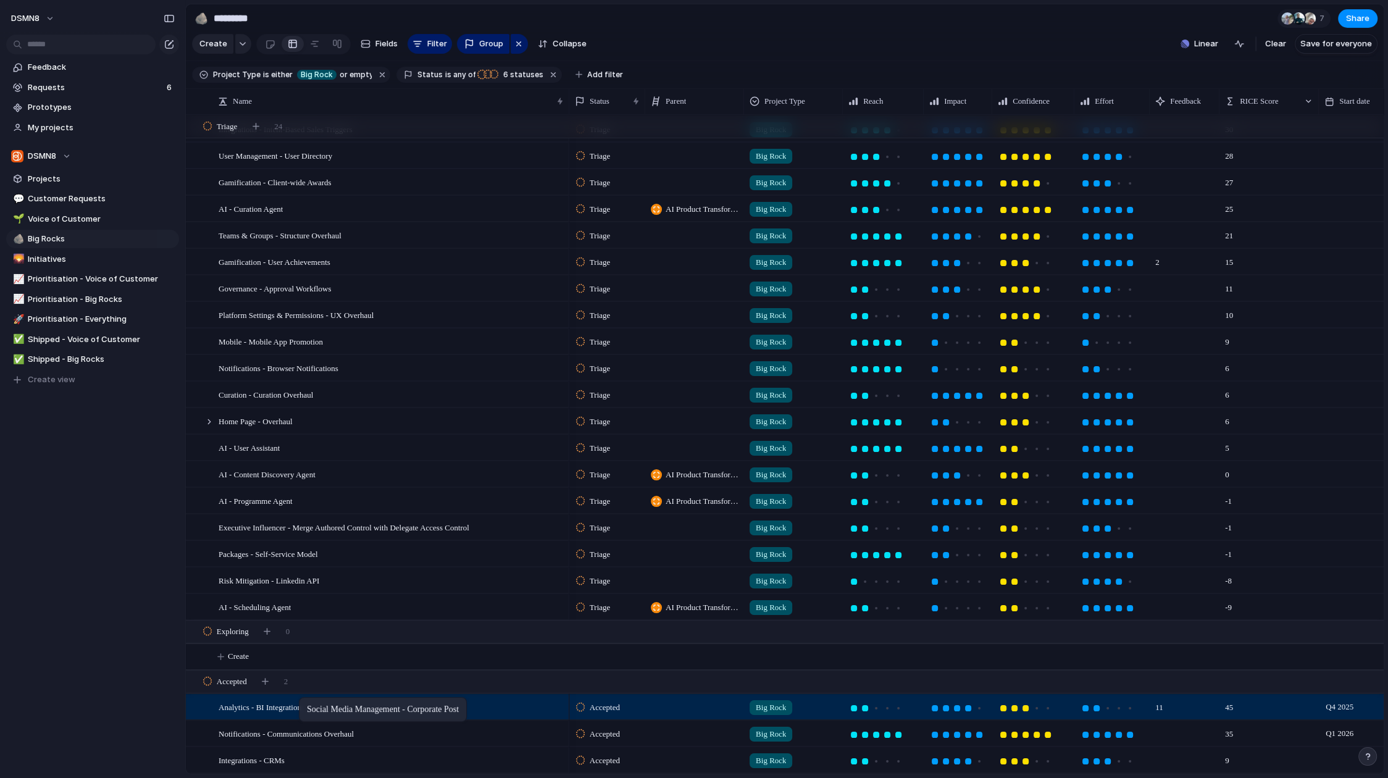
drag, startPoint x: 299, startPoint y: 150, endPoint x: 304, endPoint y: 700, distance: 549.5
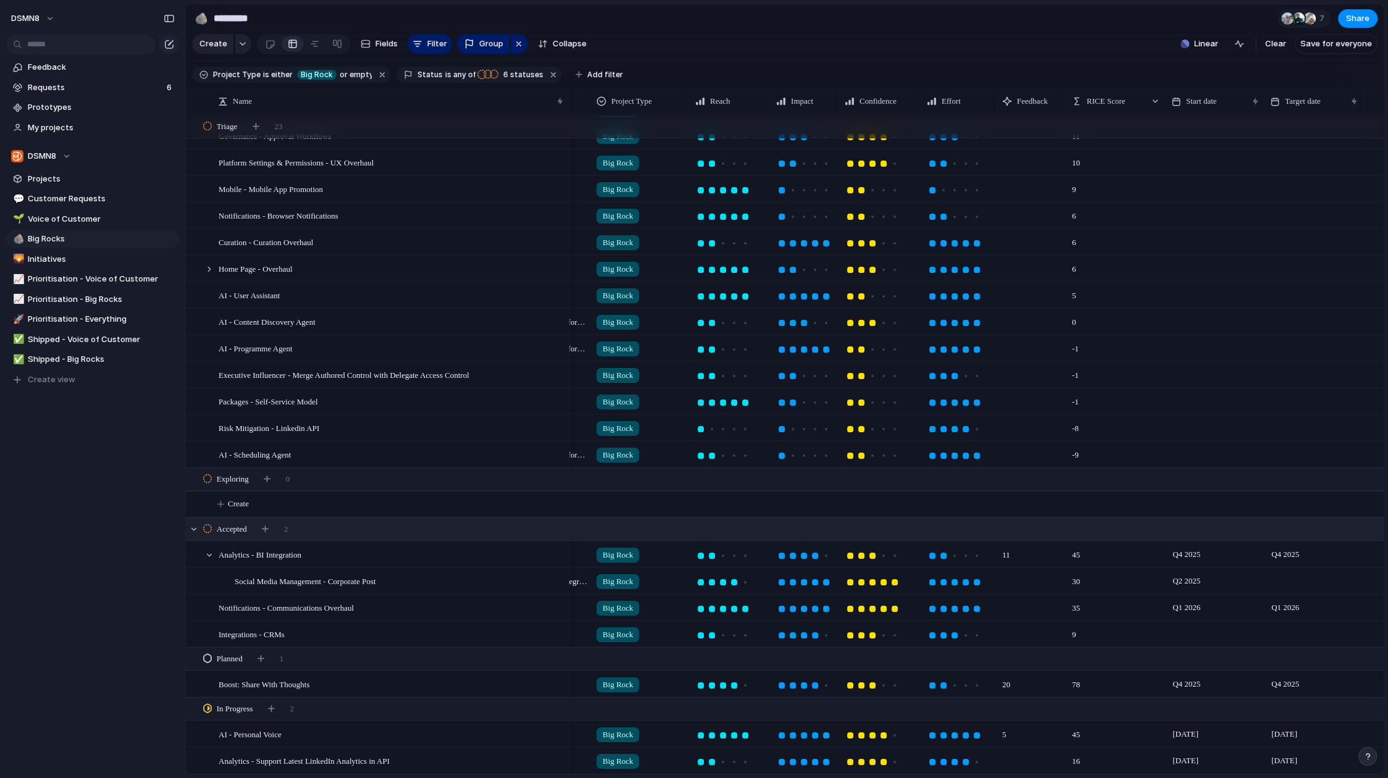
scroll to position [0, 274]
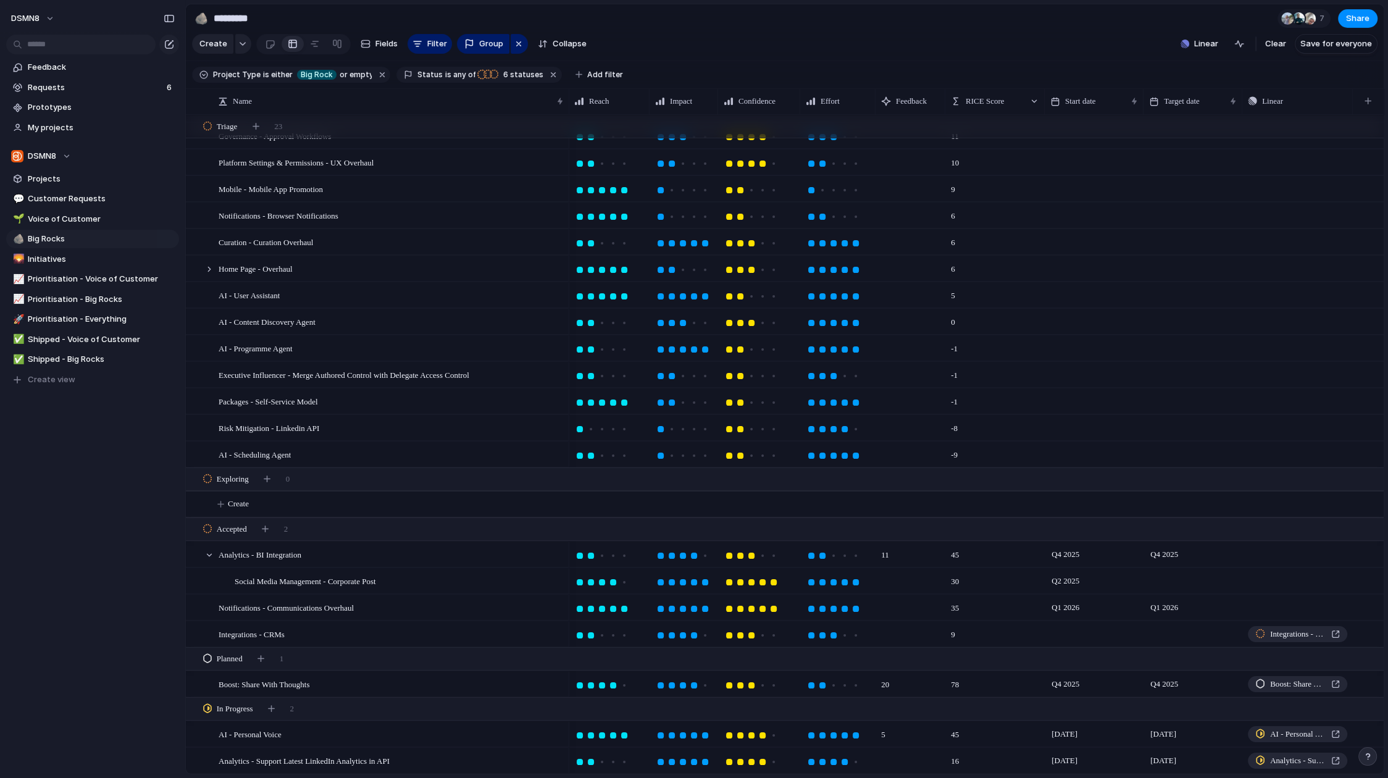
click at [1170, 576] on div at bounding box center [1192, 580] width 99 height 25
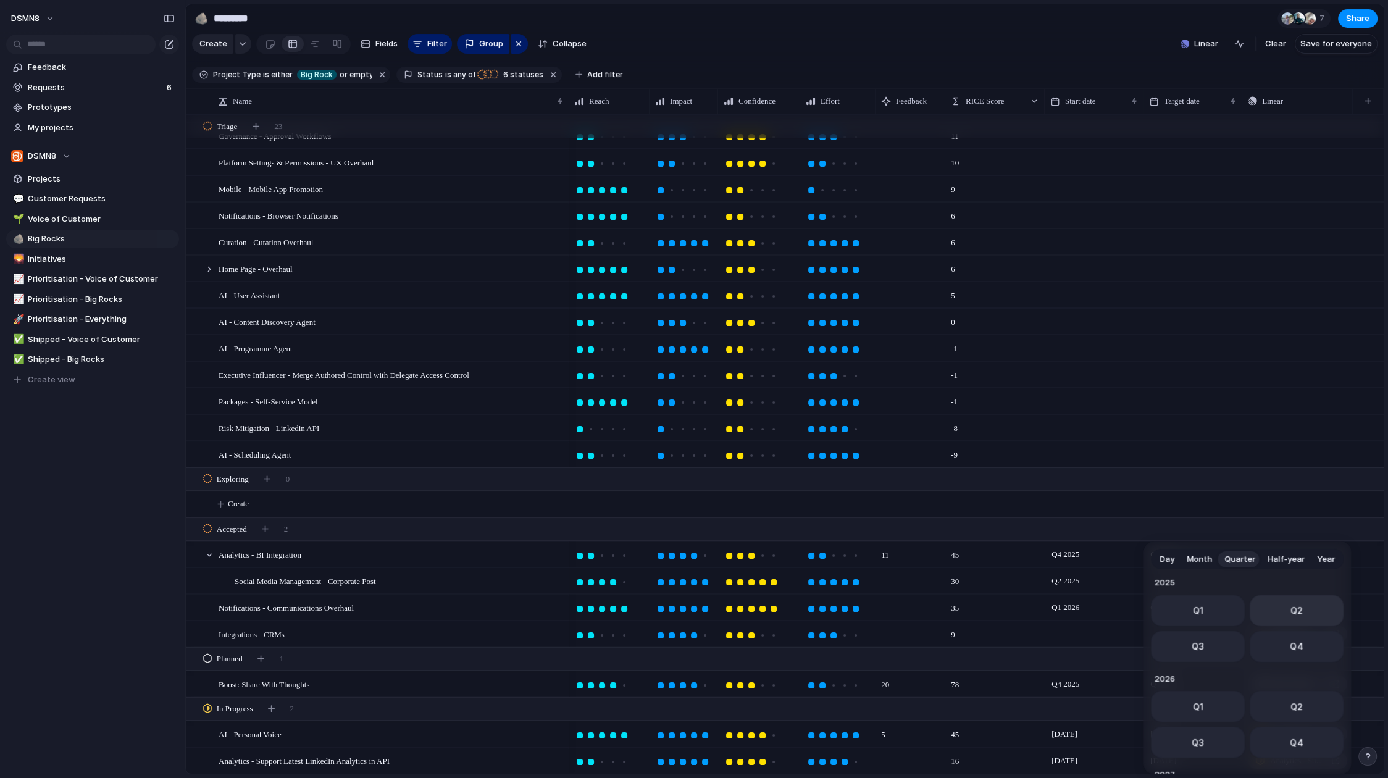
click at [1192, 609] on button "Q2" at bounding box center [1297, 610] width 94 height 31
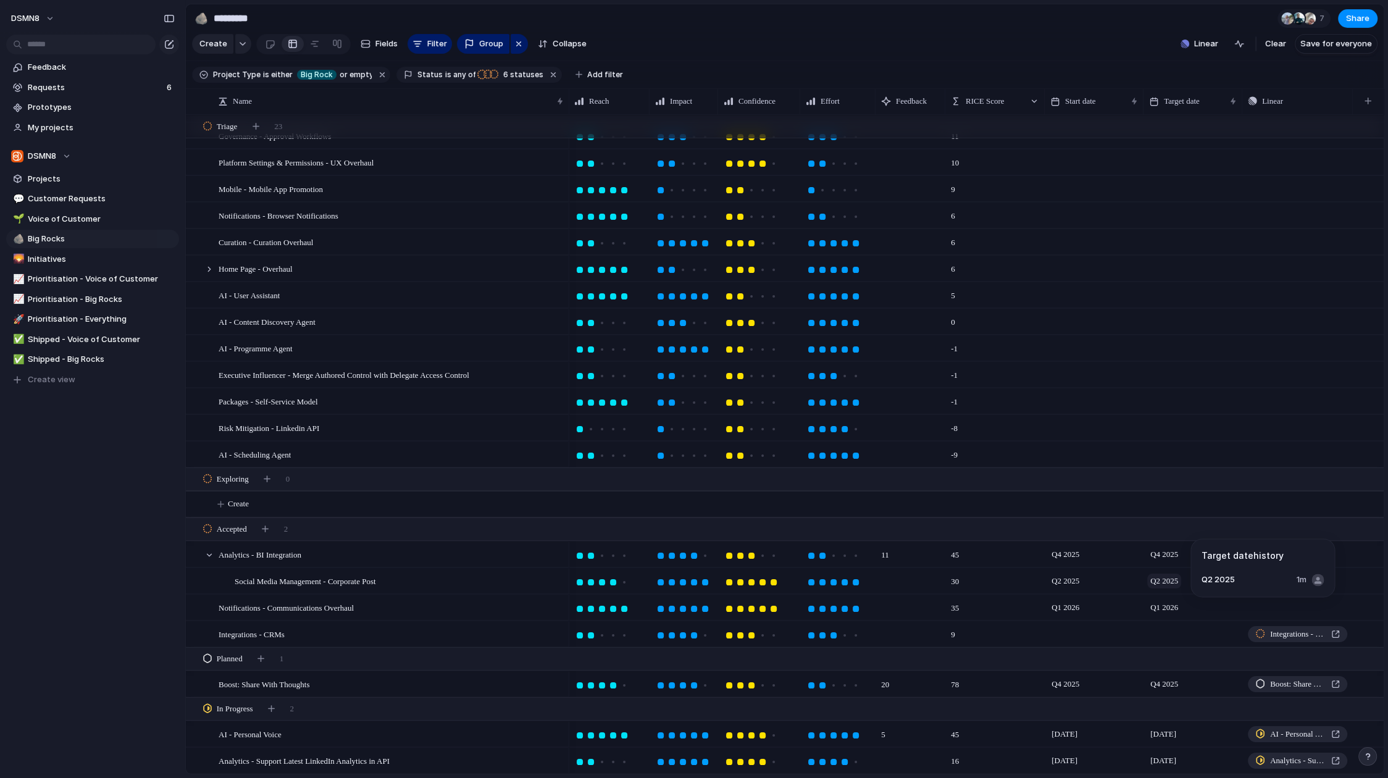
click at [1163, 579] on span "Q2 2025" at bounding box center [1164, 581] width 34 height 15
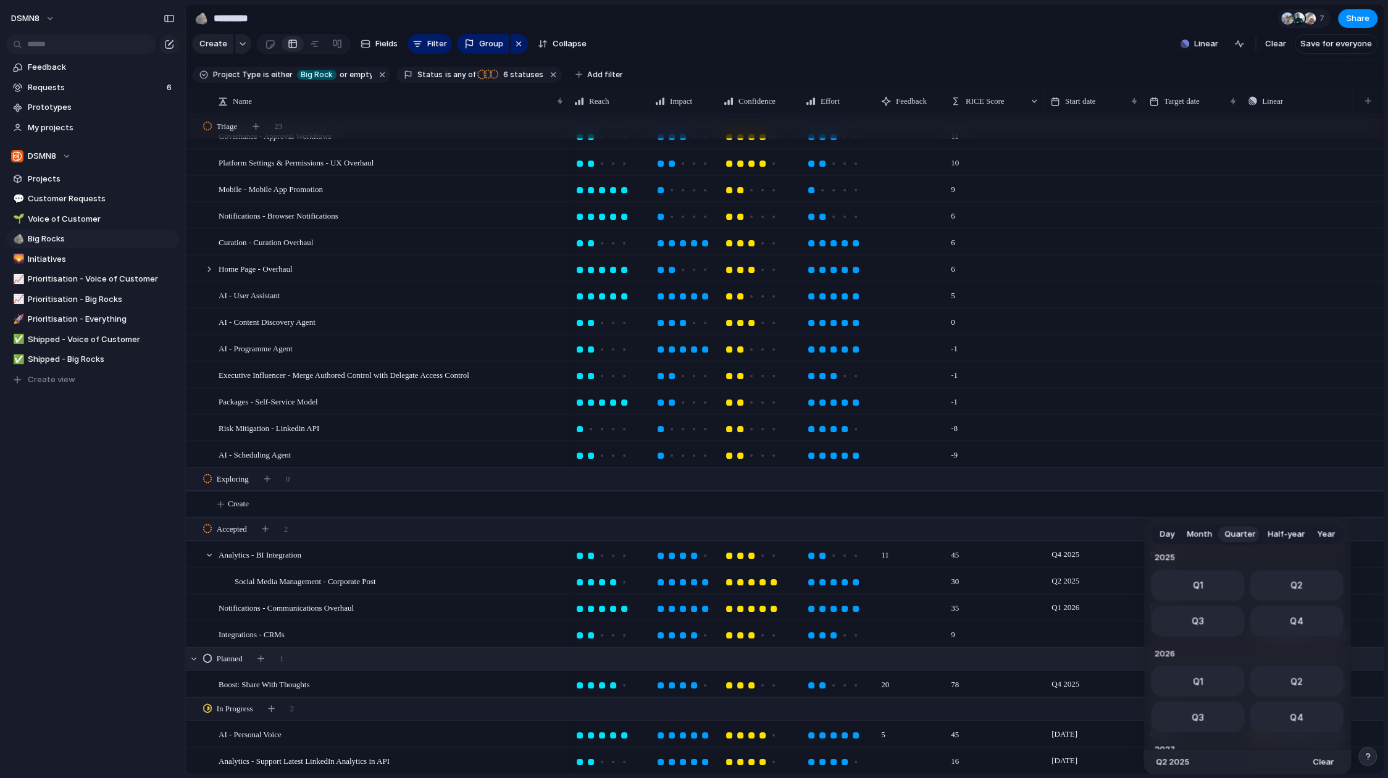
drag, startPoint x: 1307, startPoint y: 685, endPoint x: 1273, endPoint y: 660, distance: 42.5
click at [1192, 685] on button "Q2" at bounding box center [1297, 681] width 94 height 31
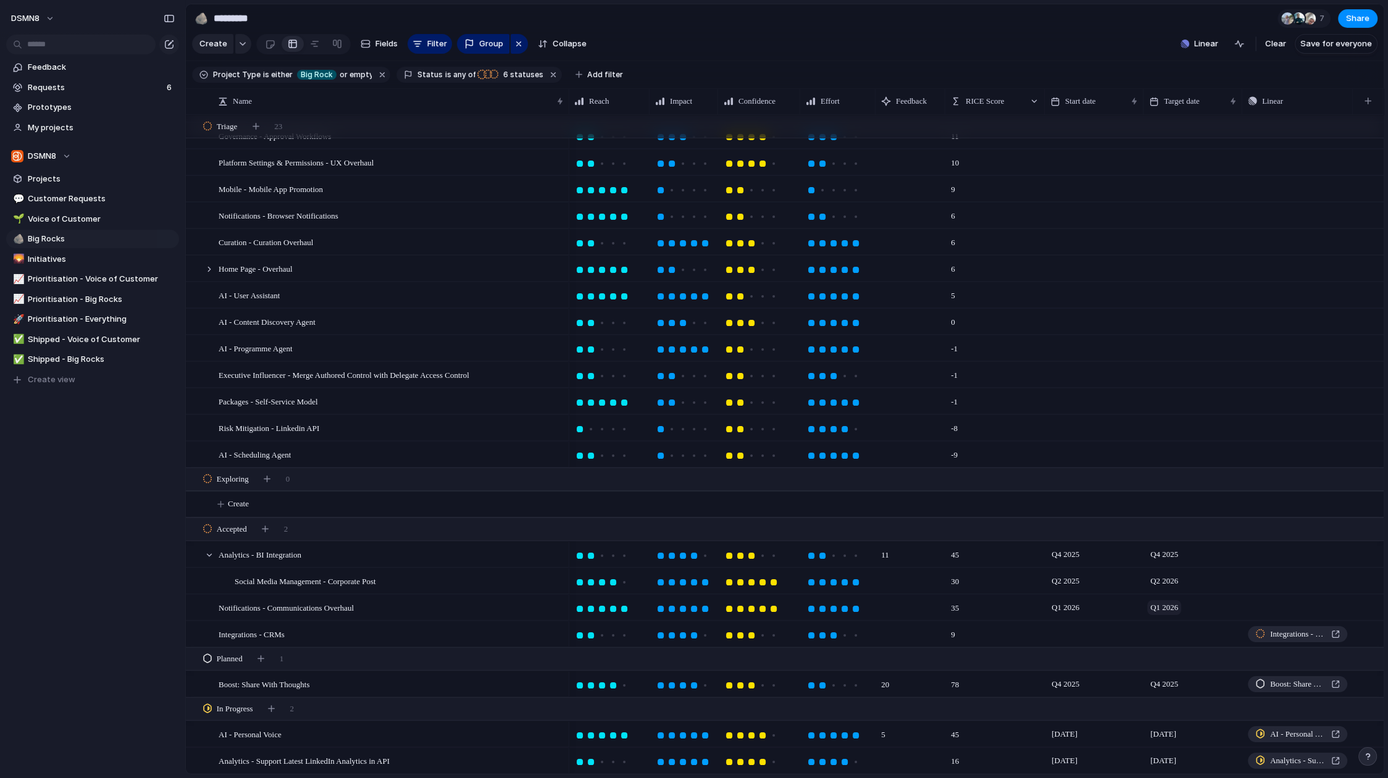
click at [1168, 608] on span "Q1 2026" at bounding box center [1164, 607] width 34 height 15
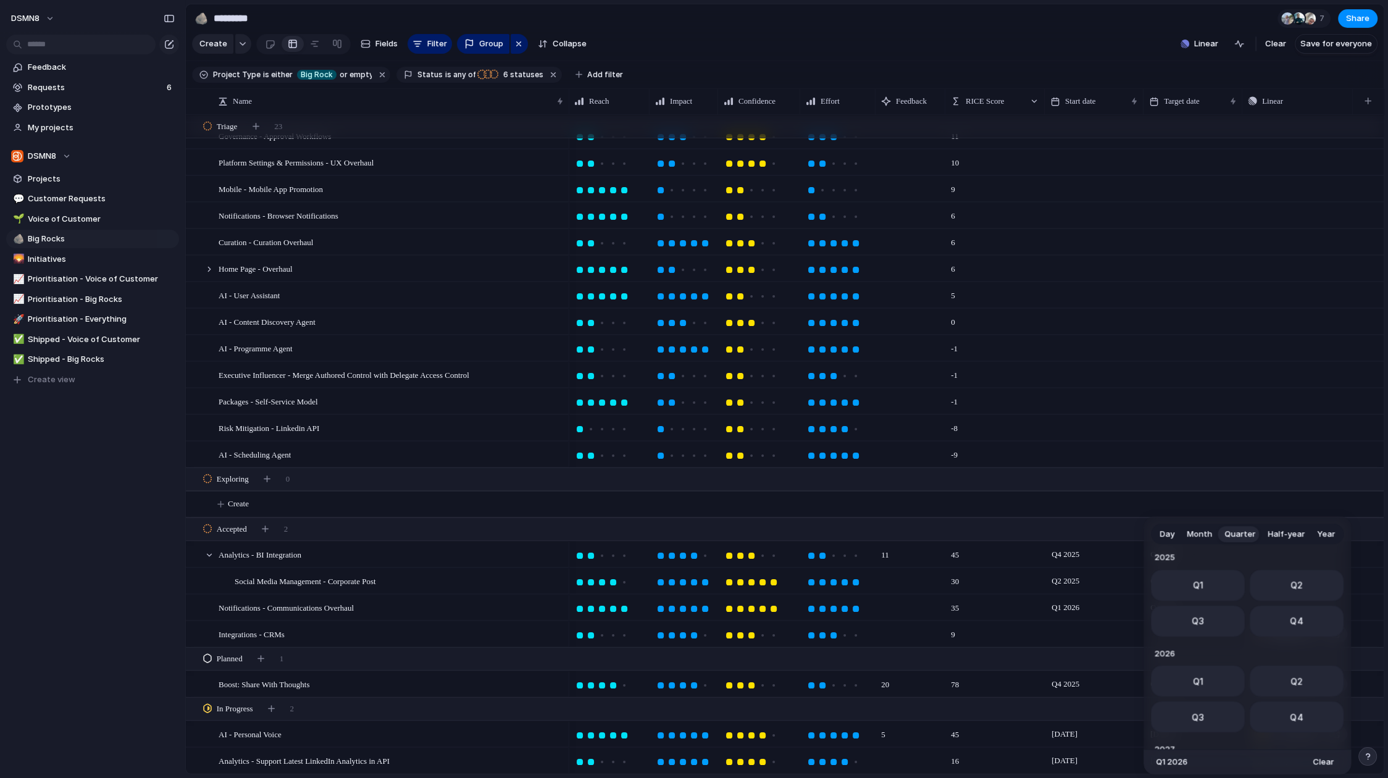
click at [1188, 445] on div "Day Month Quarter Half-year Year 2023 Q1 Q2 Q3 Q4 2024 Q1 Q2 Q3 Q4 2025 Q1 Q2 Q…" at bounding box center [694, 389] width 1388 height 778
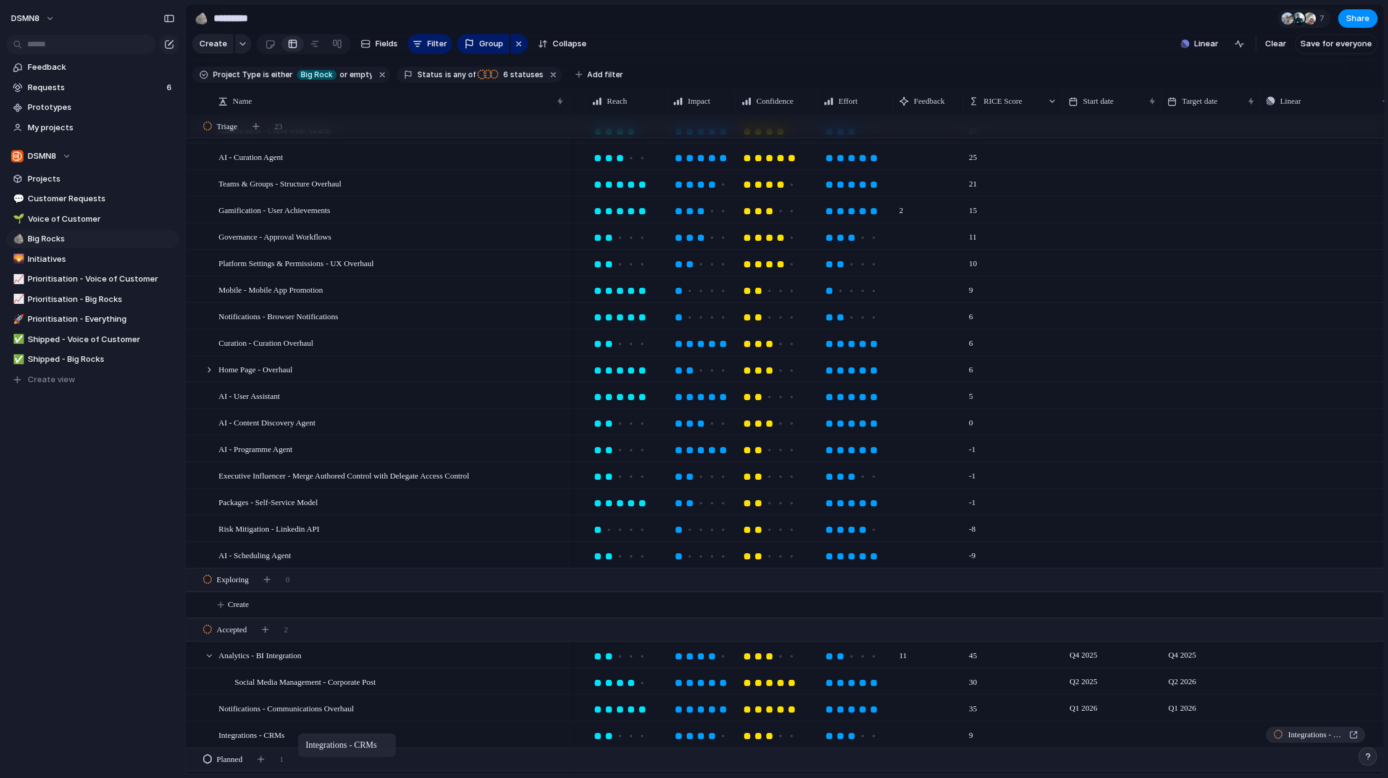
drag, startPoint x: 286, startPoint y: 729, endPoint x: 304, endPoint y: 735, distance: 18.9
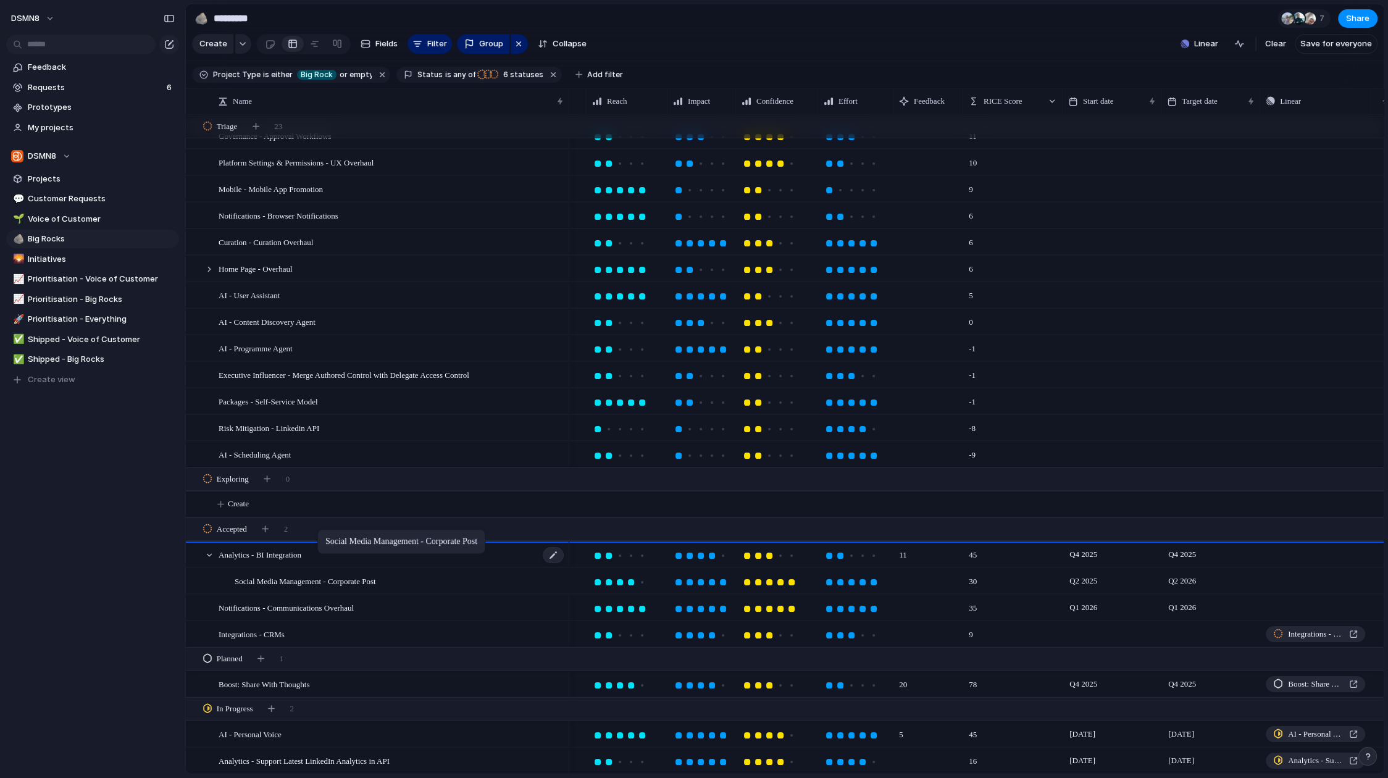
drag, startPoint x: 274, startPoint y: 582, endPoint x: 322, endPoint y: 544, distance: 61.6
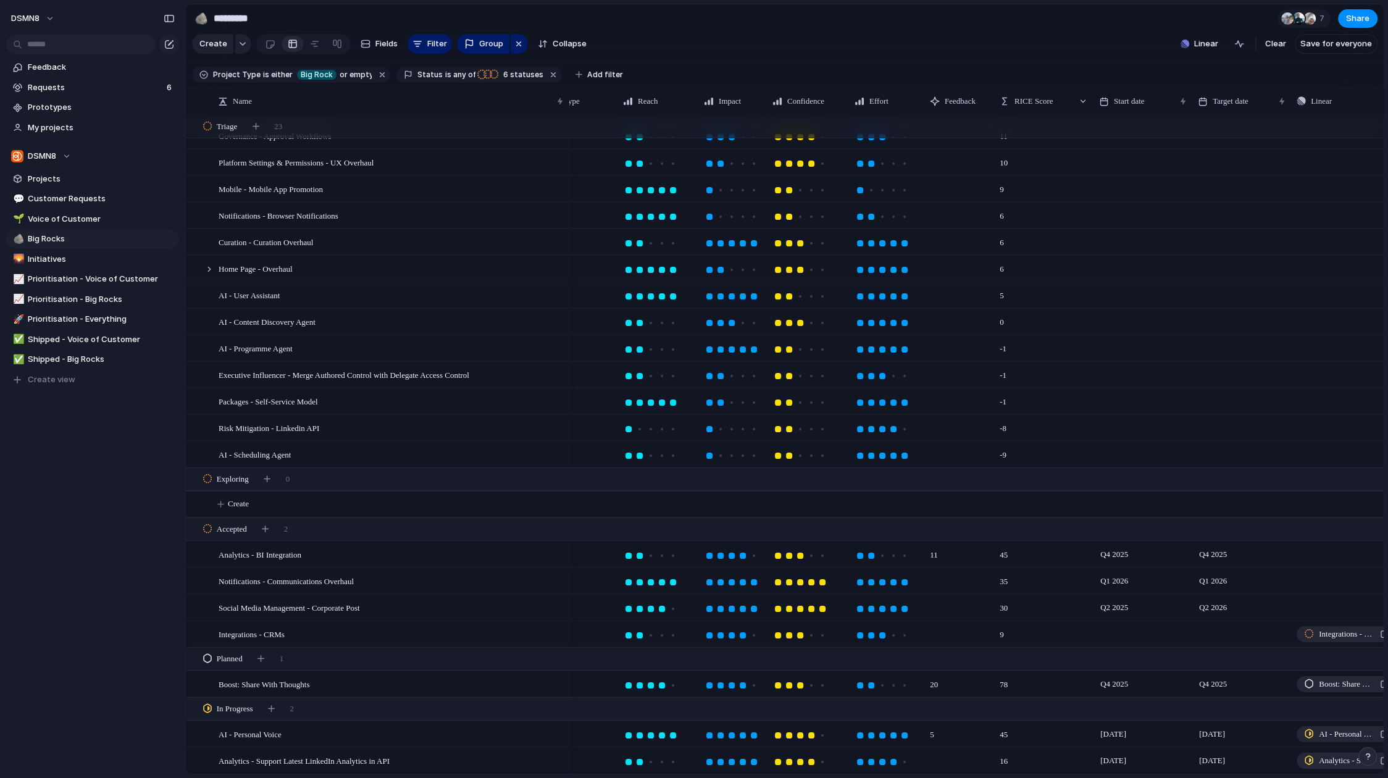
scroll to position [0, 188]
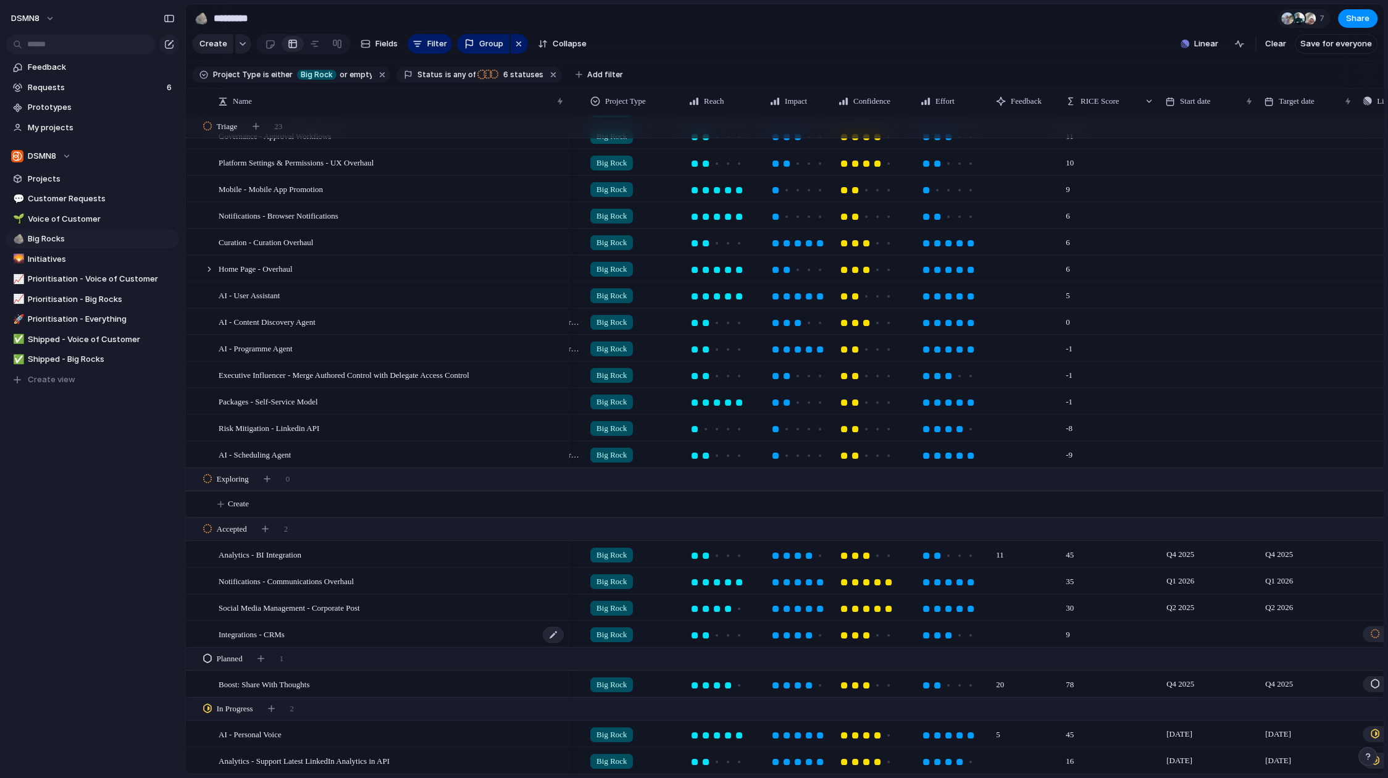
click at [333, 630] on div "Integrations - CRMs" at bounding box center [392, 634] width 346 height 25
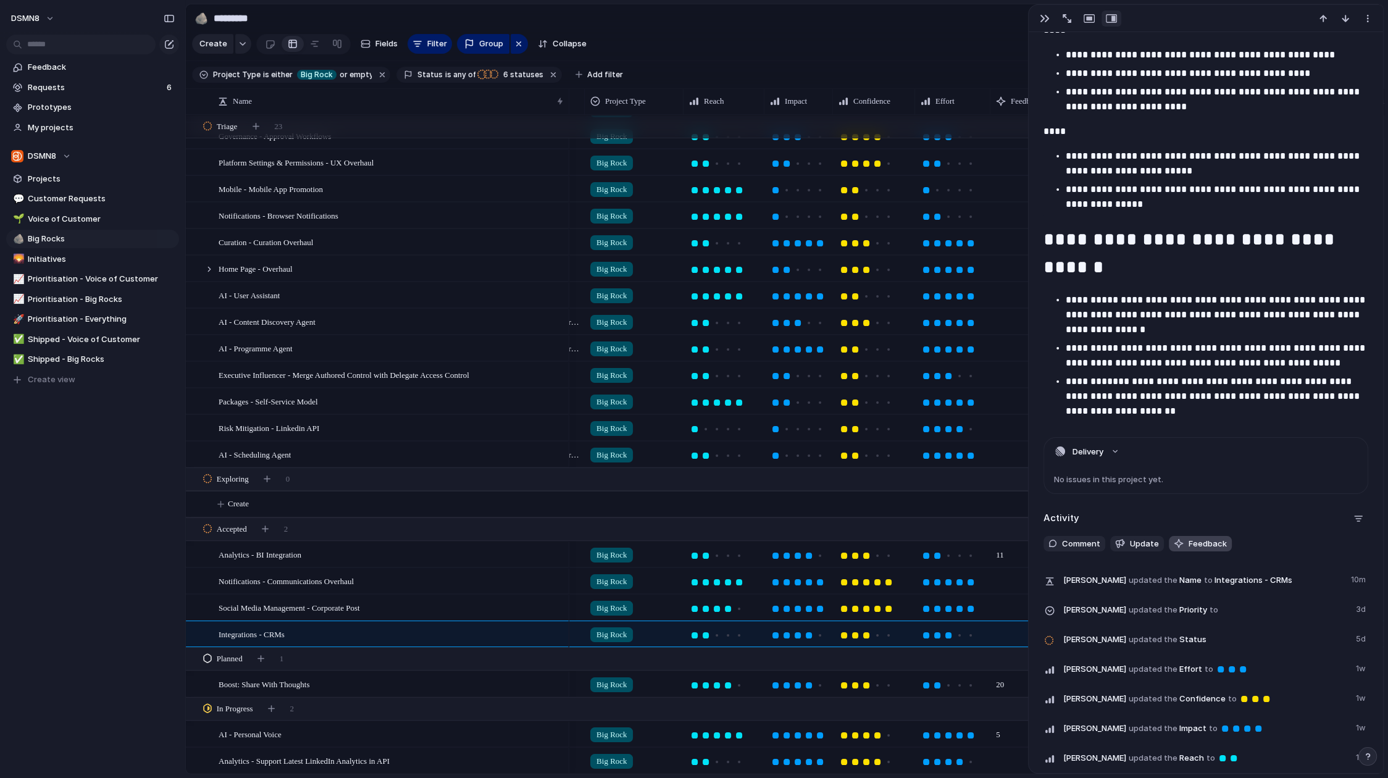
click at [1192, 543] on span "Feedback" at bounding box center [1208, 544] width 38 height 12
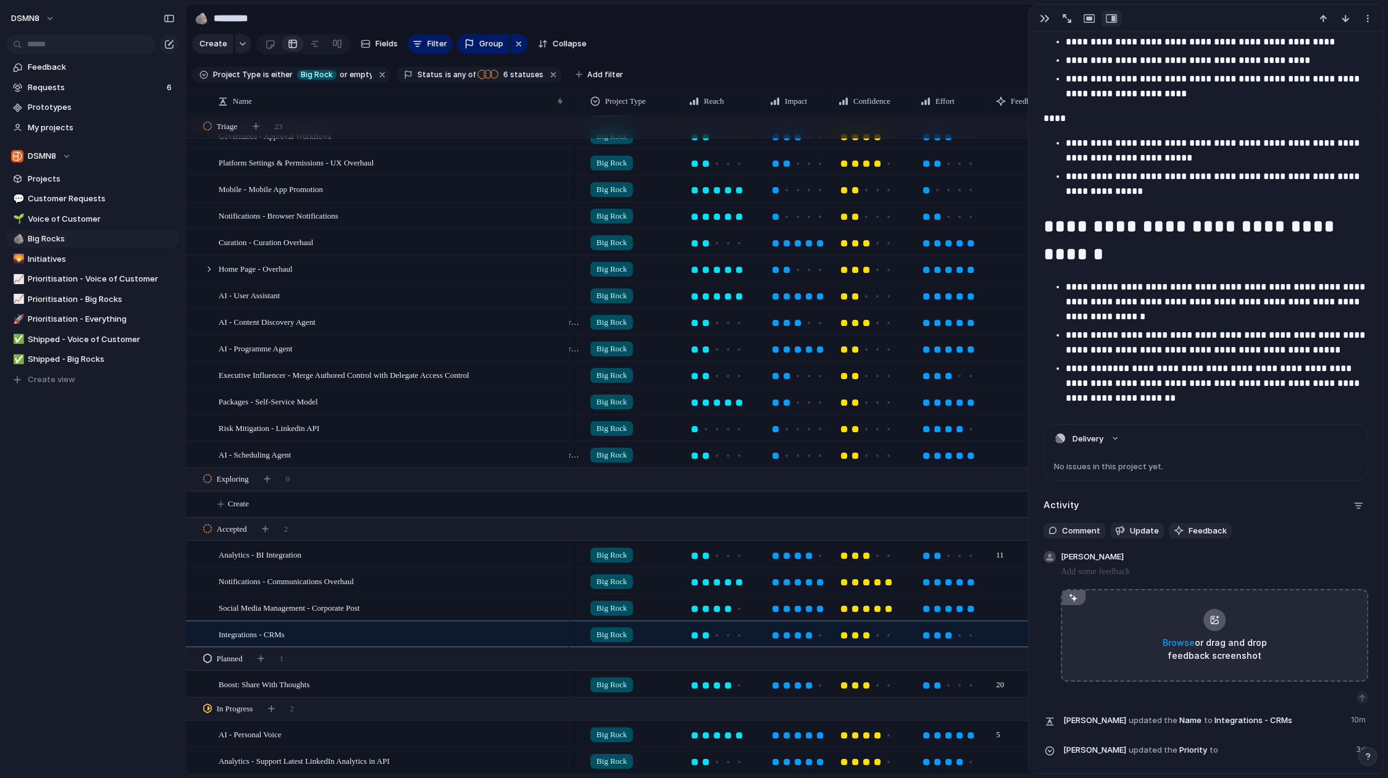
click at [1121, 568] on p at bounding box center [1214, 571] width 307 height 15
click at [1040, 17] on div "button" at bounding box center [1045, 19] width 10 height 10
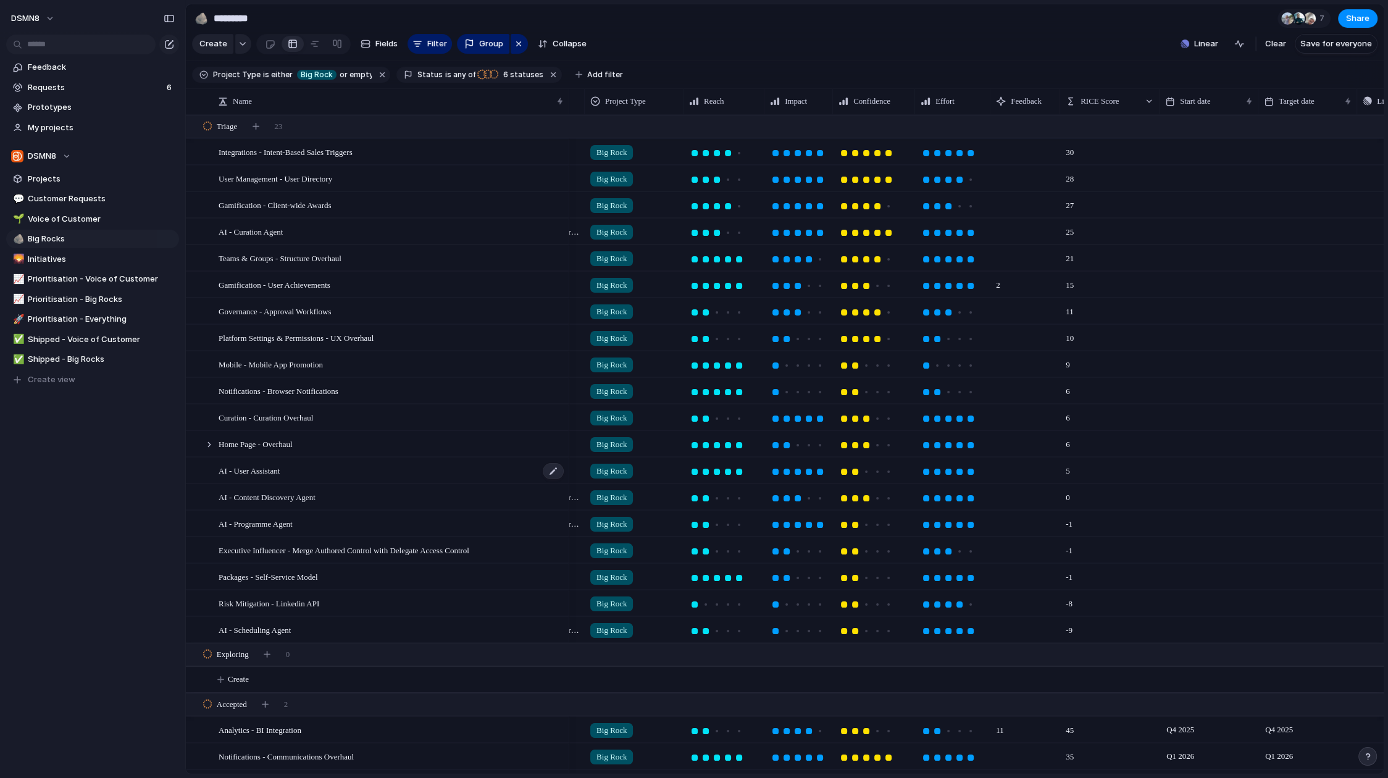
scroll to position [175, 0]
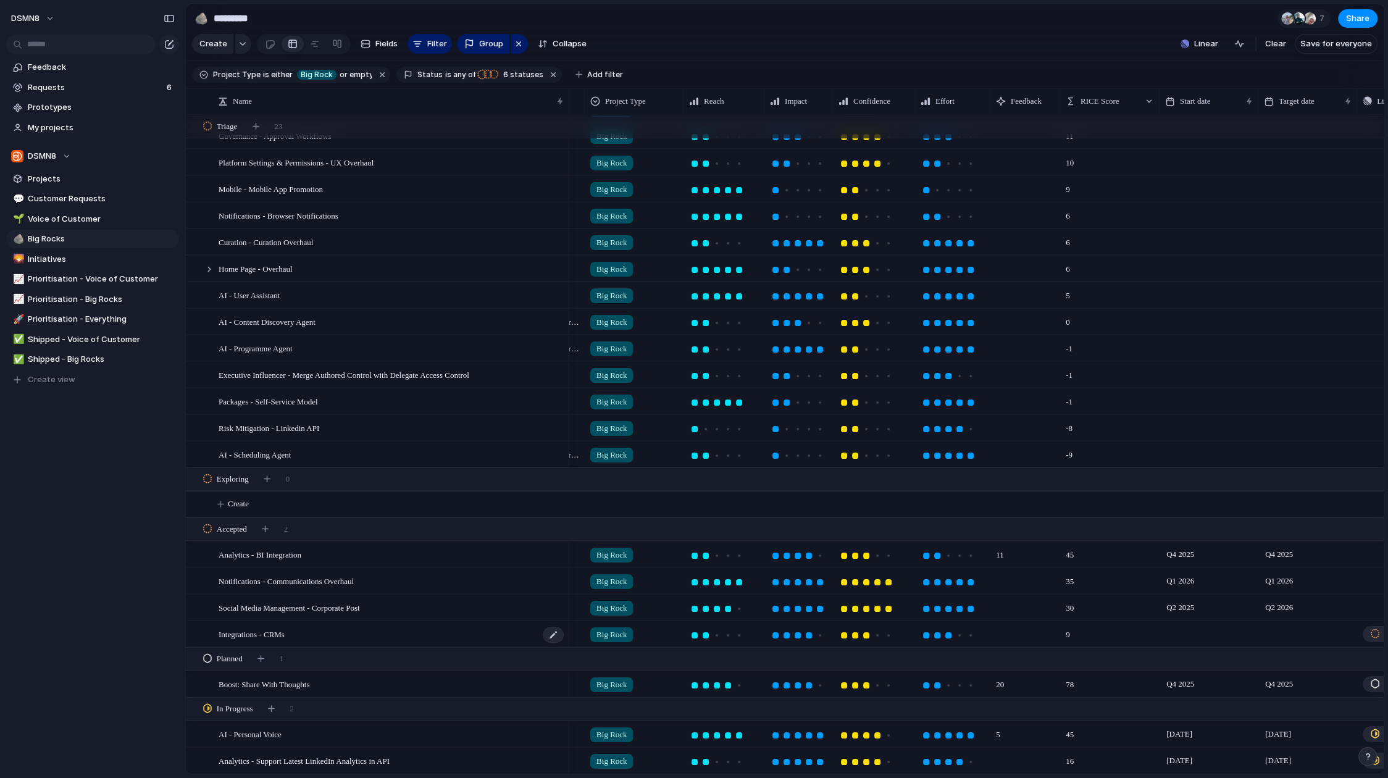
click at [333, 637] on div "Integrations - CRMs" at bounding box center [392, 634] width 346 height 25
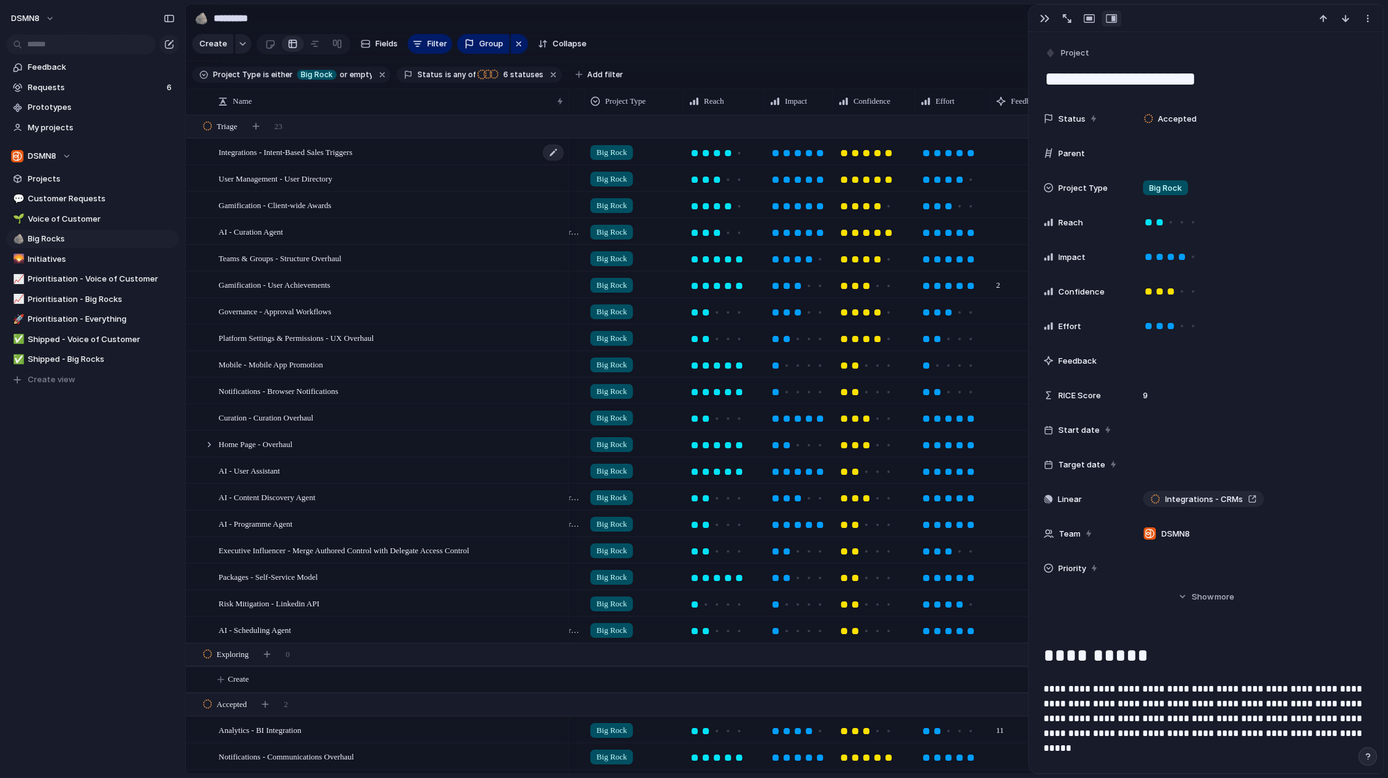
click at [353, 151] on span "Integrations - Intent-Based Sales Triggers" at bounding box center [286, 151] width 134 height 14
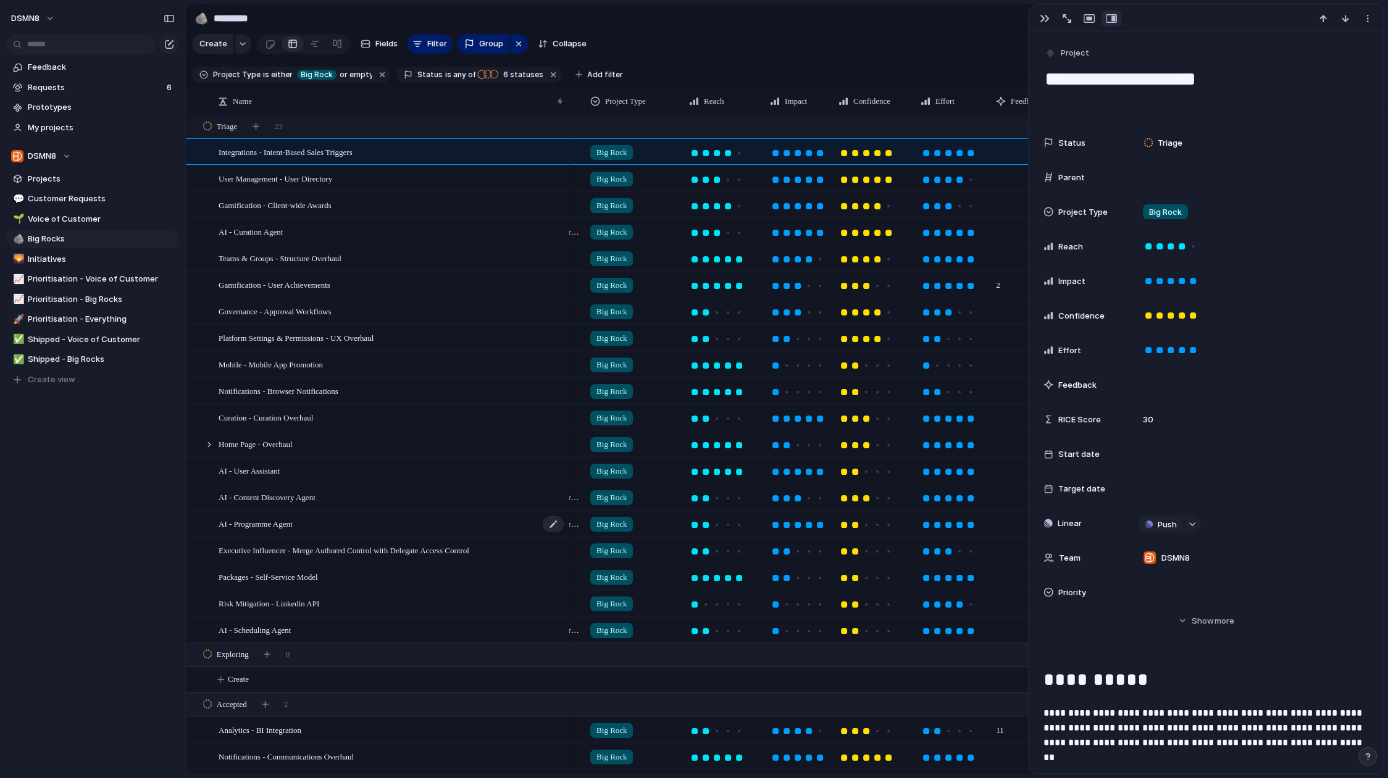
scroll to position [175, 0]
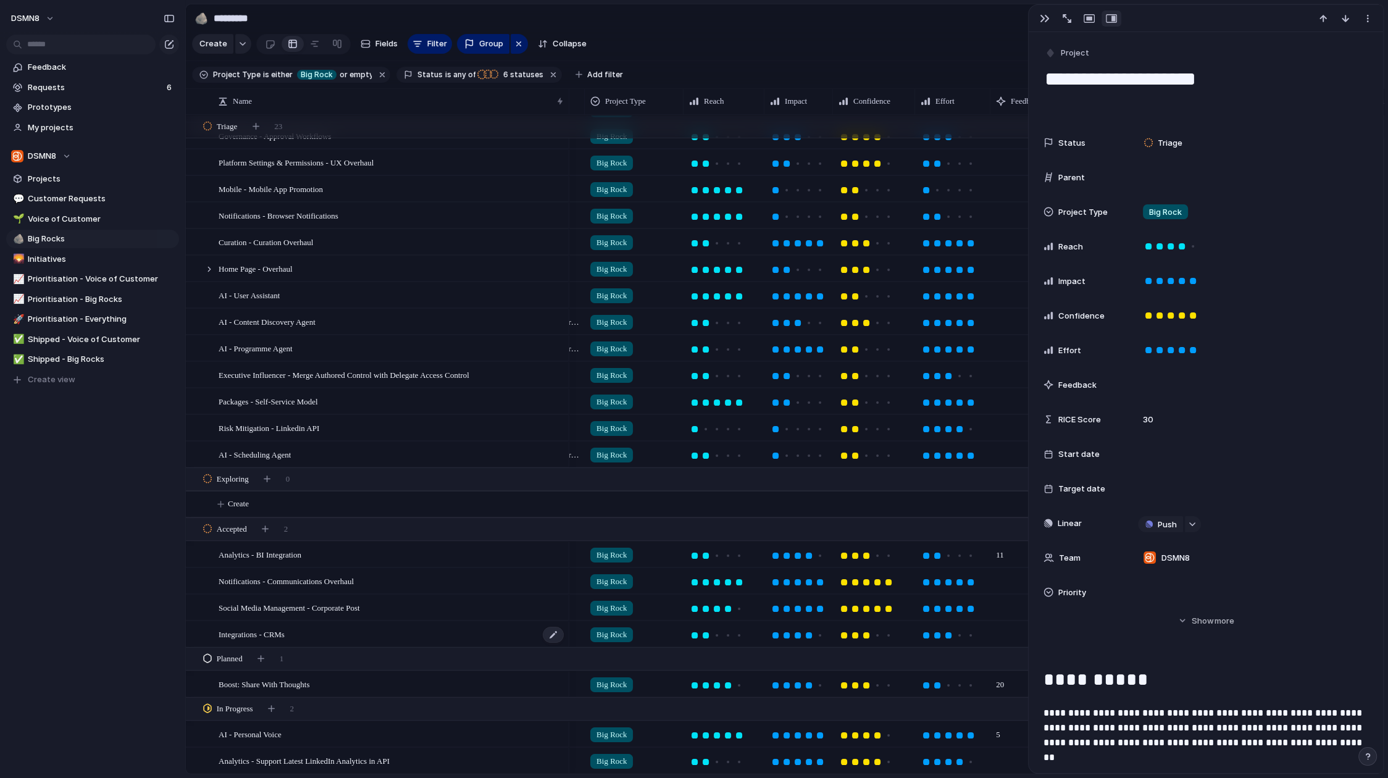
click at [316, 633] on div "Integrations - CRMs" at bounding box center [392, 634] width 346 height 25
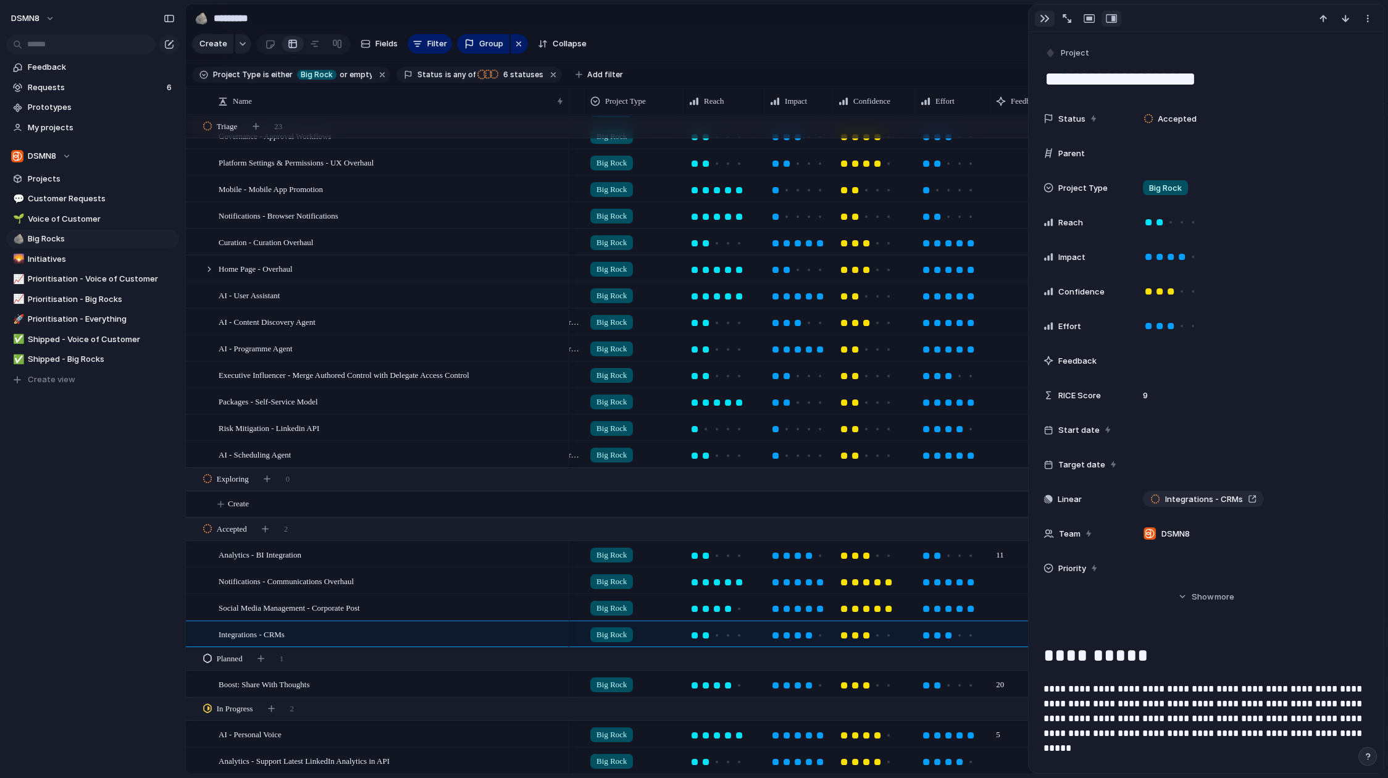
click at [1042, 18] on div "button" at bounding box center [1045, 19] width 10 height 10
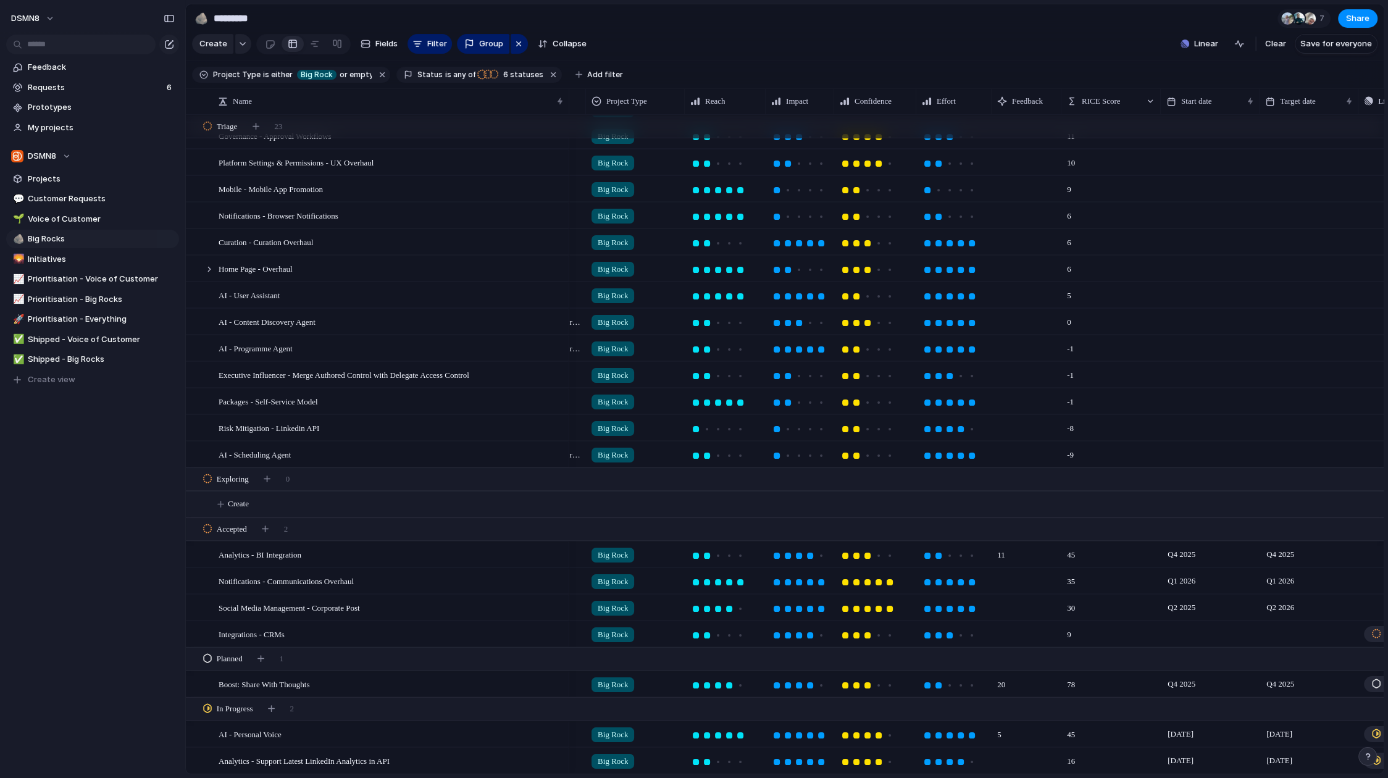
scroll to position [0, 143]
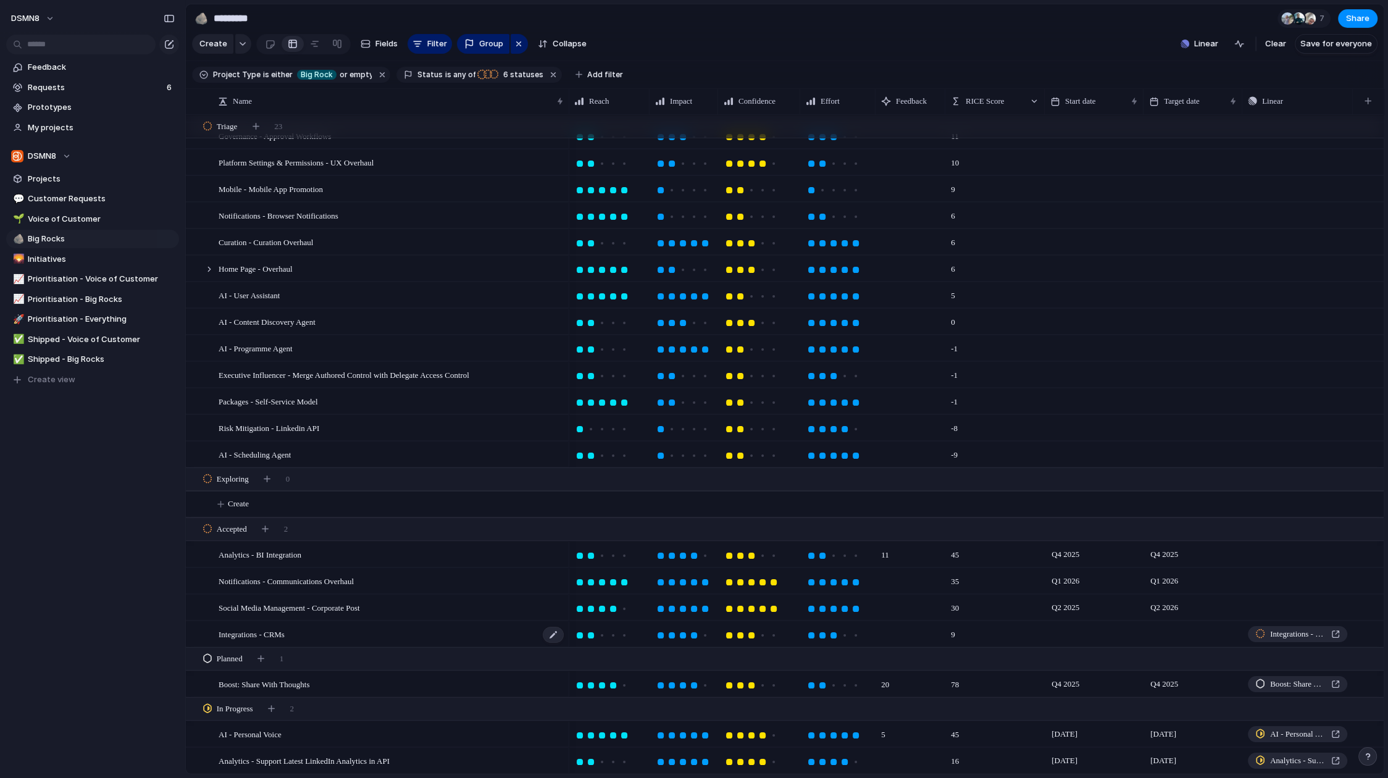
click at [429, 633] on div "Integrations - CRMs" at bounding box center [392, 634] width 346 height 25
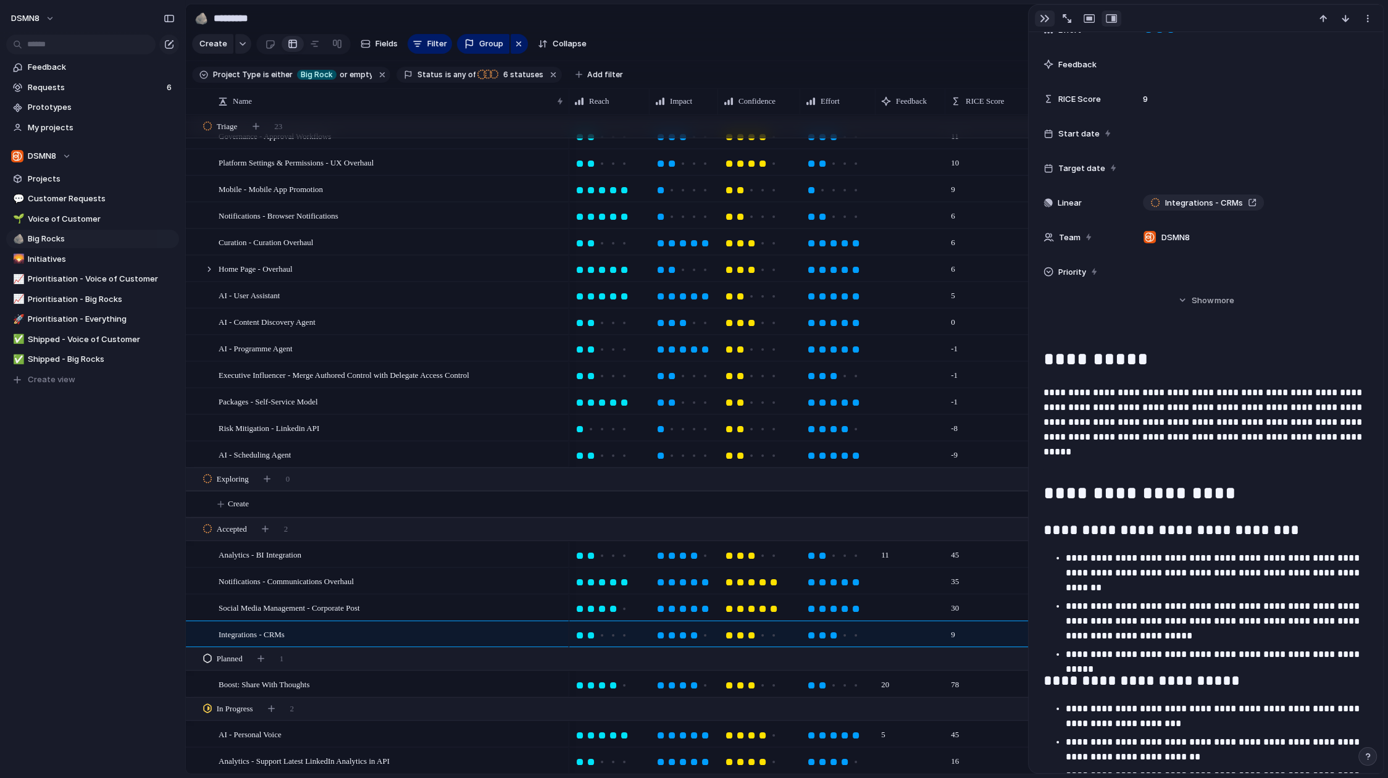
click at [1047, 17] on div "button" at bounding box center [1045, 19] width 10 height 10
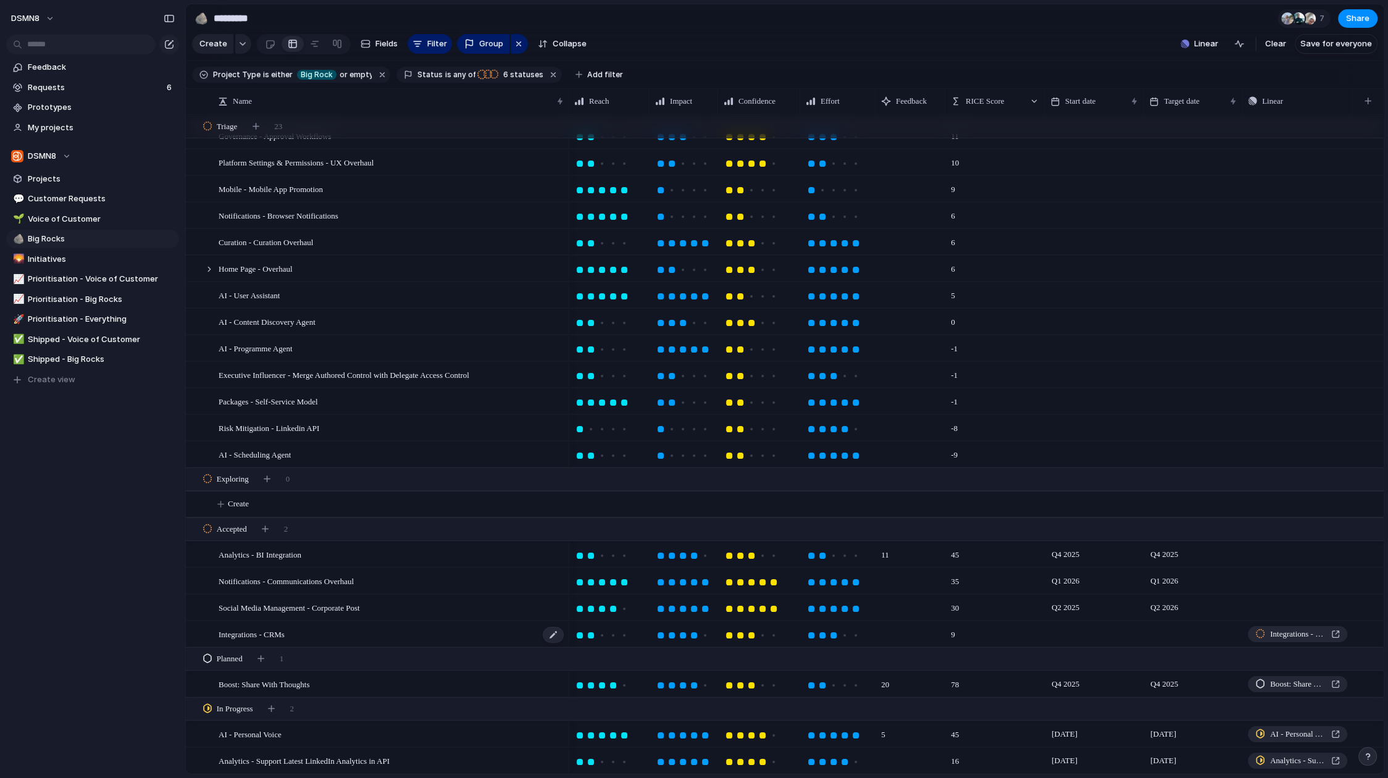
click at [306, 635] on div "Integrations - CRMs" at bounding box center [392, 634] width 346 height 25
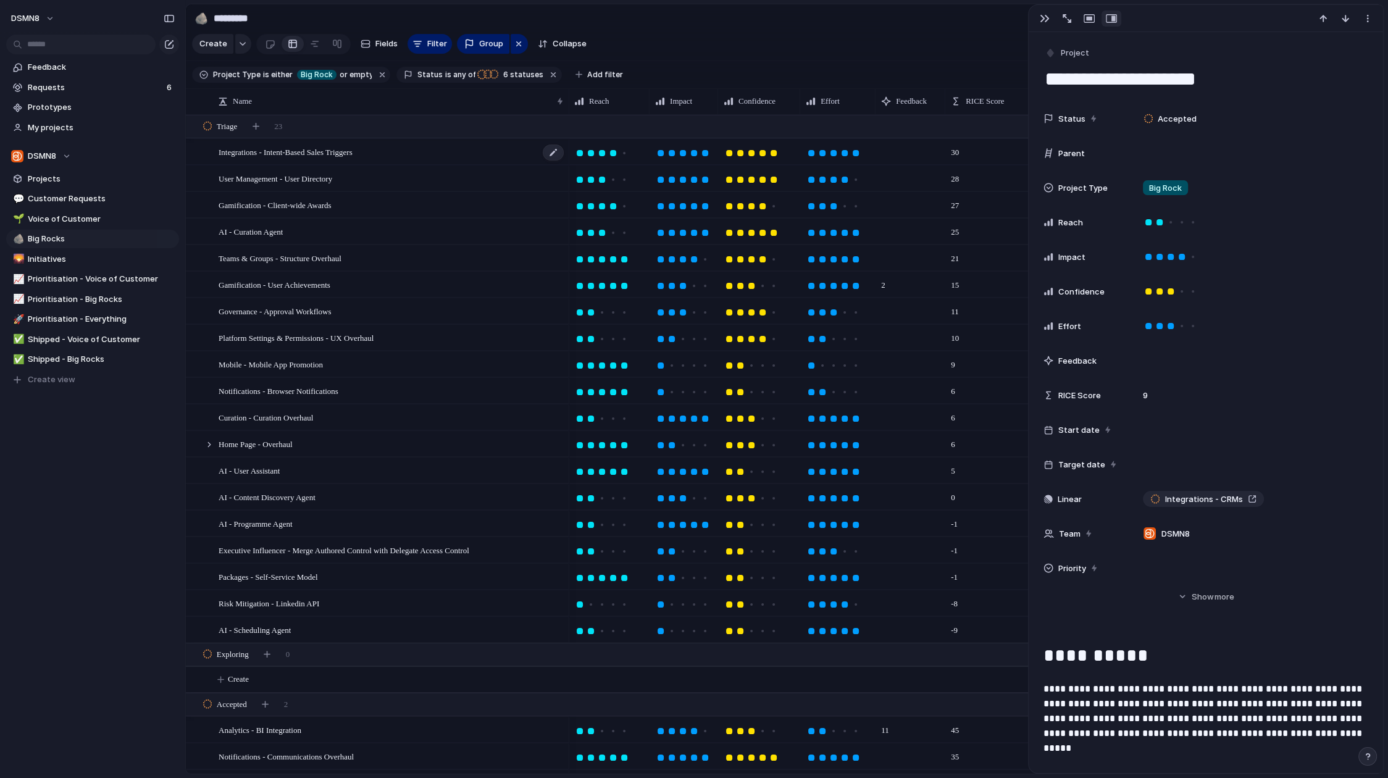
click at [390, 152] on div "Integrations - Intent-Based Sales Triggers" at bounding box center [392, 152] width 346 height 25
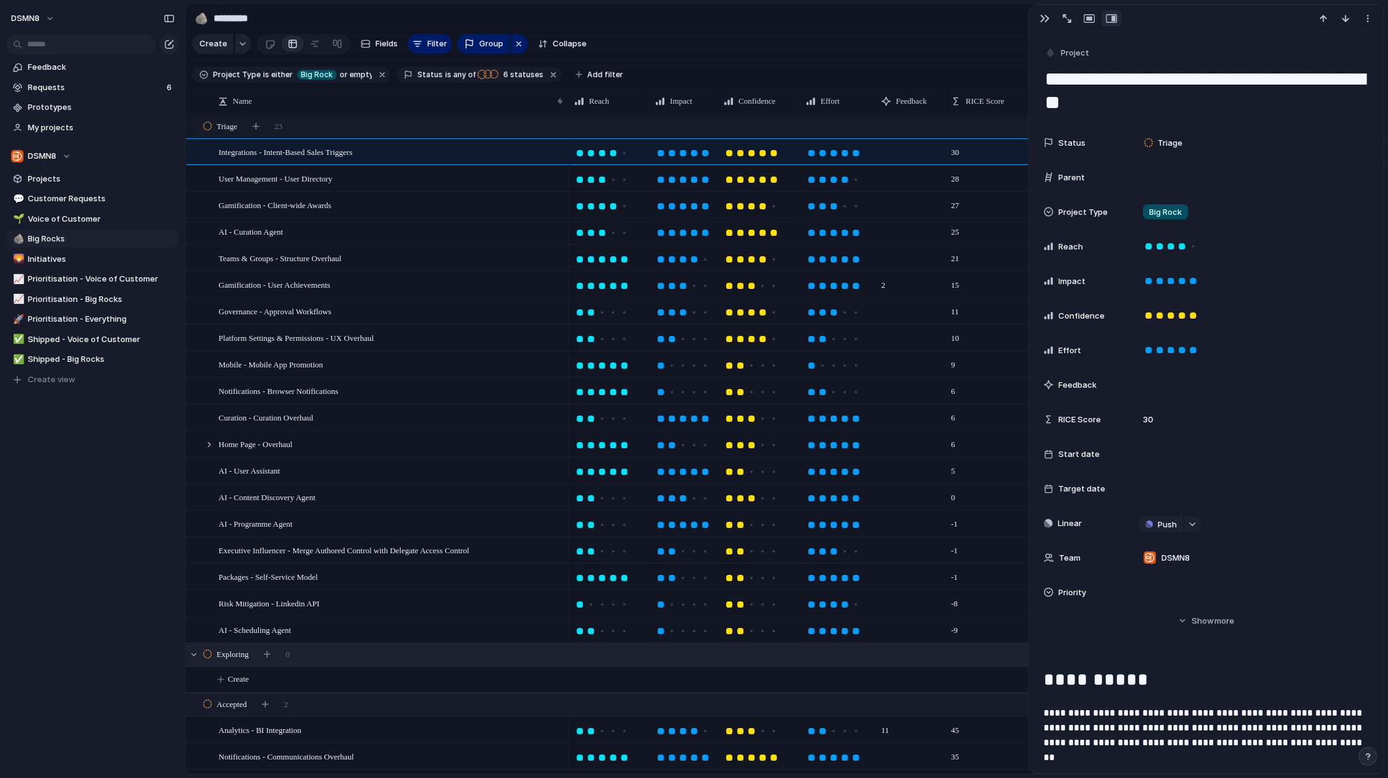
scroll to position [175, 0]
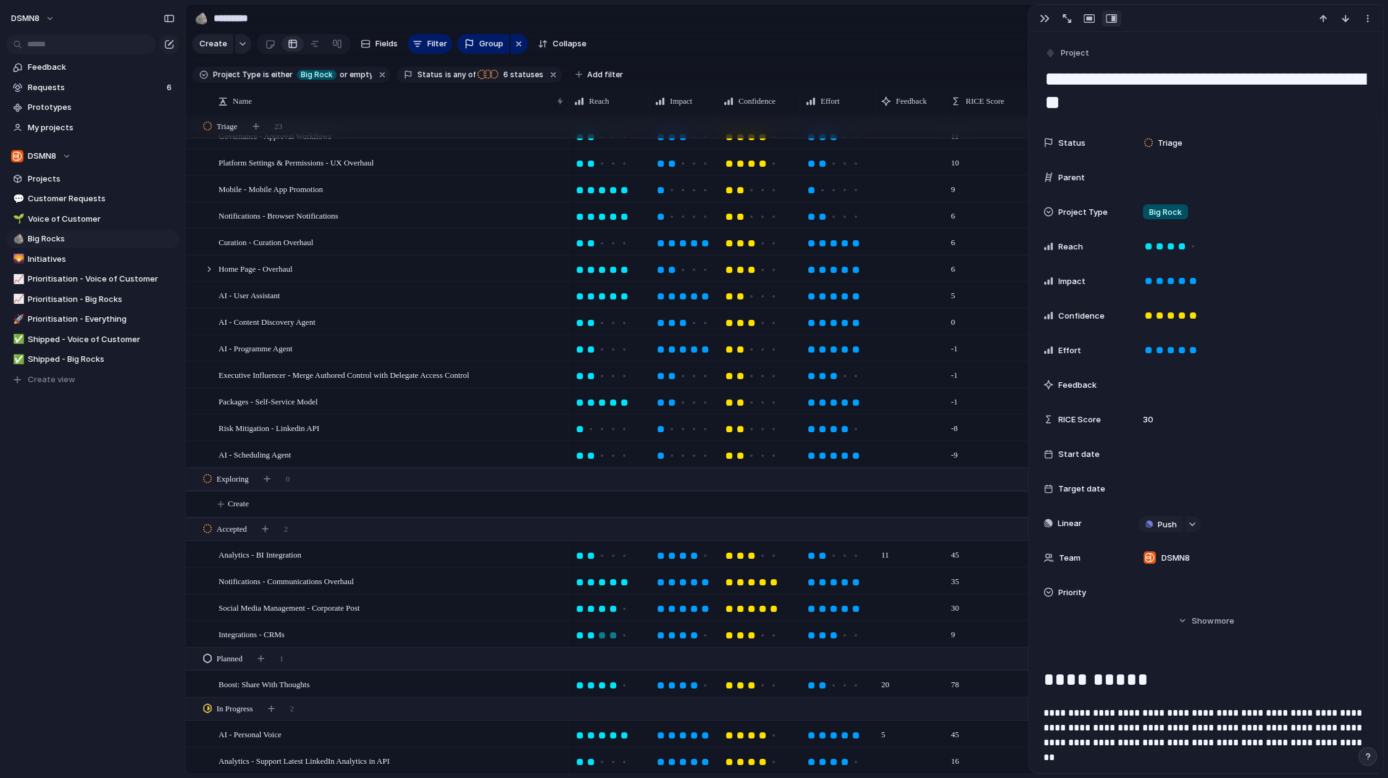
click at [616, 635] on div at bounding box center [613, 635] width 11 height 11
click at [705, 635] on div at bounding box center [705, 635] width 6 height 6
click at [774, 635] on div at bounding box center [774, 635] width 6 height 6
click at [856, 582] on div at bounding box center [856, 582] width 6 height 6
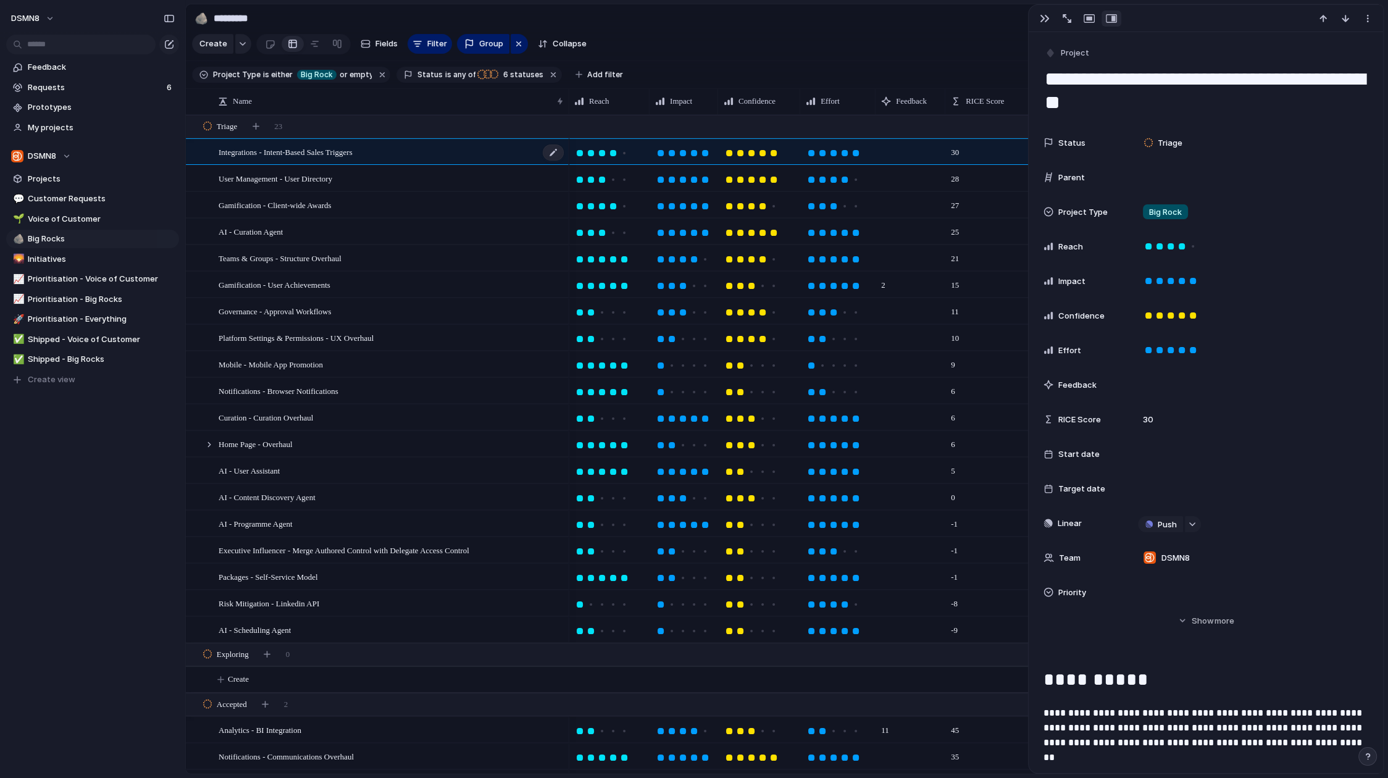
click at [406, 155] on div "Integrations - Intent-Based Sales Triggers" at bounding box center [392, 152] width 346 height 25
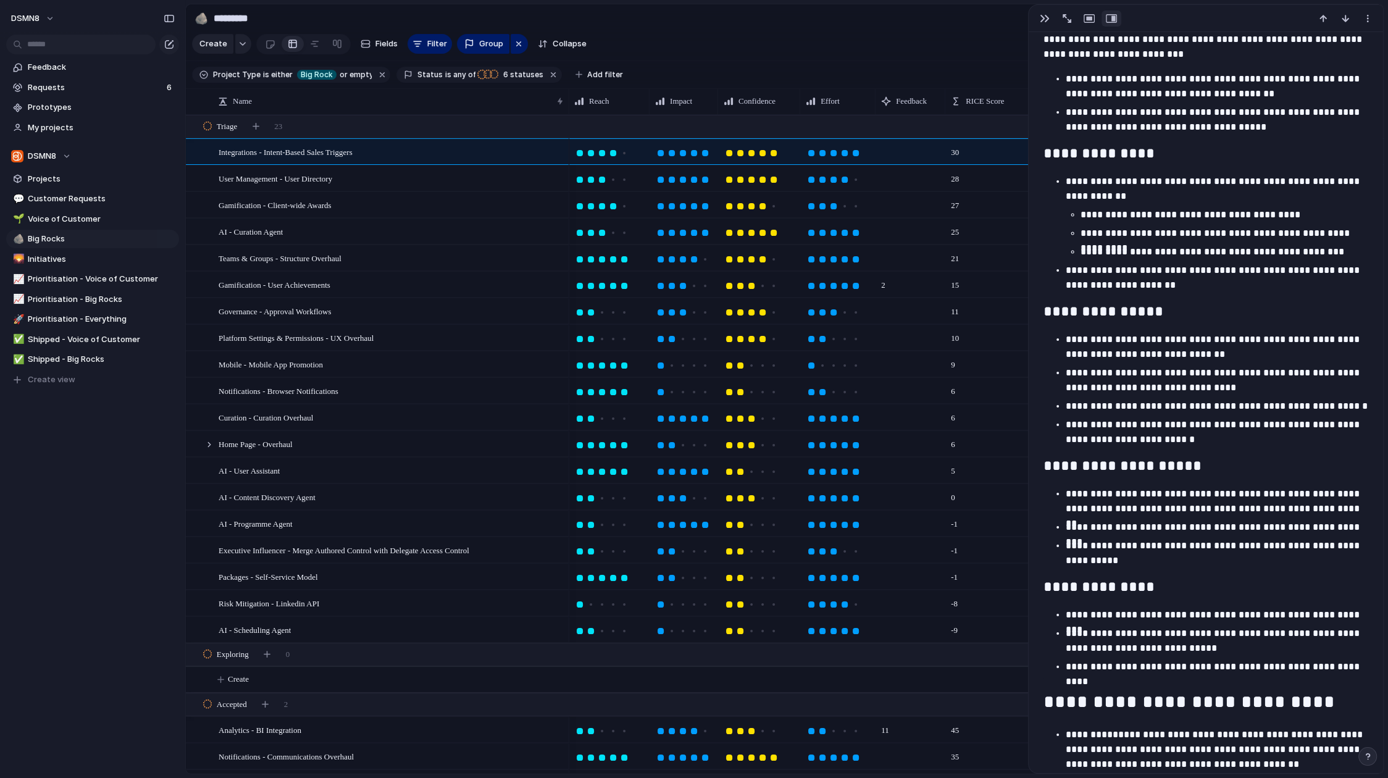
scroll to position [649, 0]
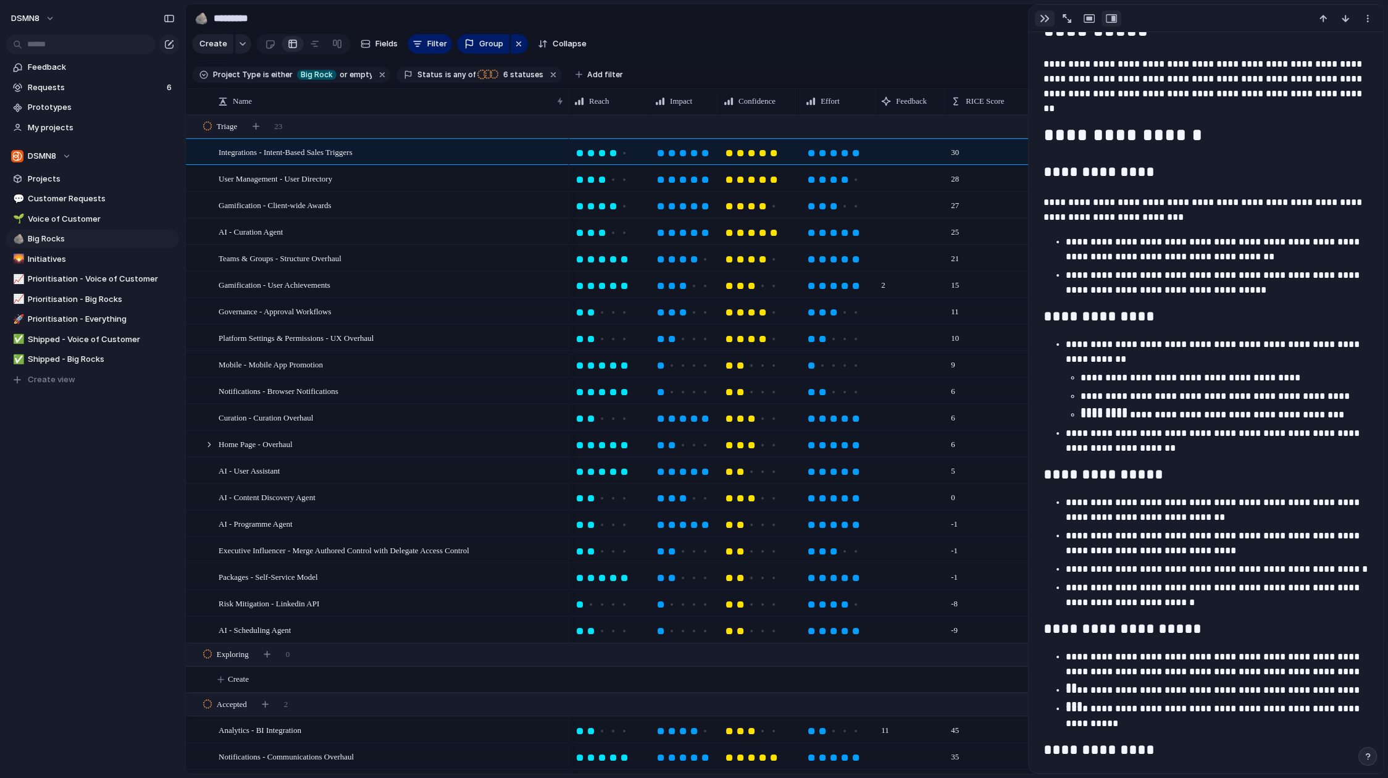
click at [1043, 22] on div "button" at bounding box center [1045, 19] width 10 height 10
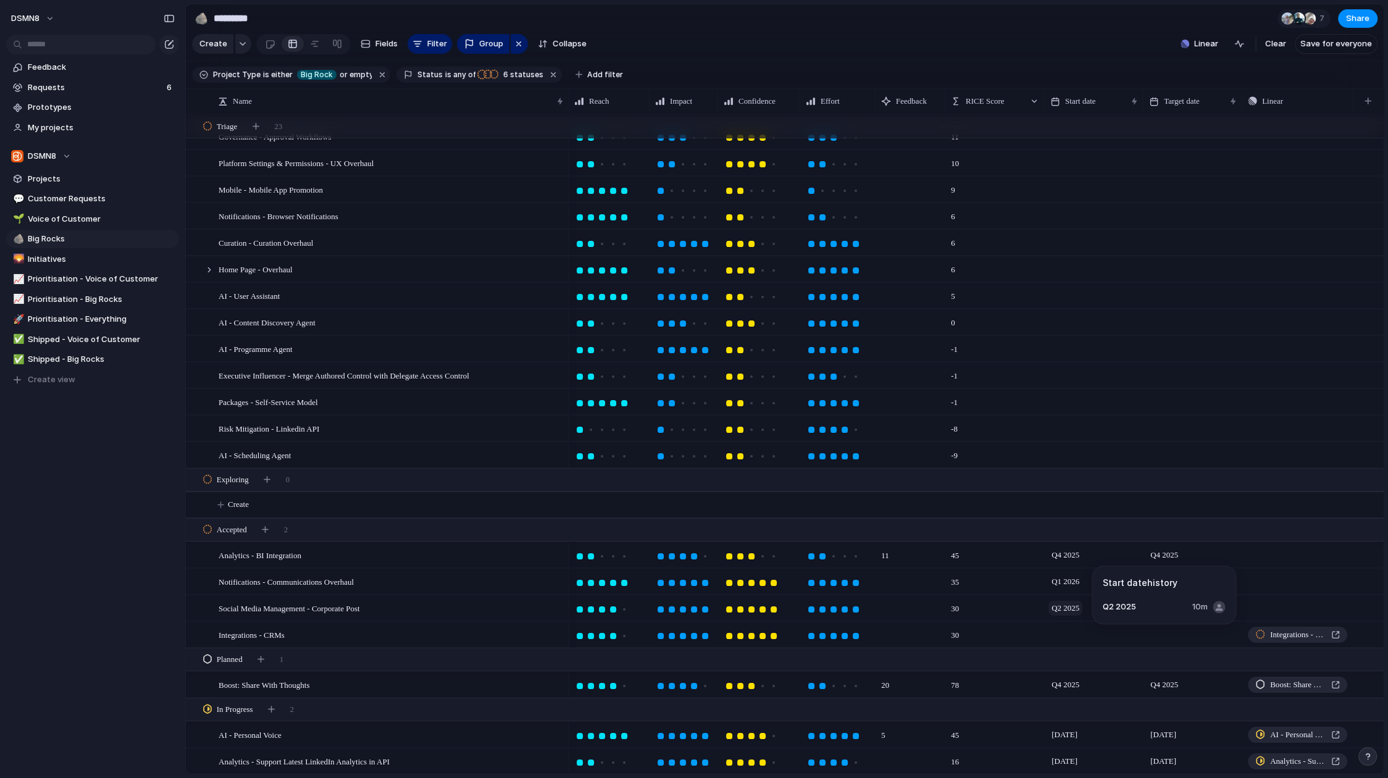
click at [1076, 607] on span "Q2 2025" at bounding box center [1065, 608] width 34 height 15
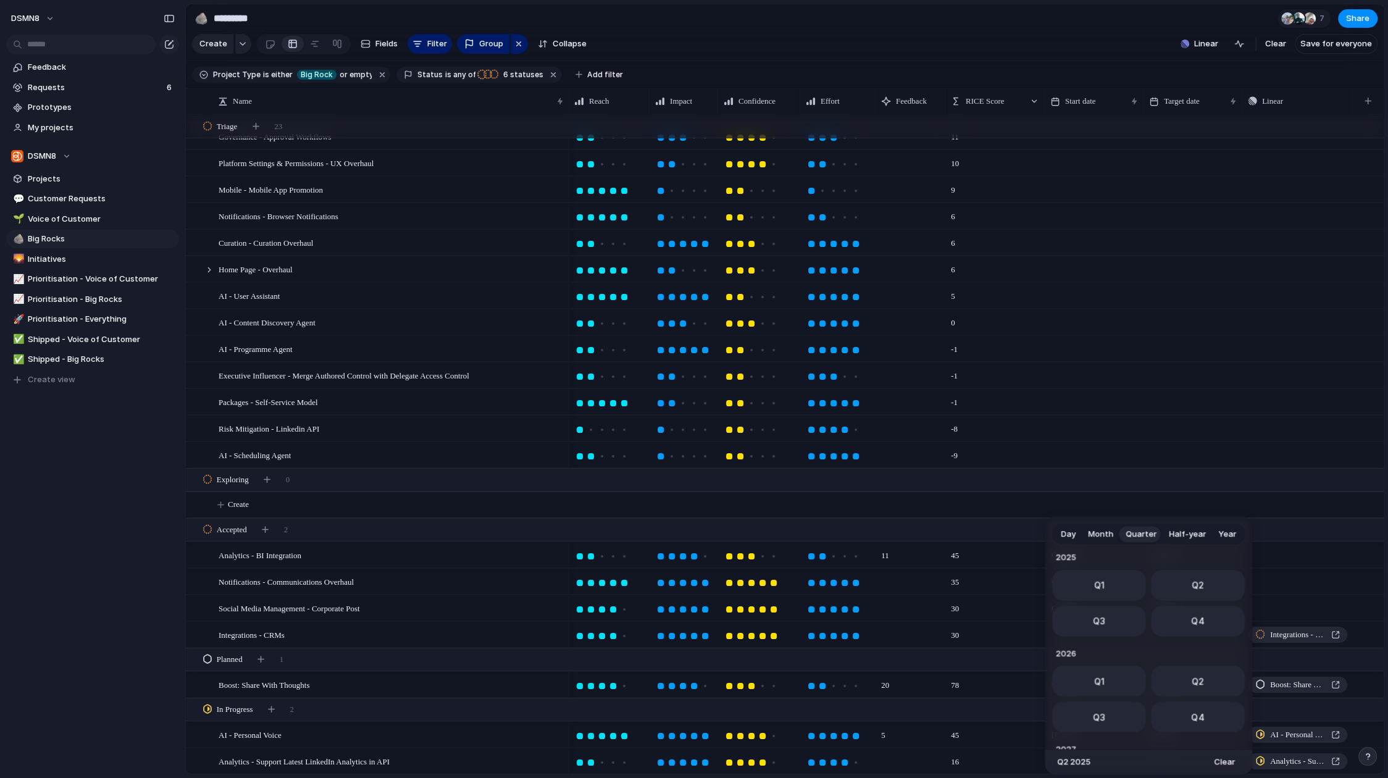
click at [1180, 677] on button "Q2" at bounding box center [1198, 681] width 94 height 31
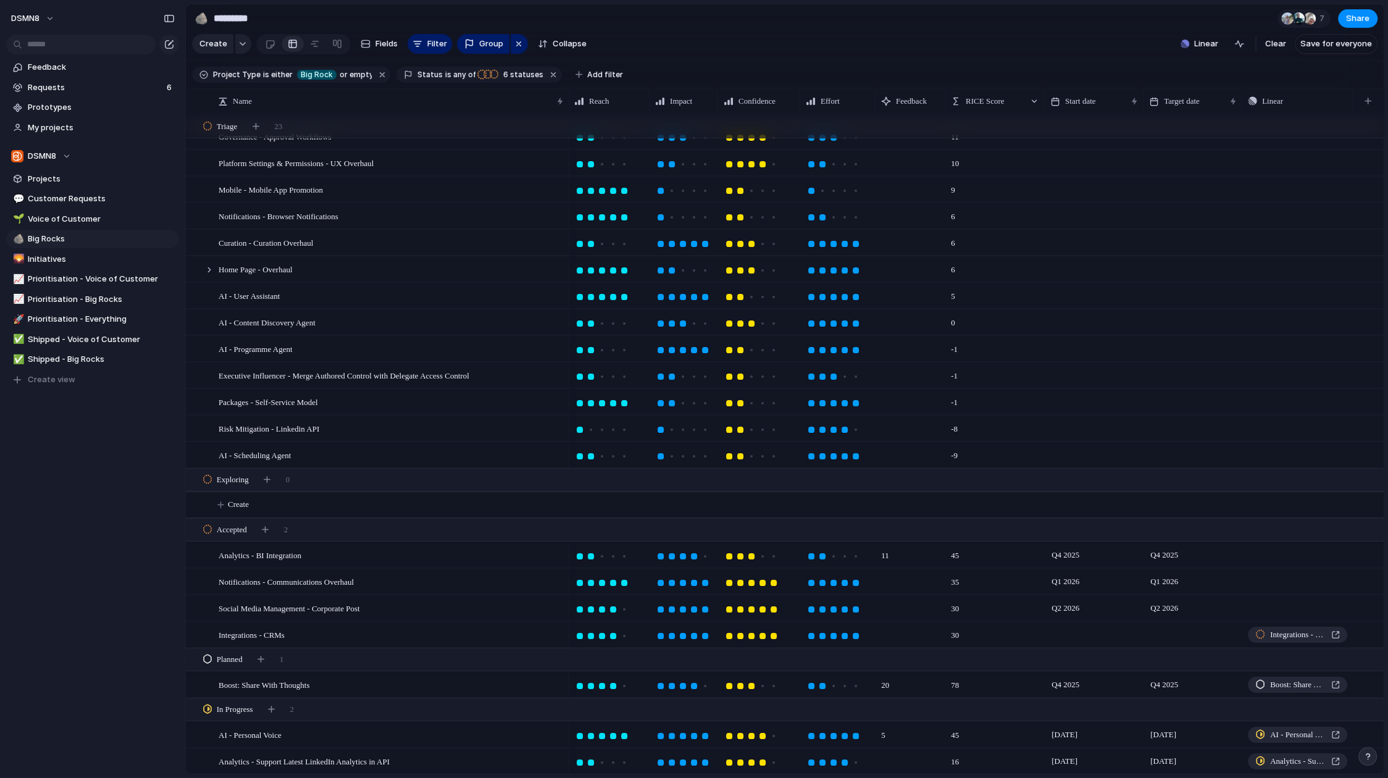
click at [1076, 629] on div at bounding box center [1094, 634] width 99 height 25
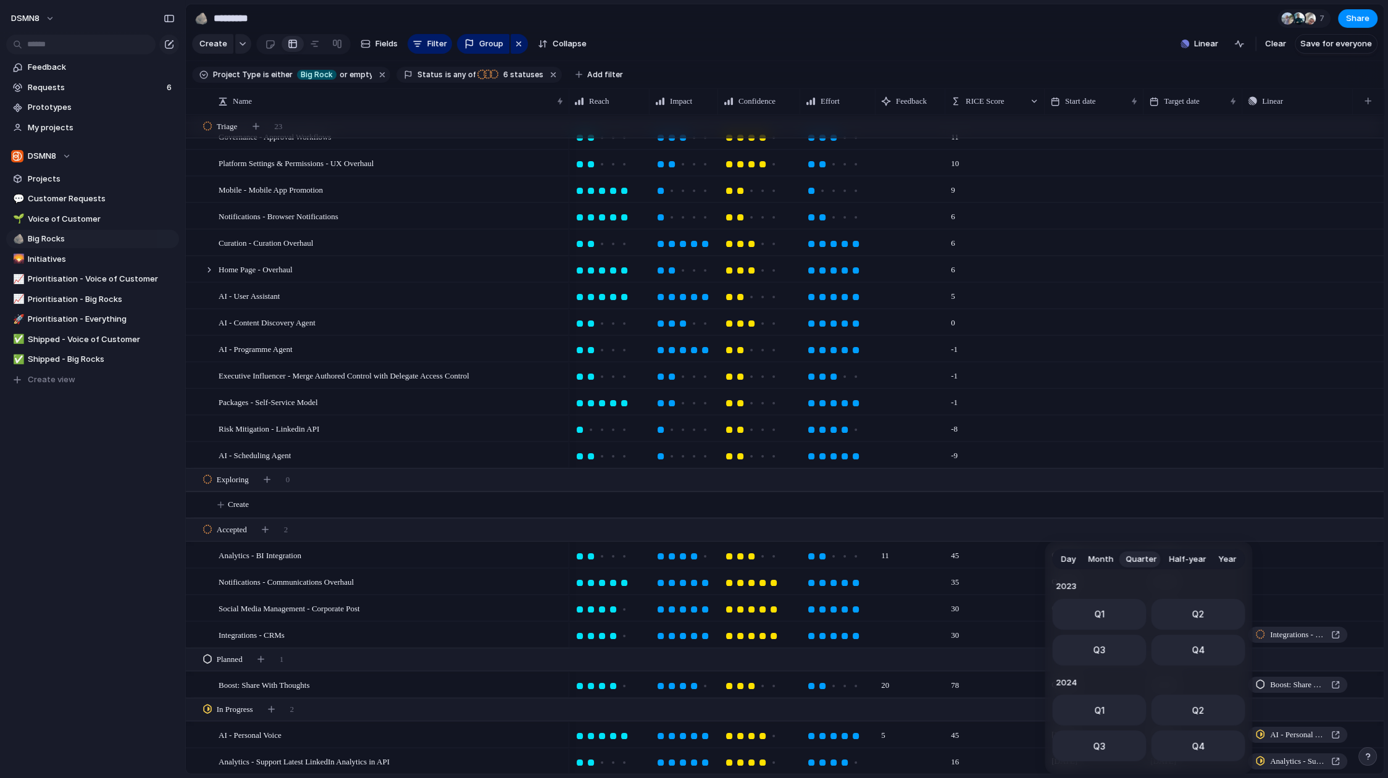
scroll to position [196, 0]
click at [1185, 706] on button "Q2" at bounding box center [1198, 706] width 94 height 31
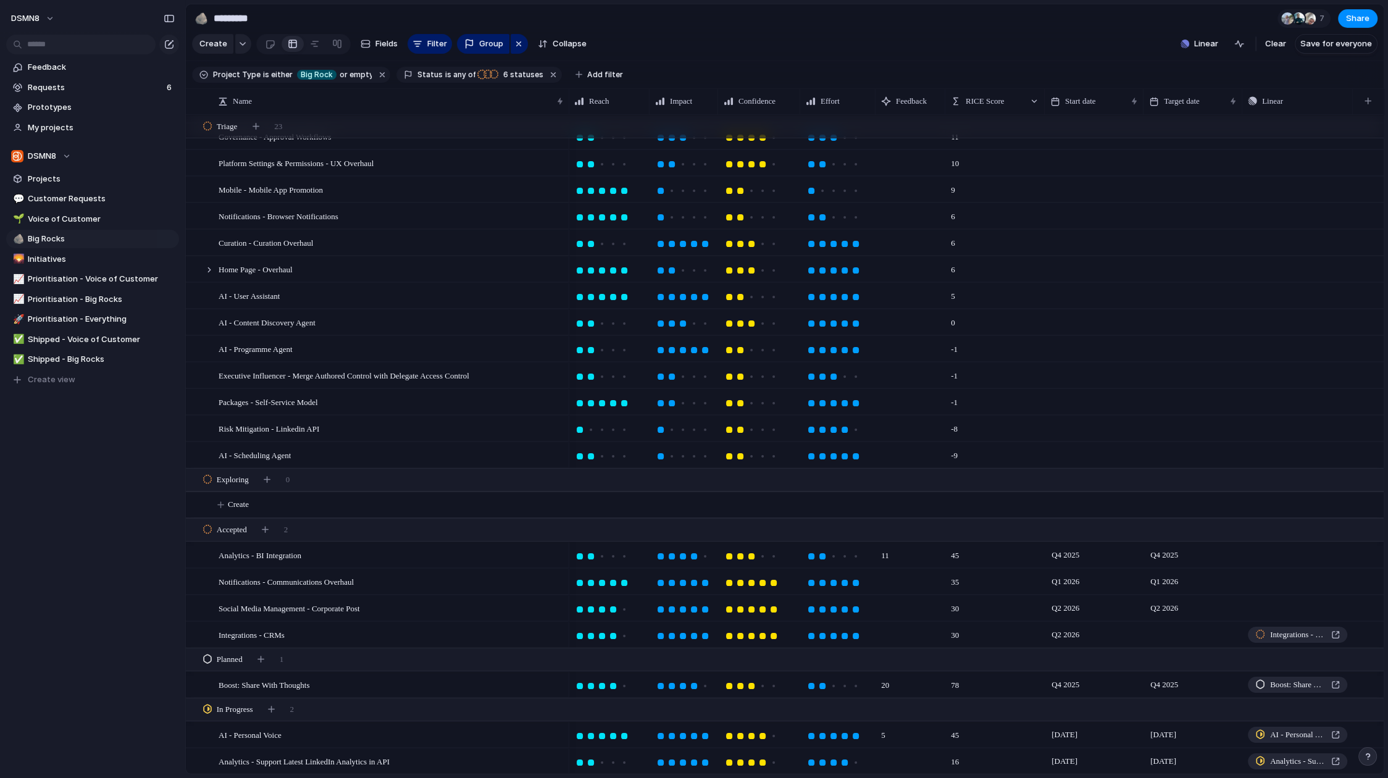
click at [1167, 624] on div at bounding box center [1193, 625] width 98 height 7
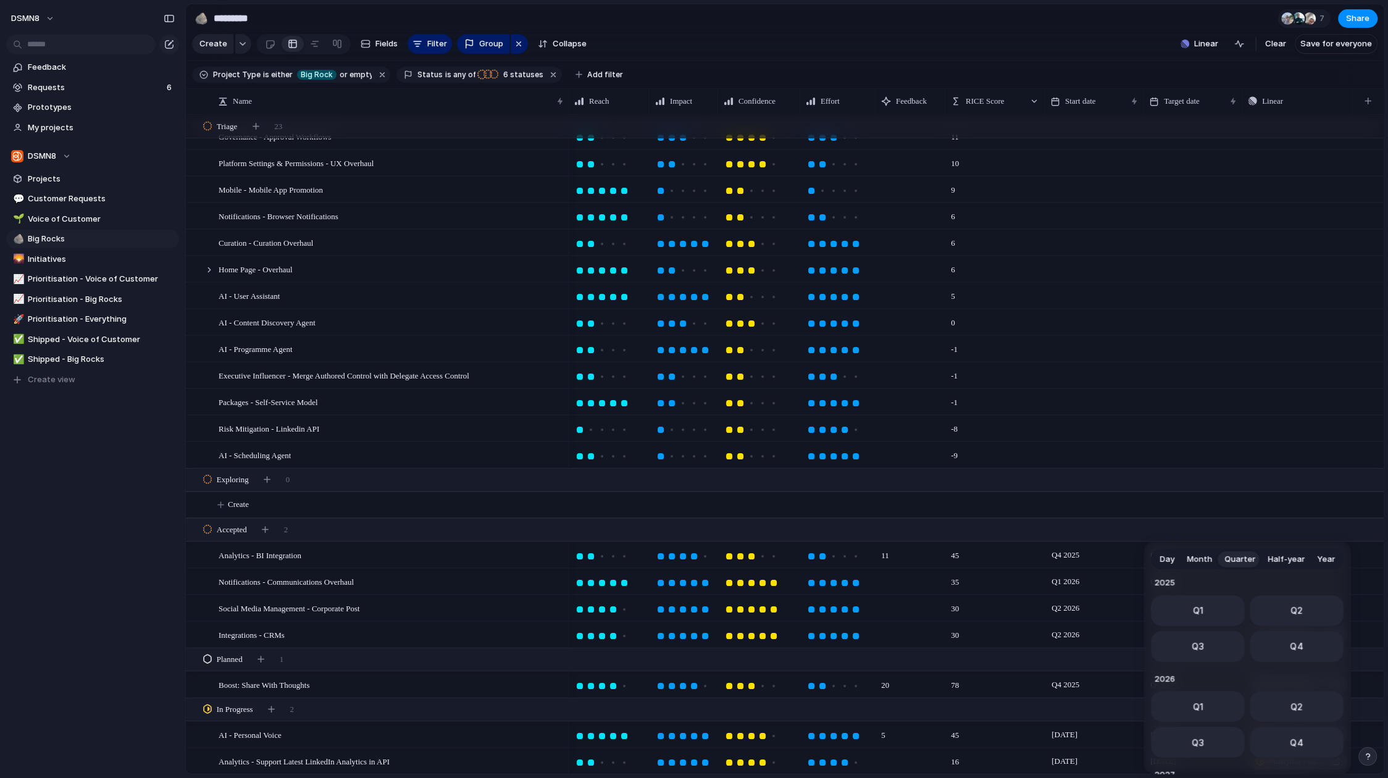
drag, startPoint x: 1280, startPoint y: 700, endPoint x: 1244, endPoint y: 680, distance: 40.9
click at [1280, 700] on button "Q2" at bounding box center [1297, 706] width 94 height 31
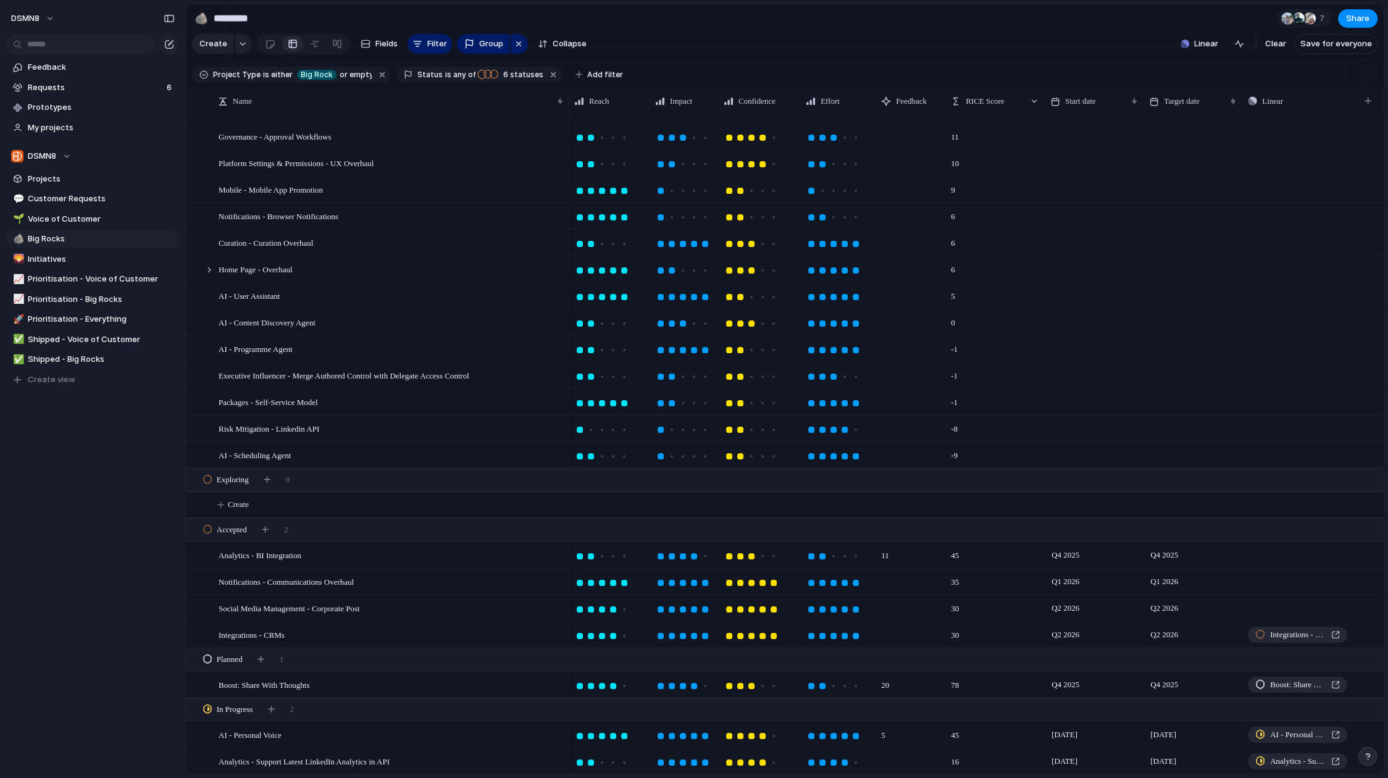
scroll to position [0, 0]
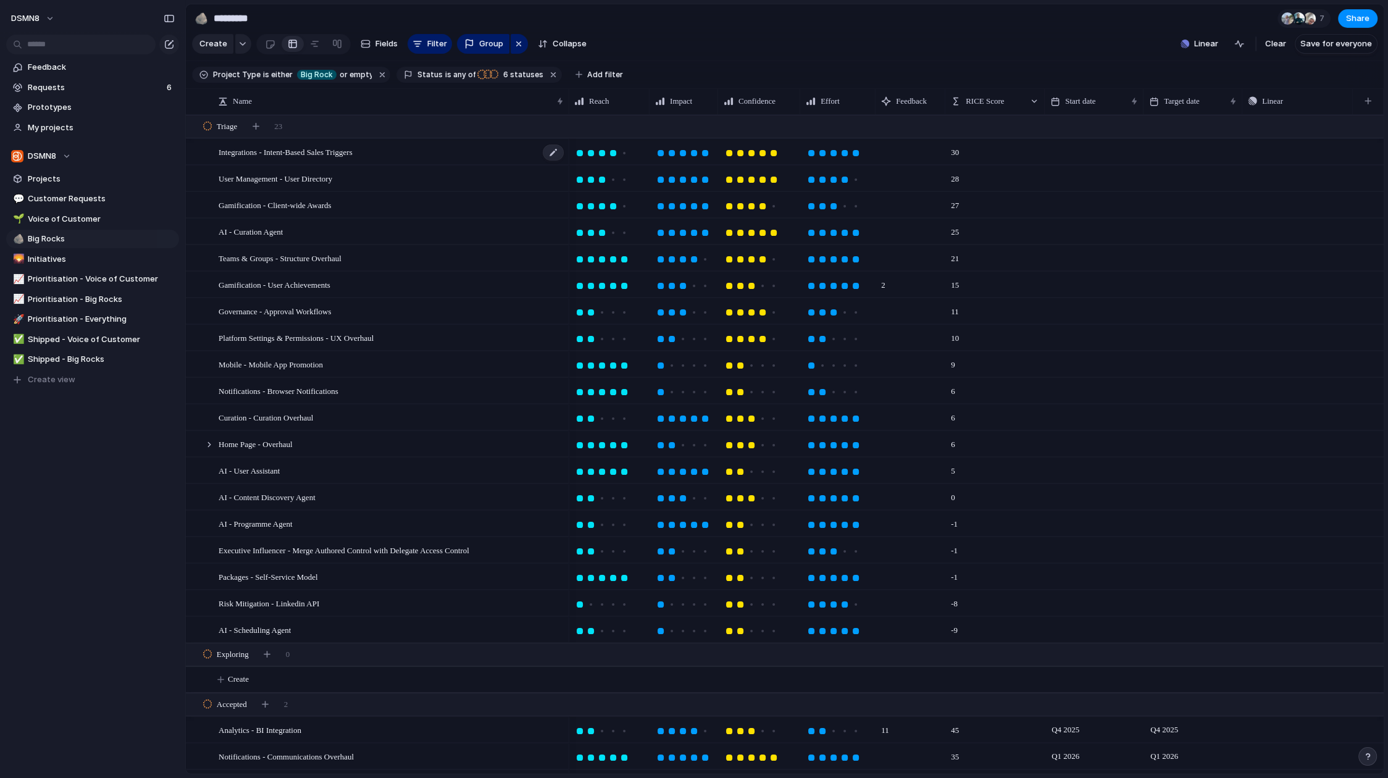
click at [294, 153] on span "Integrations - Intent-Based Sales Triggers" at bounding box center [286, 151] width 134 height 14
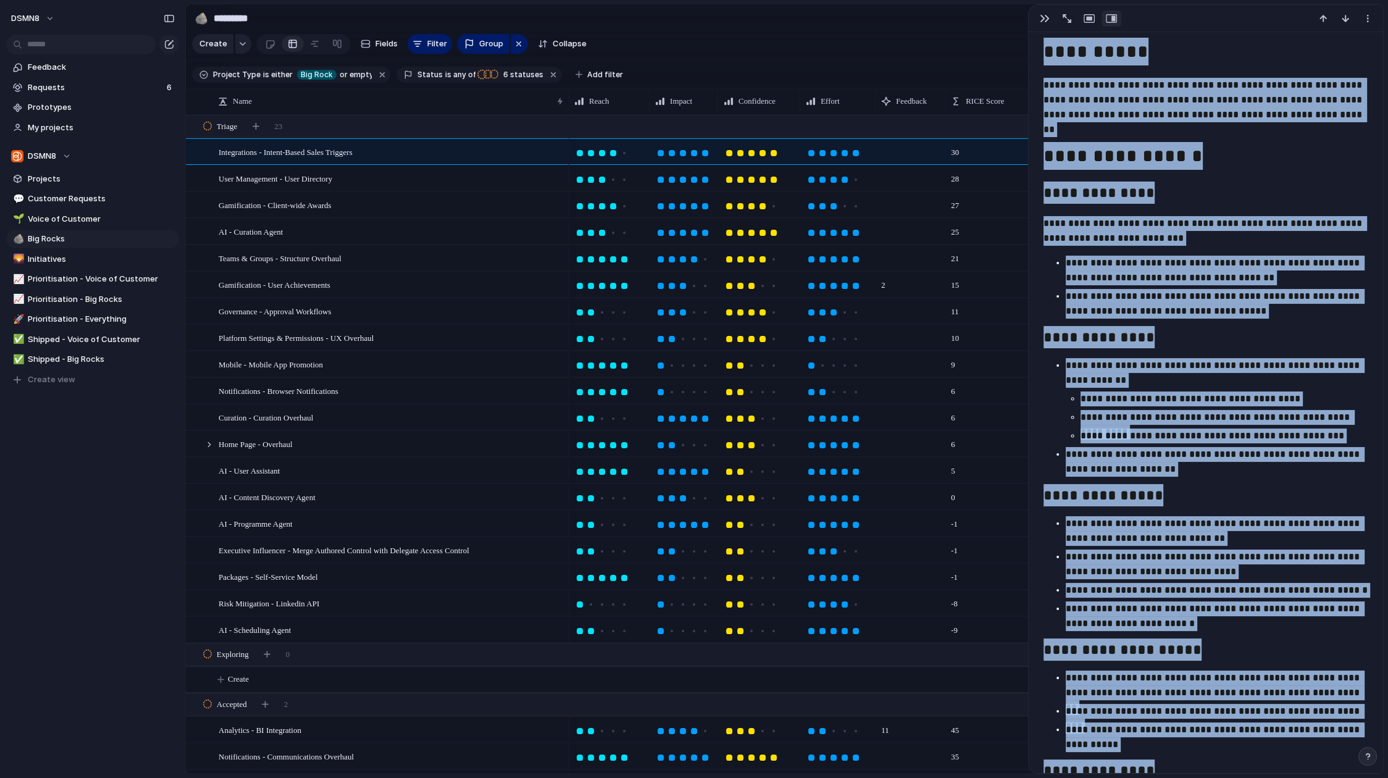
scroll to position [1329, 0]
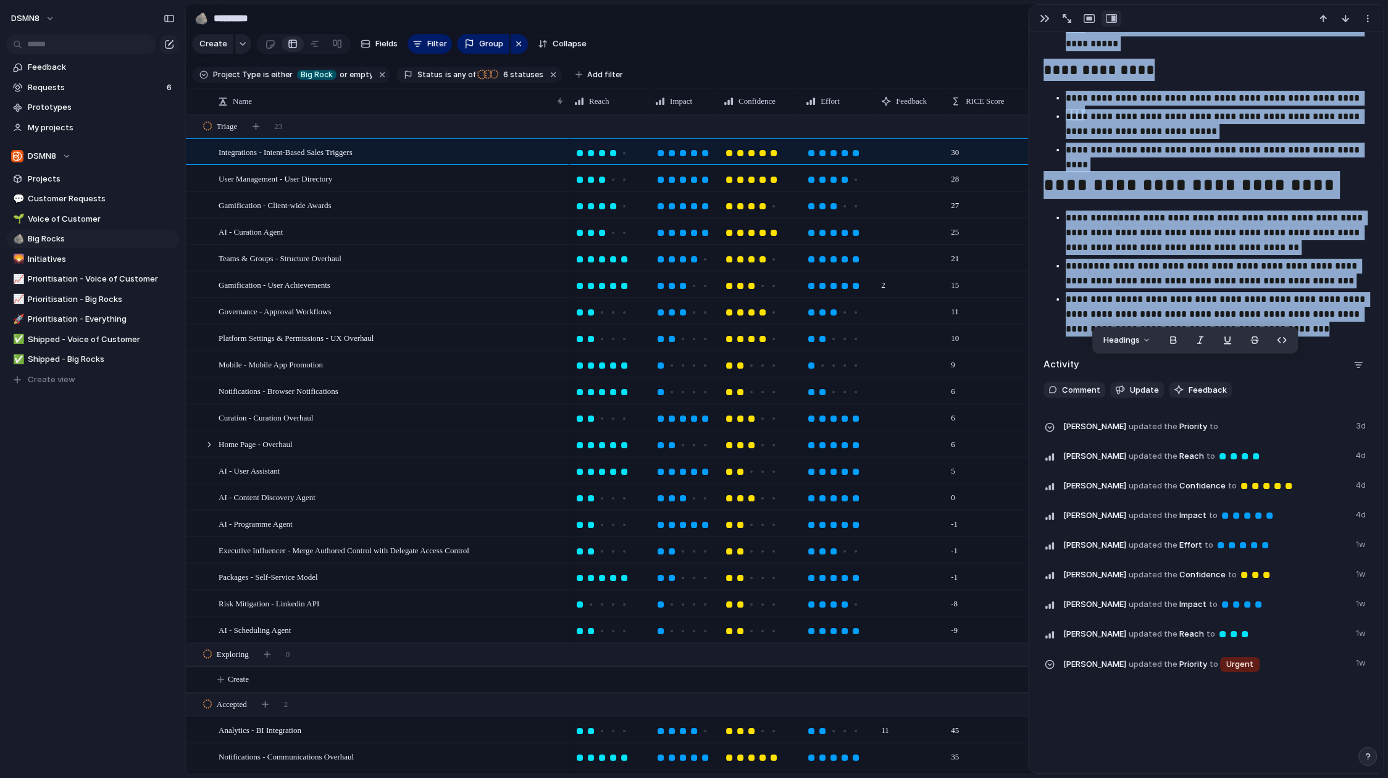
drag, startPoint x: 1044, startPoint y: 54, endPoint x: 1297, endPoint y: 303, distance: 355.4
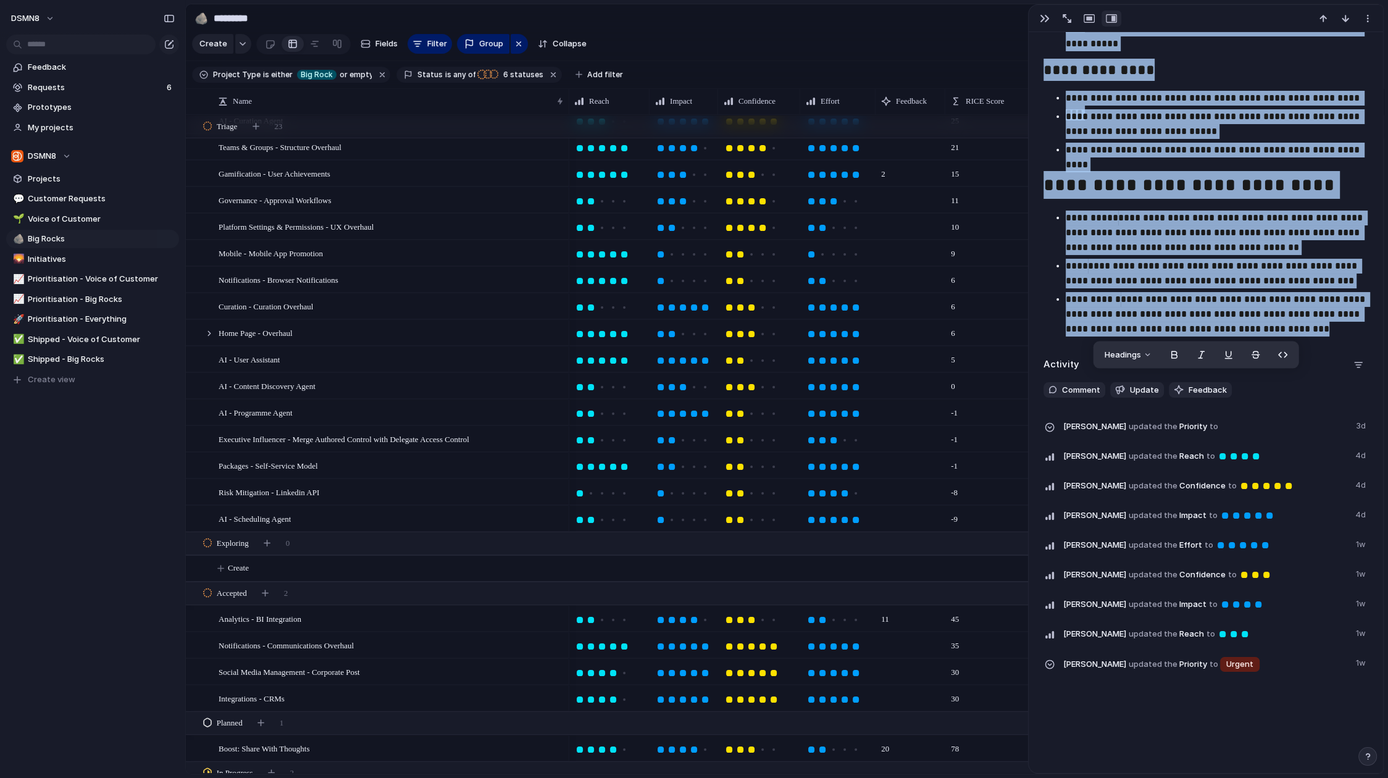
scroll to position [100, 0]
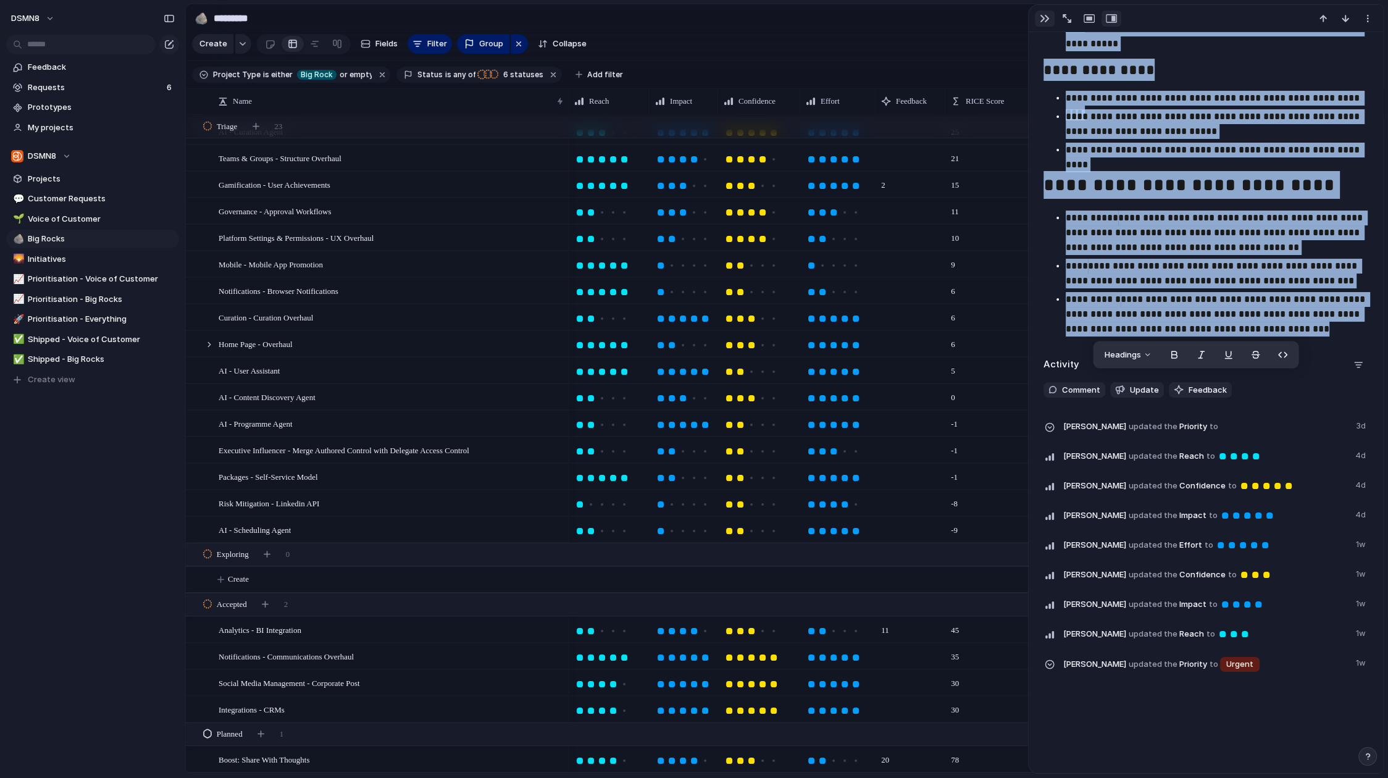
click at [1041, 20] on div "button" at bounding box center [1045, 19] width 10 height 10
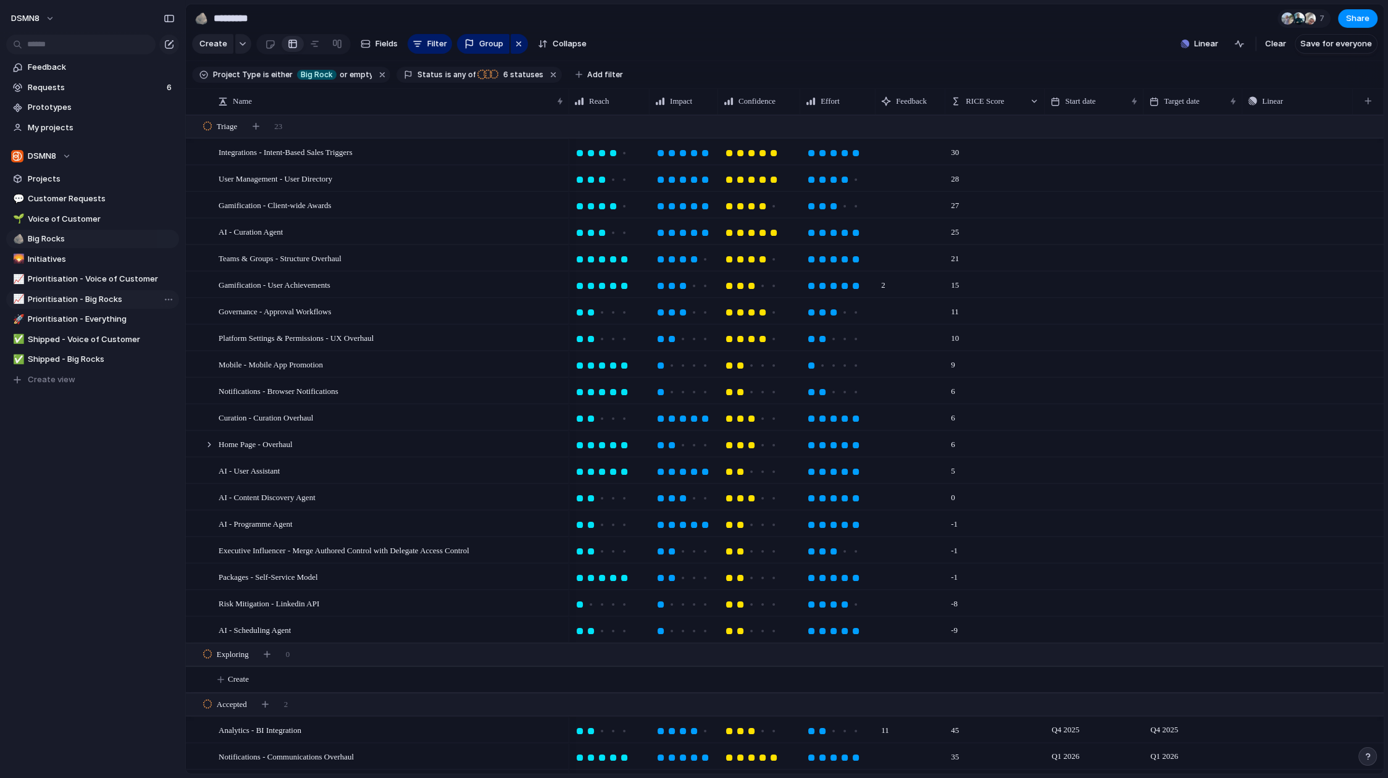
click at [107, 299] on span "Prioritisation - Big Rocks" at bounding box center [101, 299] width 147 height 12
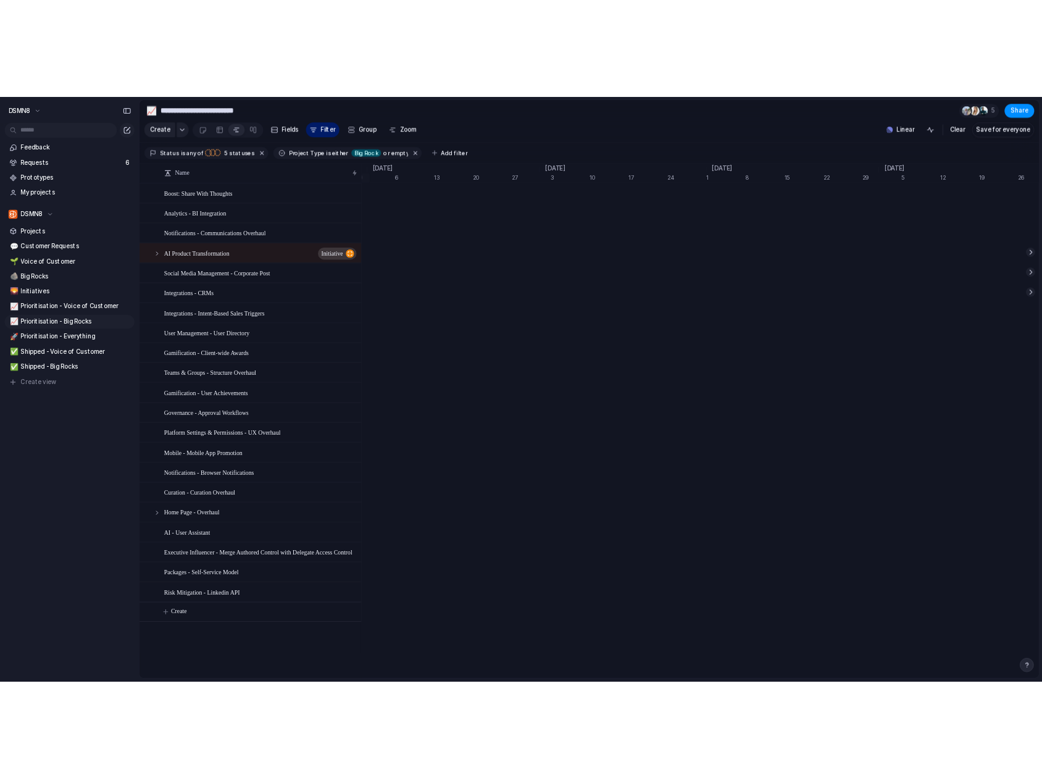
scroll to position [0, 8335]
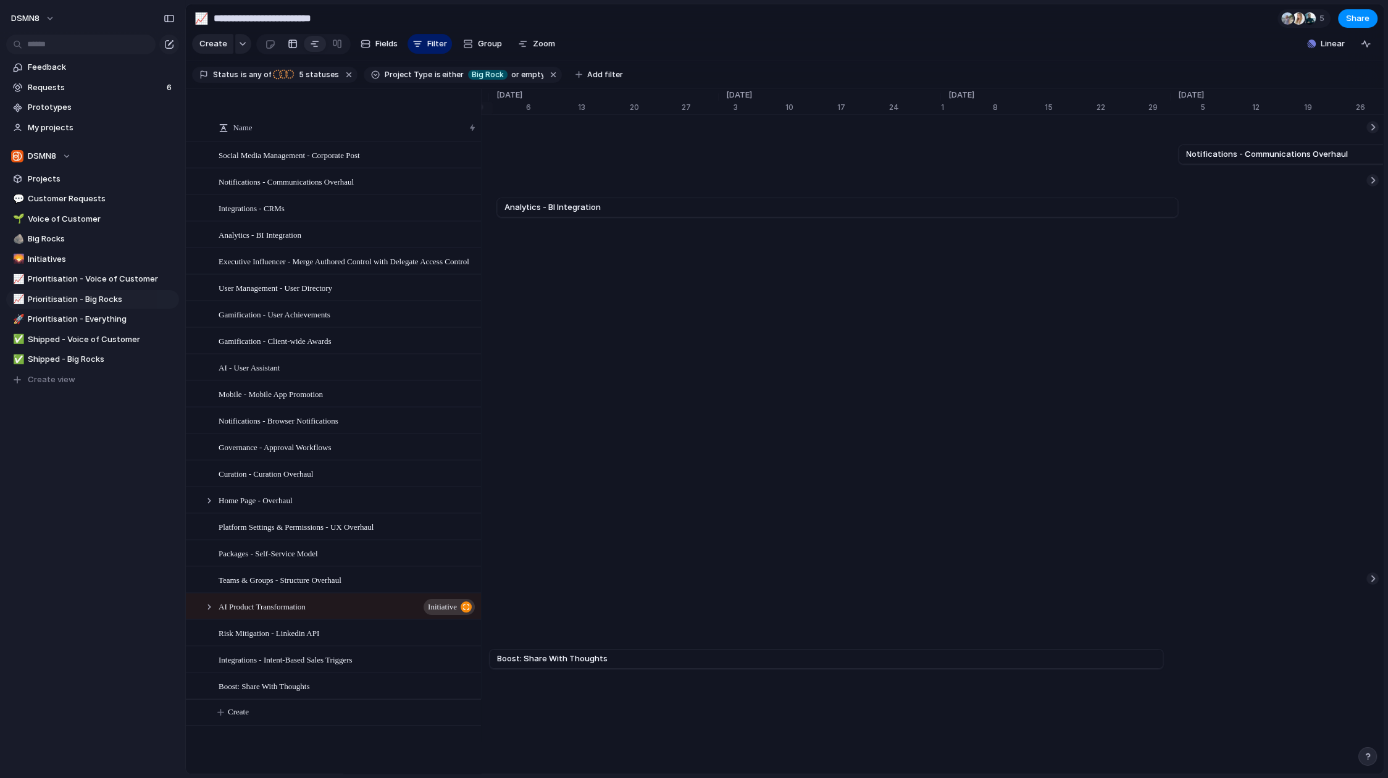
click at [294, 41] on div at bounding box center [293, 44] width 10 height 20
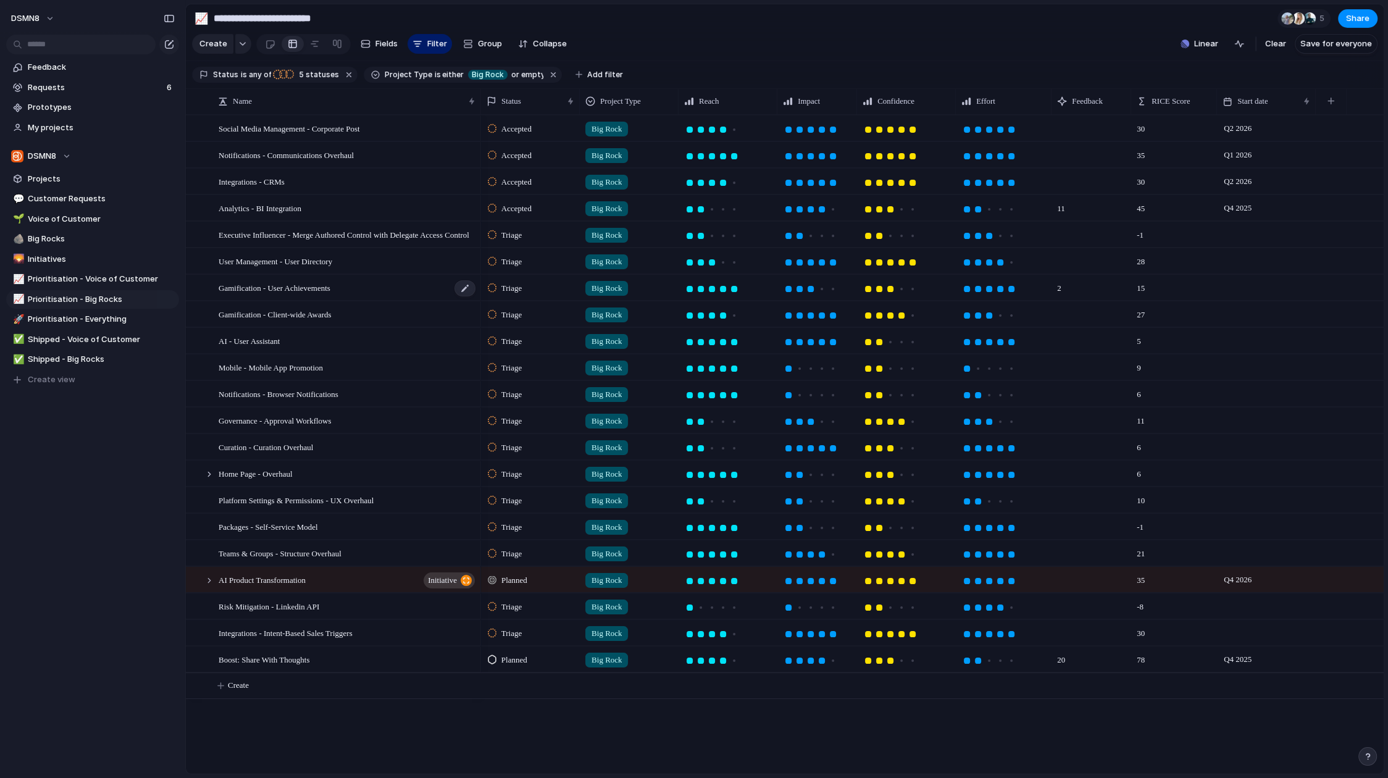
click at [378, 286] on div "Gamification - User Achievements" at bounding box center [348, 287] width 258 height 25
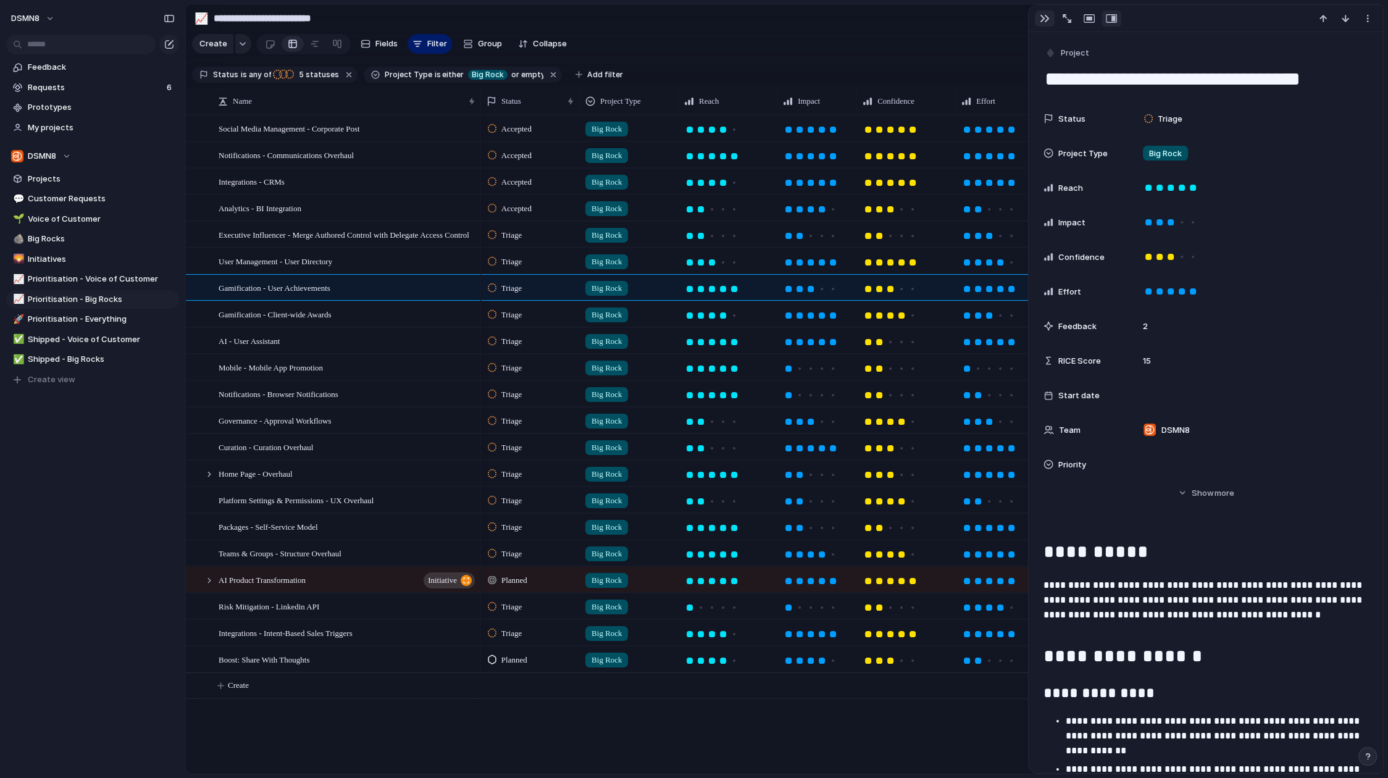
click at [1045, 16] on div "button" at bounding box center [1045, 19] width 10 height 10
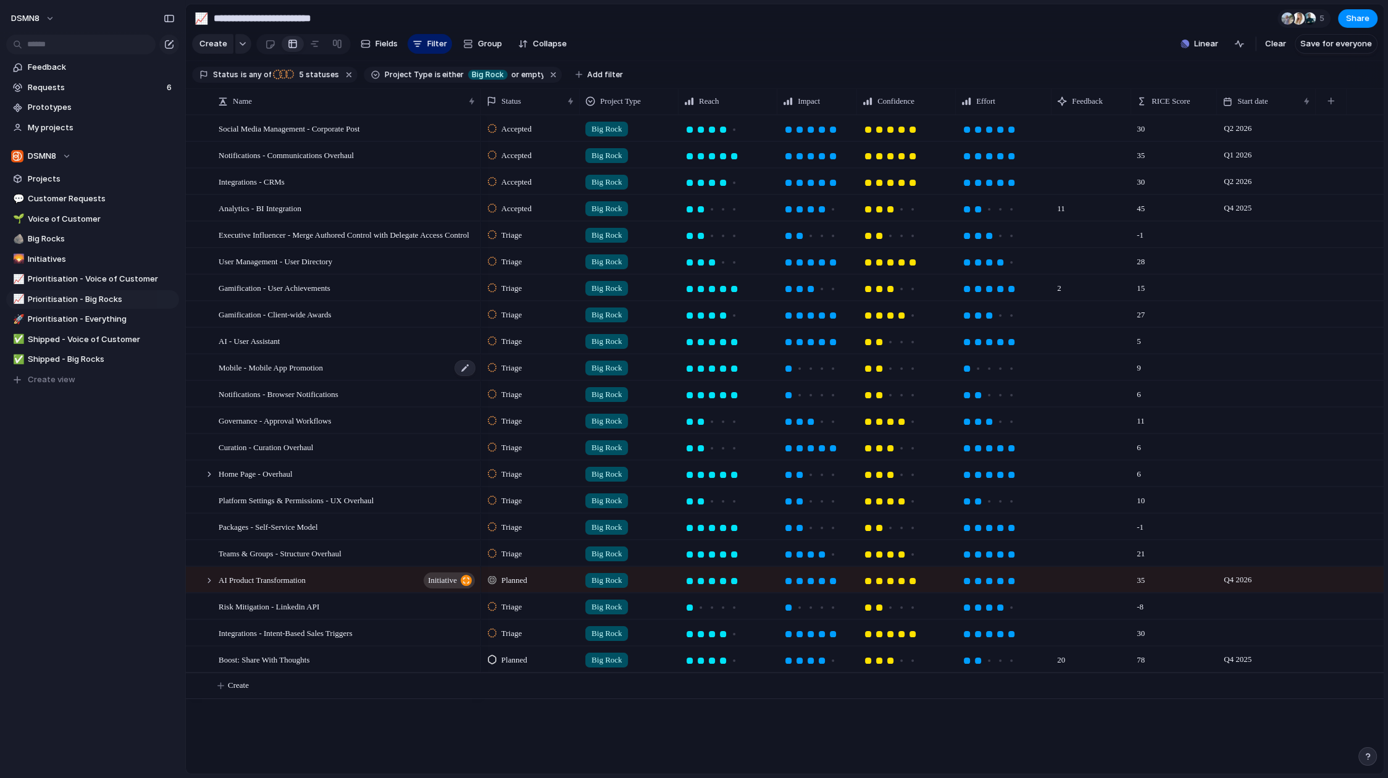
click at [397, 370] on div "Mobile - Mobile App Promotion" at bounding box center [348, 367] width 258 height 25
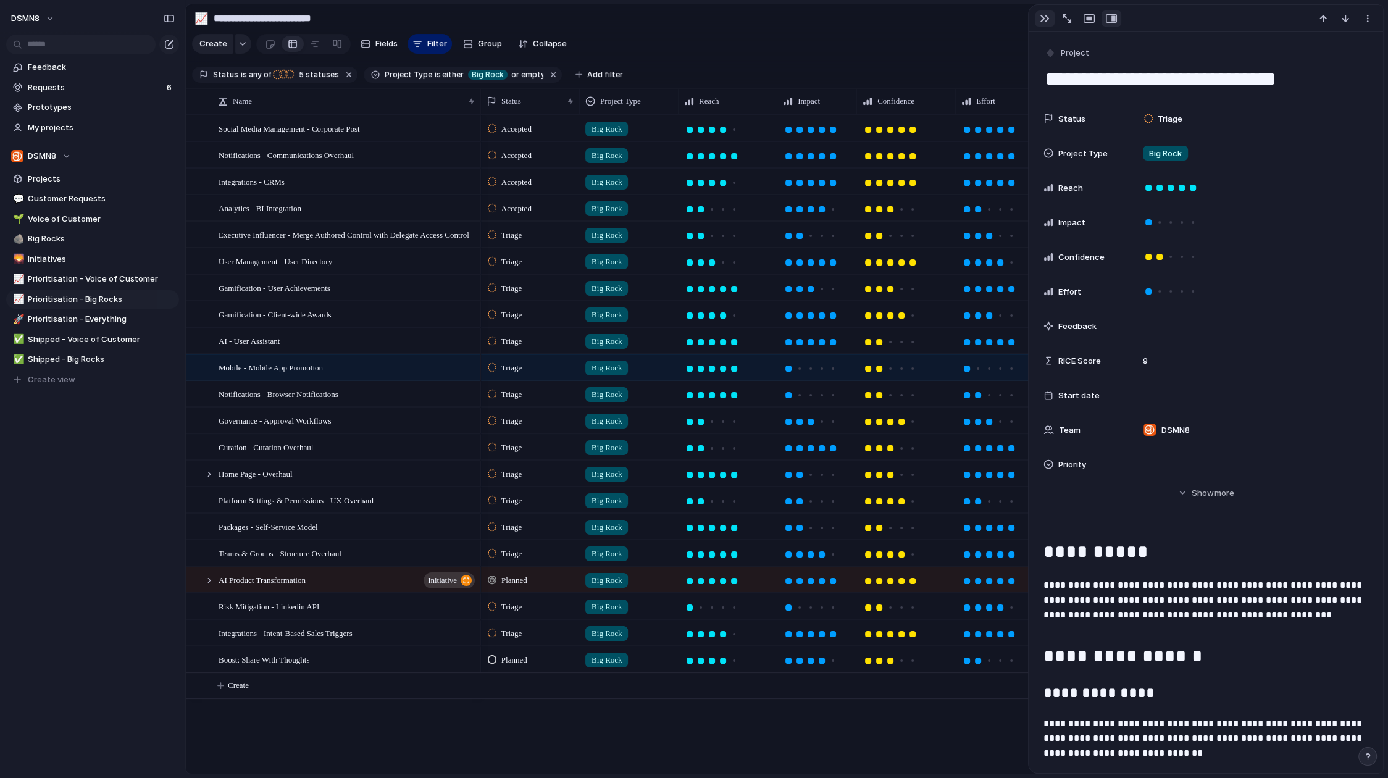
click at [1046, 19] on div "button" at bounding box center [1045, 19] width 10 height 10
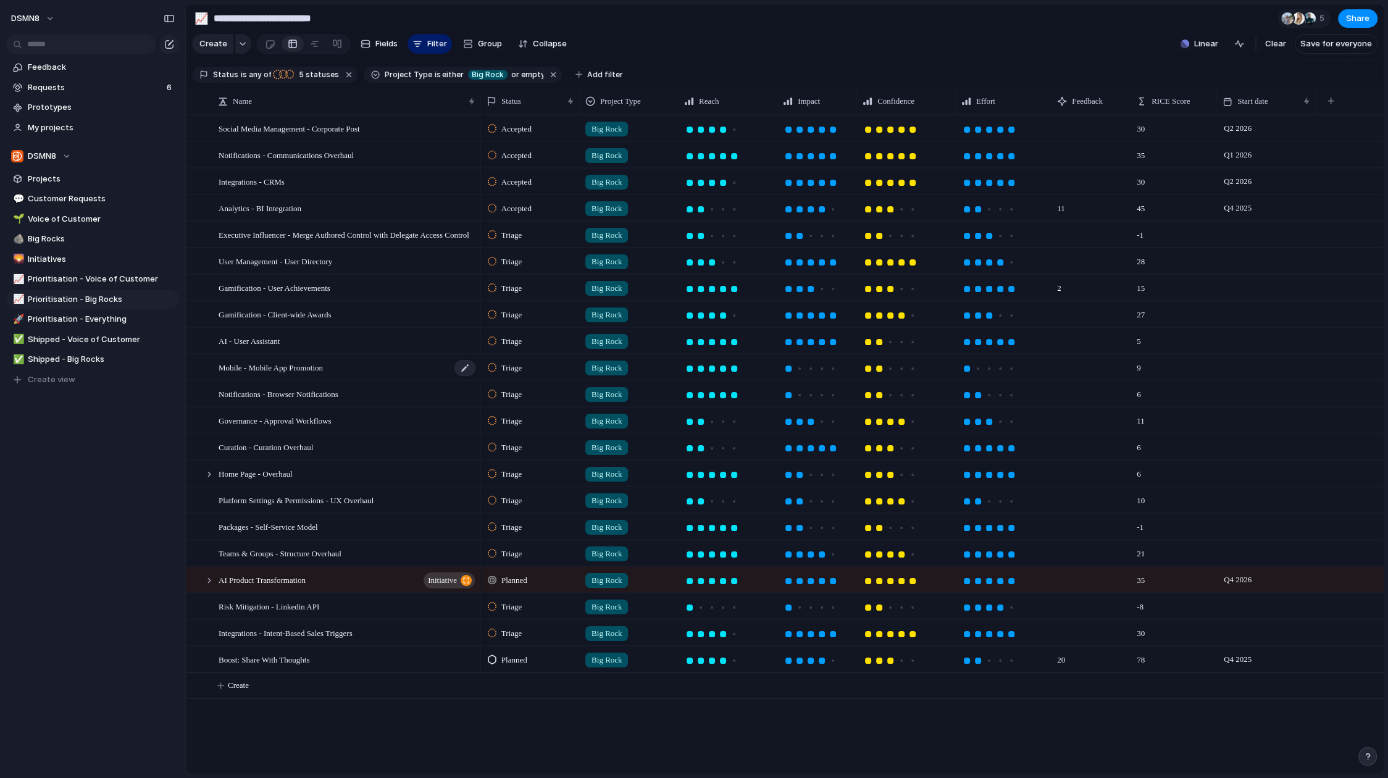
click at [360, 372] on div "Mobile - Mobile App Promotion" at bounding box center [348, 367] width 258 height 25
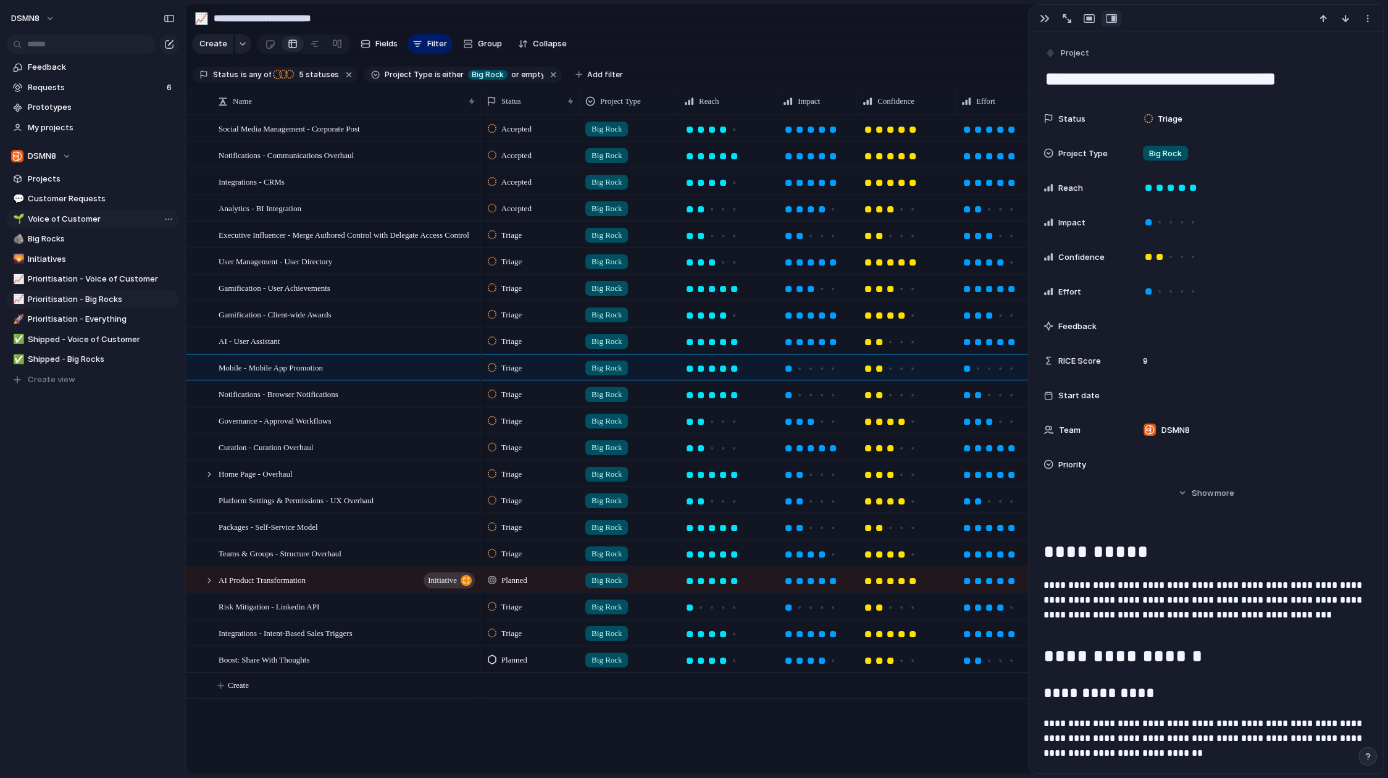
click at [110, 221] on span "Voice of Customer" at bounding box center [101, 219] width 147 height 12
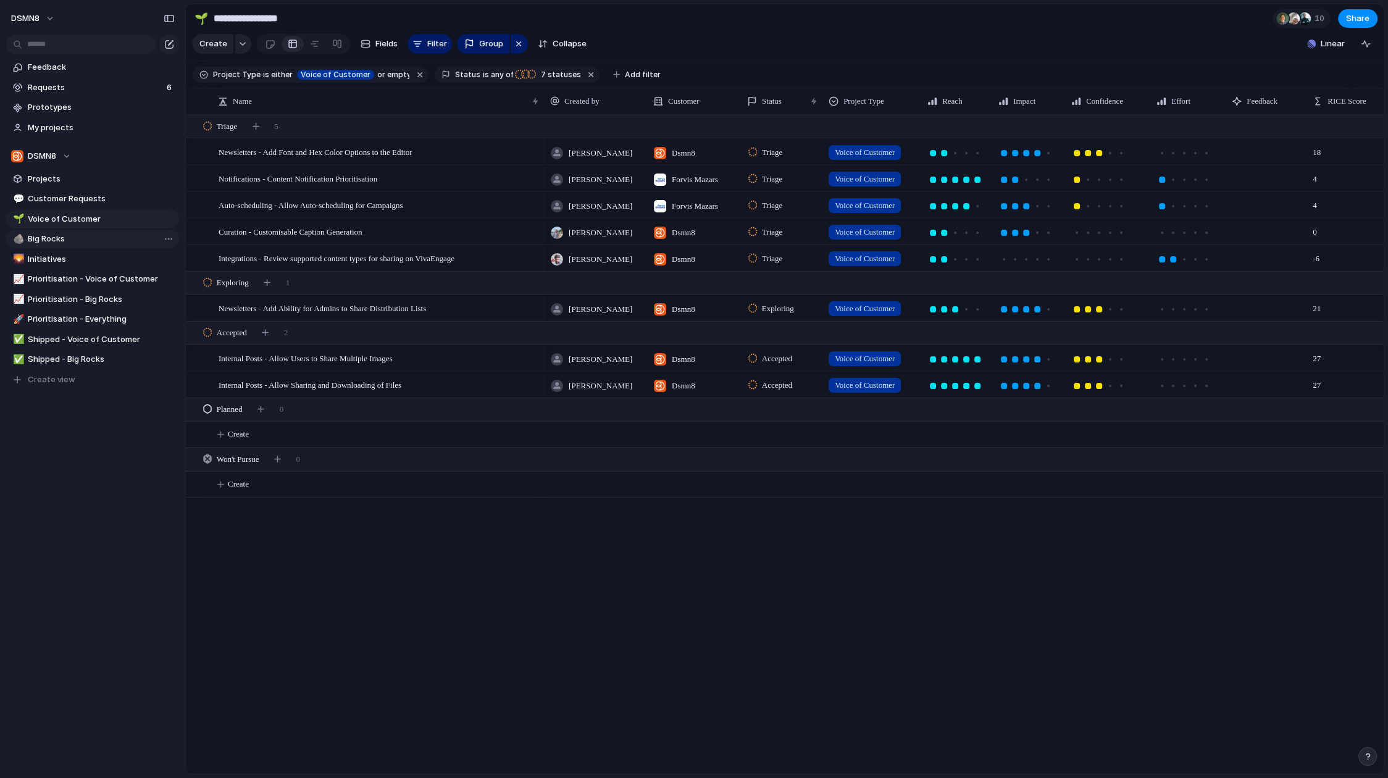
click at [74, 239] on span "Big Rocks" at bounding box center [101, 239] width 147 height 12
type input "*********"
